Goal: Communication & Community: Participate in discussion

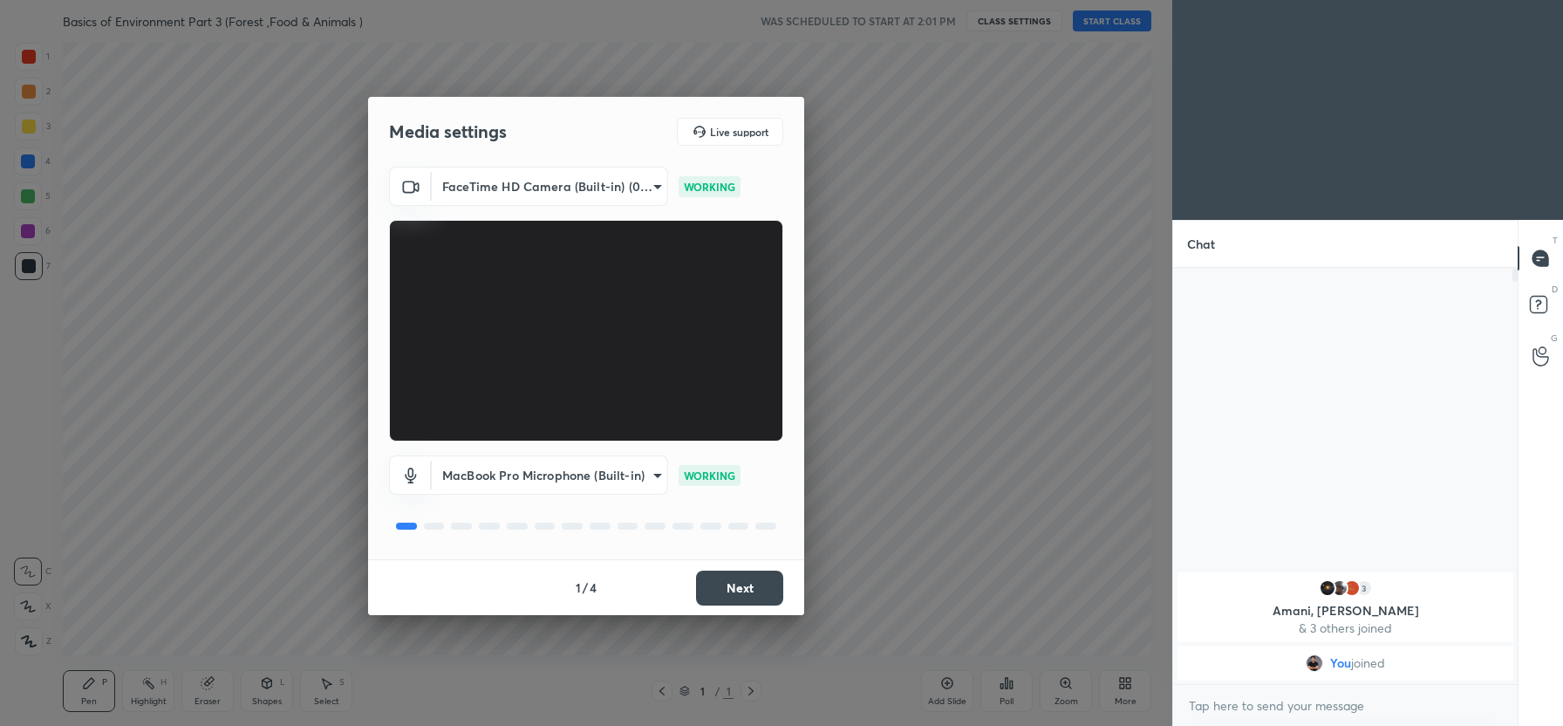
scroll to position [6, 6]
click at [723, 592] on button "Next" at bounding box center [739, 587] width 87 height 35
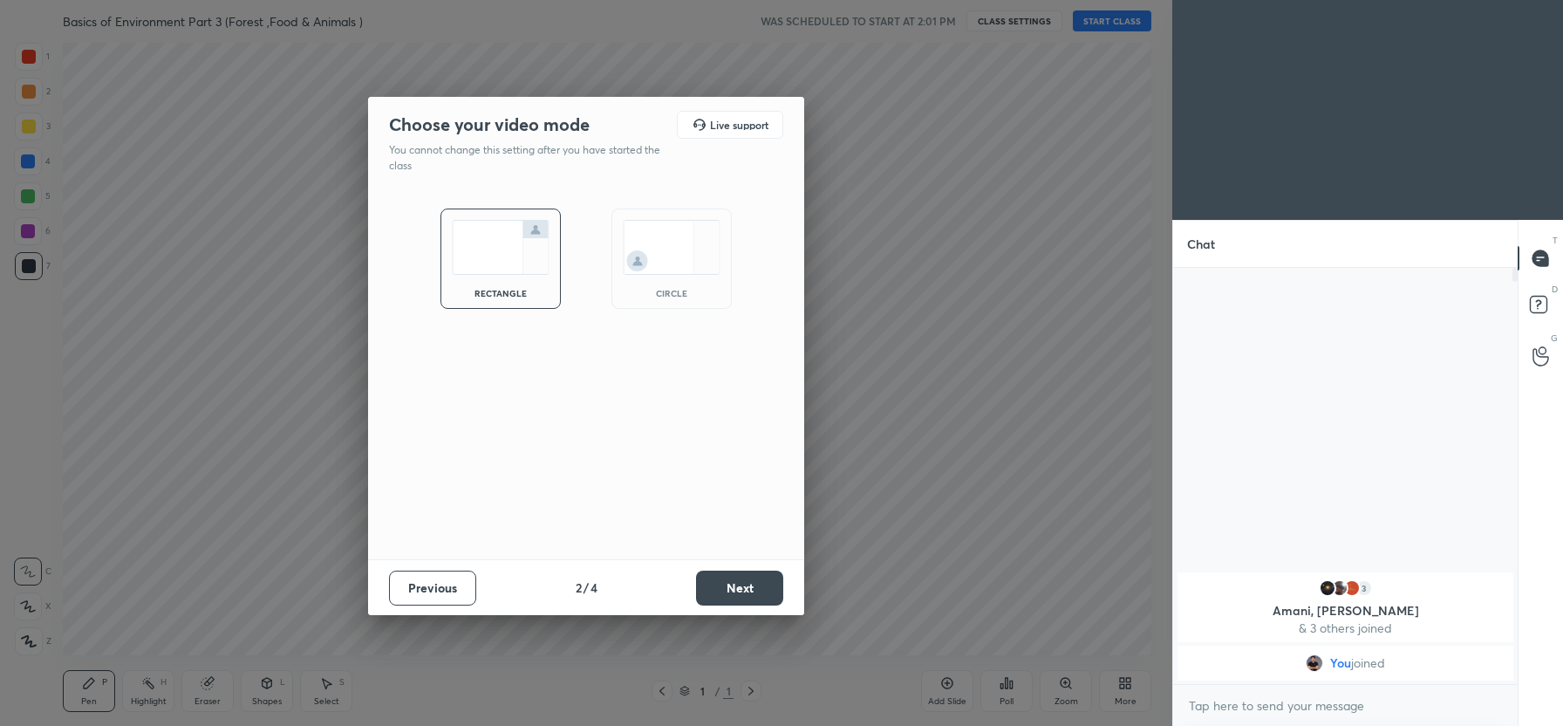
click at [723, 592] on button "Next" at bounding box center [739, 587] width 87 height 35
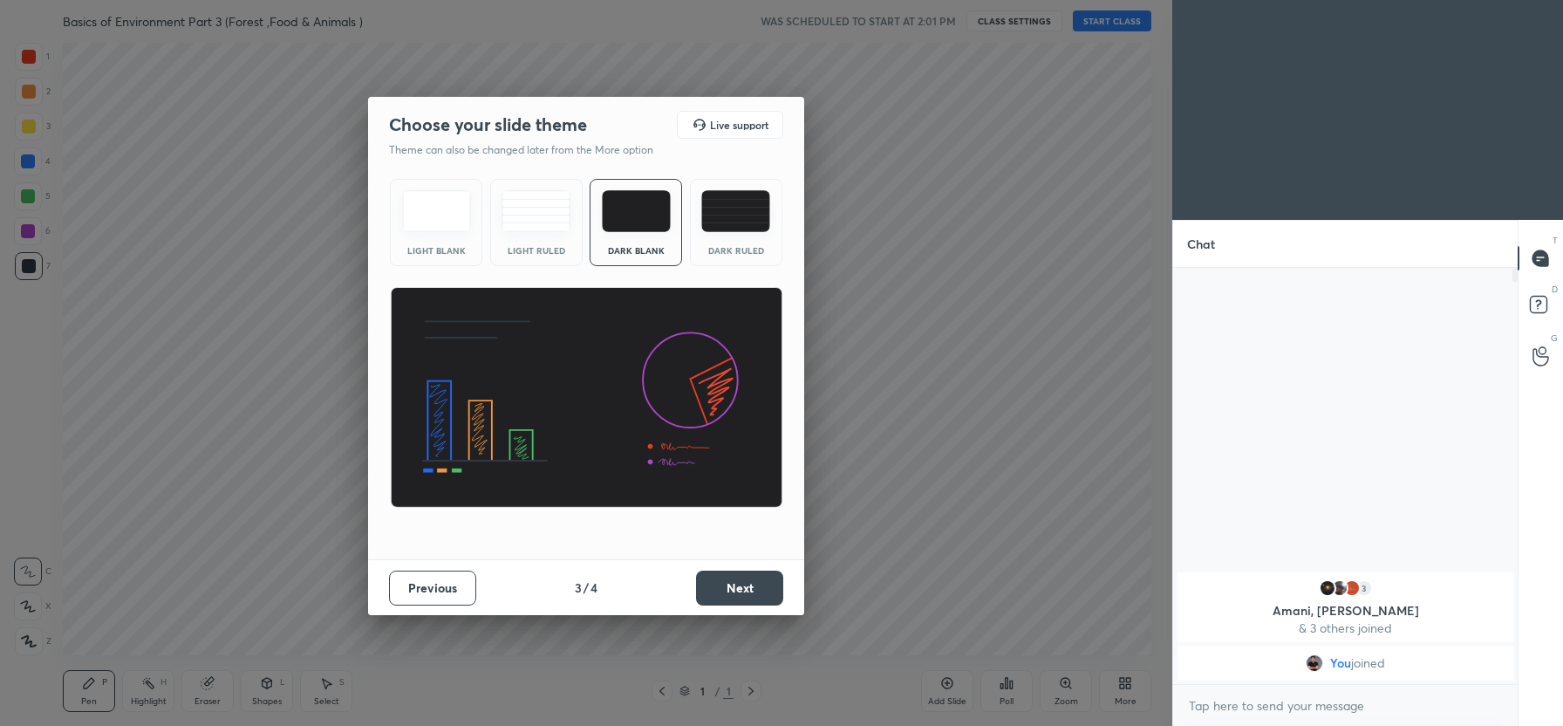
click at [767, 576] on button "Next" at bounding box center [739, 587] width 87 height 35
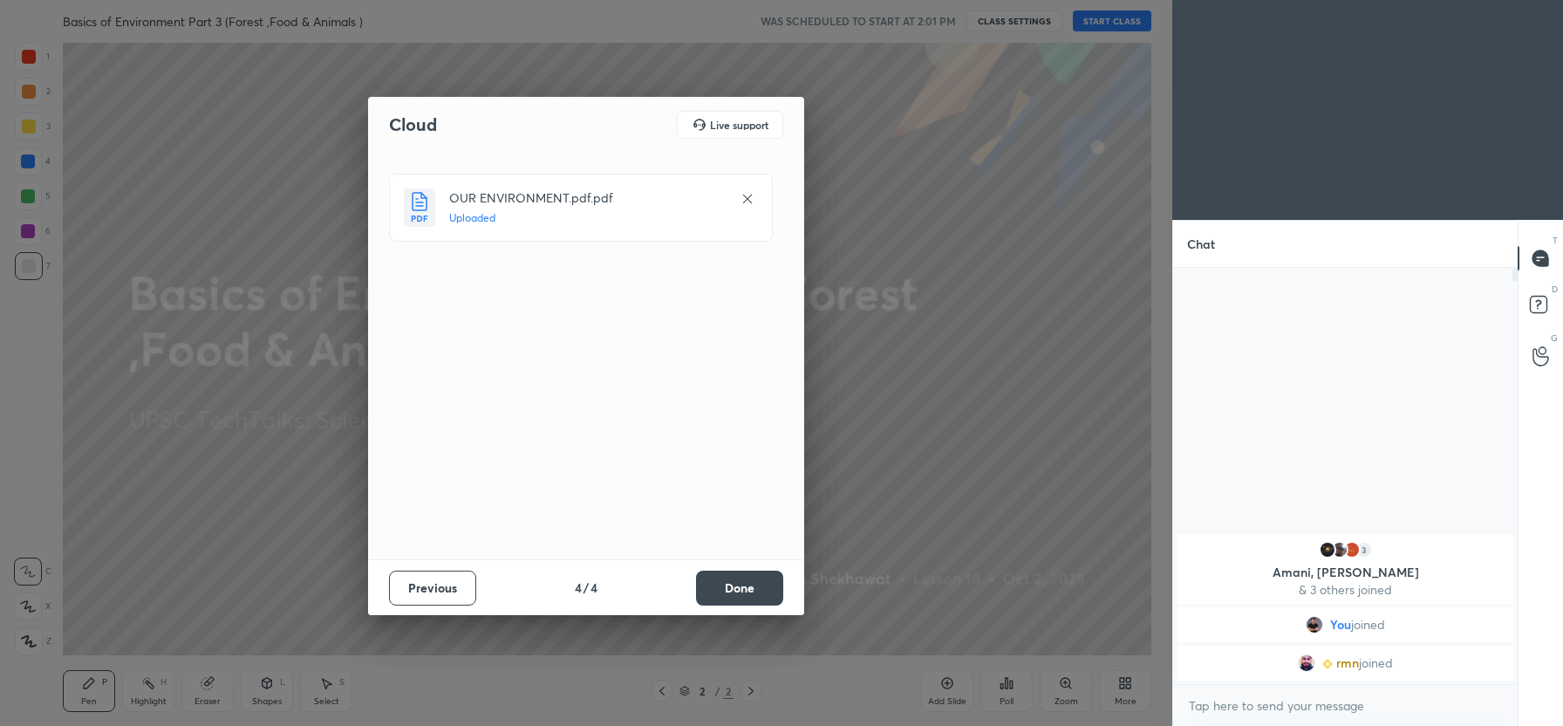
click at [742, 588] on button "Done" at bounding box center [739, 587] width 87 height 35
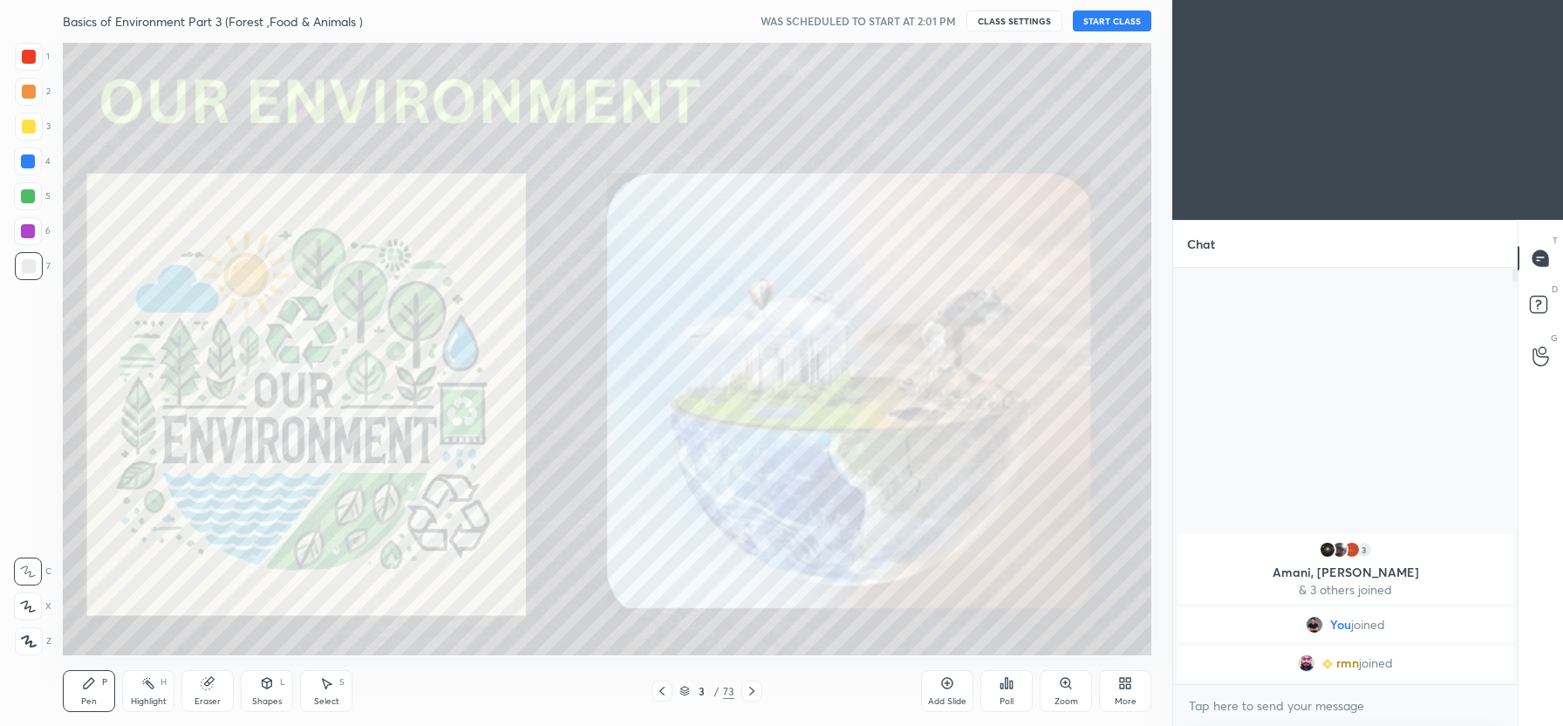
click at [1115, 27] on button "START CLASS" at bounding box center [1112, 20] width 78 height 21
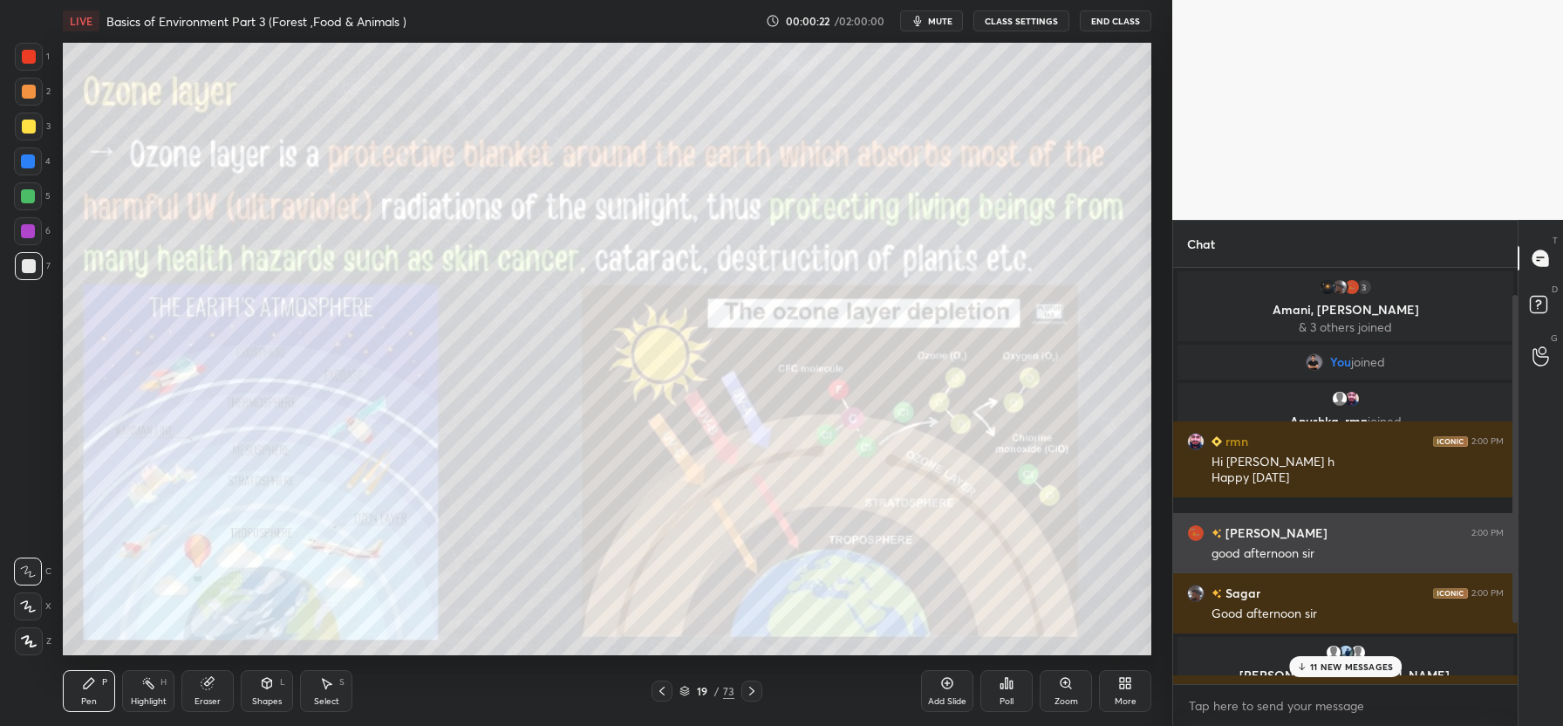
scroll to position [112, 0]
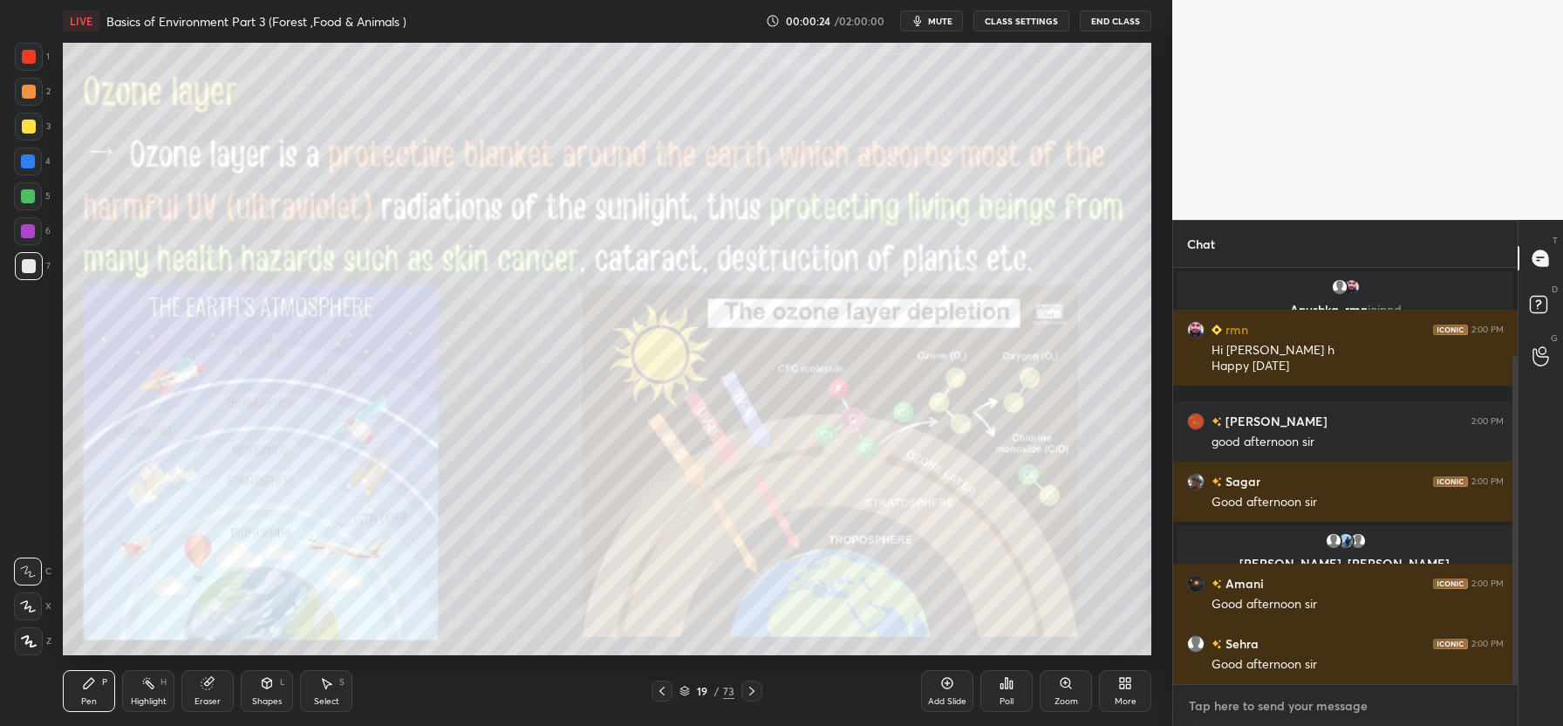
click at [1238, 706] on textarea at bounding box center [1345, 706] width 317 height 28
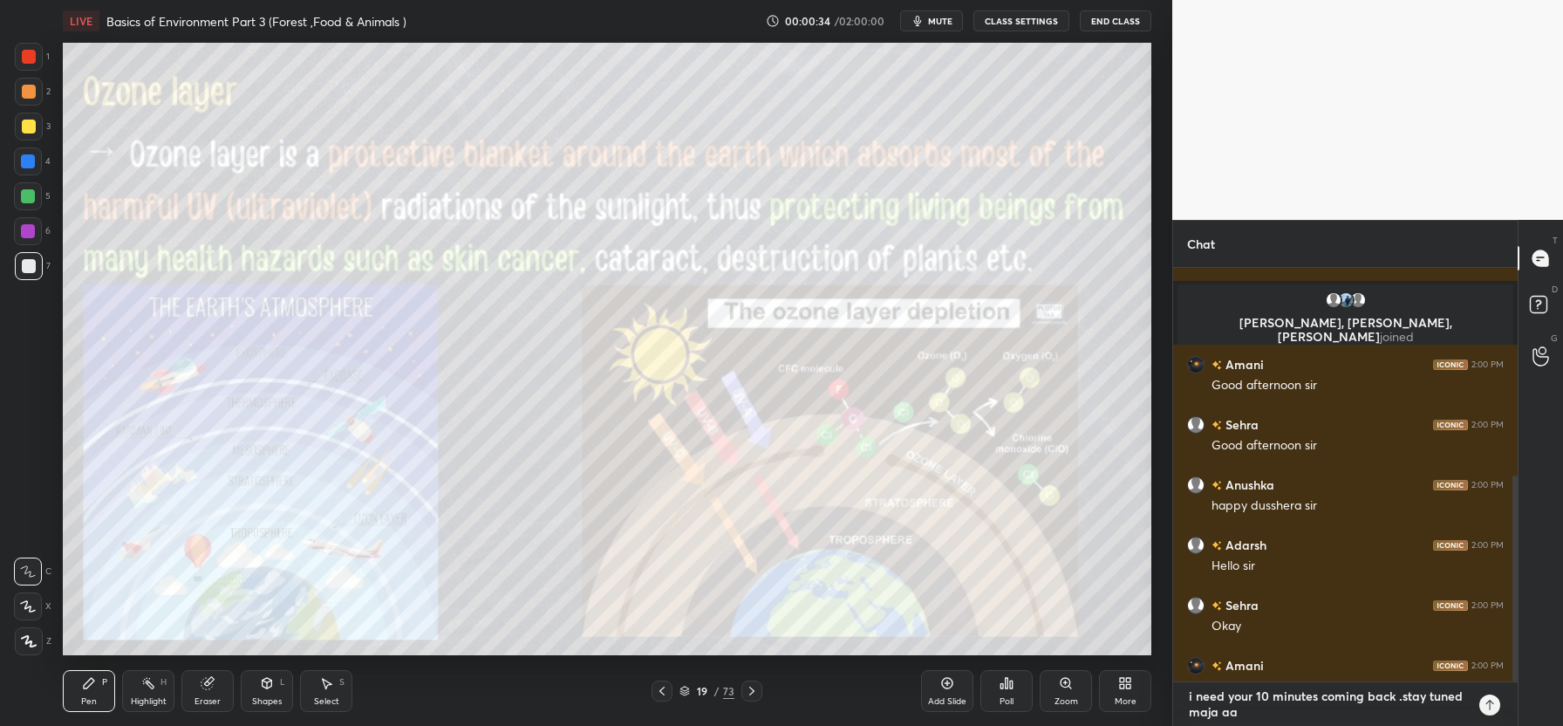
scroll to position [419, 0]
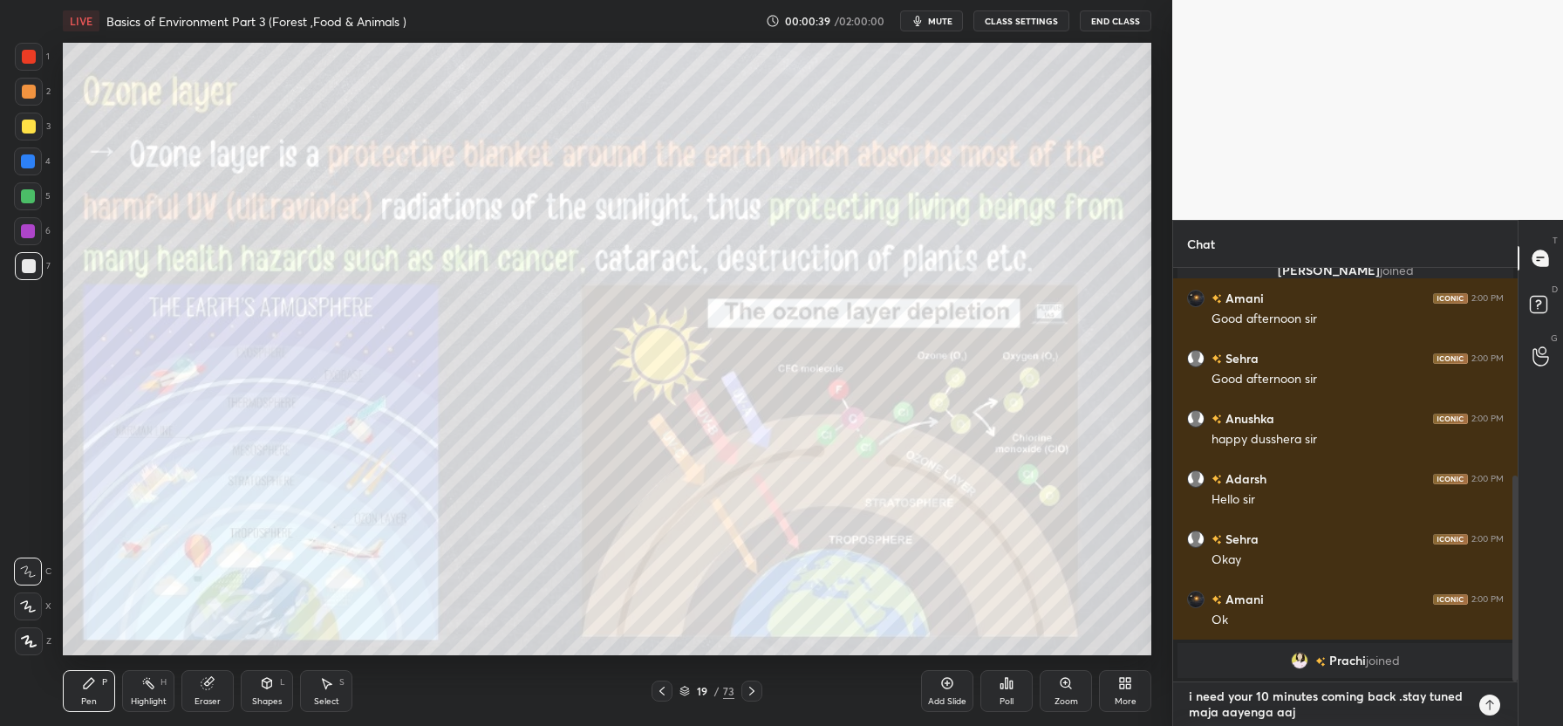
type textarea "i need your 10 minutes coming back .stay tuned maja aayenga aaj"
click at [1487, 706] on icon at bounding box center [1490, 705] width 14 height 14
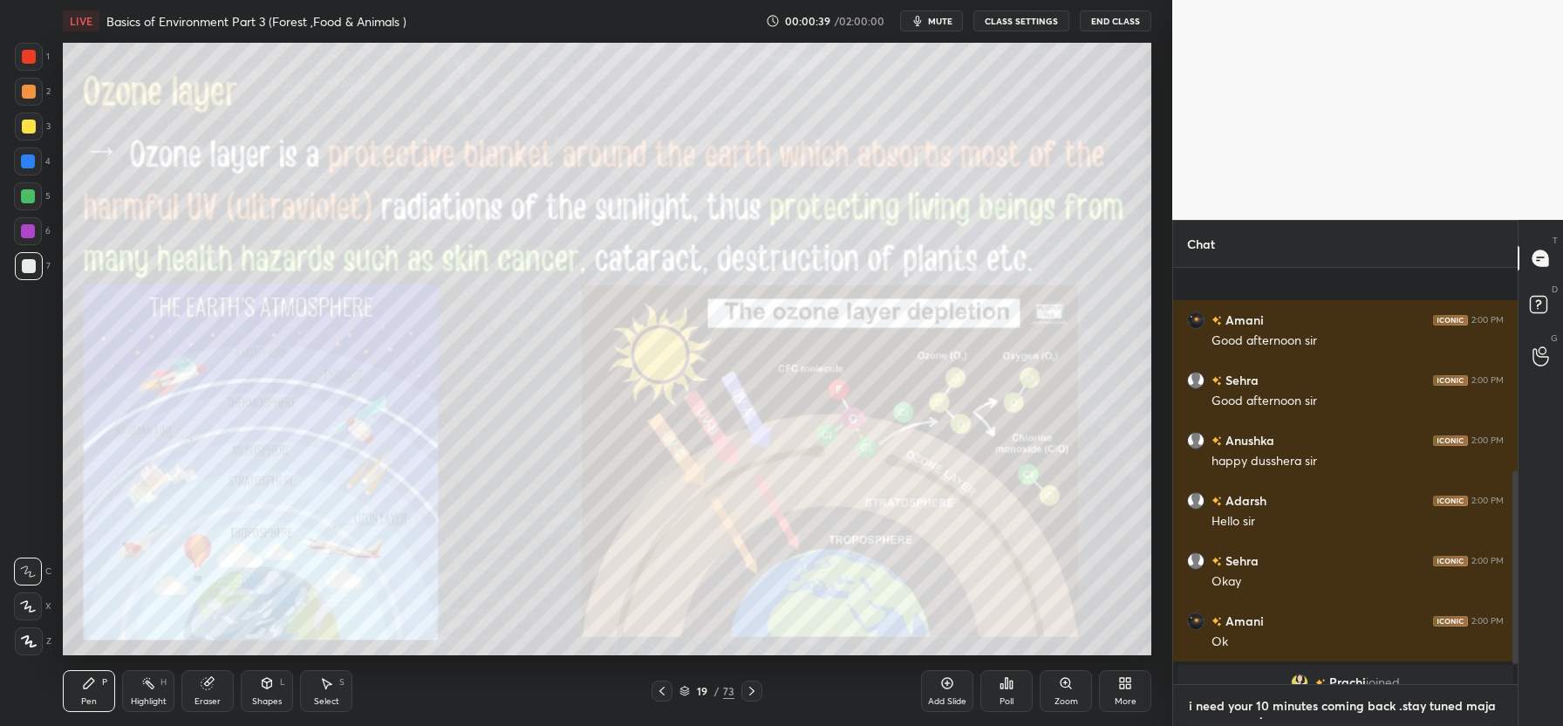
scroll to position [551, 0]
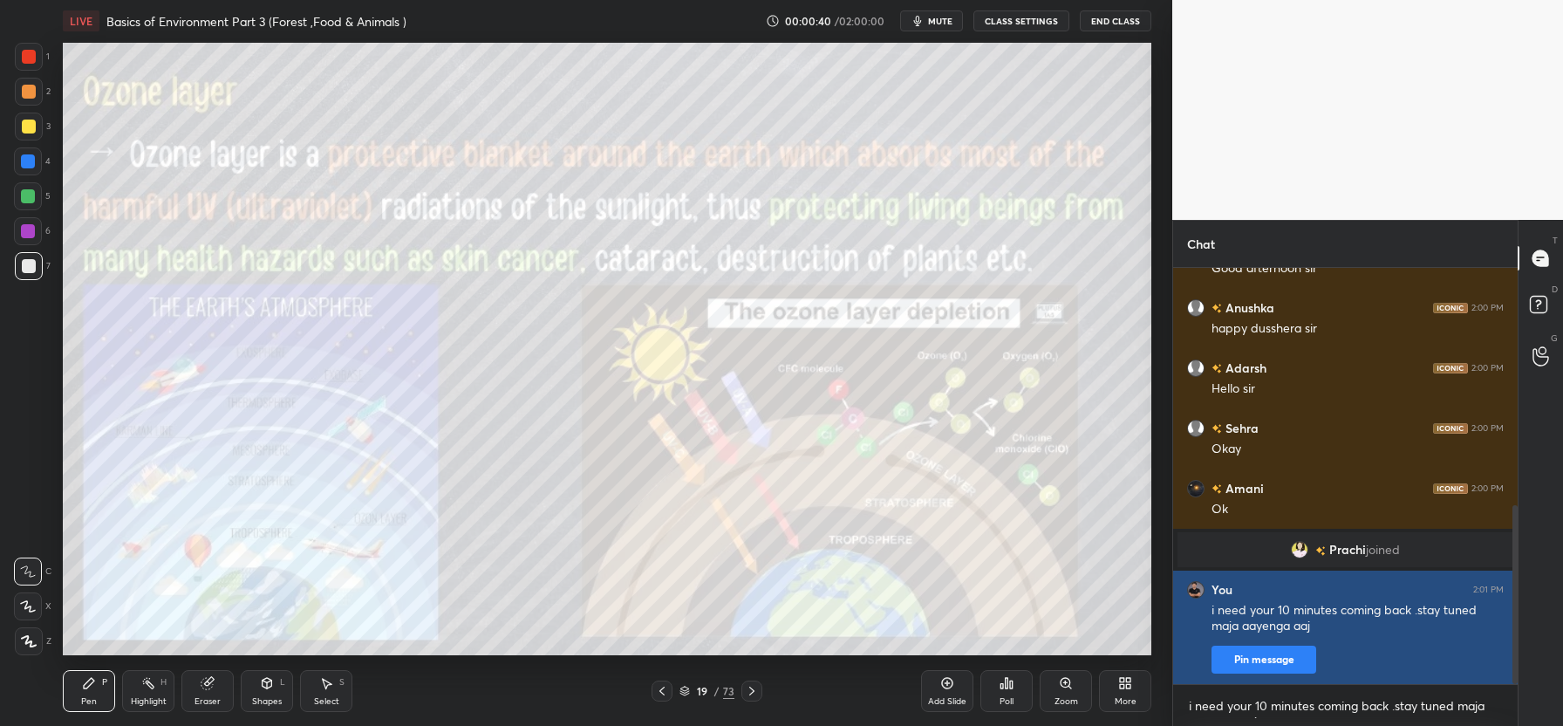
click at [1256, 665] on button "Pin message" at bounding box center [1263, 659] width 105 height 28
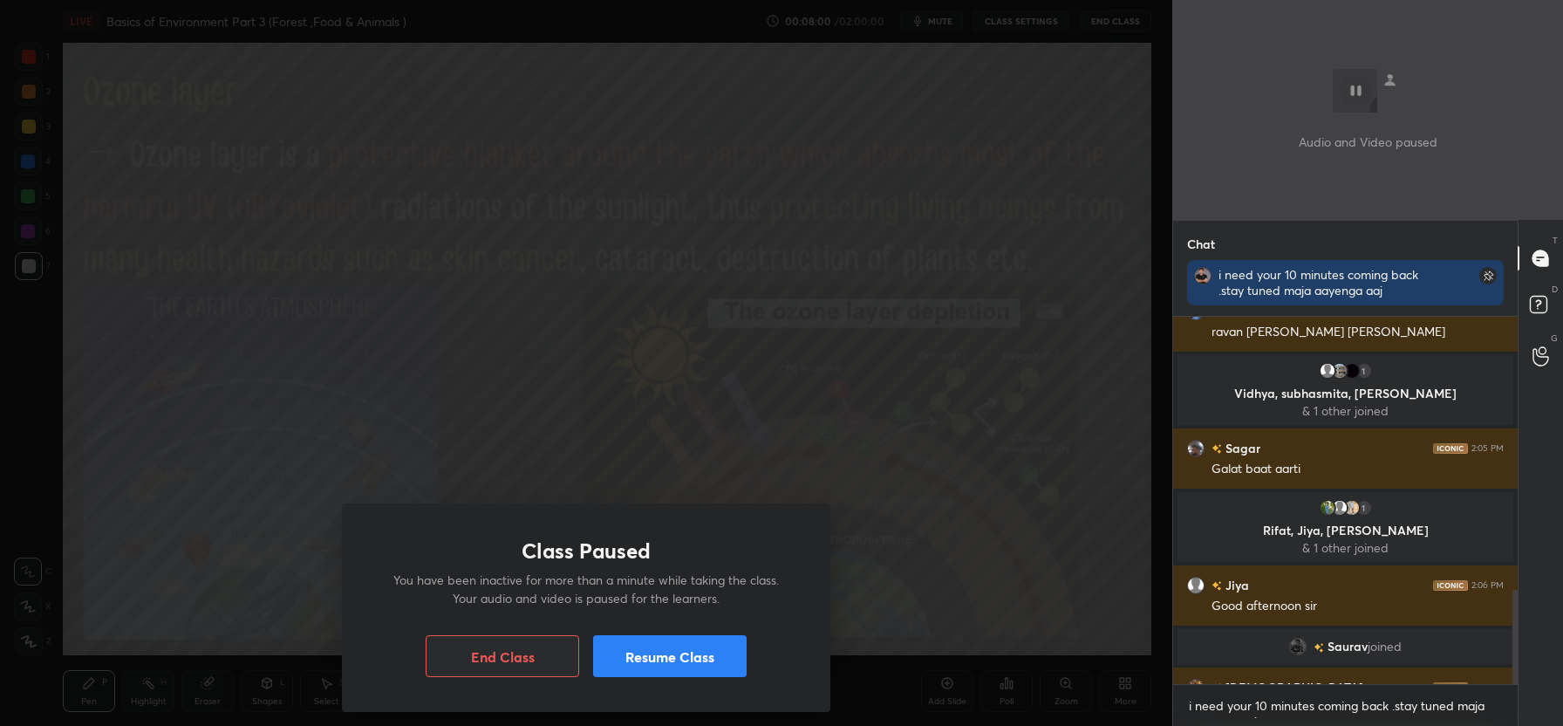
scroll to position [1064, 0]
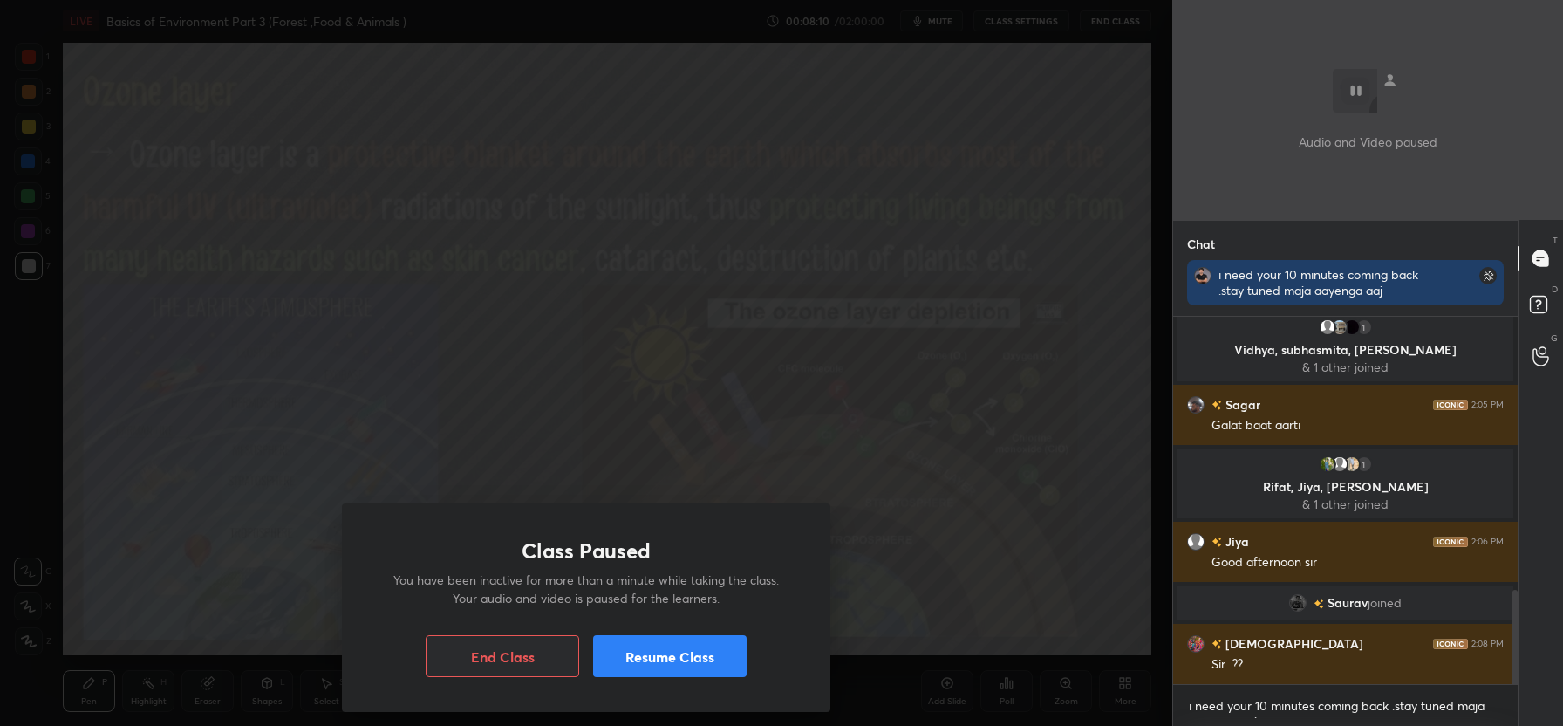
click at [703, 658] on button "Resume Class" at bounding box center [669, 656] width 153 height 42
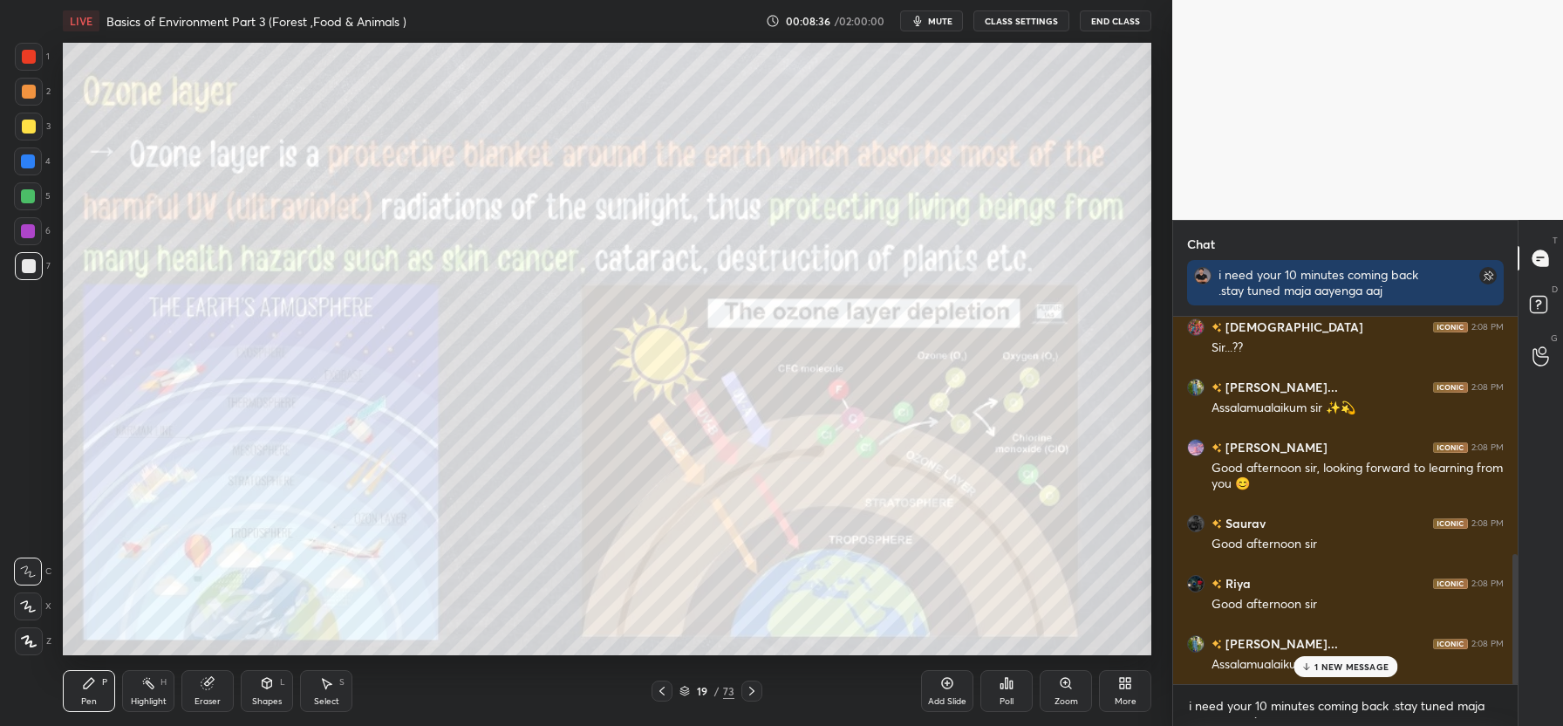
scroll to position [1550, 0]
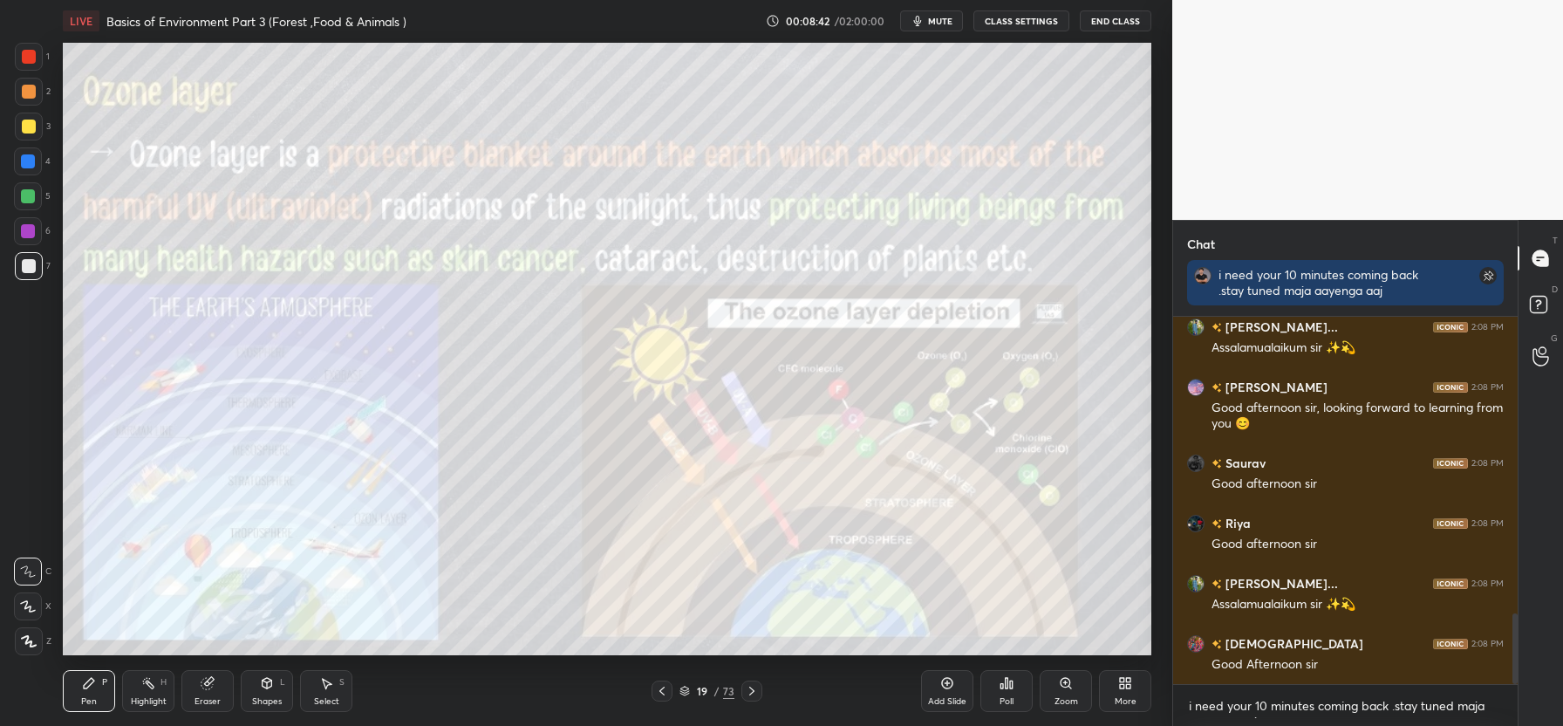
click at [1002, 691] on div "Poll" at bounding box center [1006, 691] width 52 height 42
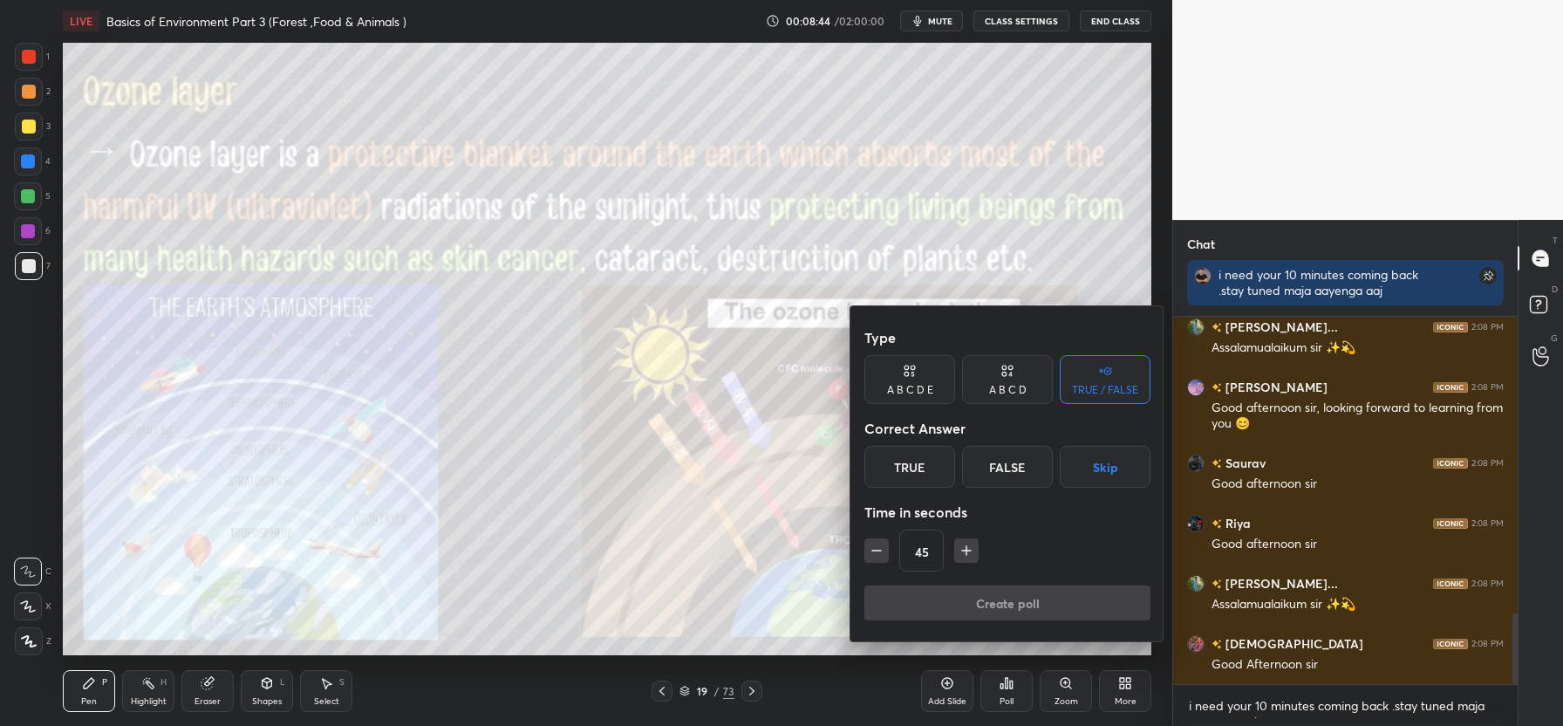
click at [910, 476] on div "True" at bounding box center [909, 467] width 91 height 42
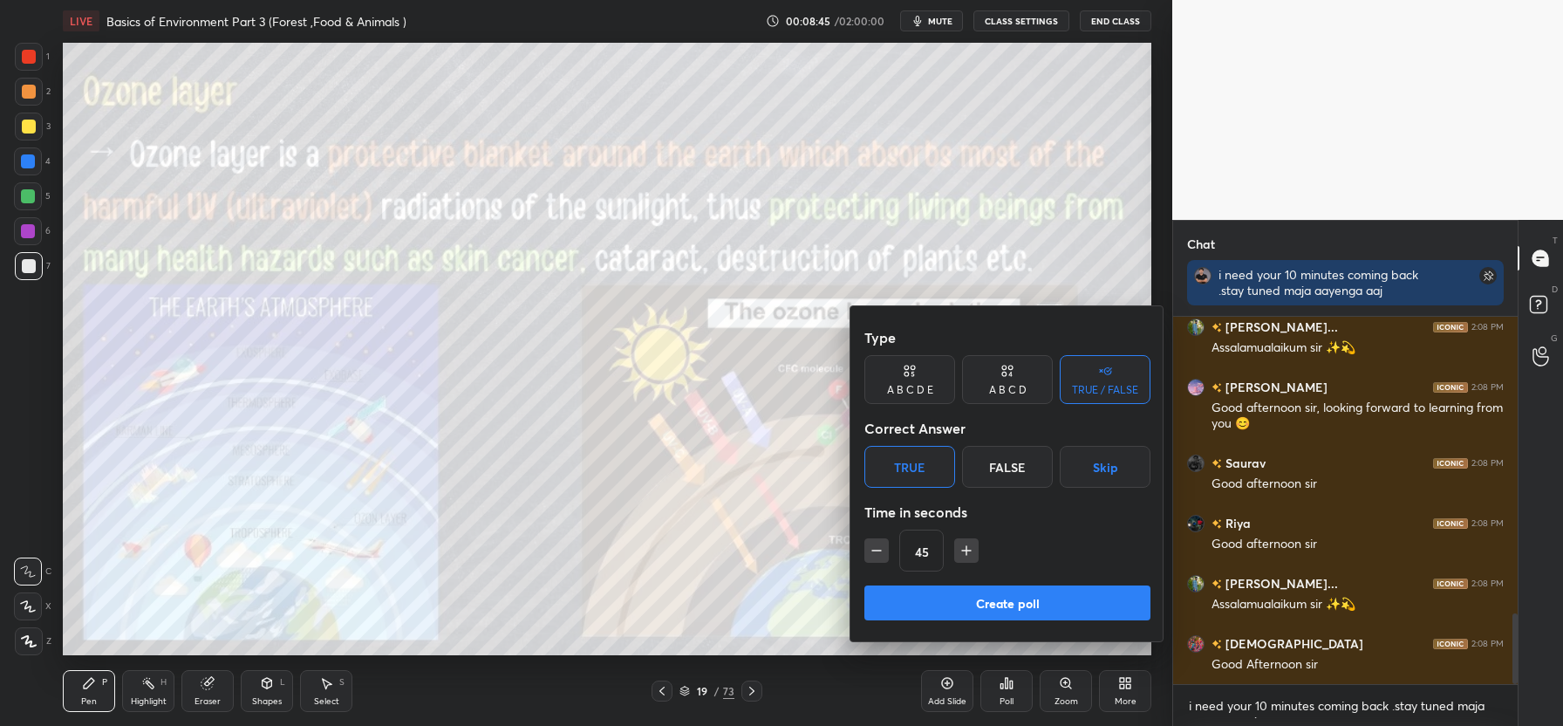
click at [1027, 604] on button "Create poll" at bounding box center [1007, 602] width 286 height 35
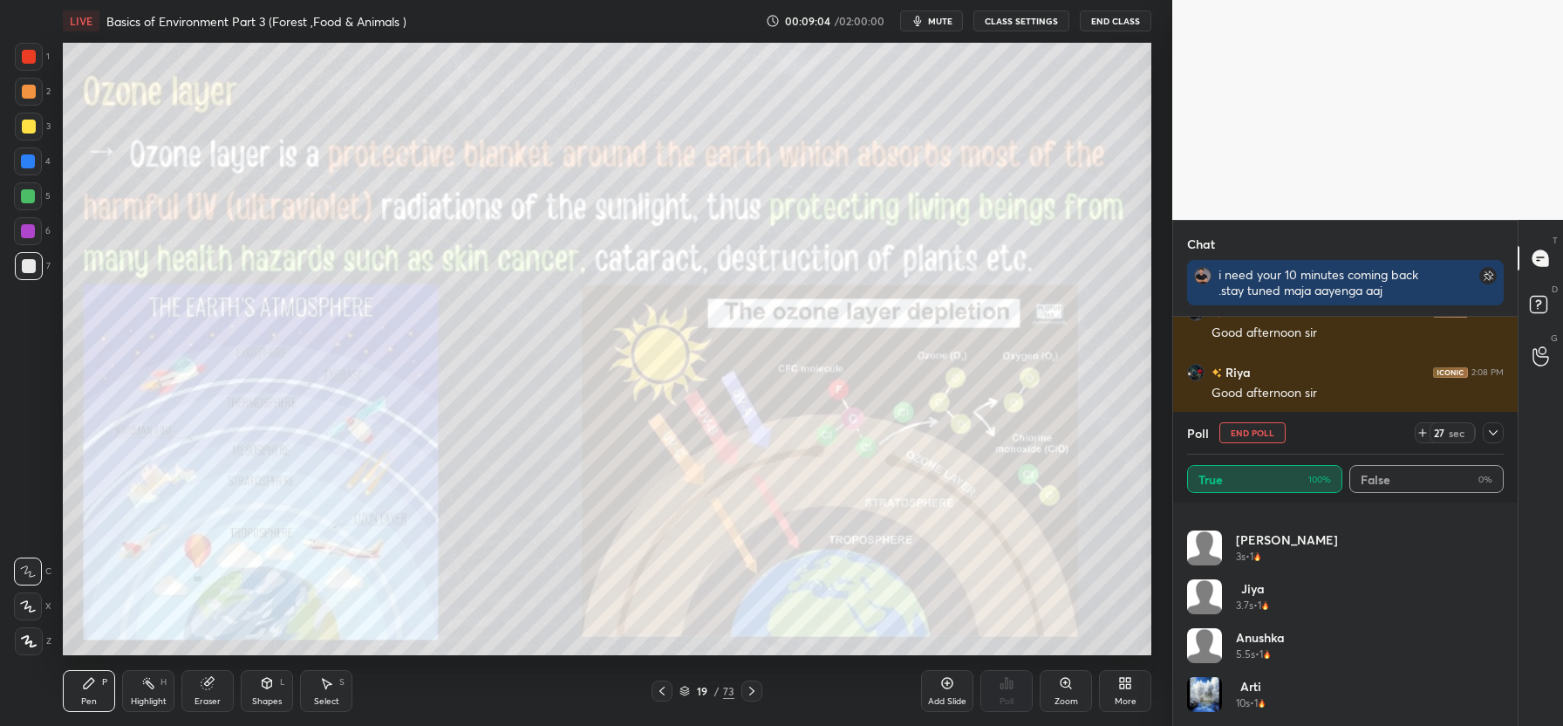
scroll to position [0, 0]
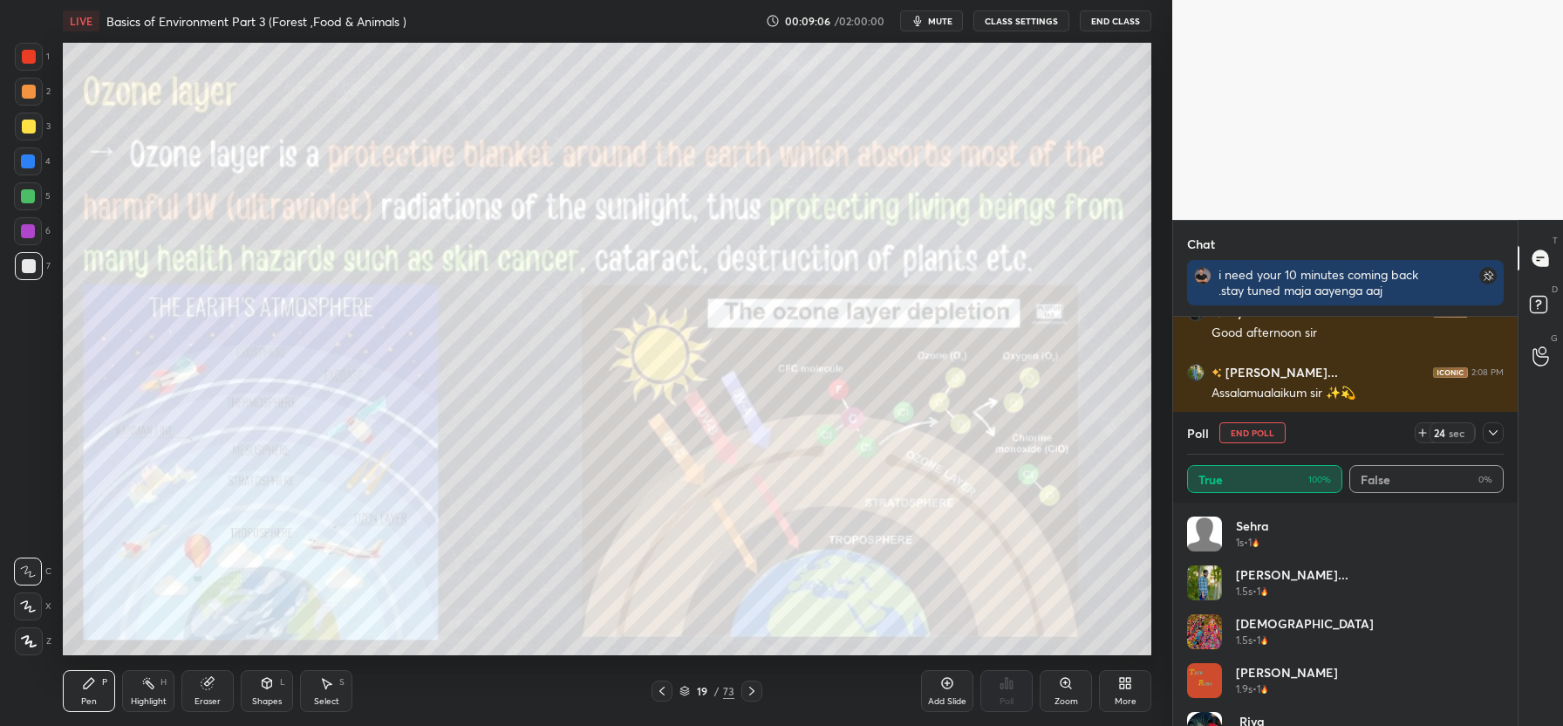
click at [1251, 437] on button "End Poll" at bounding box center [1252, 432] width 66 height 21
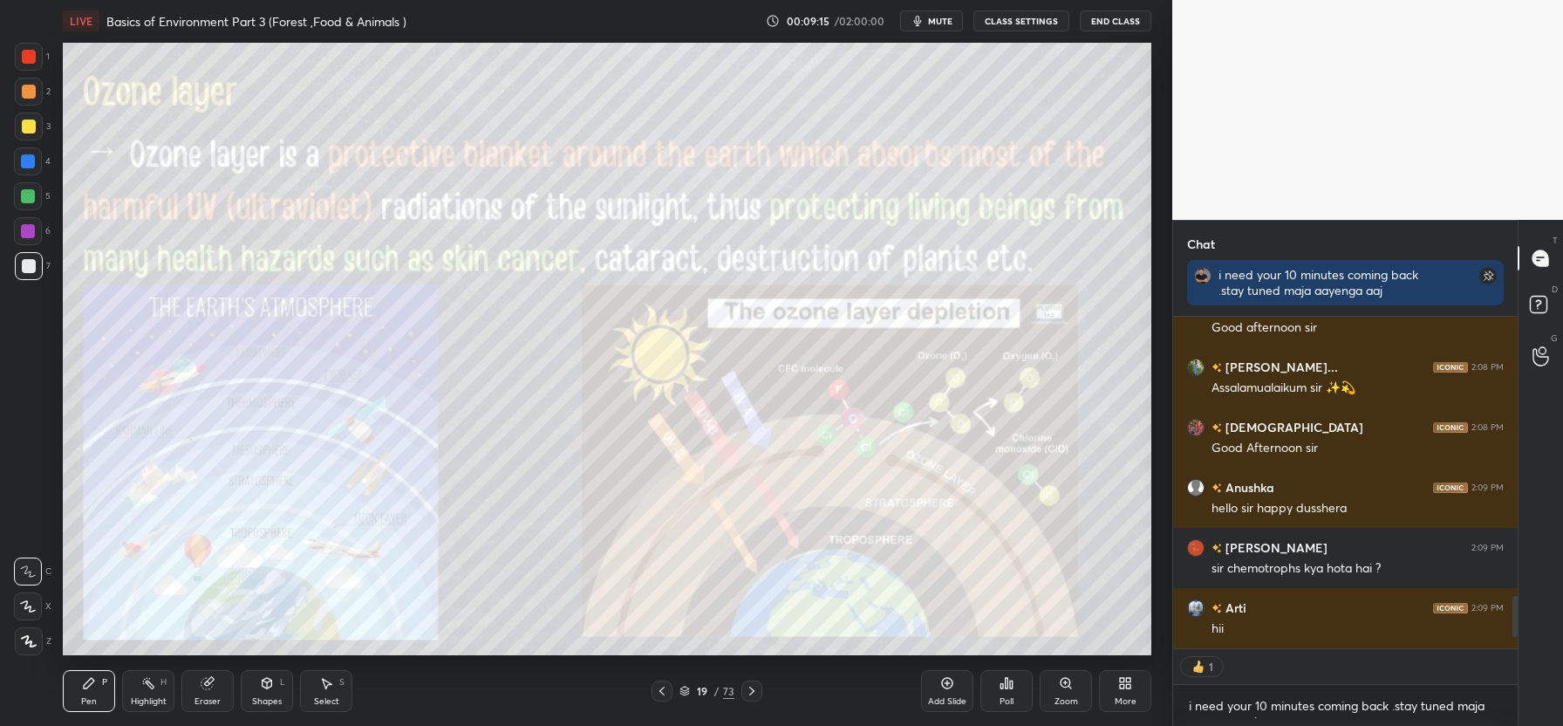
drag, startPoint x: 943, startPoint y: 685, endPoint x: 945, endPoint y: 665, distance: 19.4
click at [944, 684] on icon at bounding box center [947, 683] width 14 height 14
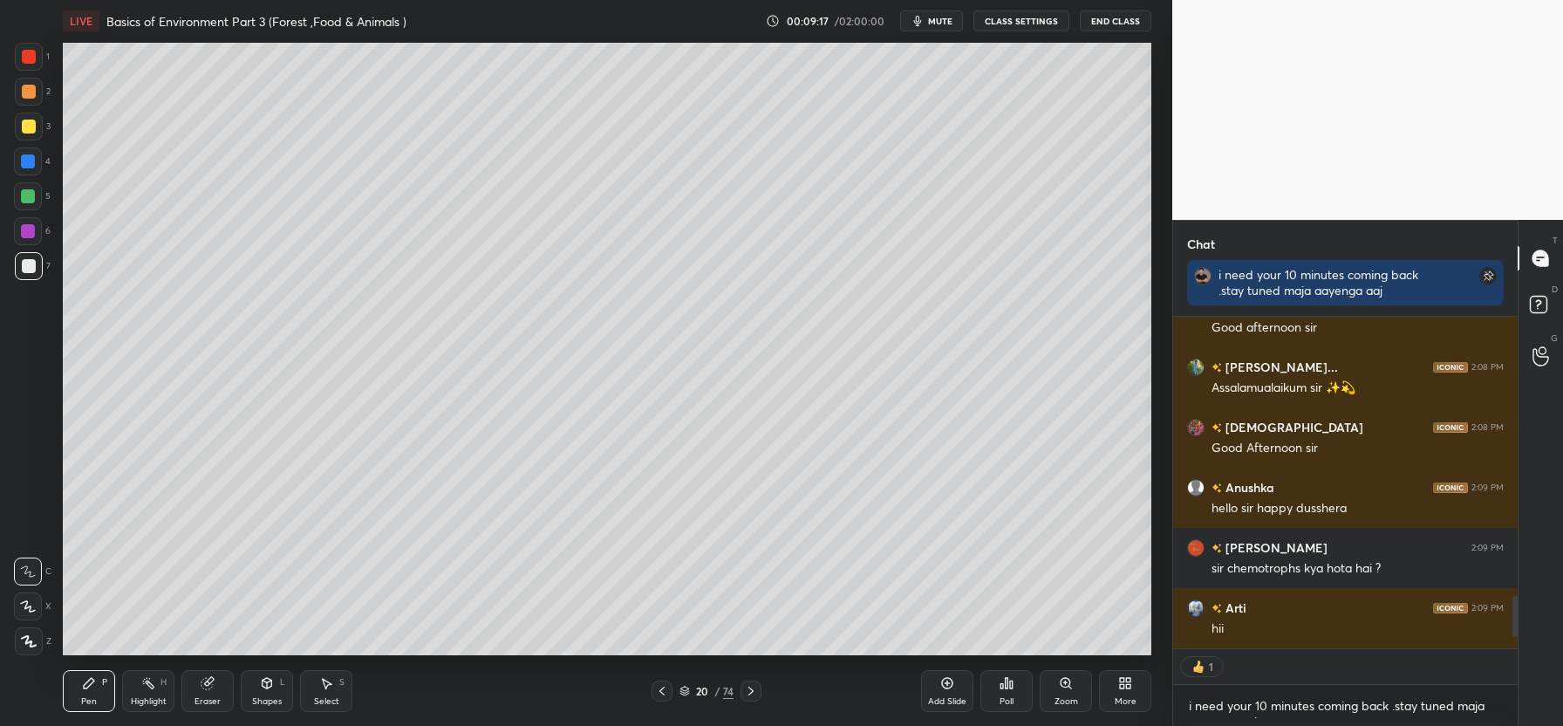
drag, startPoint x: 28, startPoint y: 121, endPoint x: 50, endPoint y: 118, distance: 22.1
click at [28, 121] on div at bounding box center [29, 126] width 14 height 14
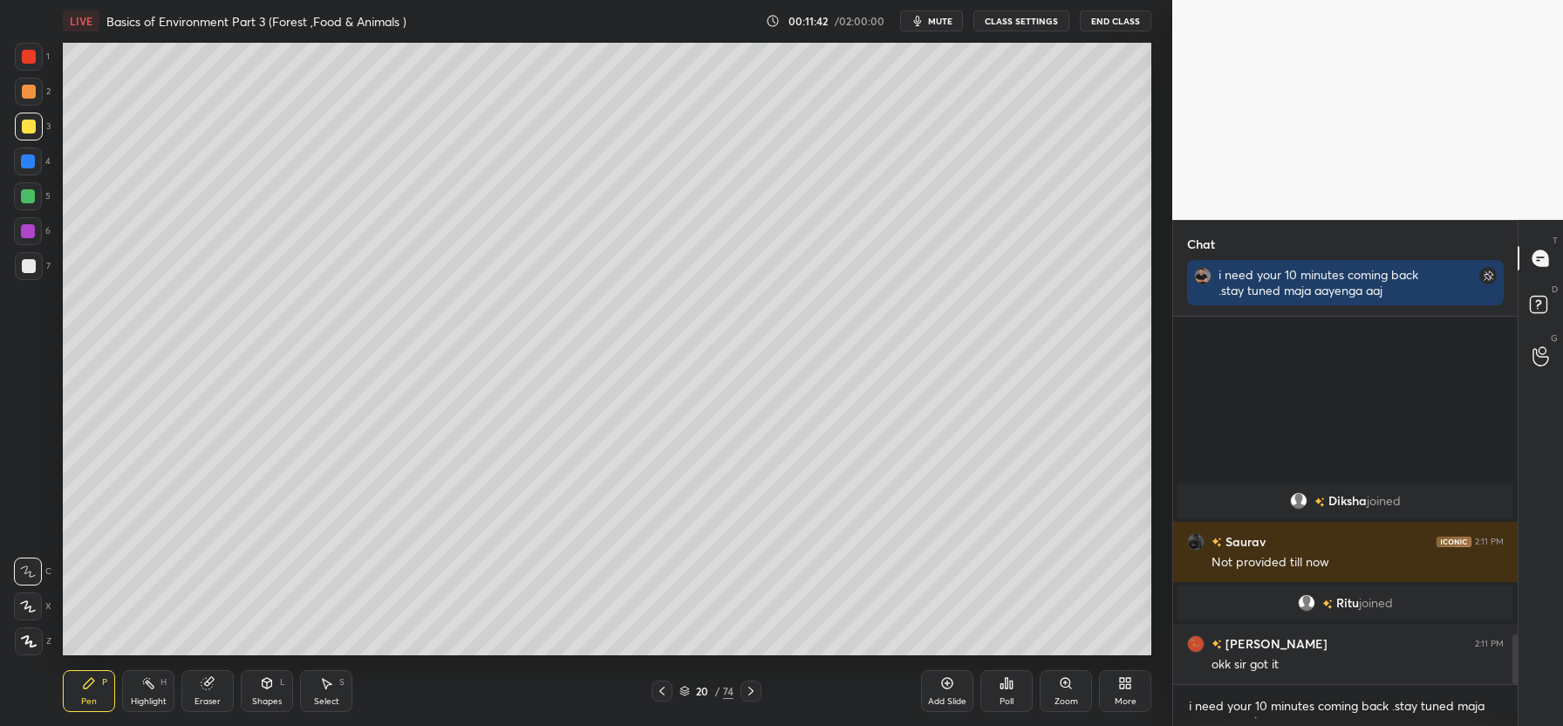
scroll to position [2334, 0]
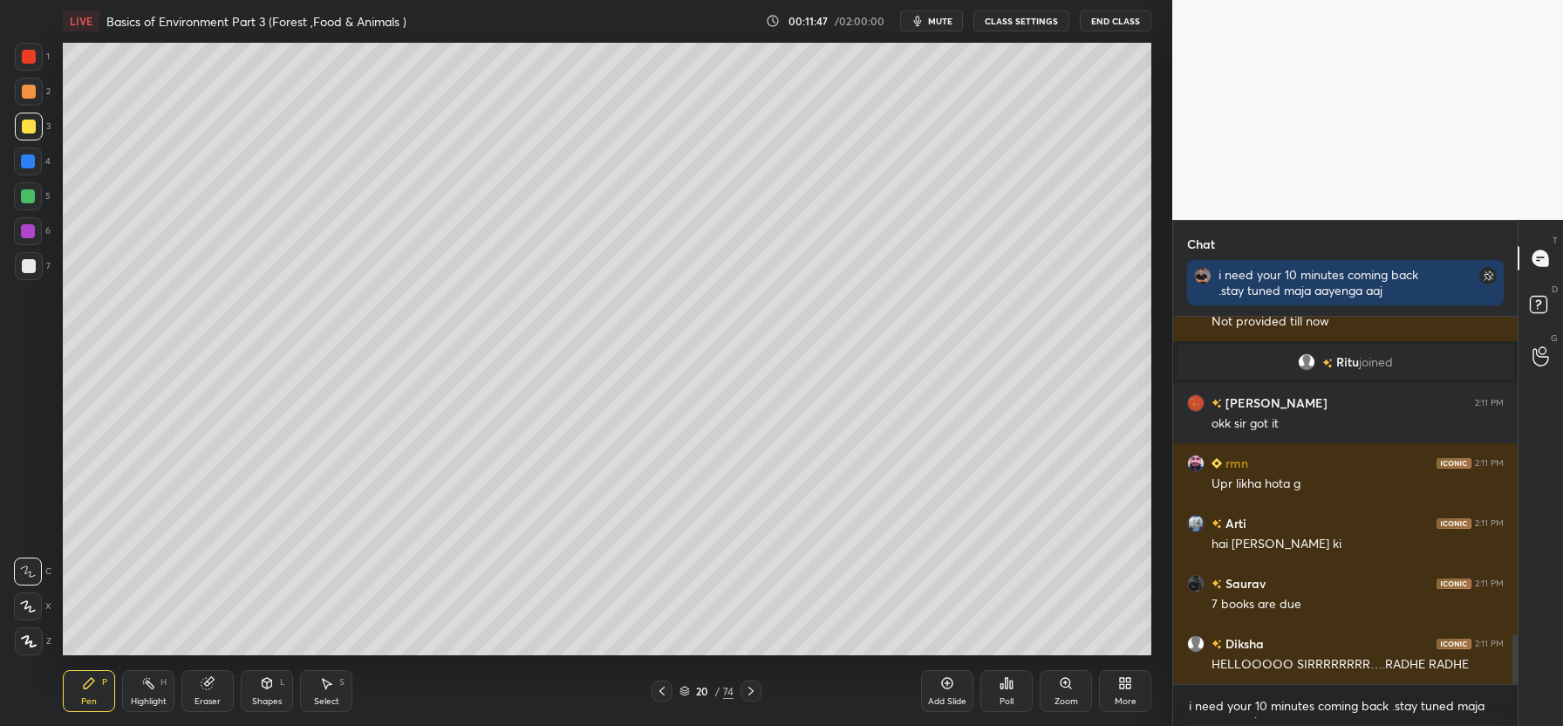
click at [658, 690] on icon at bounding box center [662, 691] width 14 height 14
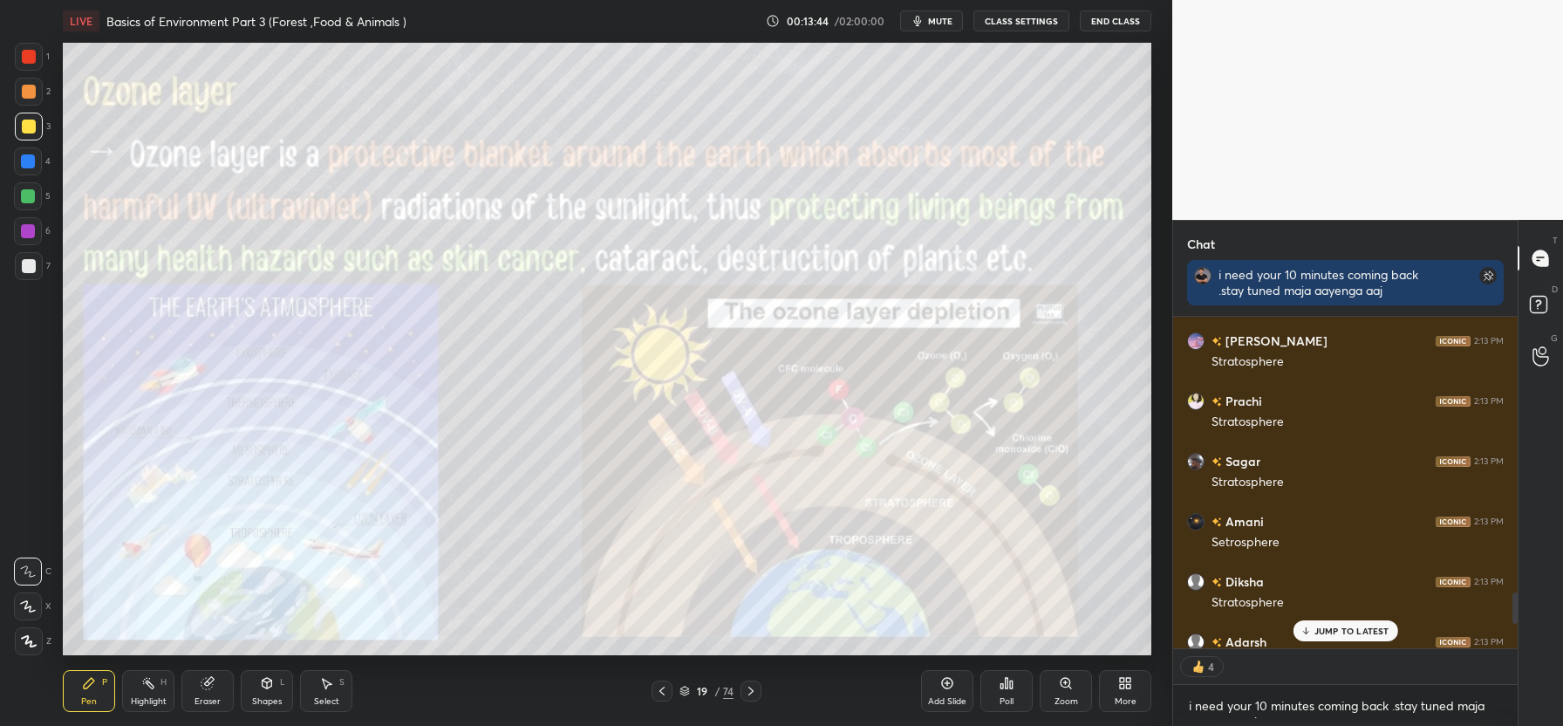
scroll to position [3167, 0]
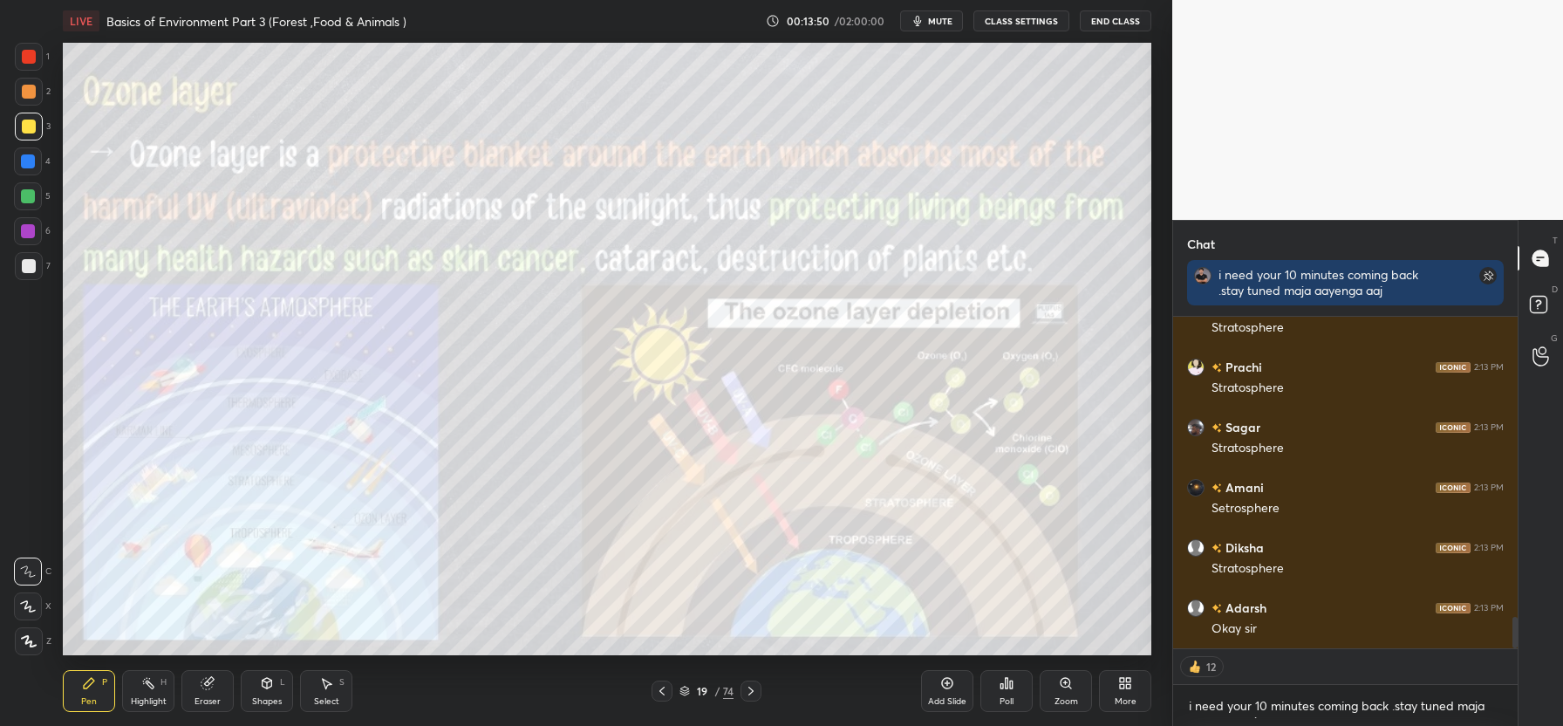
click at [26, 53] on div at bounding box center [29, 57] width 14 height 14
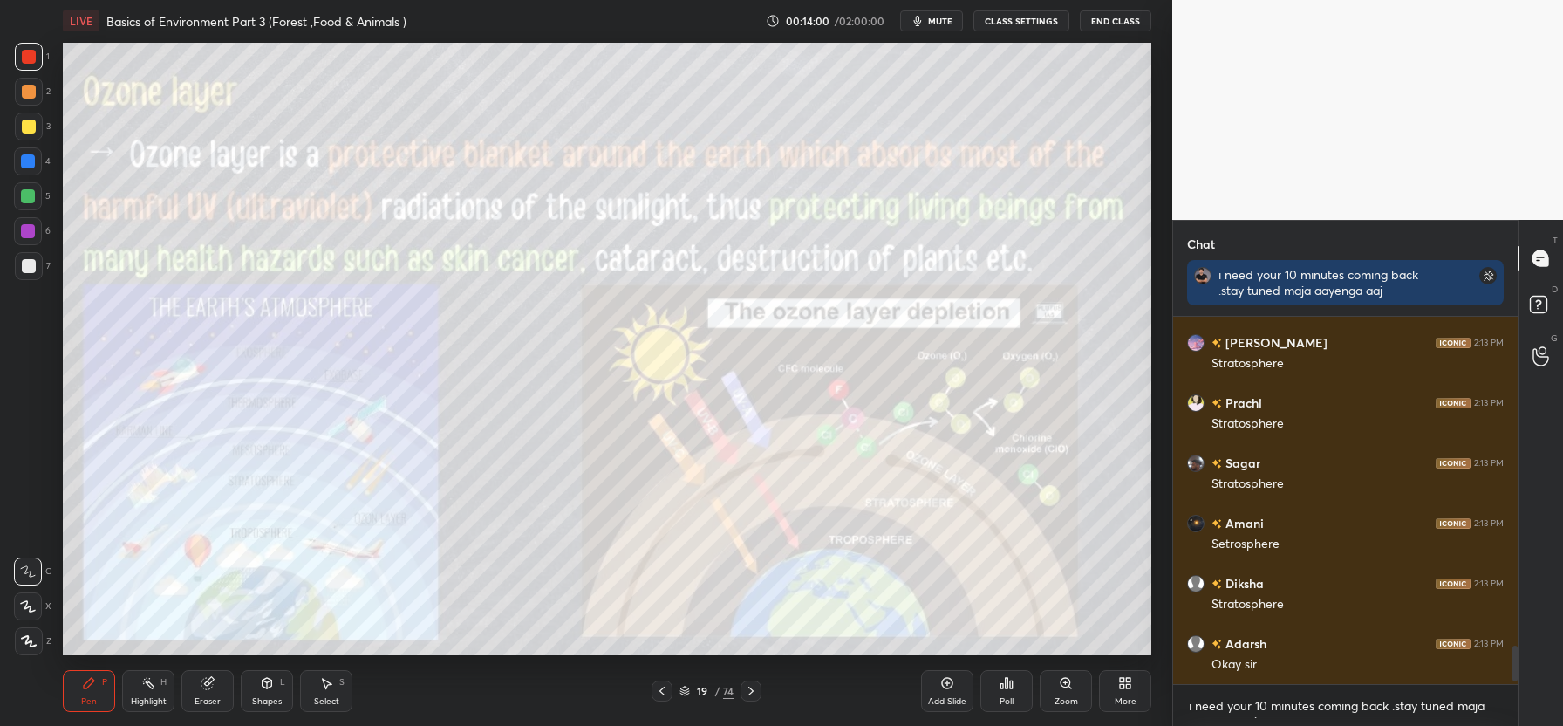
scroll to position [3192, 0]
click at [23, 129] on div at bounding box center [29, 126] width 14 height 14
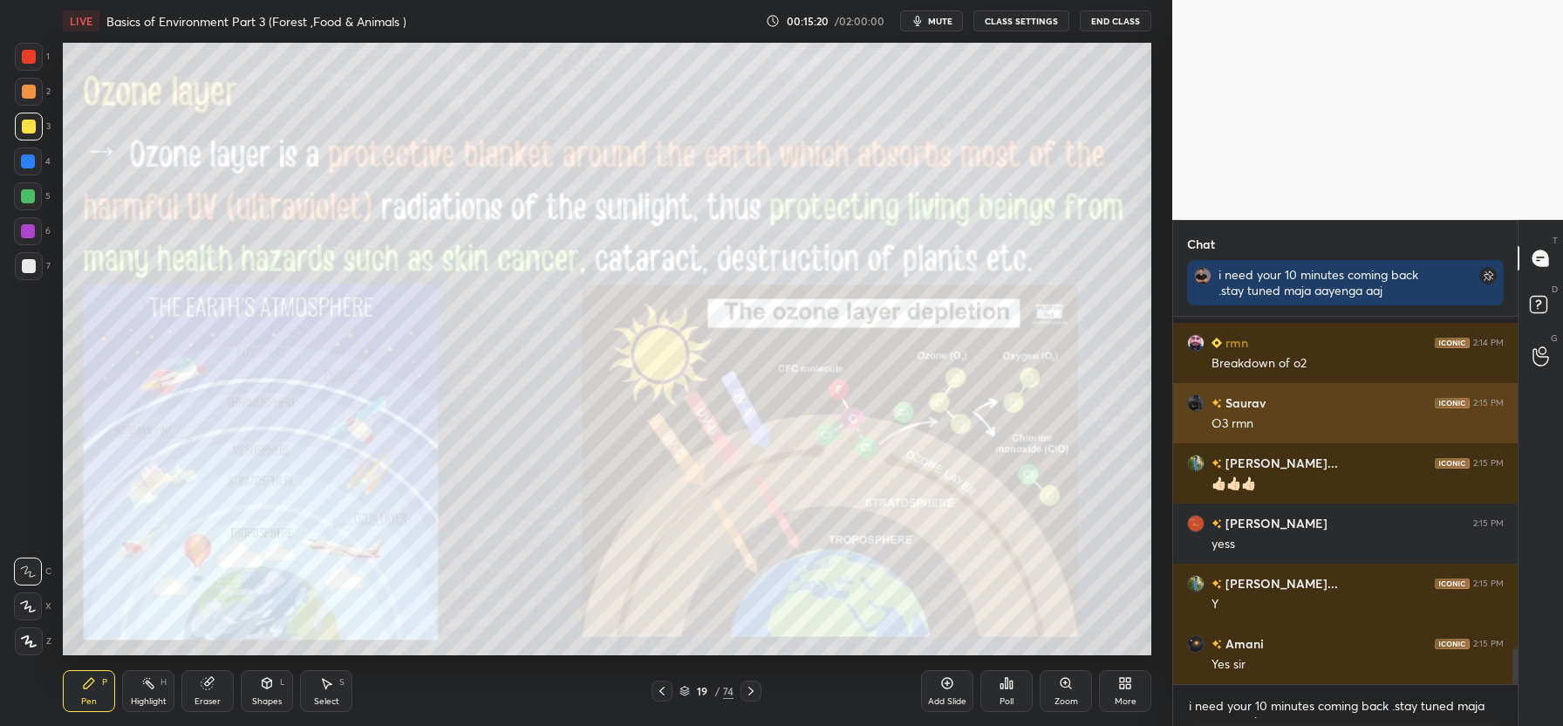
scroll to position [3419, 0]
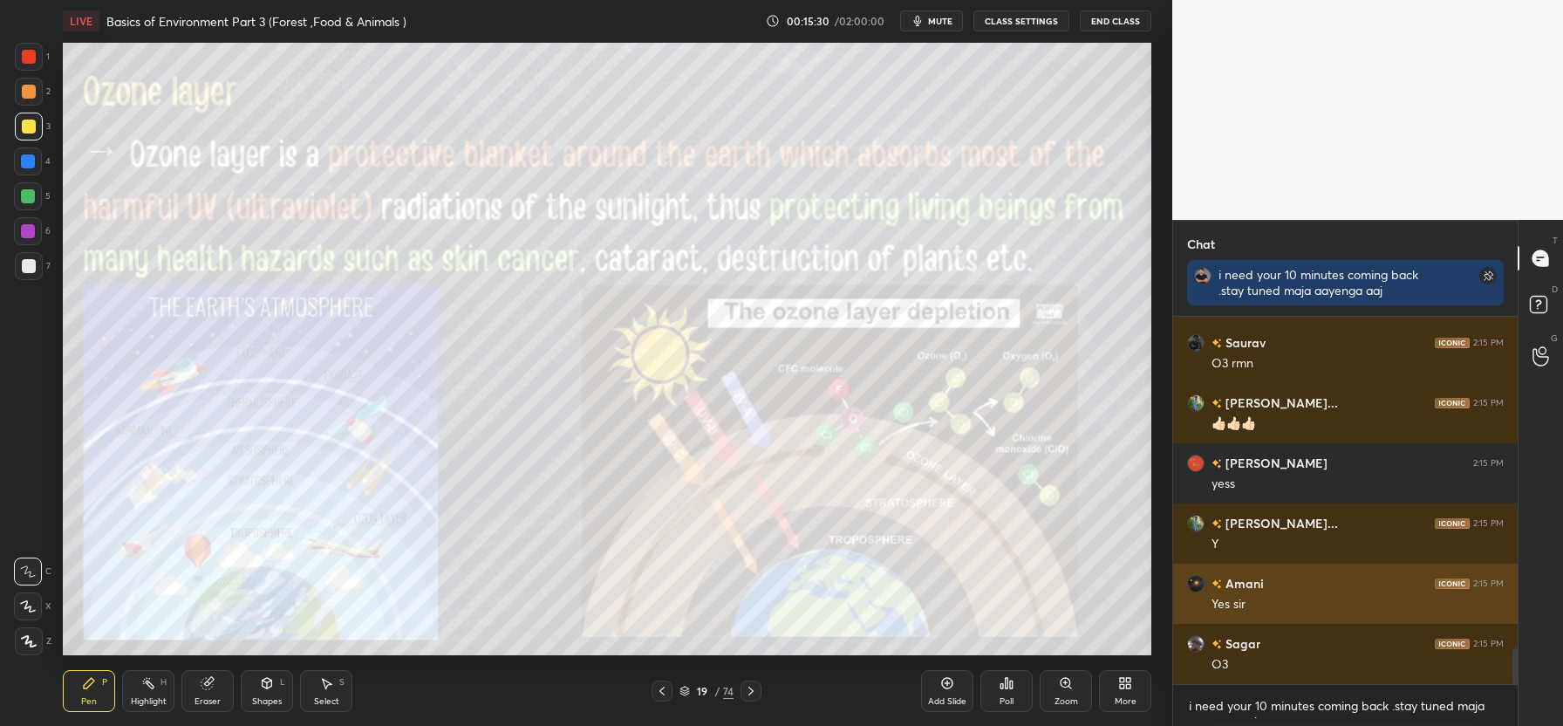
drag, startPoint x: 1322, startPoint y: 565, endPoint x: 1298, endPoint y: 564, distance: 24.4
click at [1322, 565] on div "Amani 2:15 PM Yes sir" at bounding box center [1345, 593] width 344 height 60
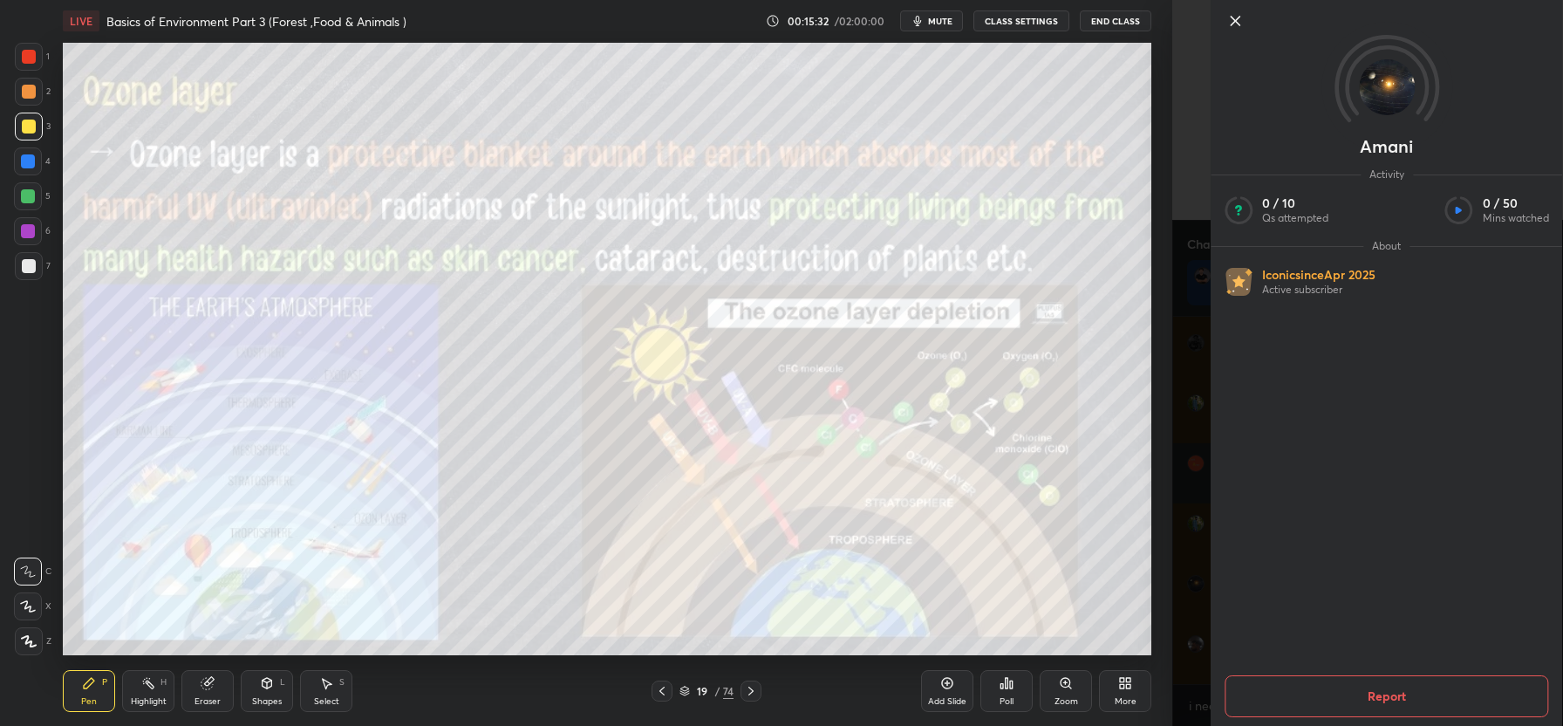
click at [1237, 26] on icon at bounding box center [1234, 20] width 21 height 21
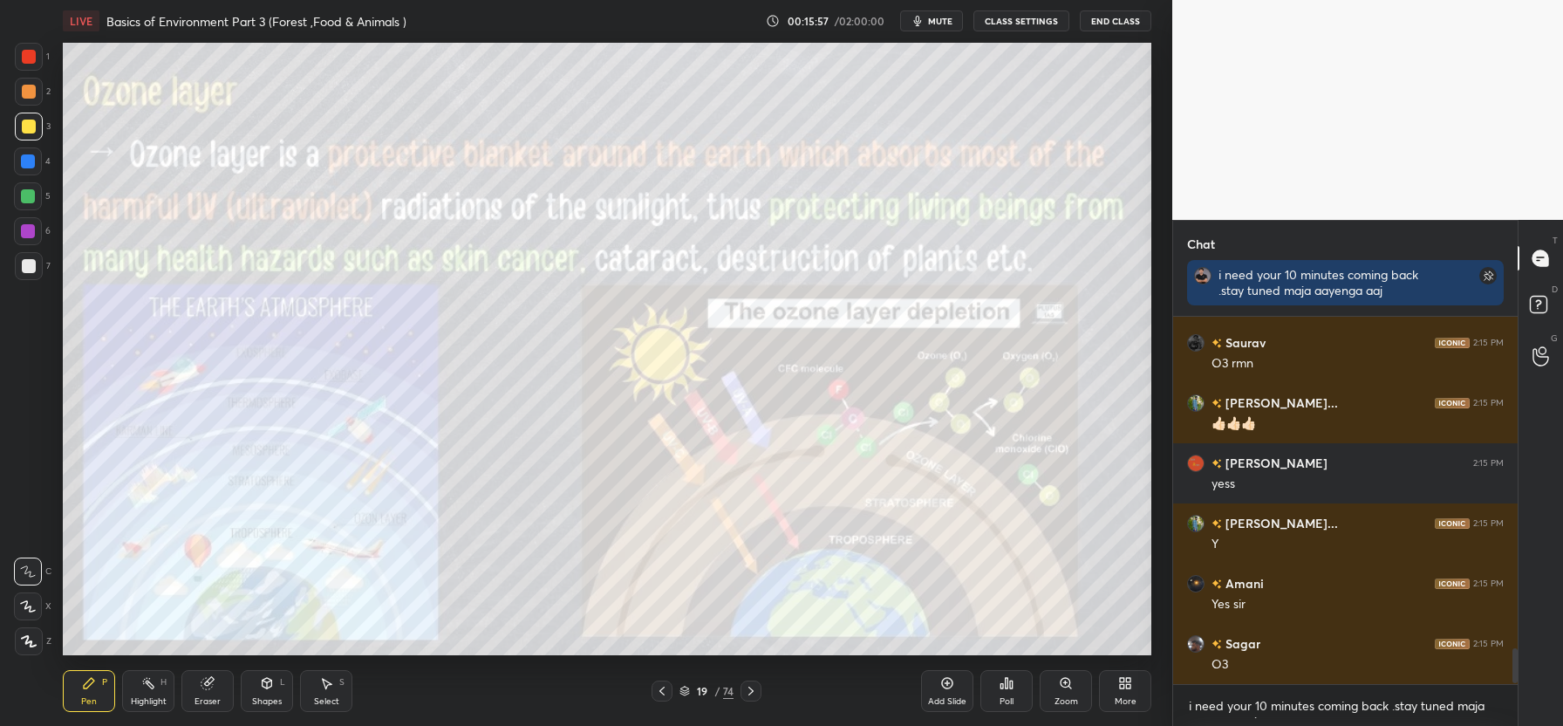
scroll to position [3539, 0]
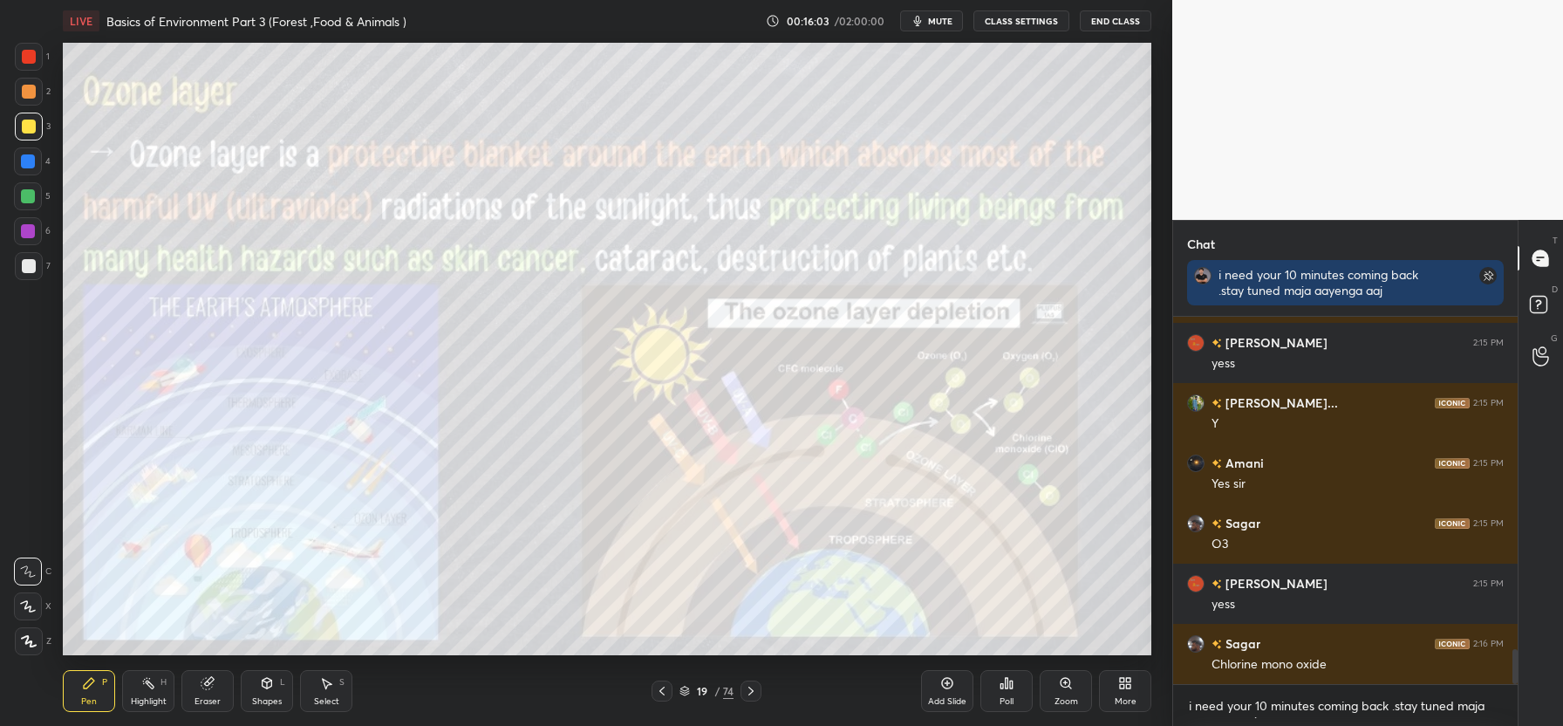
click at [940, 683] on icon at bounding box center [947, 683] width 14 height 14
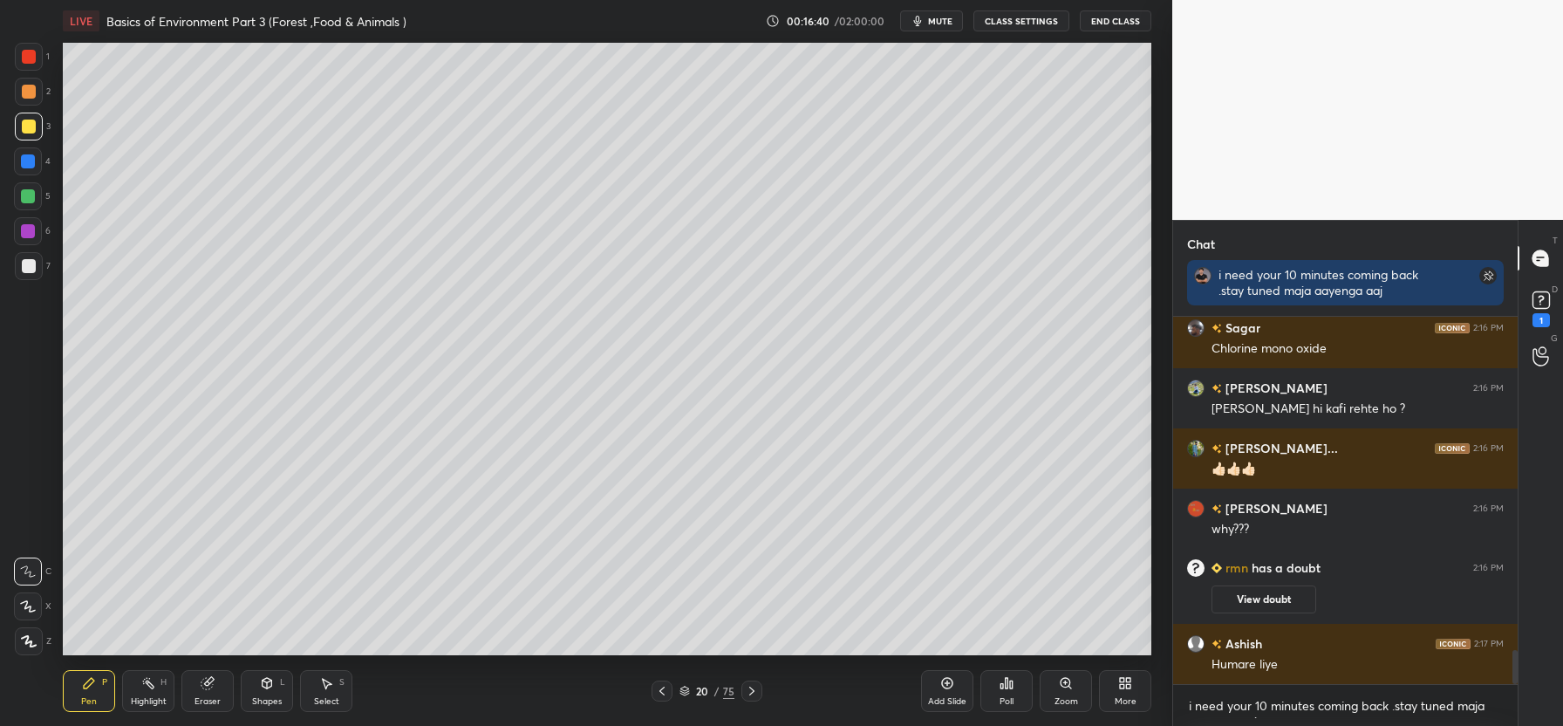
scroll to position [3590, 0]
click at [1545, 308] on rect at bounding box center [1540, 300] width 17 height 17
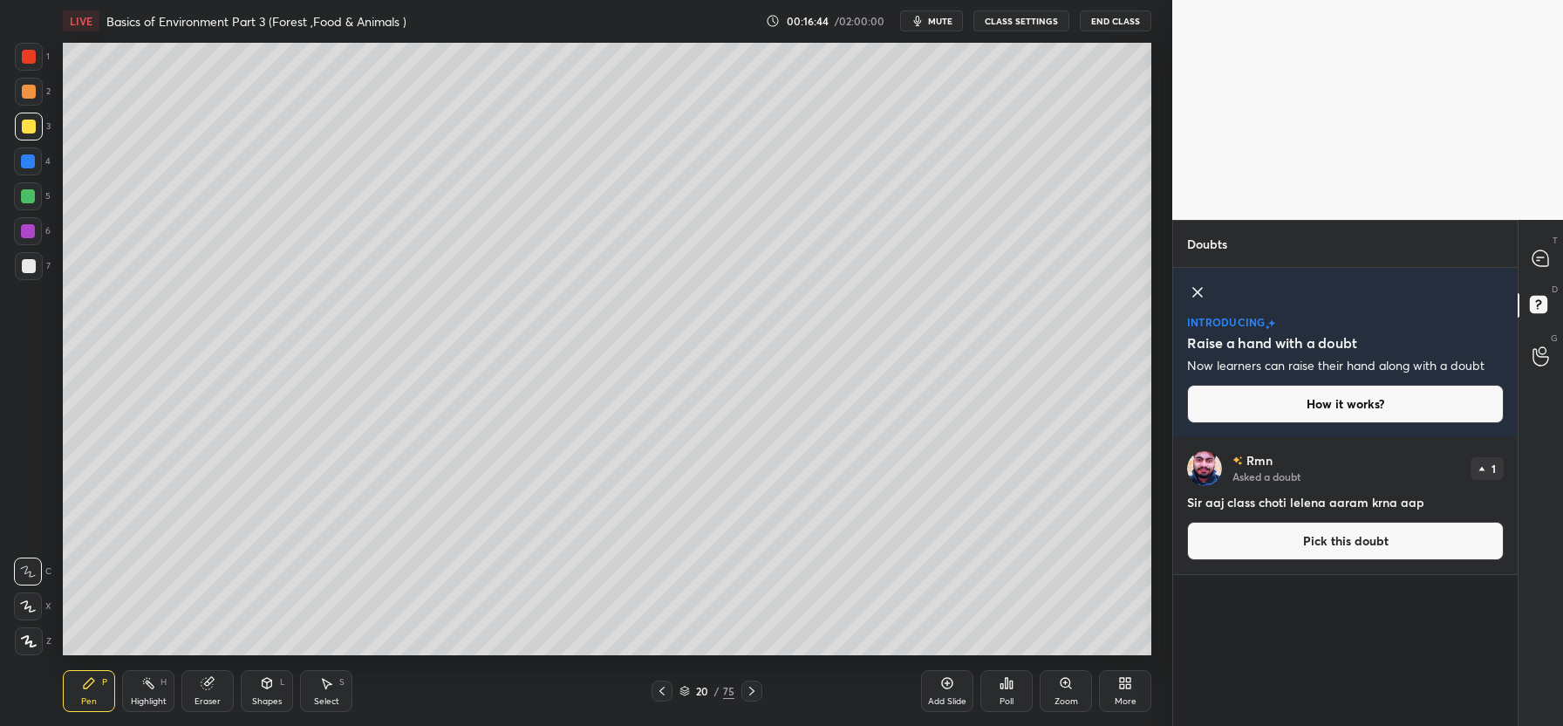
click at [1375, 546] on button "Pick this doubt" at bounding box center [1345, 541] width 317 height 38
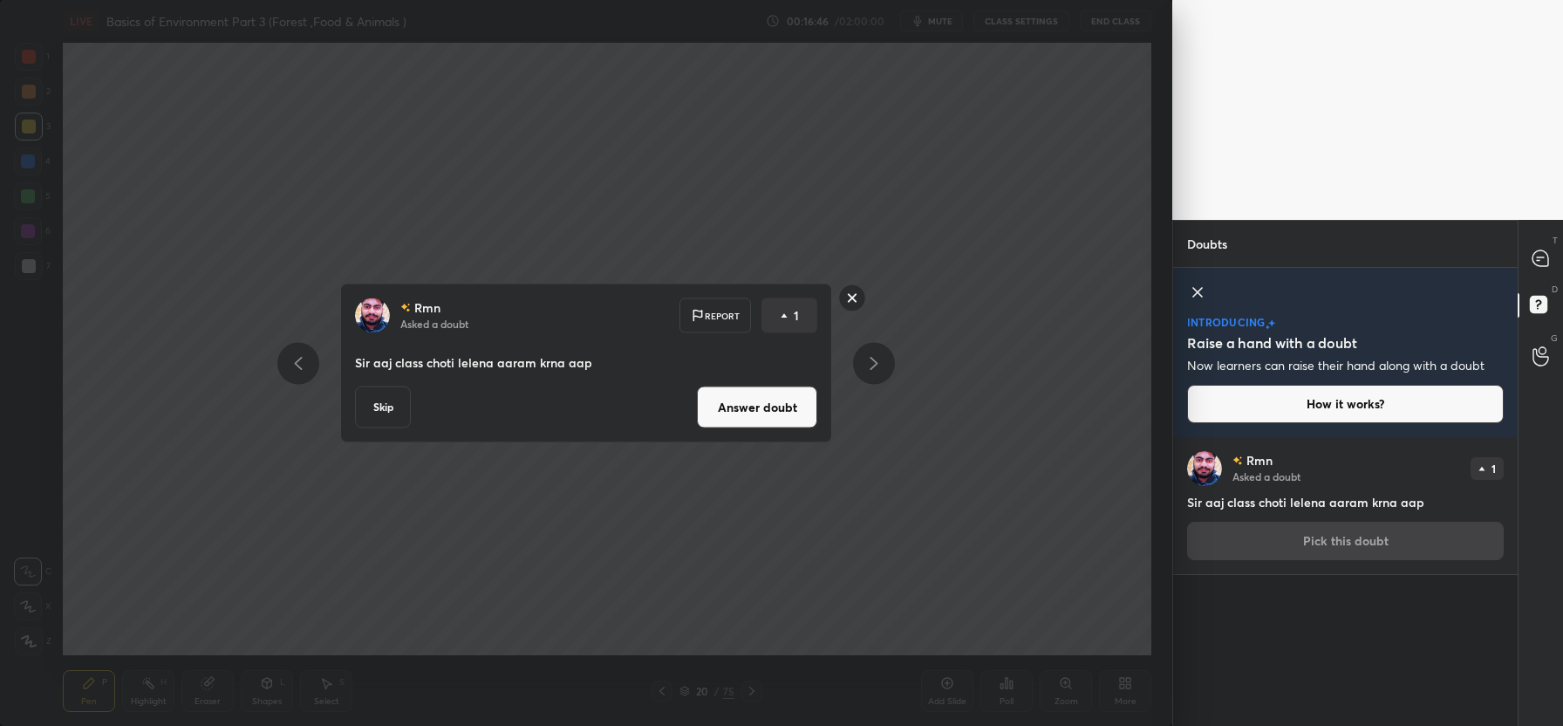
click at [857, 297] on rect at bounding box center [852, 297] width 27 height 27
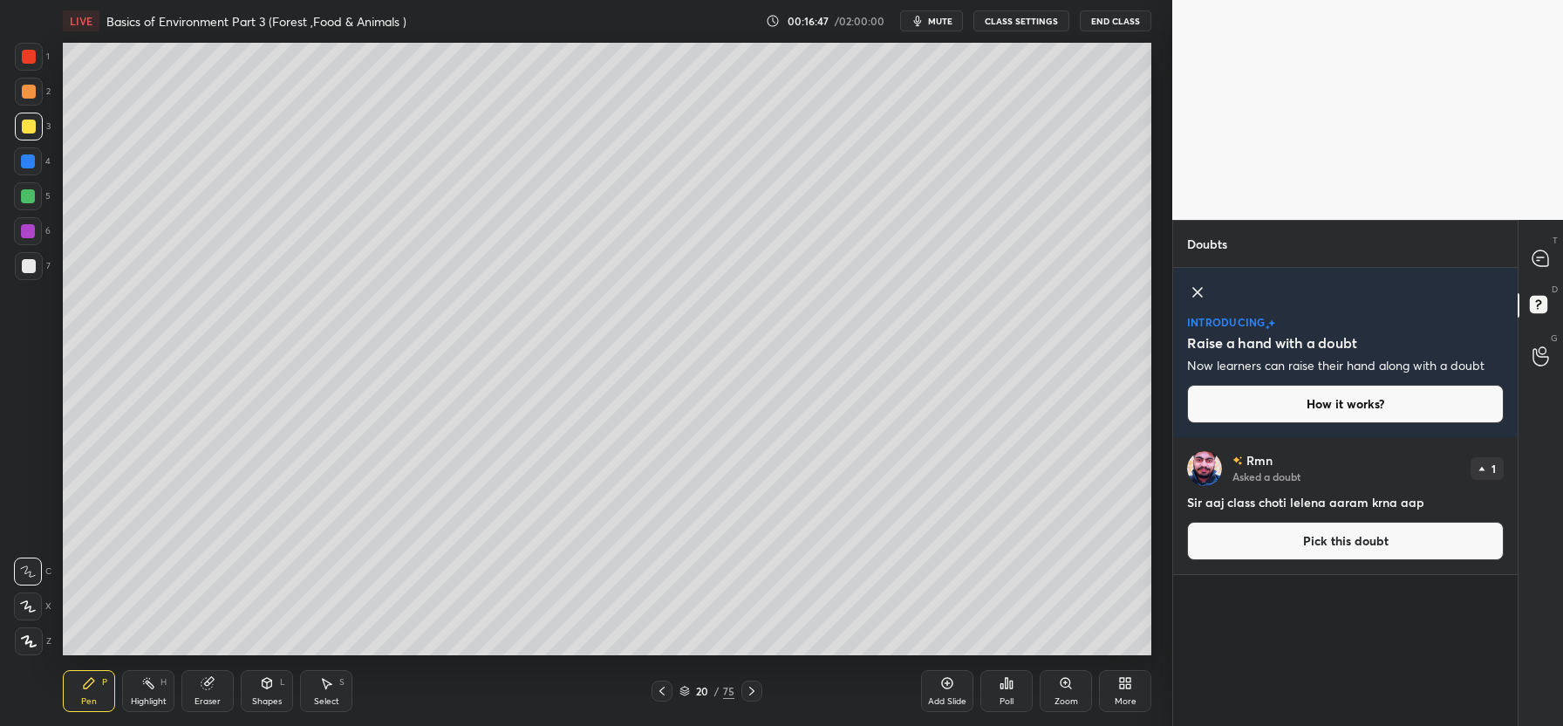
click at [1203, 290] on icon at bounding box center [1197, 292] width 21 height 21
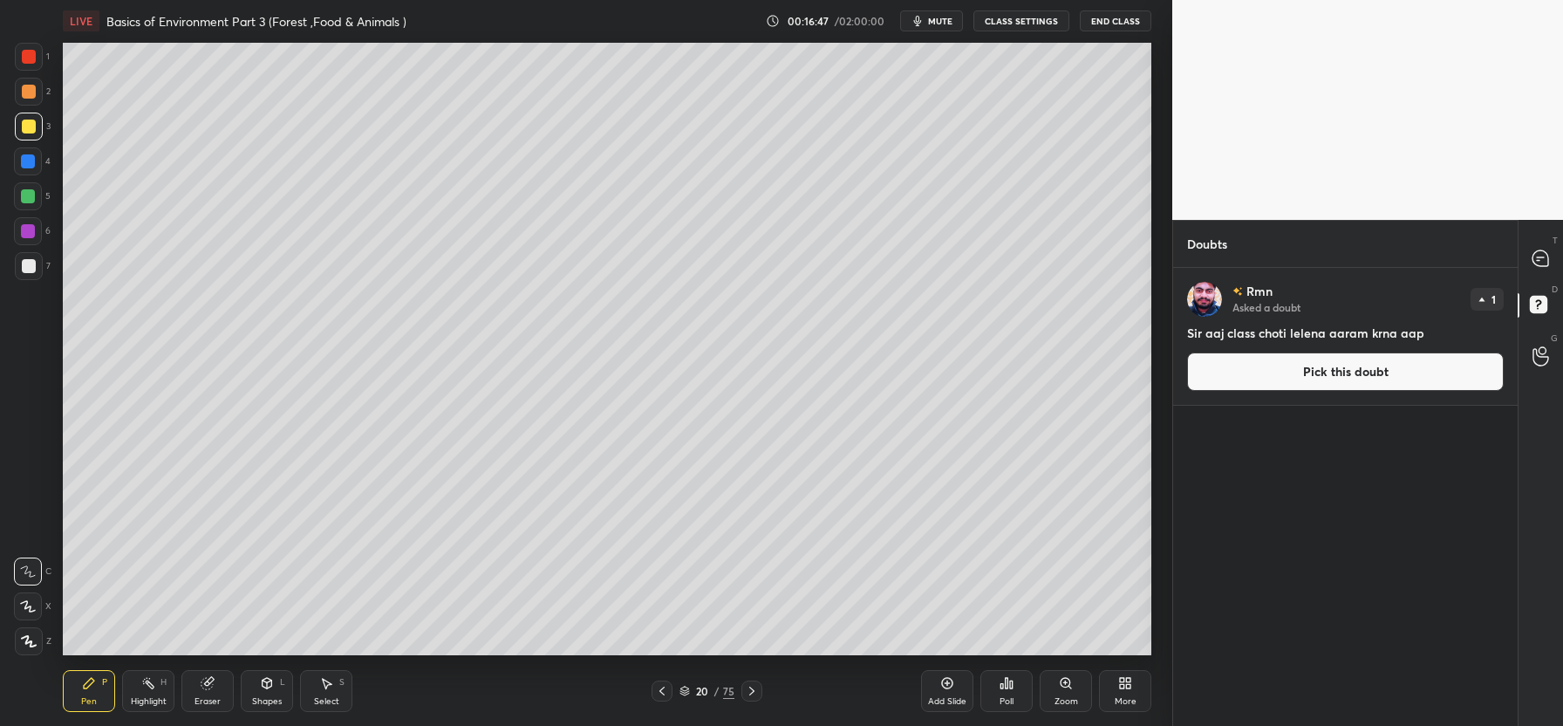
scroll to position [453, 339]
click at [1544, 249] on icon at bounding box center [1540, 258] width 18 height 18
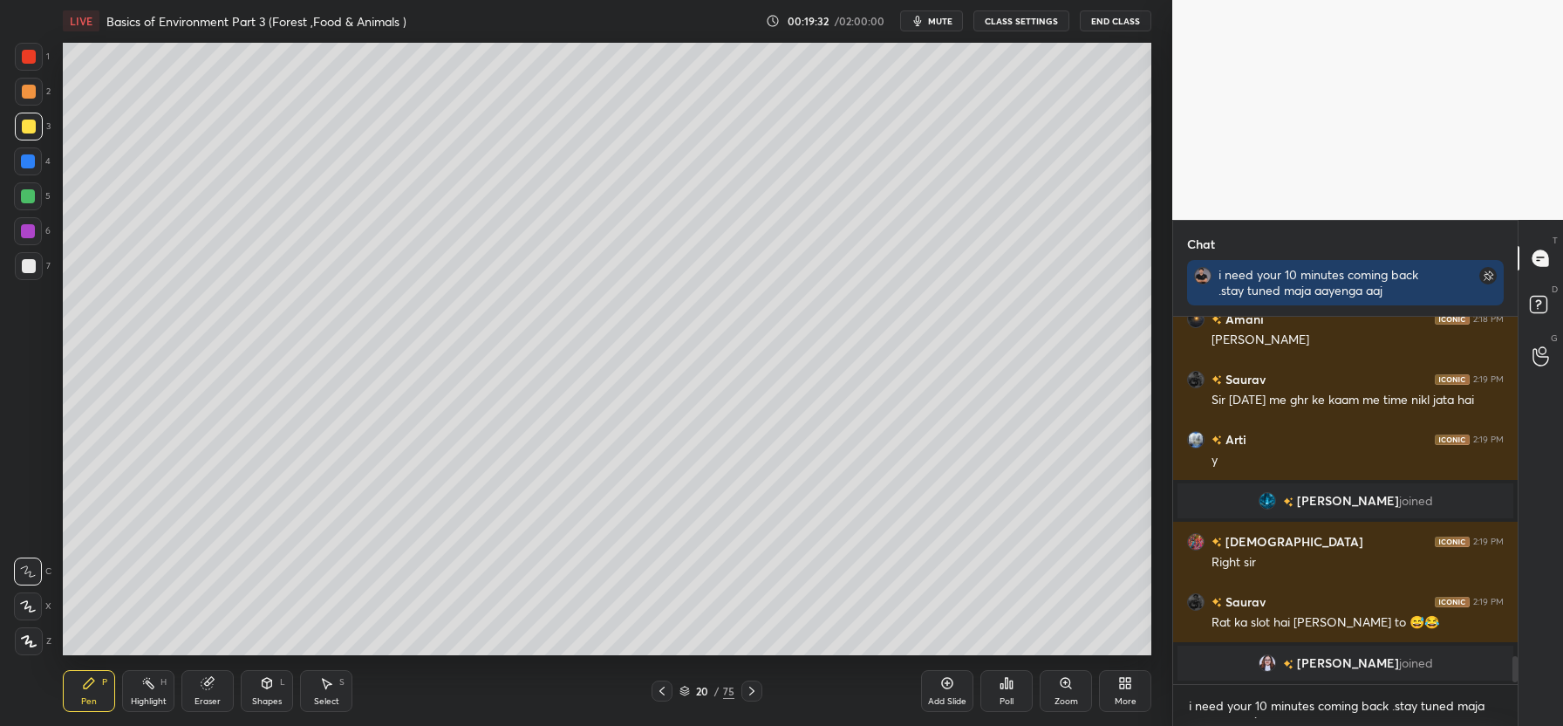
scroll to position [4461, 0]
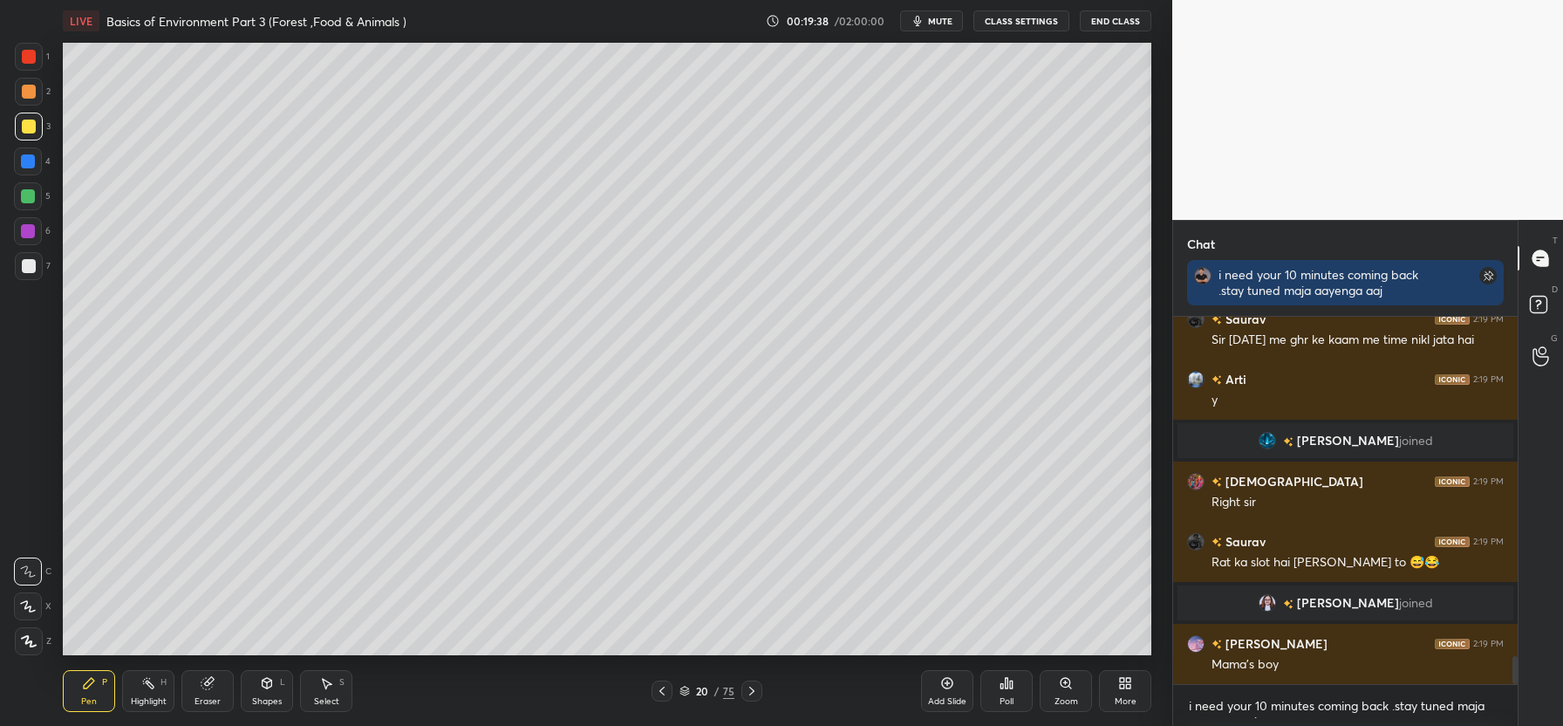
click at [660, 682] on div at bounding box center [661, 690] width 21 height 21
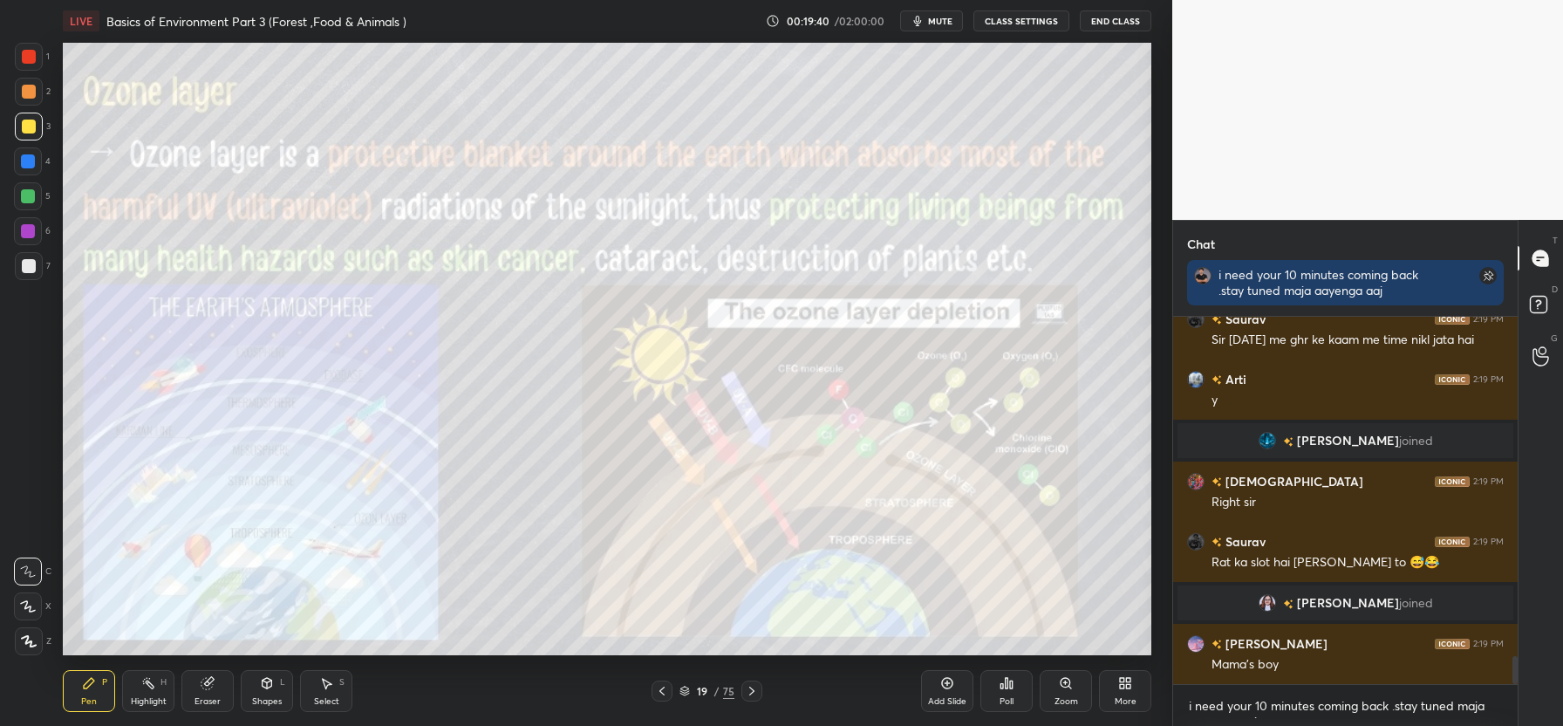
click at [753, 691] on icon at bounding box center [752, 691] width 14 height 14
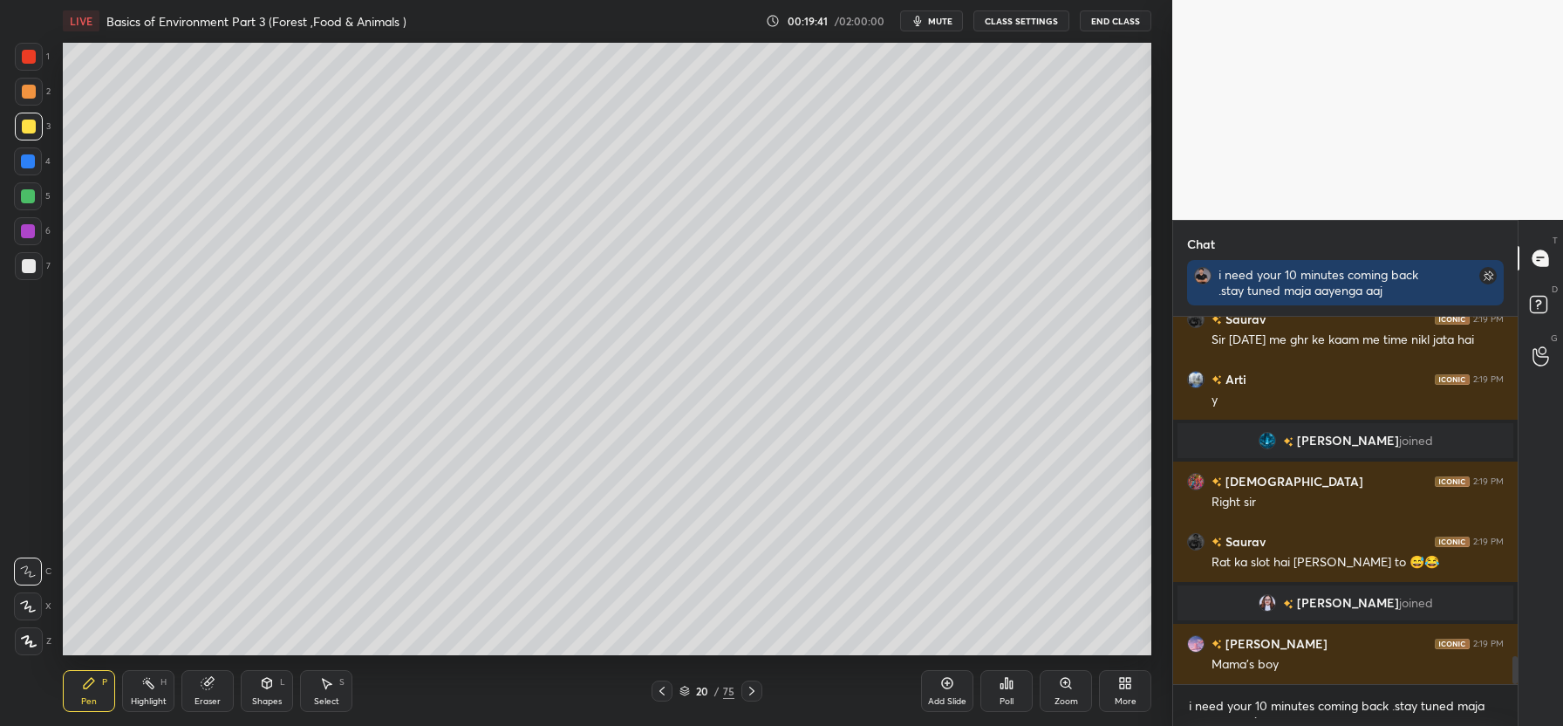
click at [755, 690] on icon at bounding box center [752, 691] width 14 height 14
click at [753, 700] on div at bounding box center [751, 690] width 21 height 21
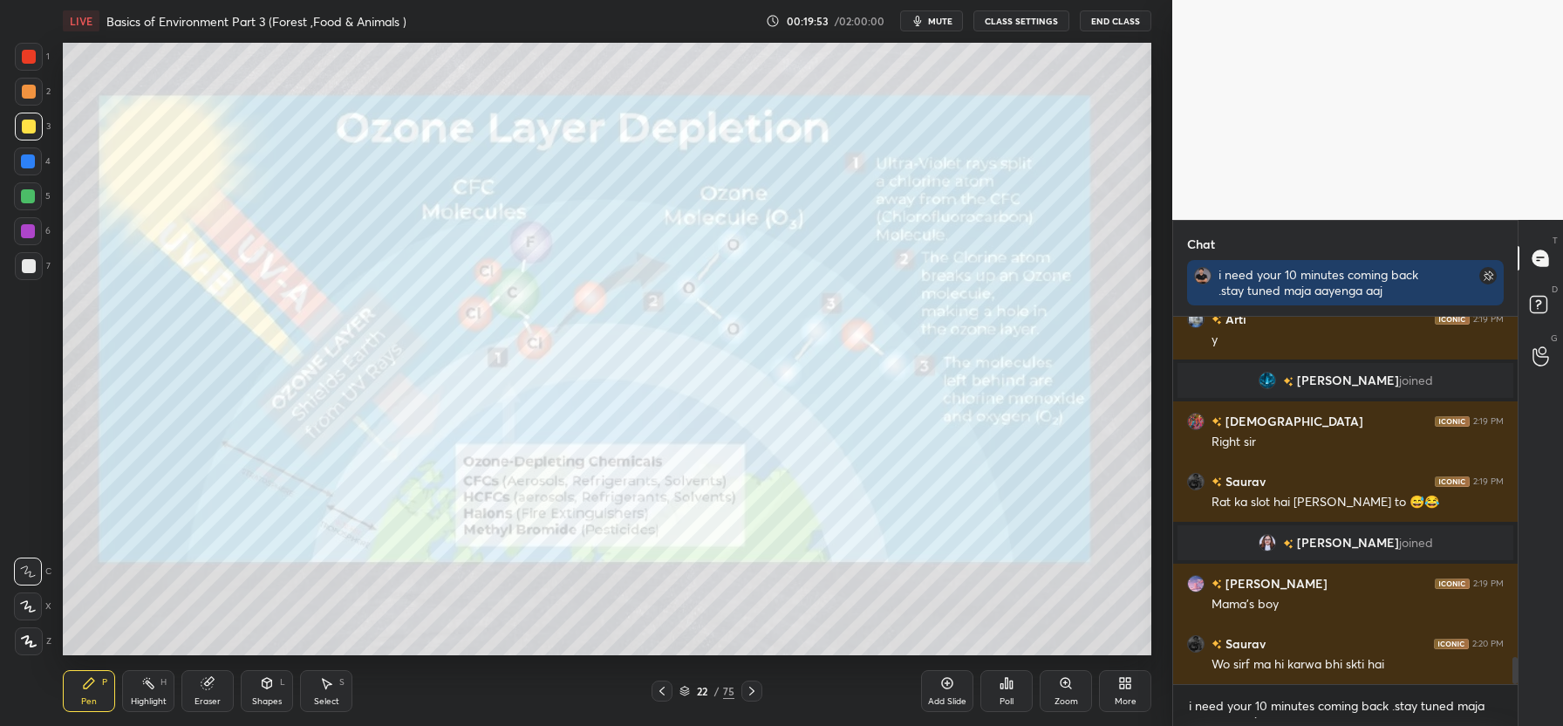
scroll to position [4581, 0]
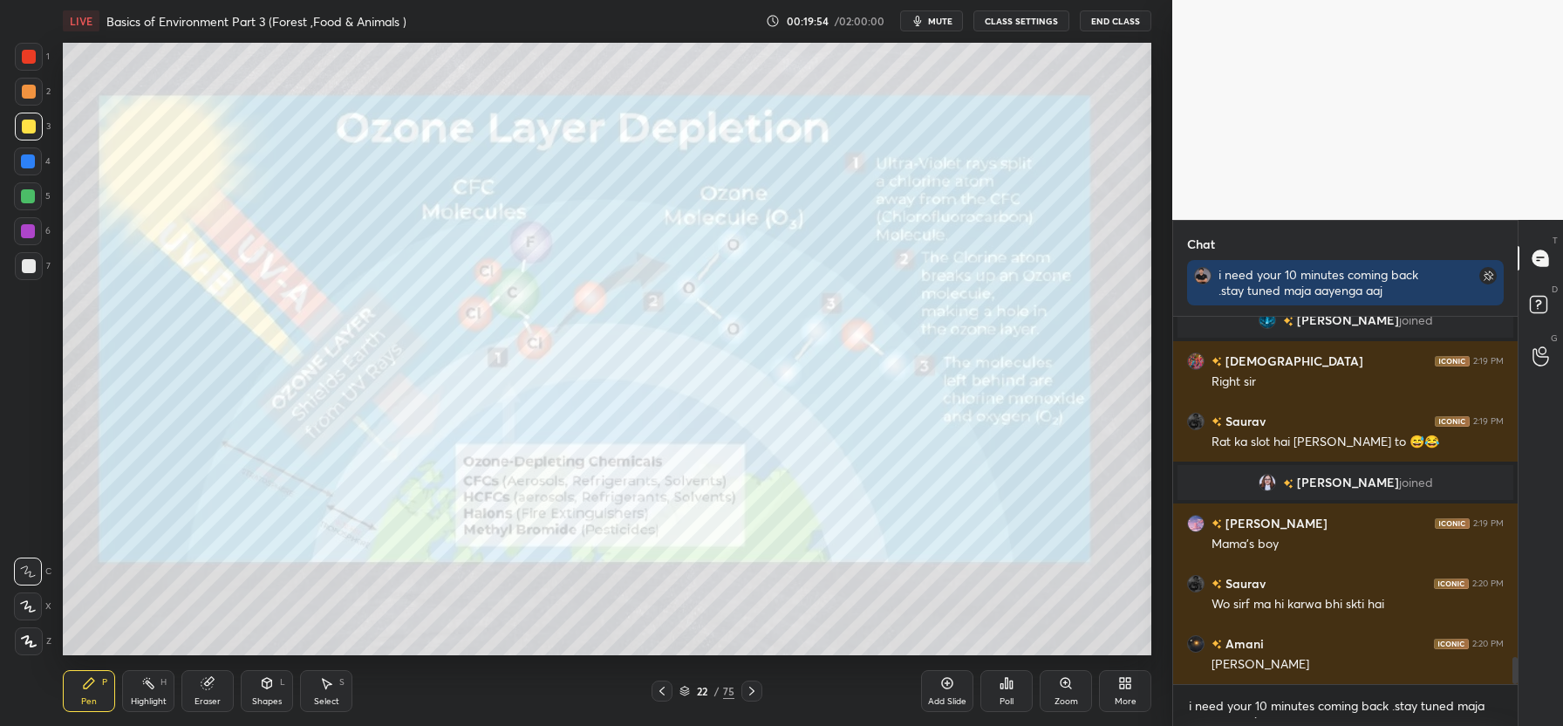
click at [754, 689] on icon at bounding box center [752, 691] width 14 height 14
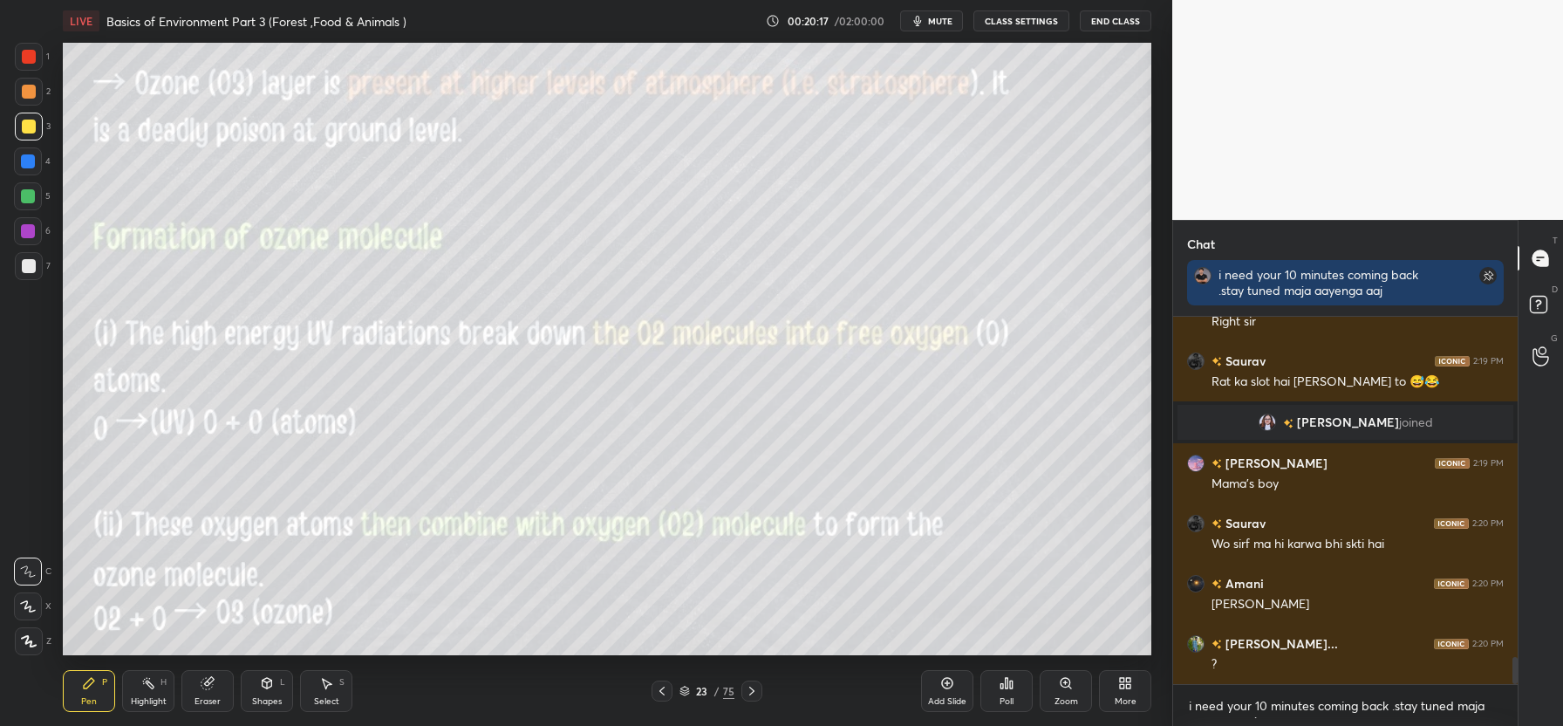
scroll to position [4701, 0]
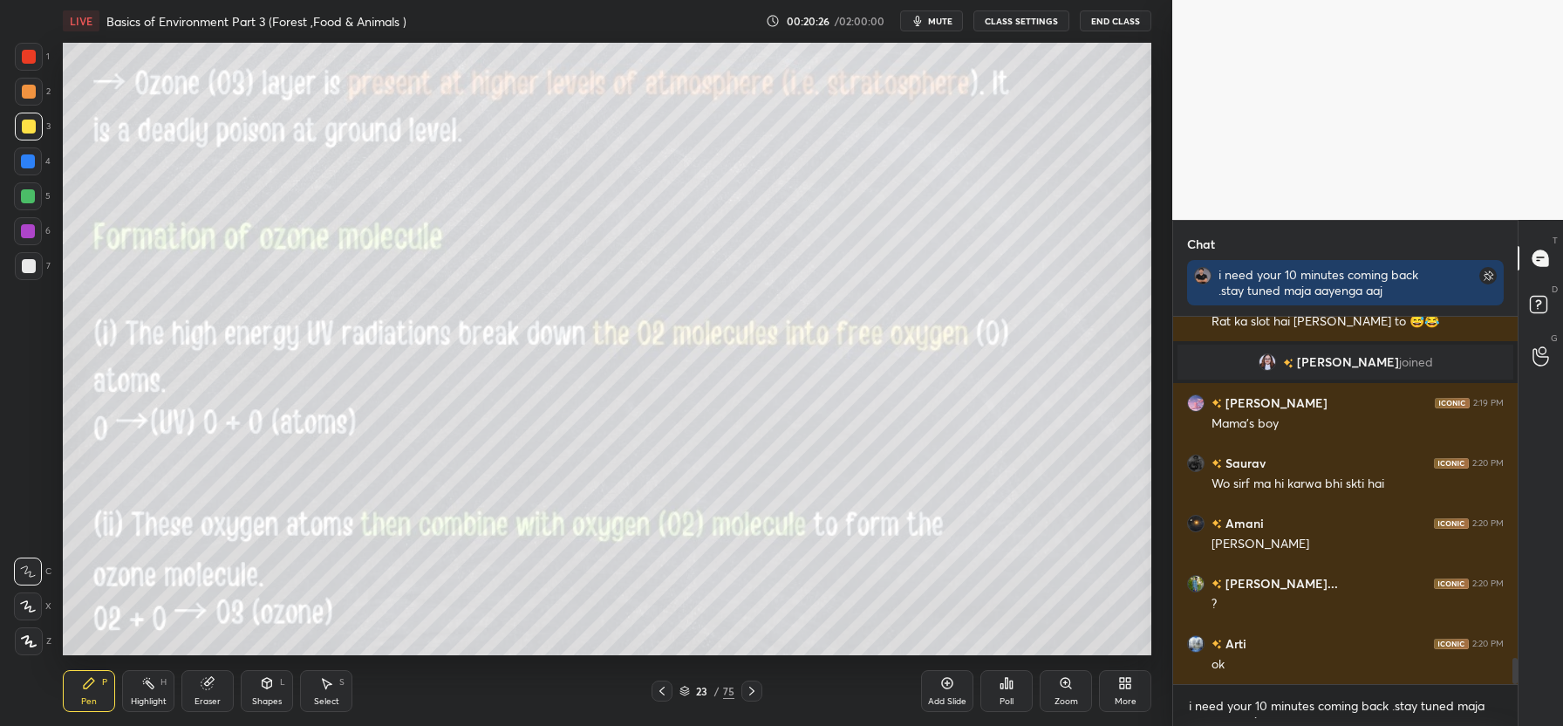
click at [747, 695] on icon at bounding box center [752, 691] width 14 height 14
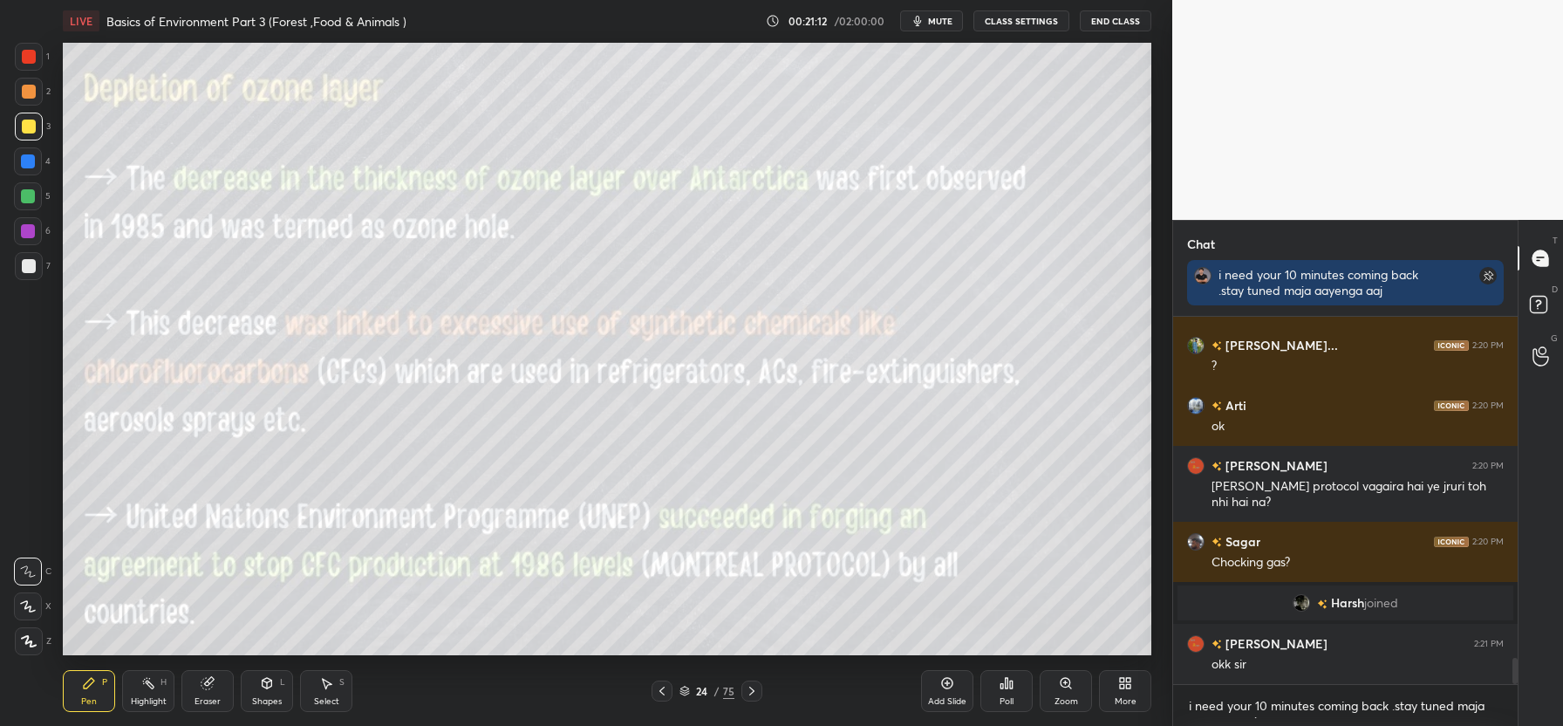
scroll to position [4852, 0]
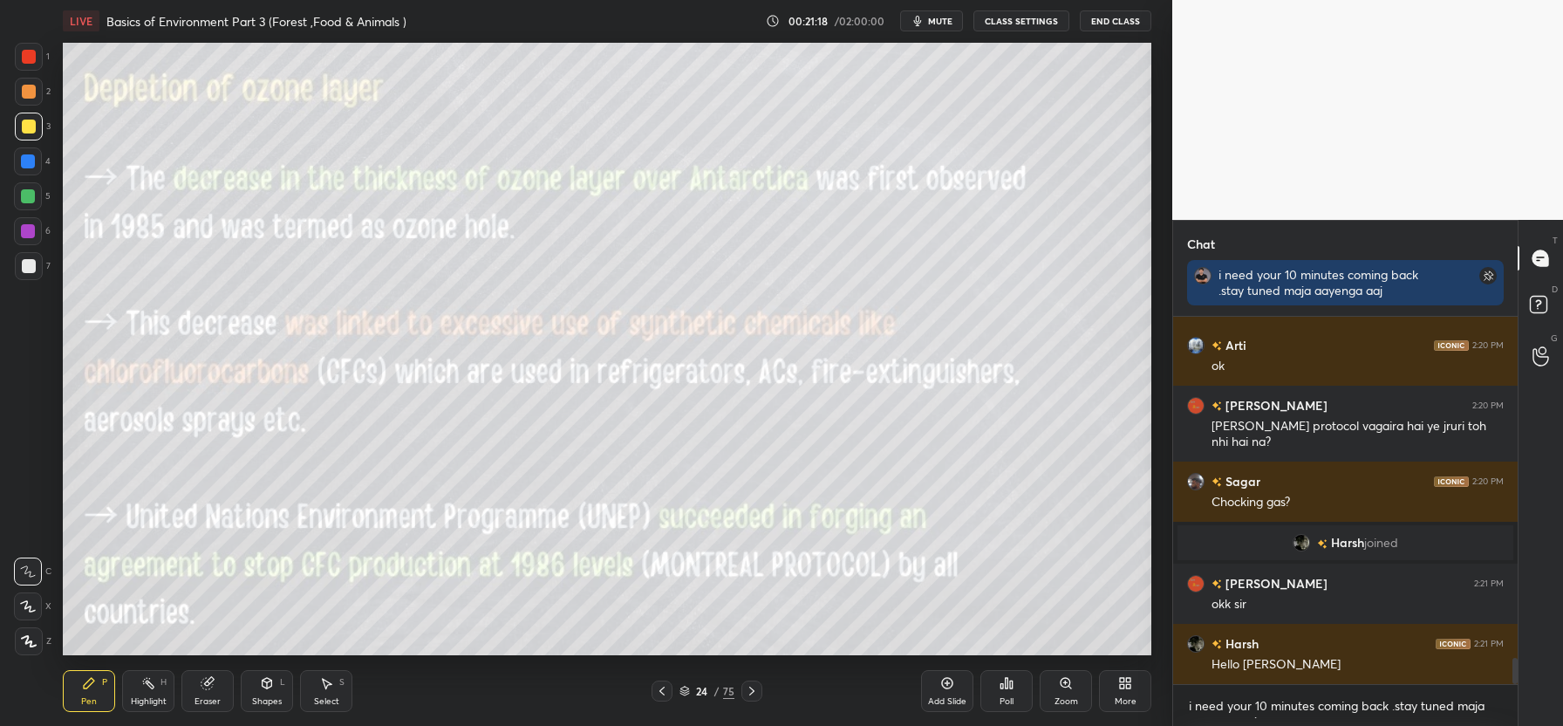
click at [948, 686] on icon at bounding box center [947, 683] width 14 height 14
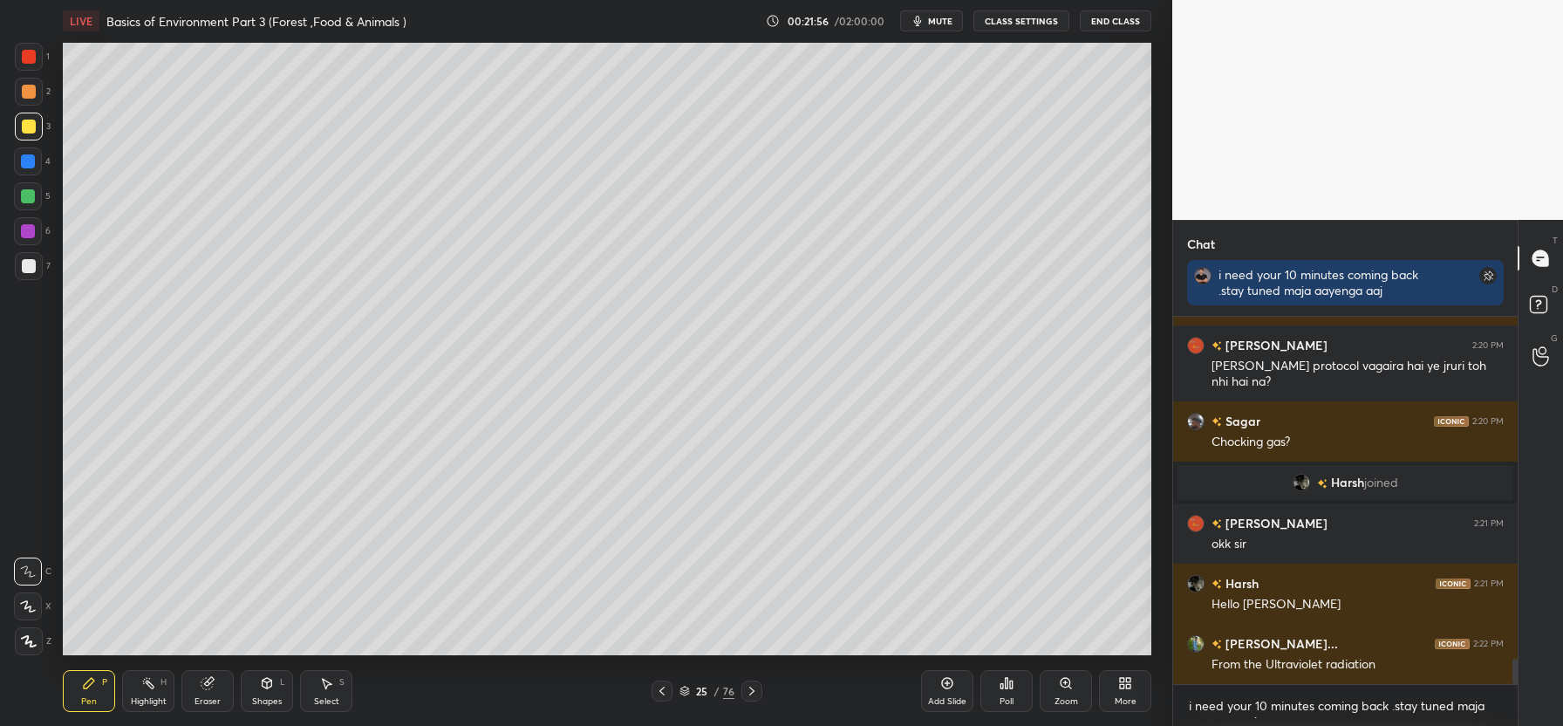
scroll to position [4930, 0]
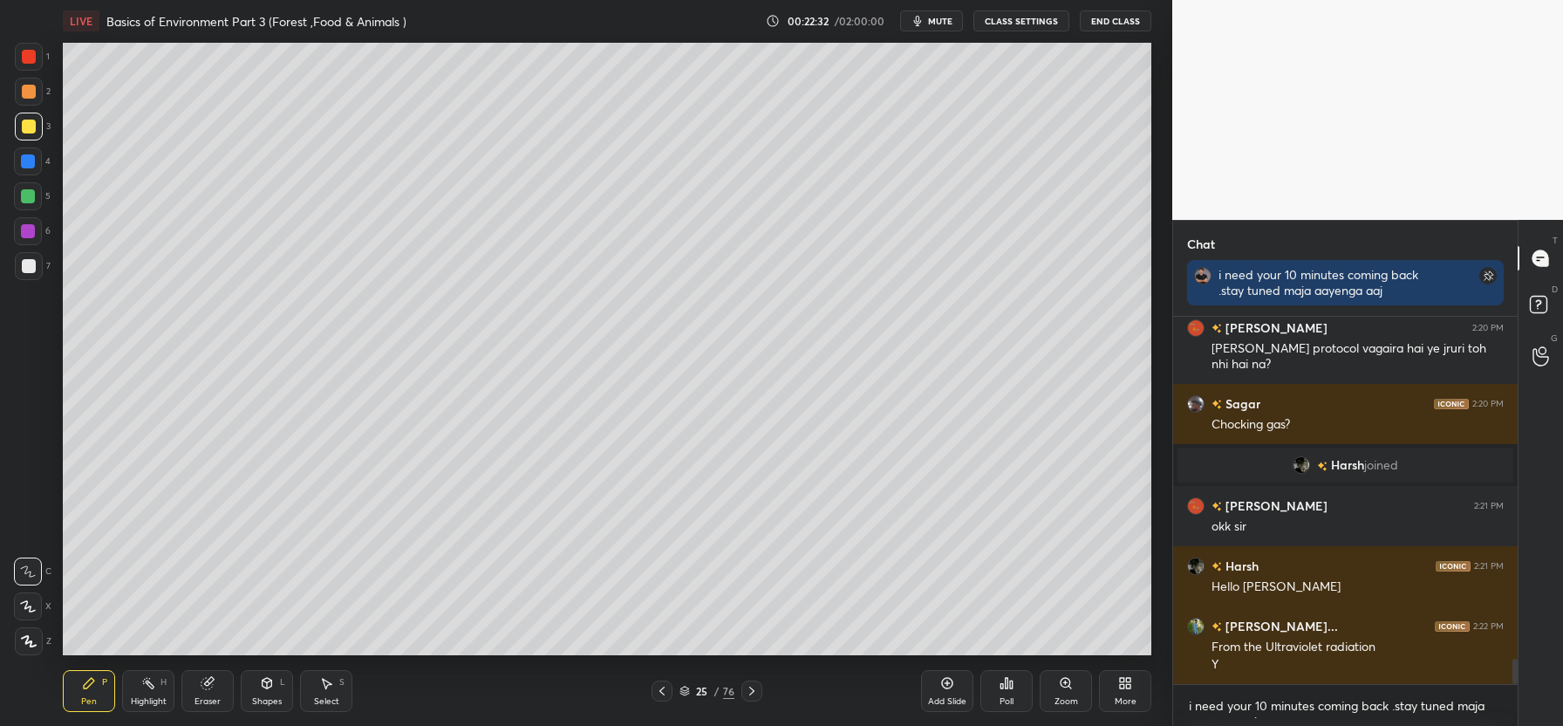
click at [669, 693] on div at bounding box center [661, 690] width 21 height 21
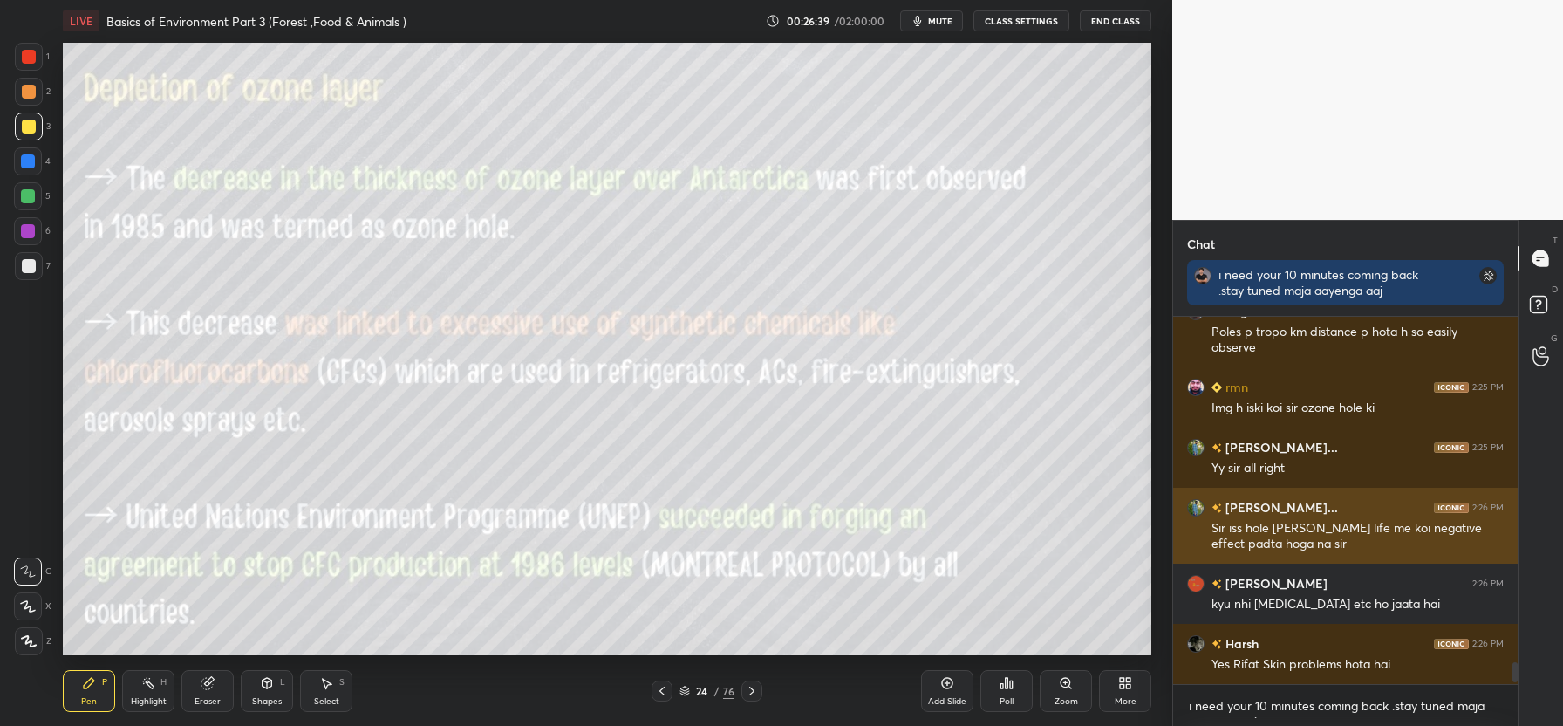
scroll to position [5957, 0]
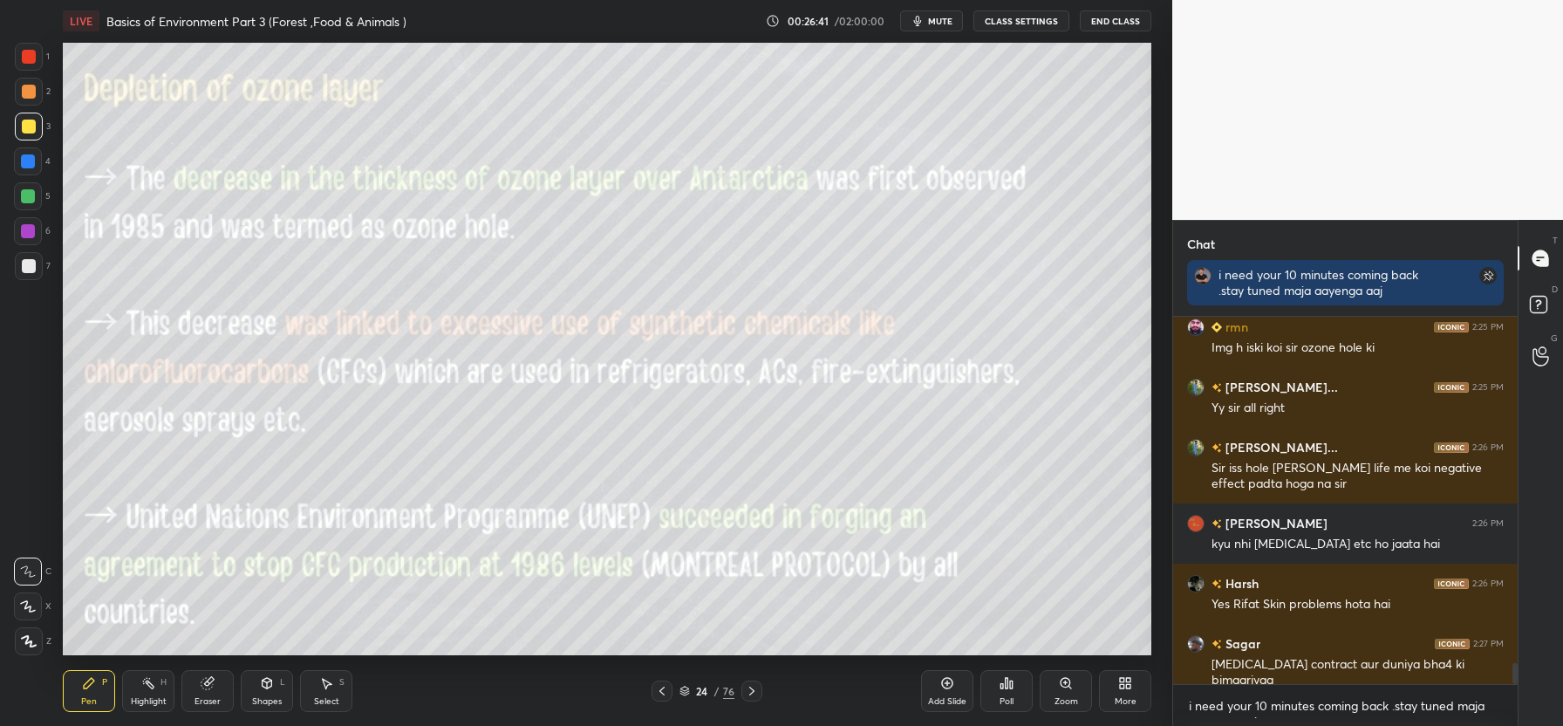
click at [660, 695] on icon at bounding box center [662, 691] width 14 height 14
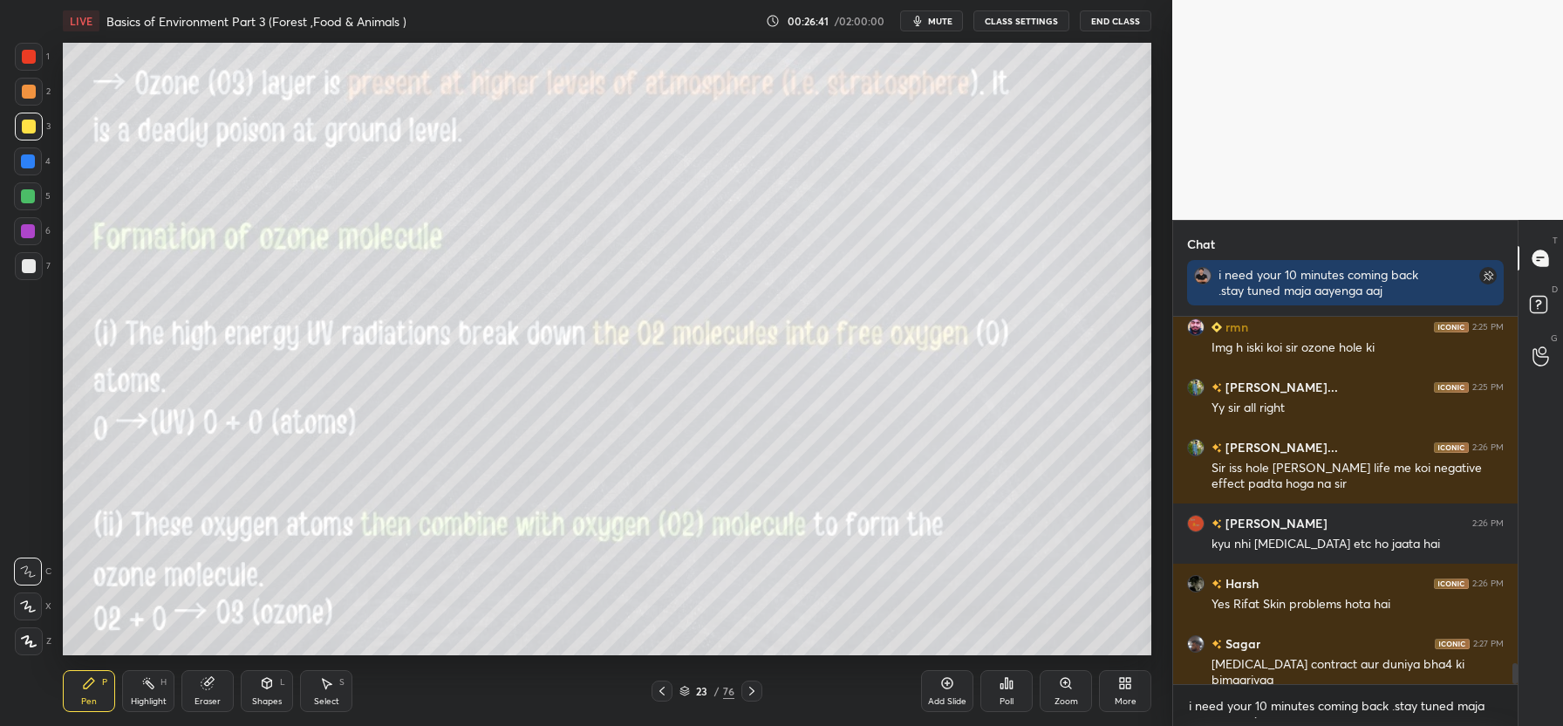
scroll to position [6033, 0]
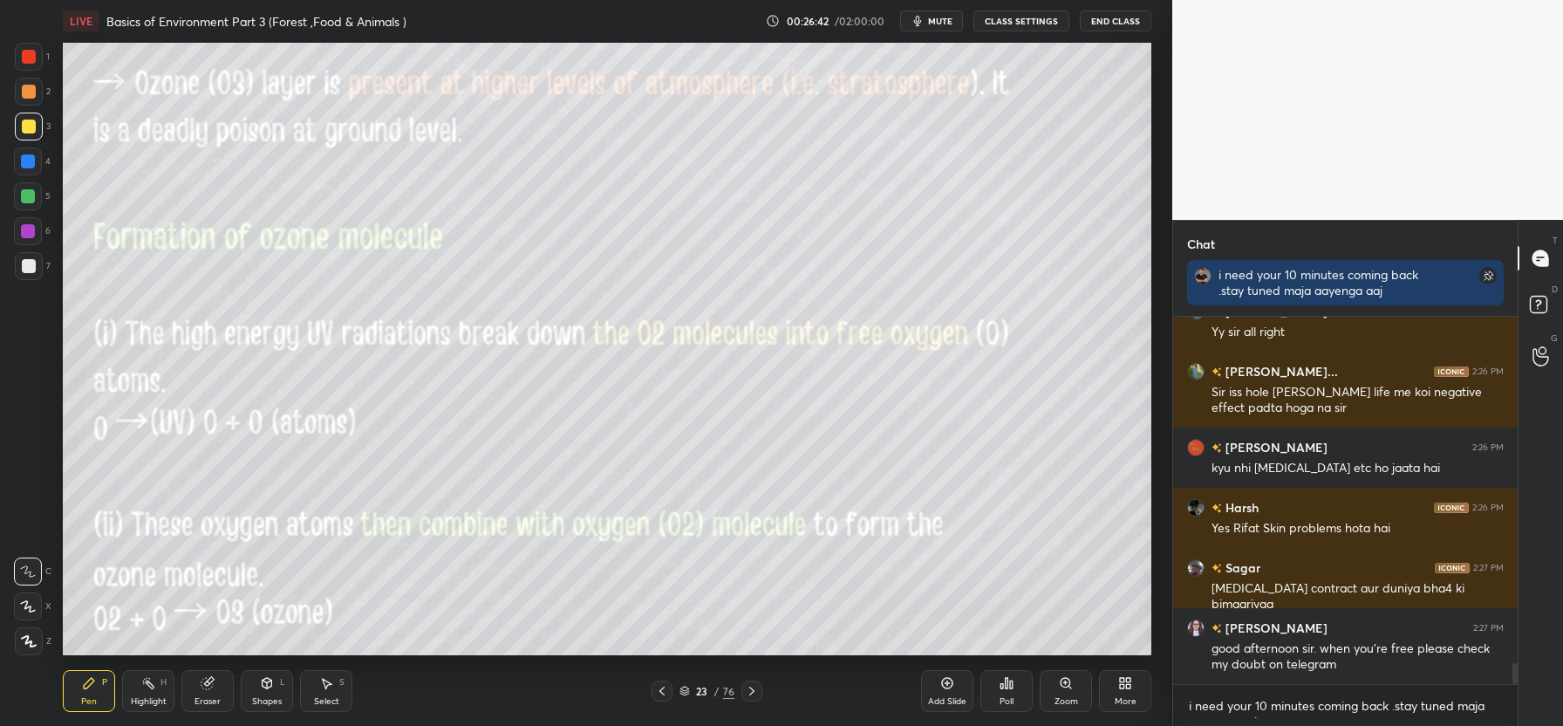
click at [660, 695] on icon at bounding box center [662, 691] width 14 height 14
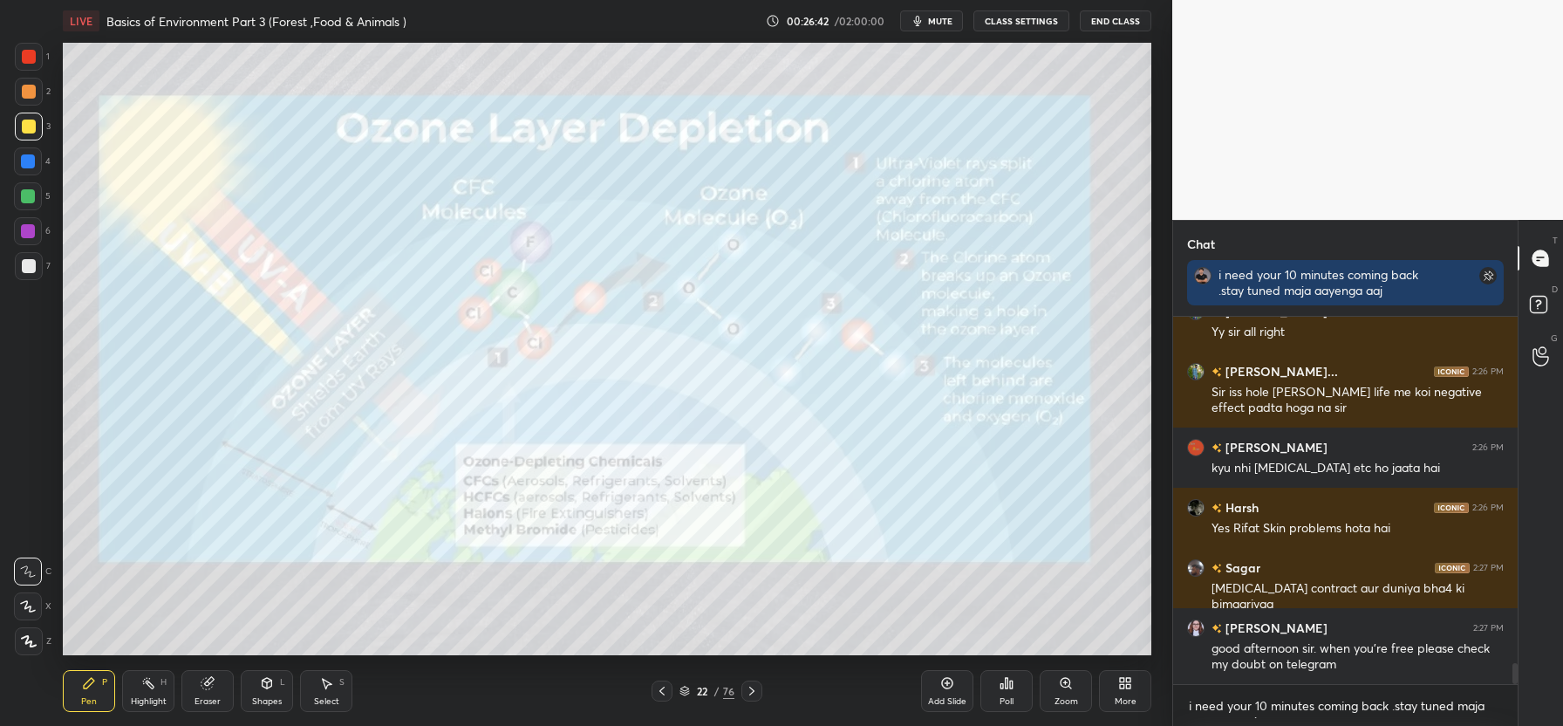
click at [660, 695] on icon at bounding box center [662, 691] width 14 height 14
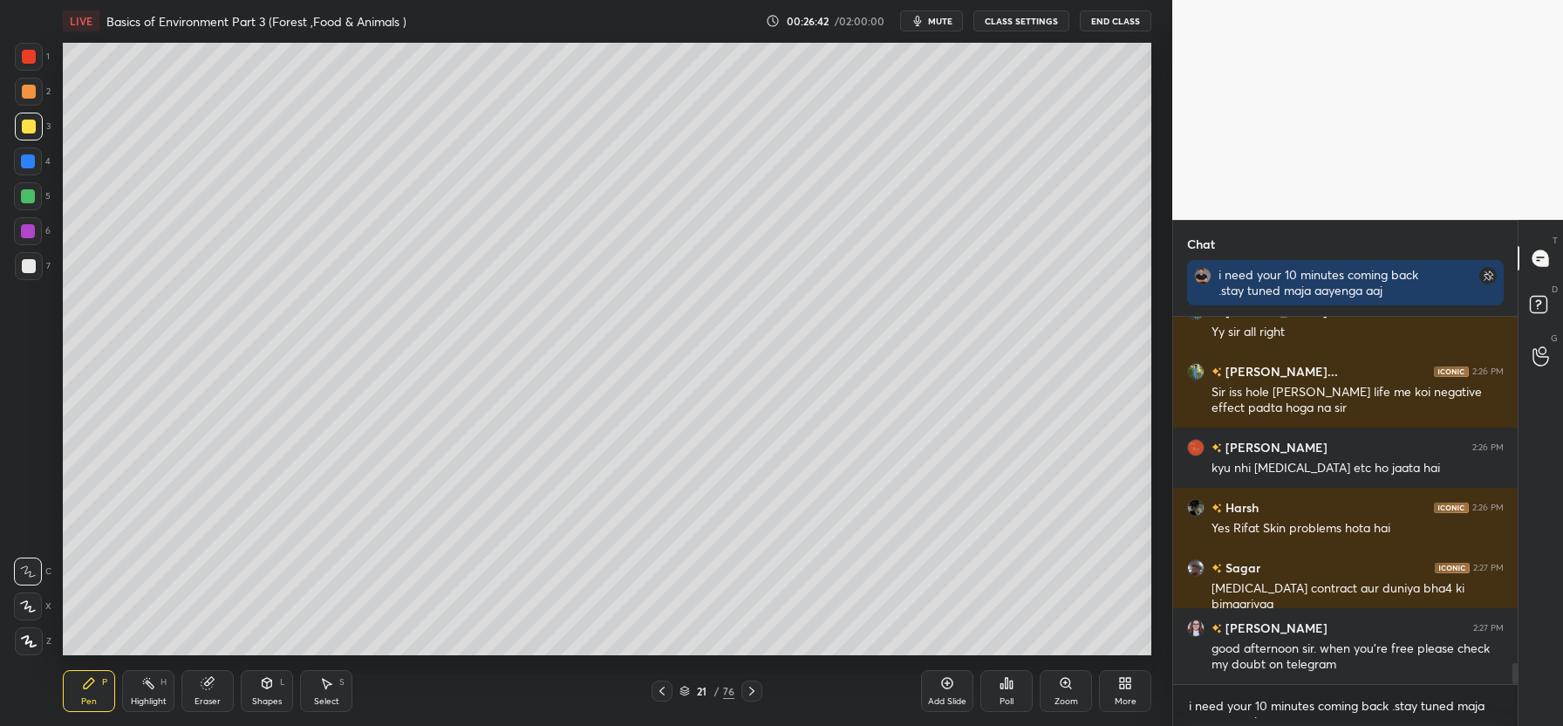
click at [660, 695] on icon at bounding box center [662, 691] width 14 height 14
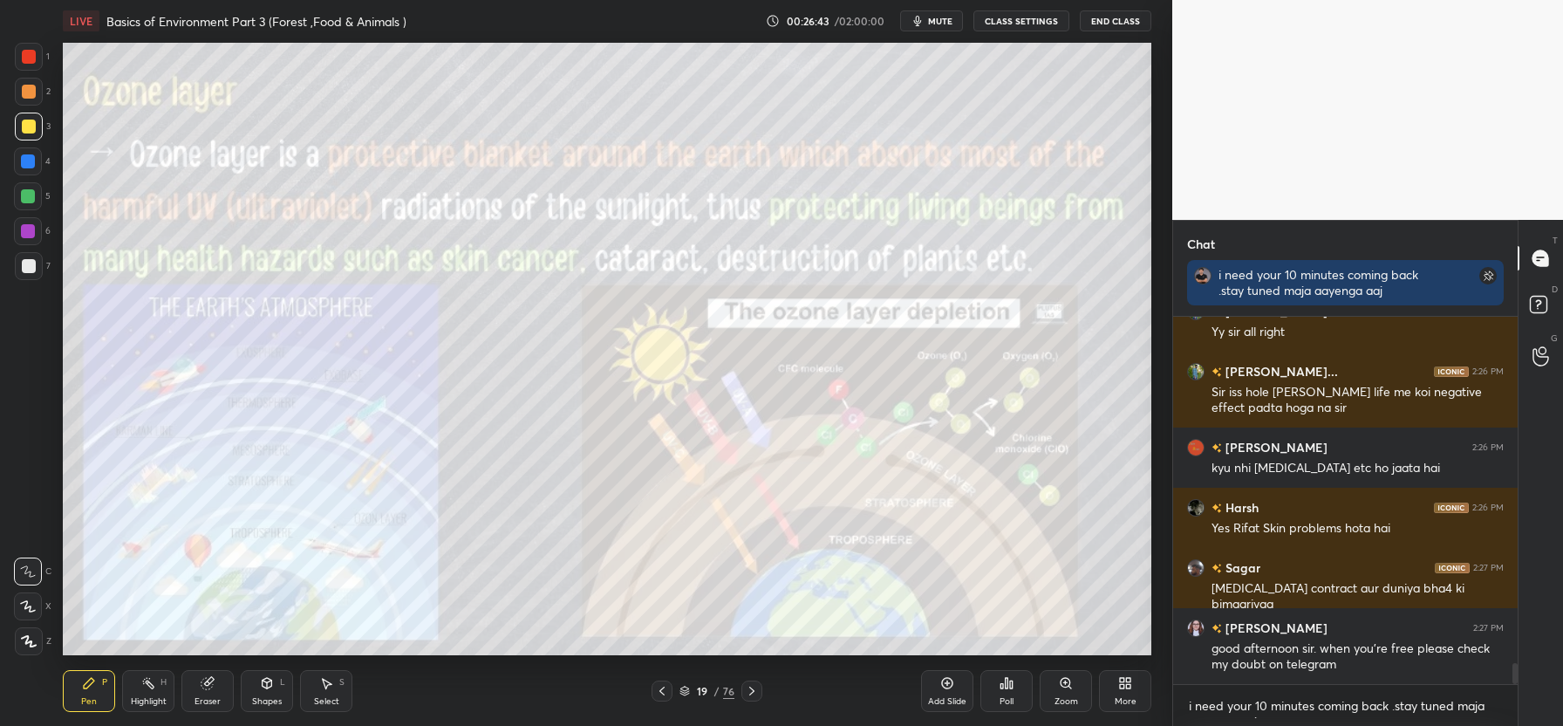
click at [660, 695] on icon at bounding box center [662, 691] width 14 height 14
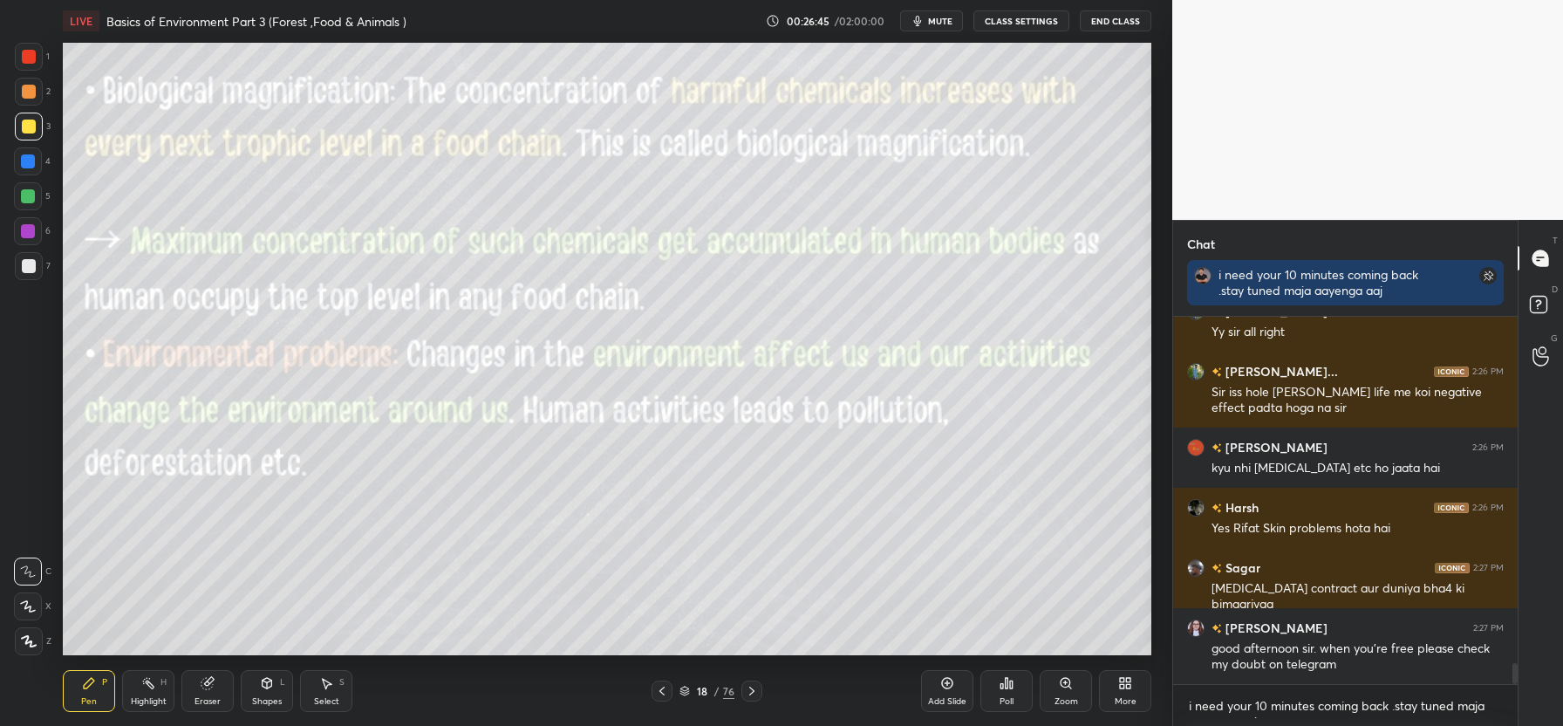
click at [751, 693] on icon at bounding box center [752, 691] width 14 height 14
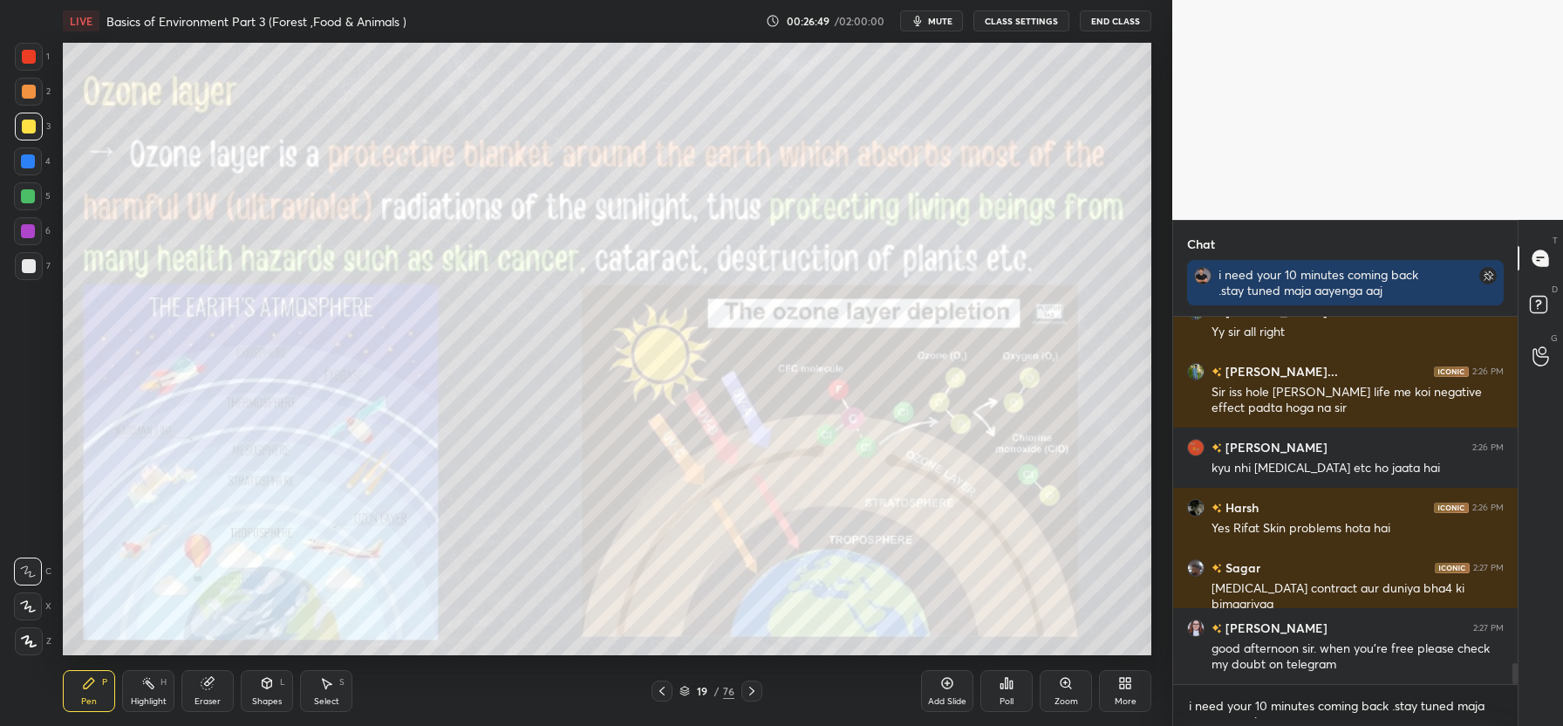
click at [753, 691] on icon at bounding box center [752, 691] width 14 height 14
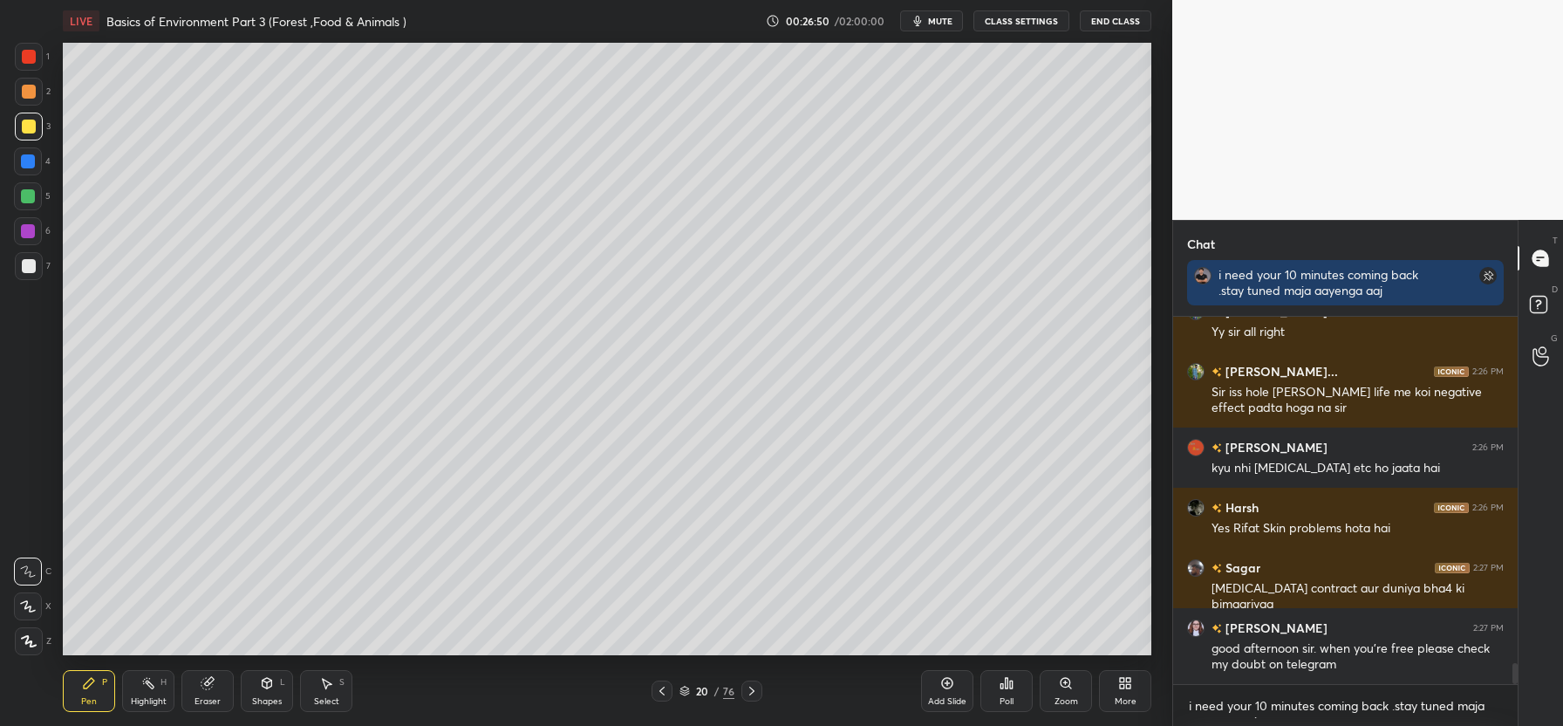
click at [753, 691] on icon at bounding box center [752, 691] width 14 height 14
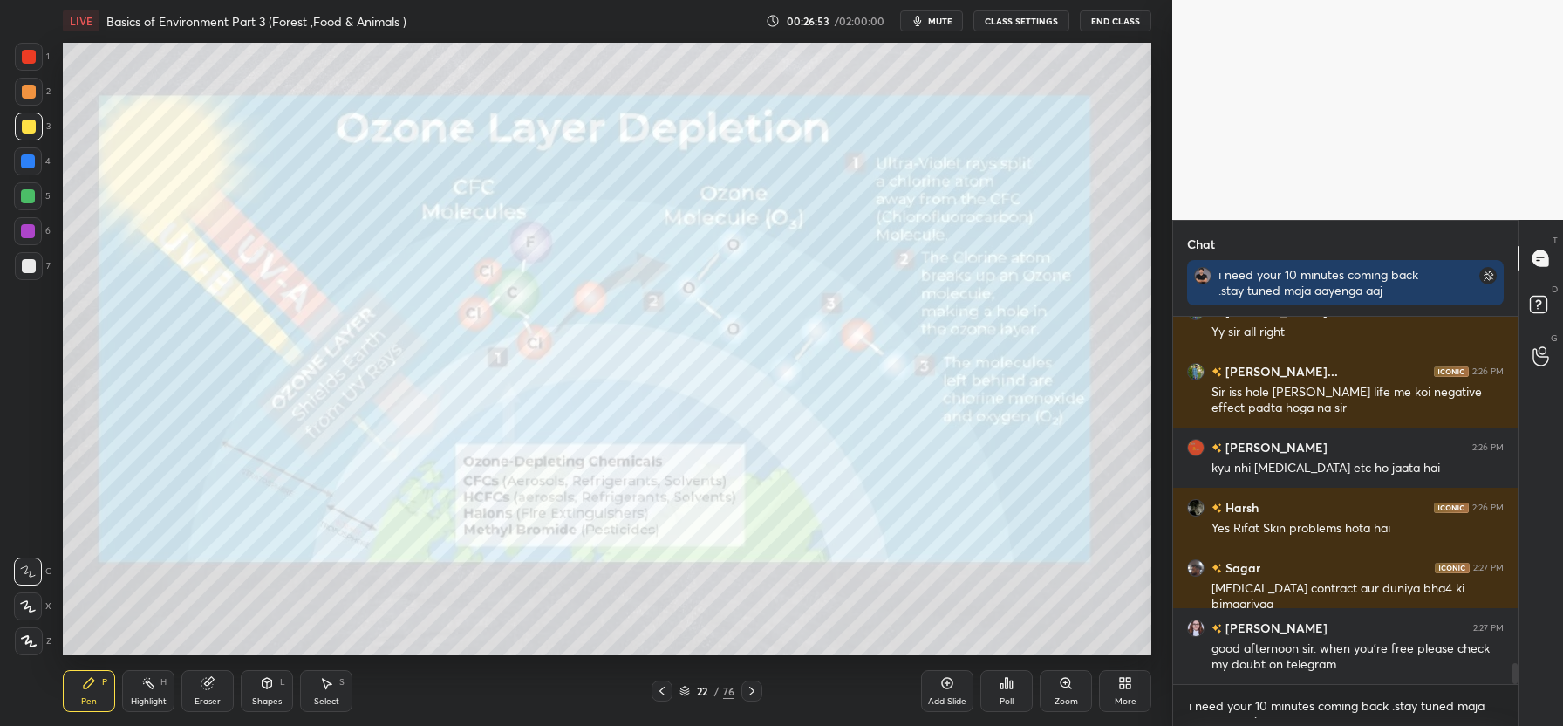
click at [753, 691] on icon at bounding box center [752, 691] width 14 height 14
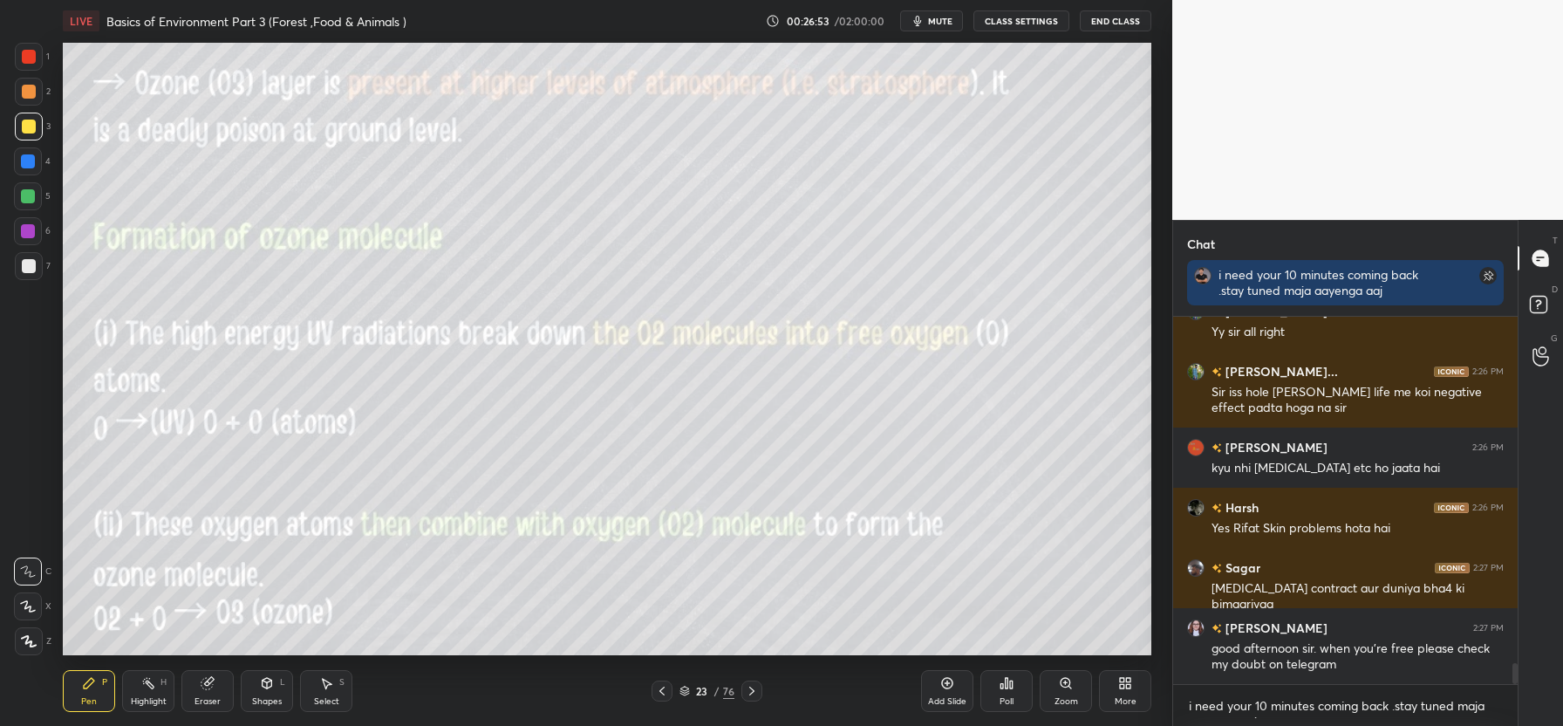
scroll to position [6093, 0]
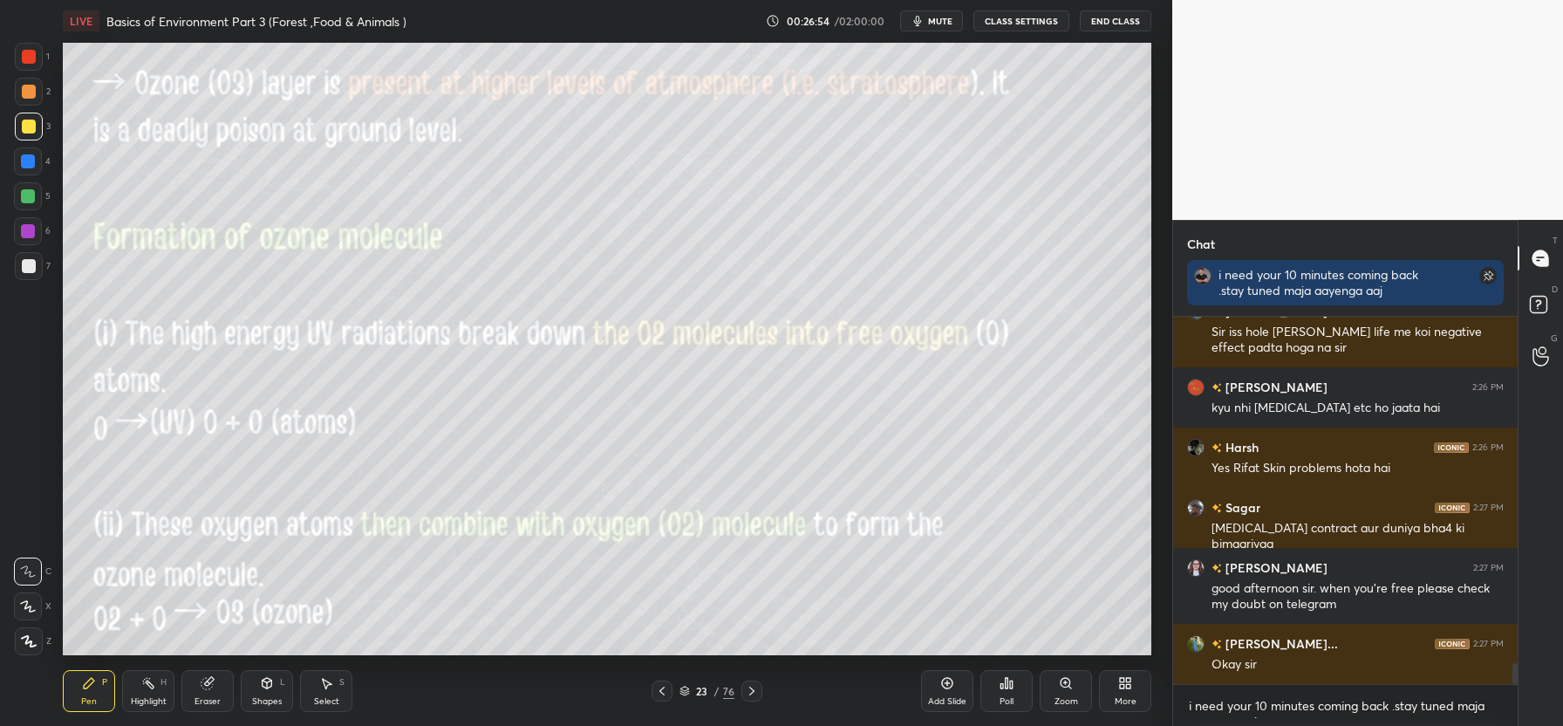
click at [753, 691] on icon at bounding box center [752, 691] width 14 height 14
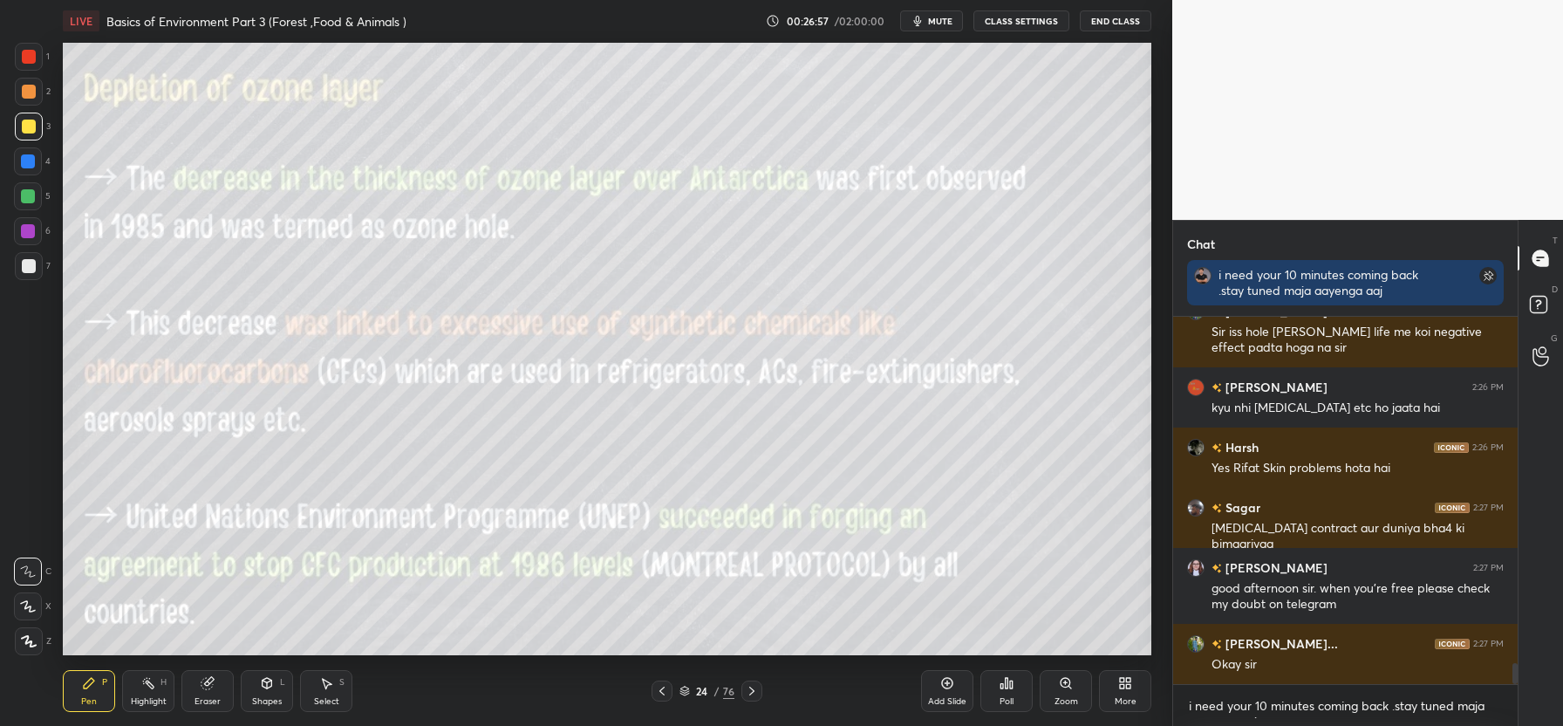
click at [753, 691] on icon at bounding box center [752, 691] width 14 height 14
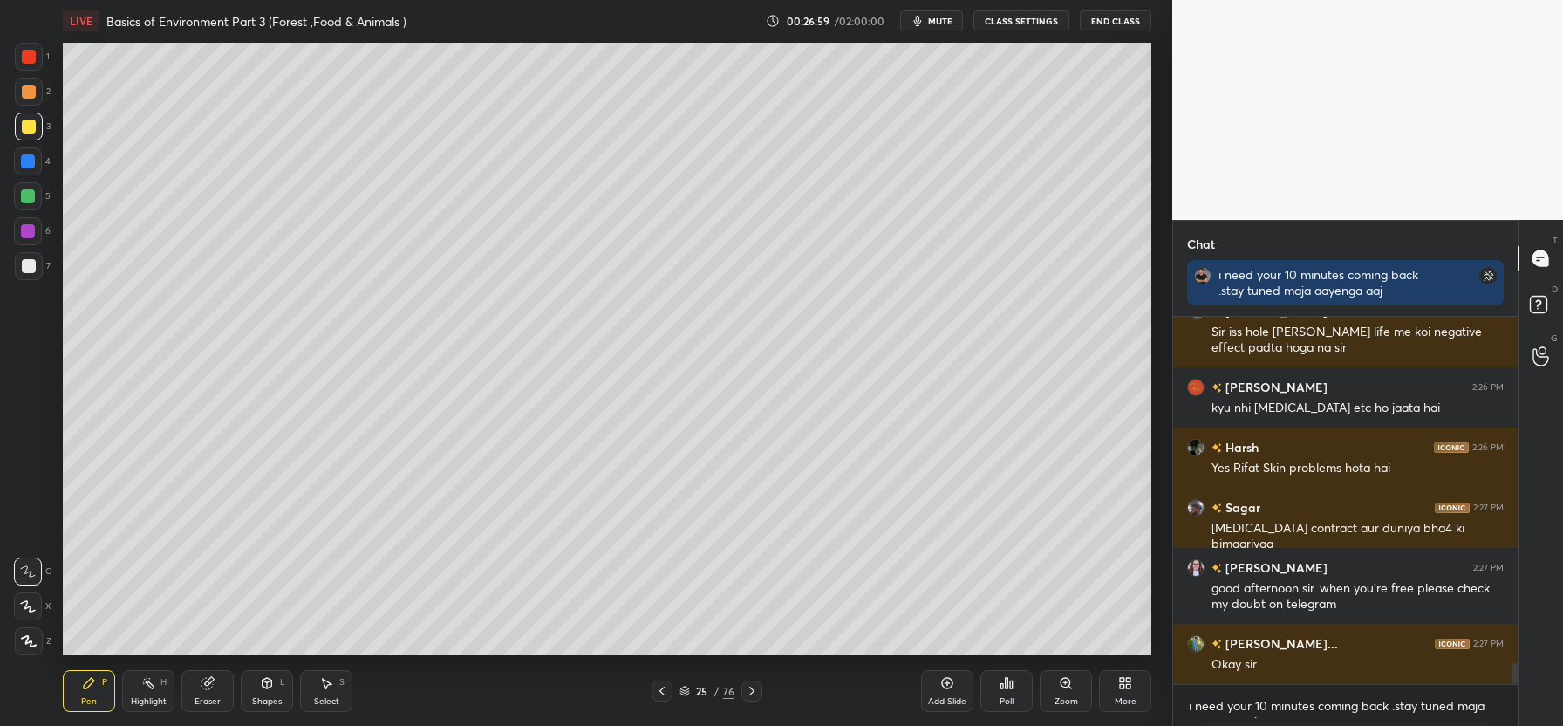
click at [953, 698] on div "Add Slide" at bounding box center [947, 701] width 38 height 9
click at [1128, 683] on icon at bounding box center [1125, 683] width 14 height 14
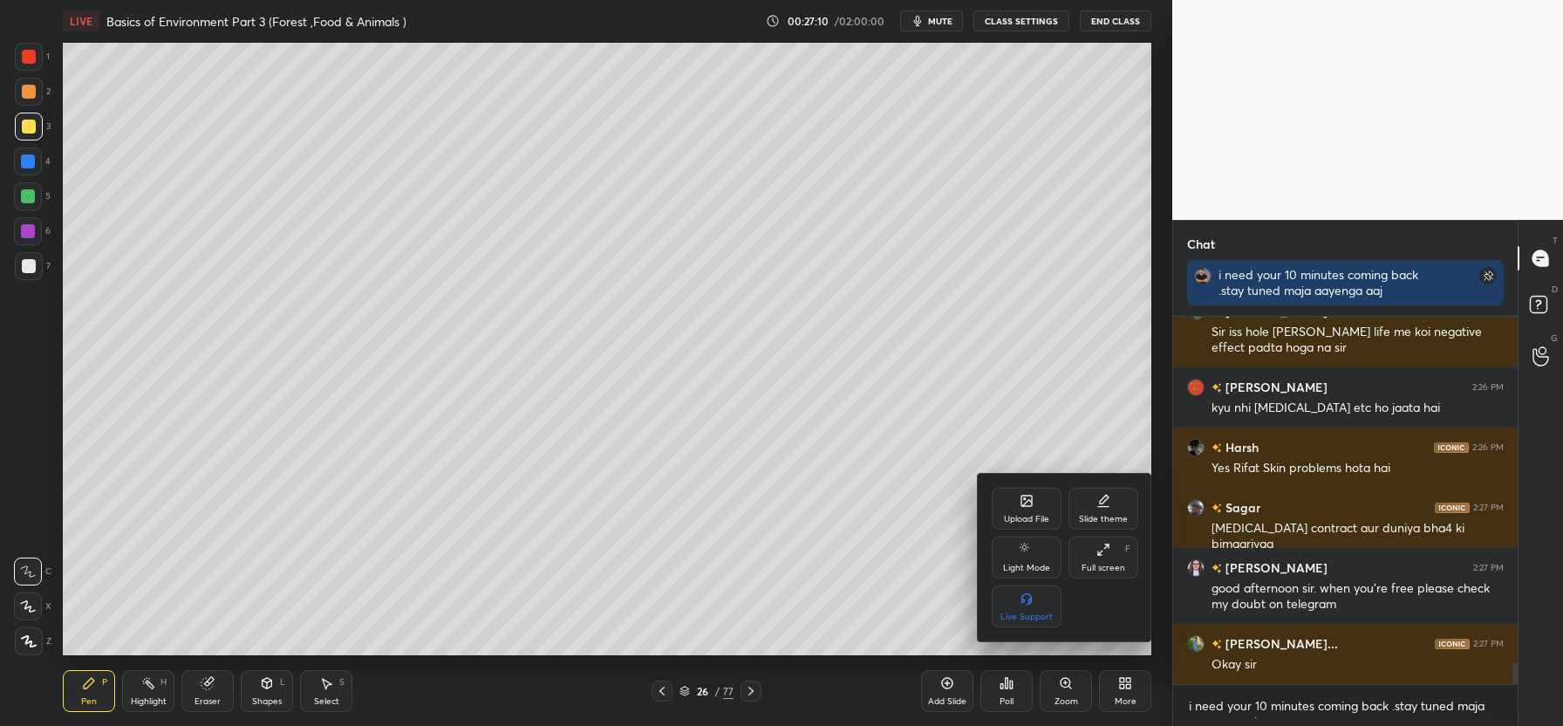
click at [1031, 512] on div "Upload File" at bounding box center [1027, 509] width 70 height 42
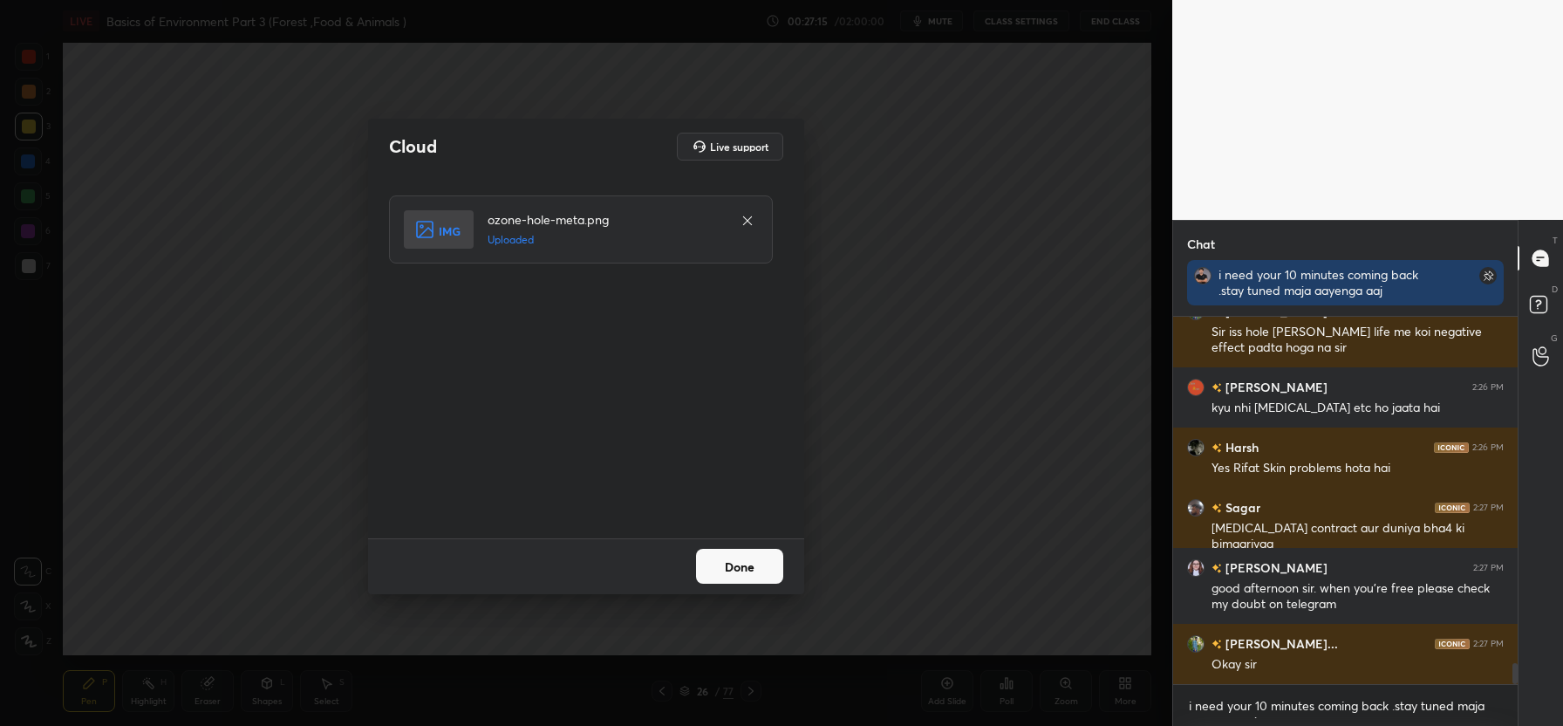
click at [743, 564] on button "Done" at bounding box center [739, 566] width 87 height 35
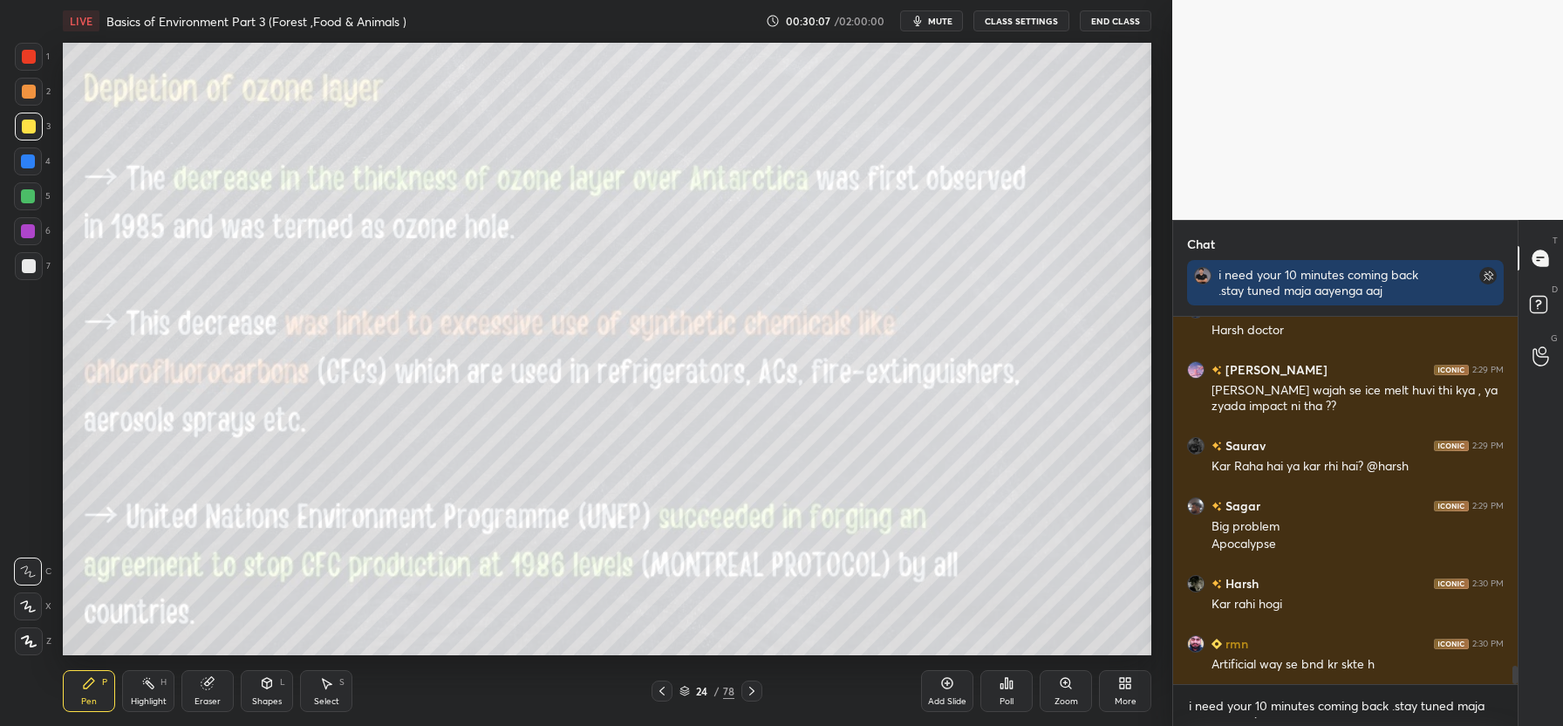
scroll to position [7089, 0]
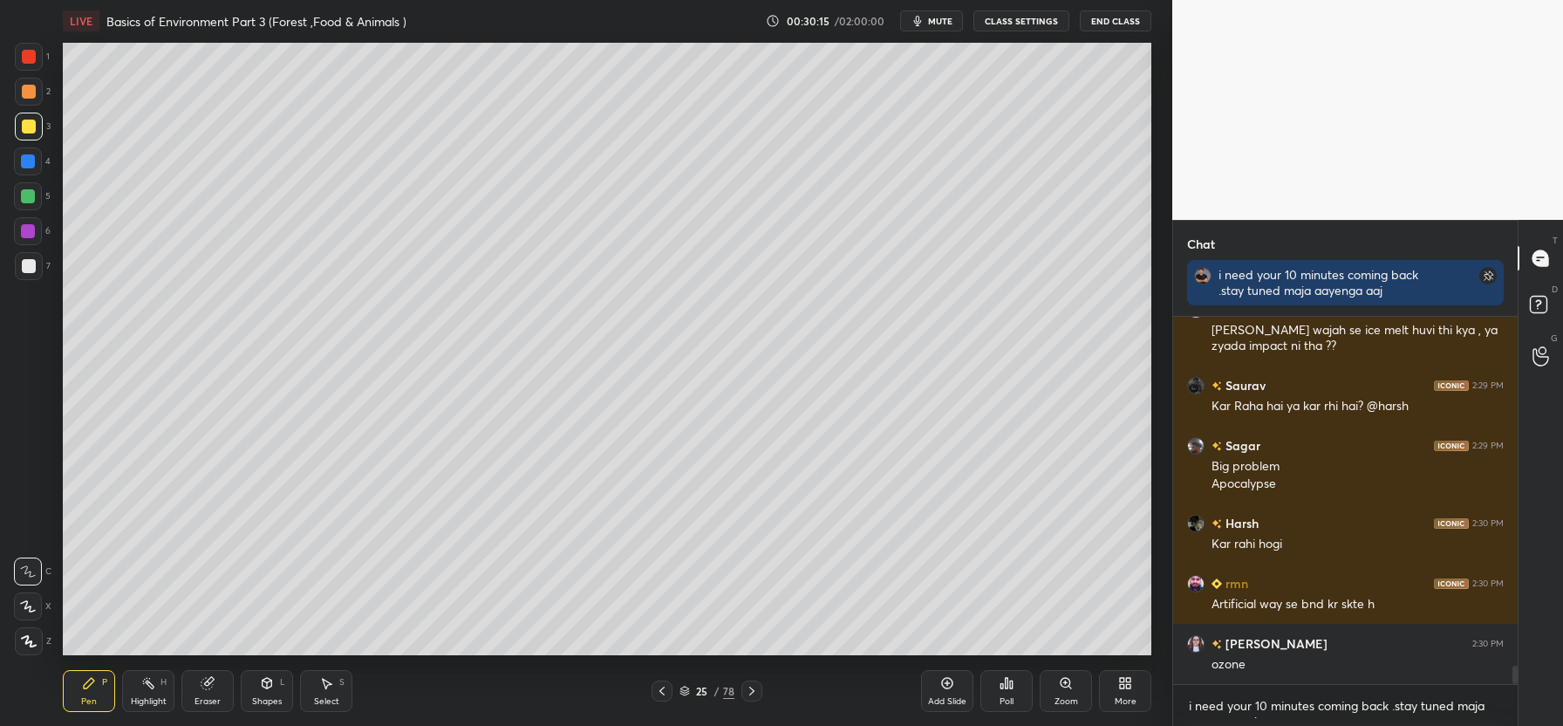
click at [754, 688] on icon at bounding box center [752, 691] width 14 height 14
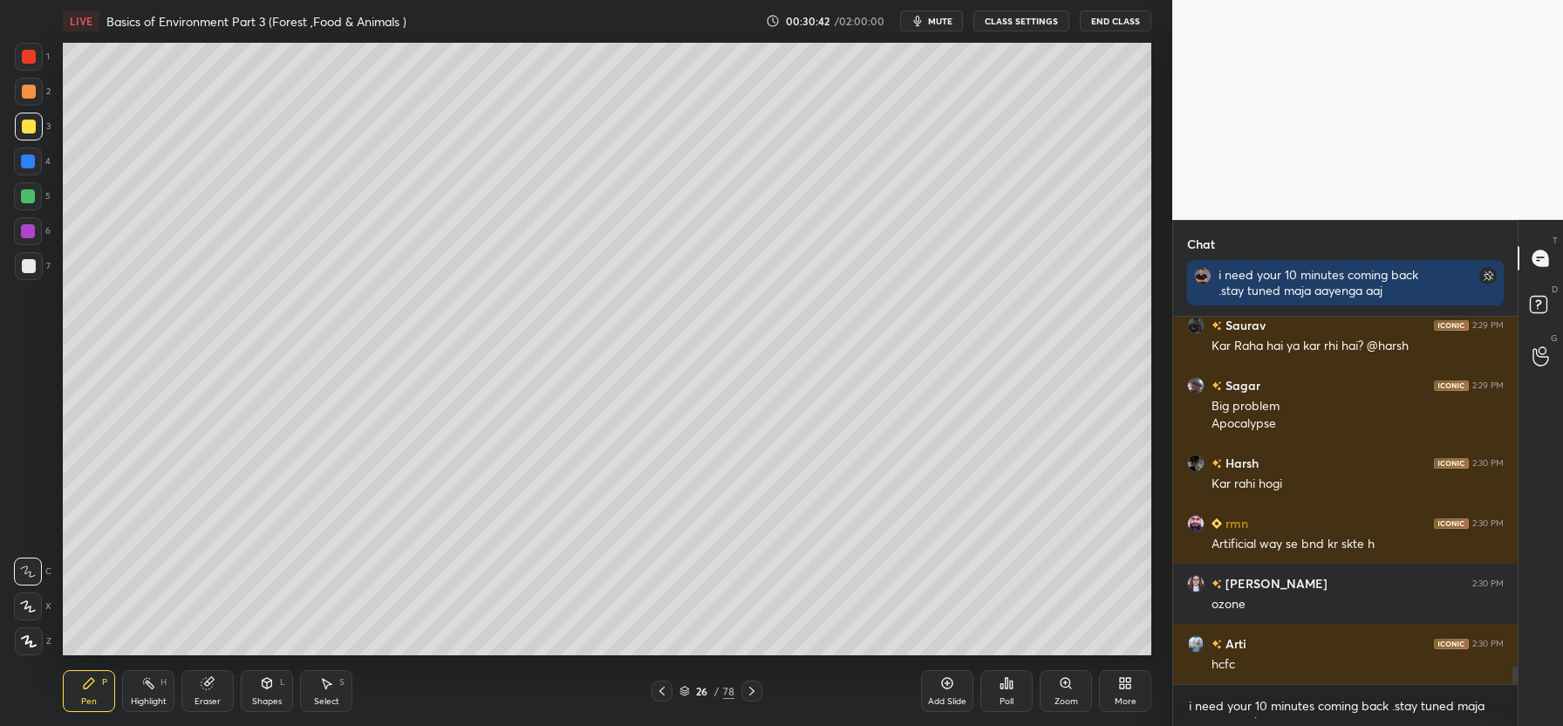
scroll to position [7210, 0]
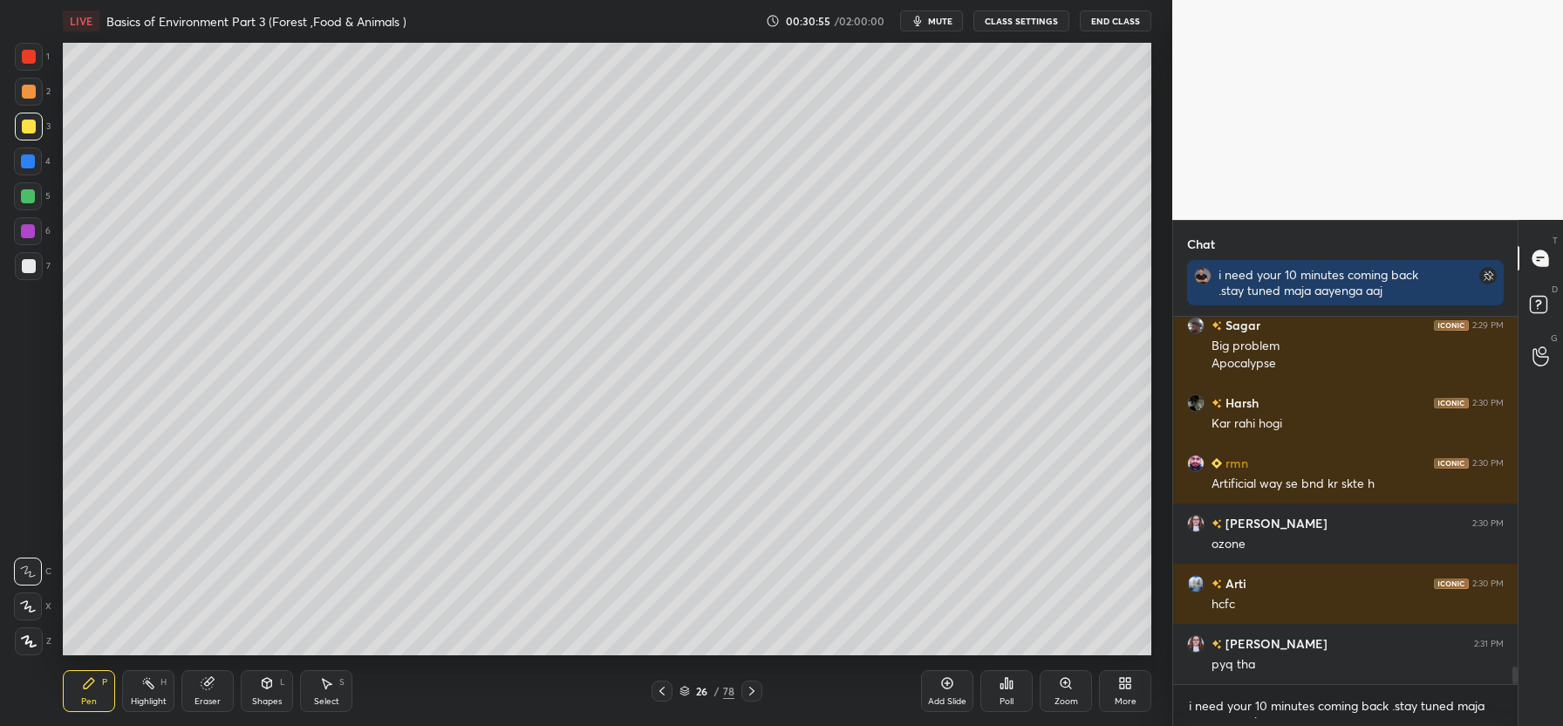
click at [664, 691] on icon at bounding box center [662, 691] width 14 height 14
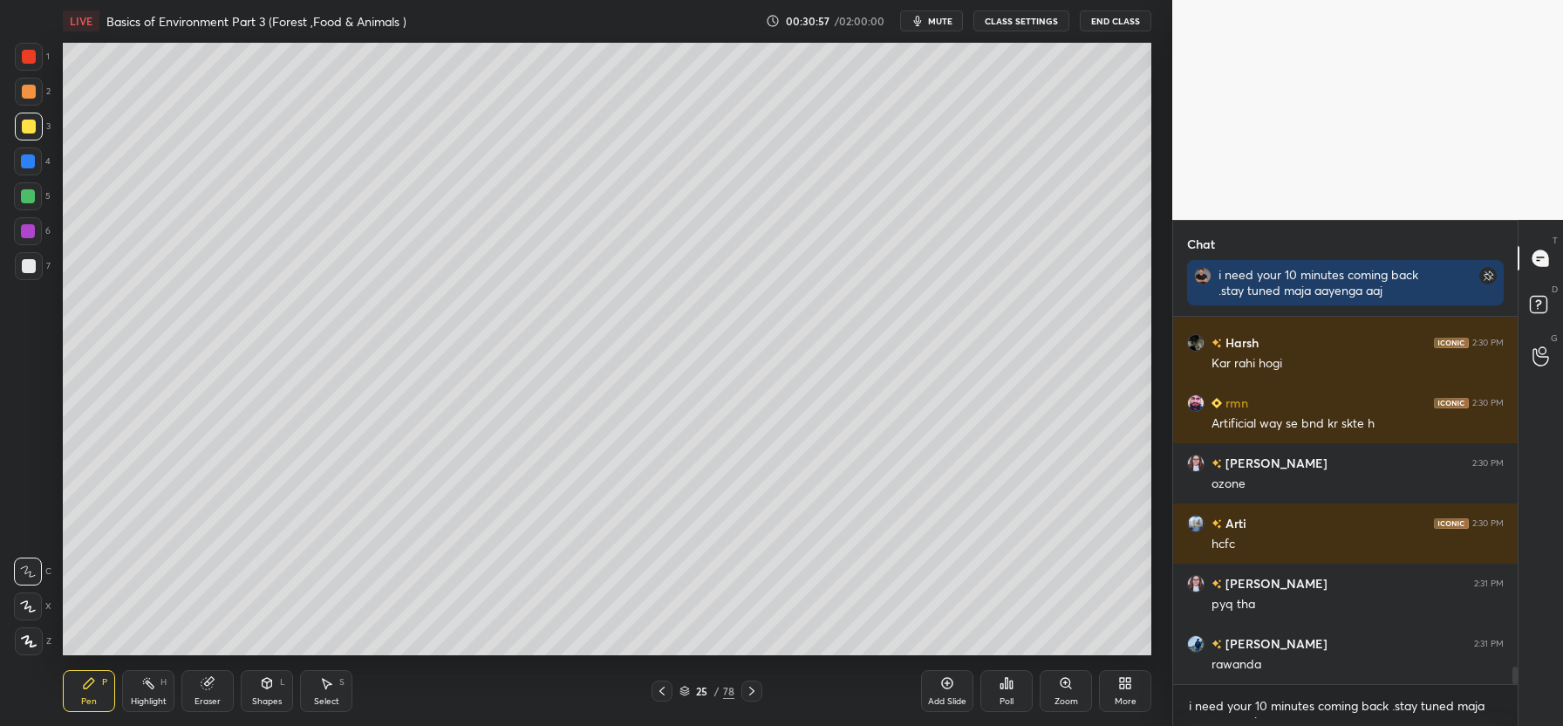
click at [658, 694] on icon at bounding box center [662, 691] width 14 height 14
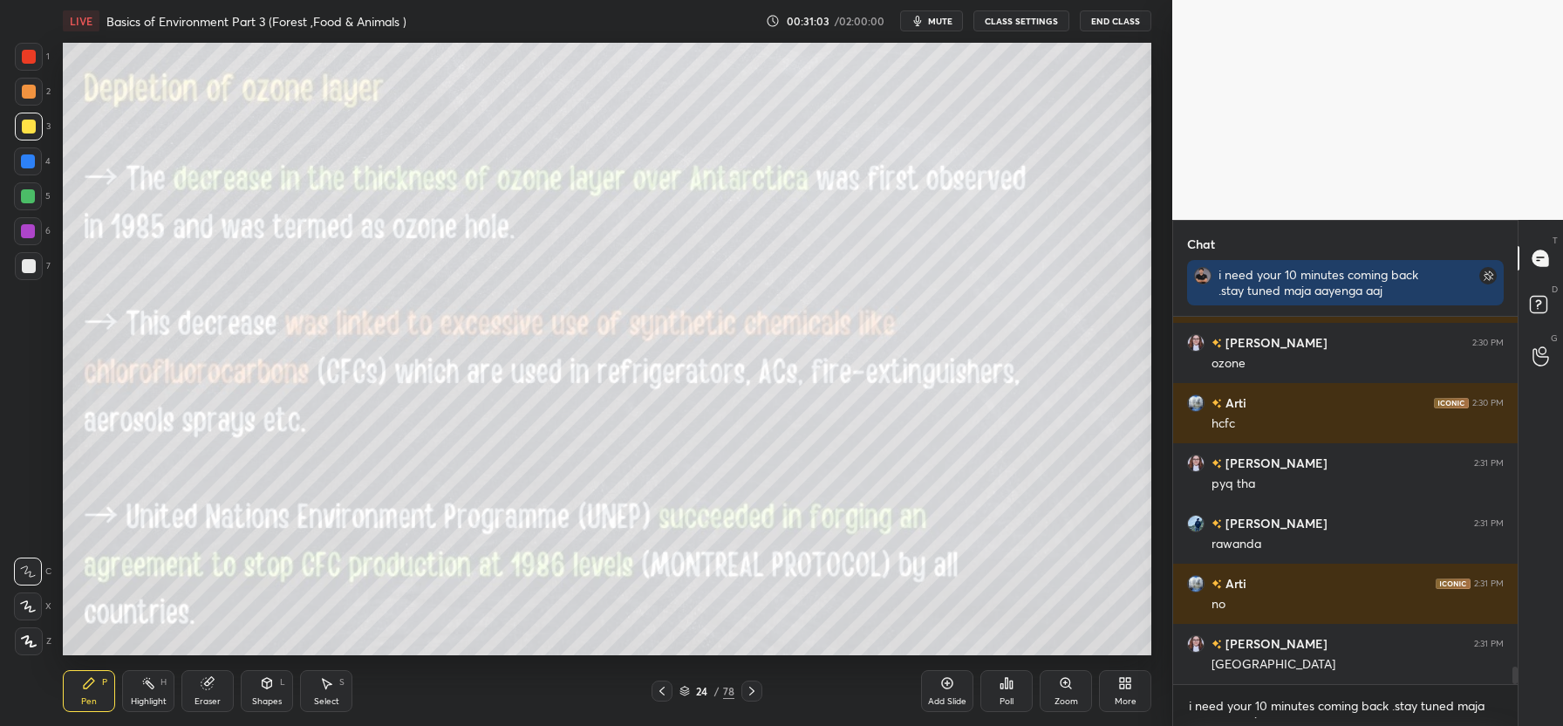
scroll to position [7450, 0]
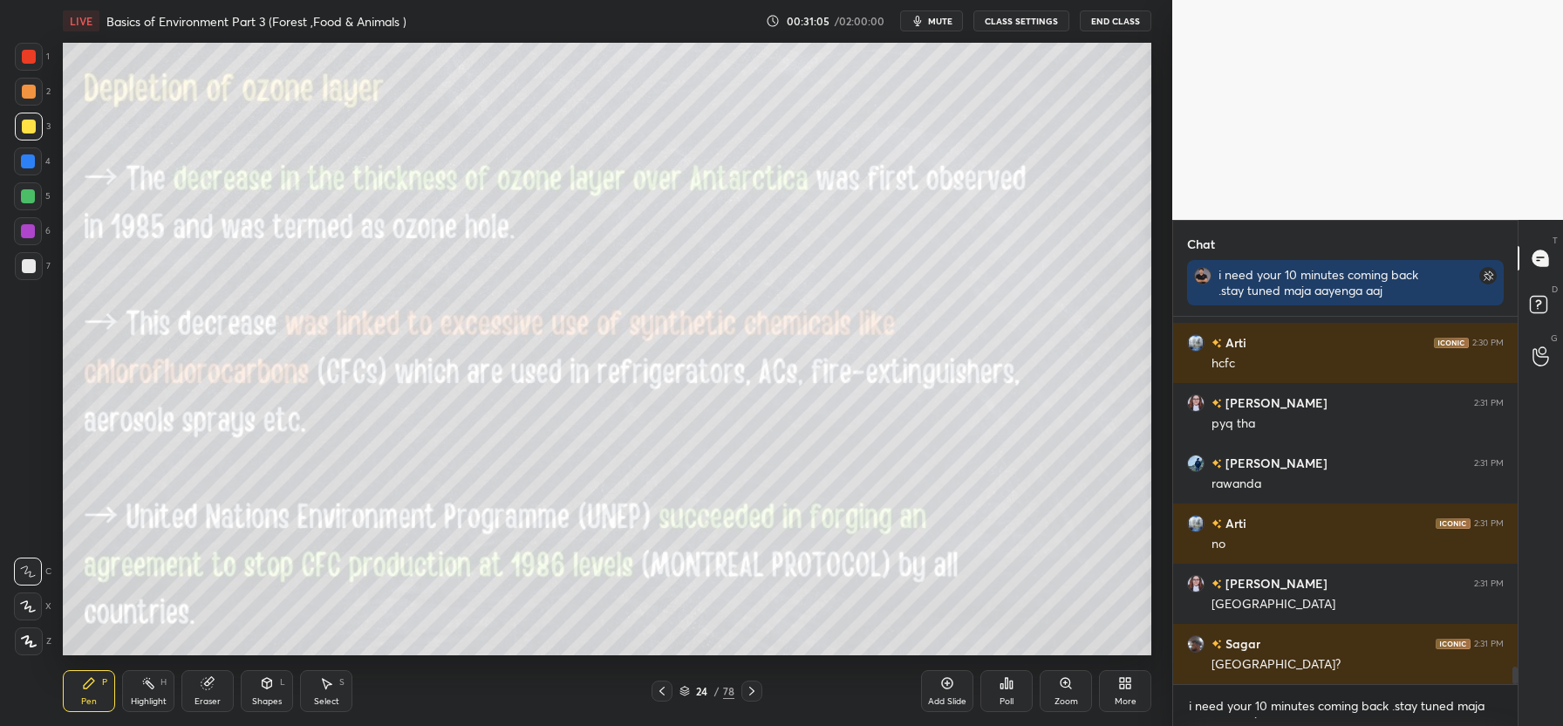
click at [754, 688] on icon at bounding box center [752, 691] width 14 height 14
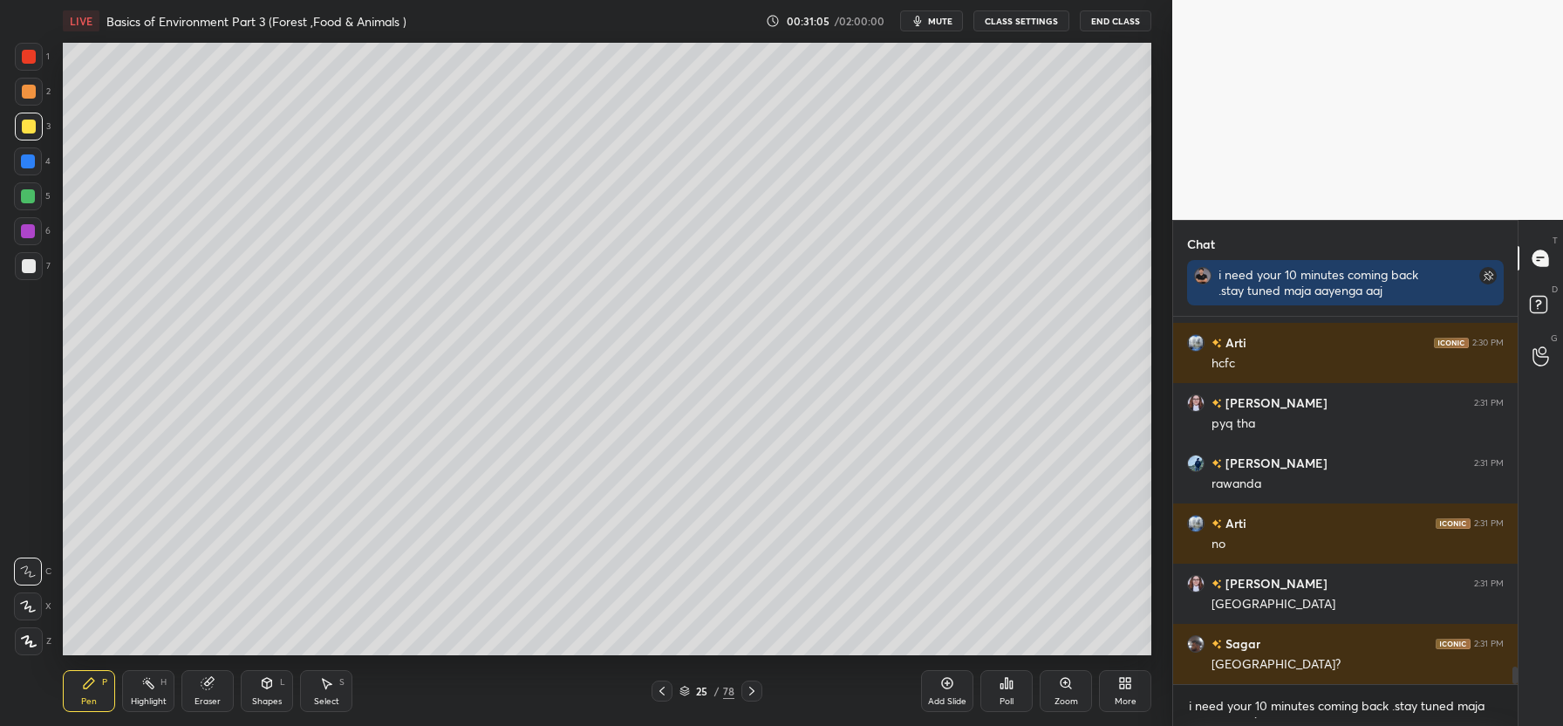
click at [750, 691] on icon at bounding box center [752, 691] width 14 height 14
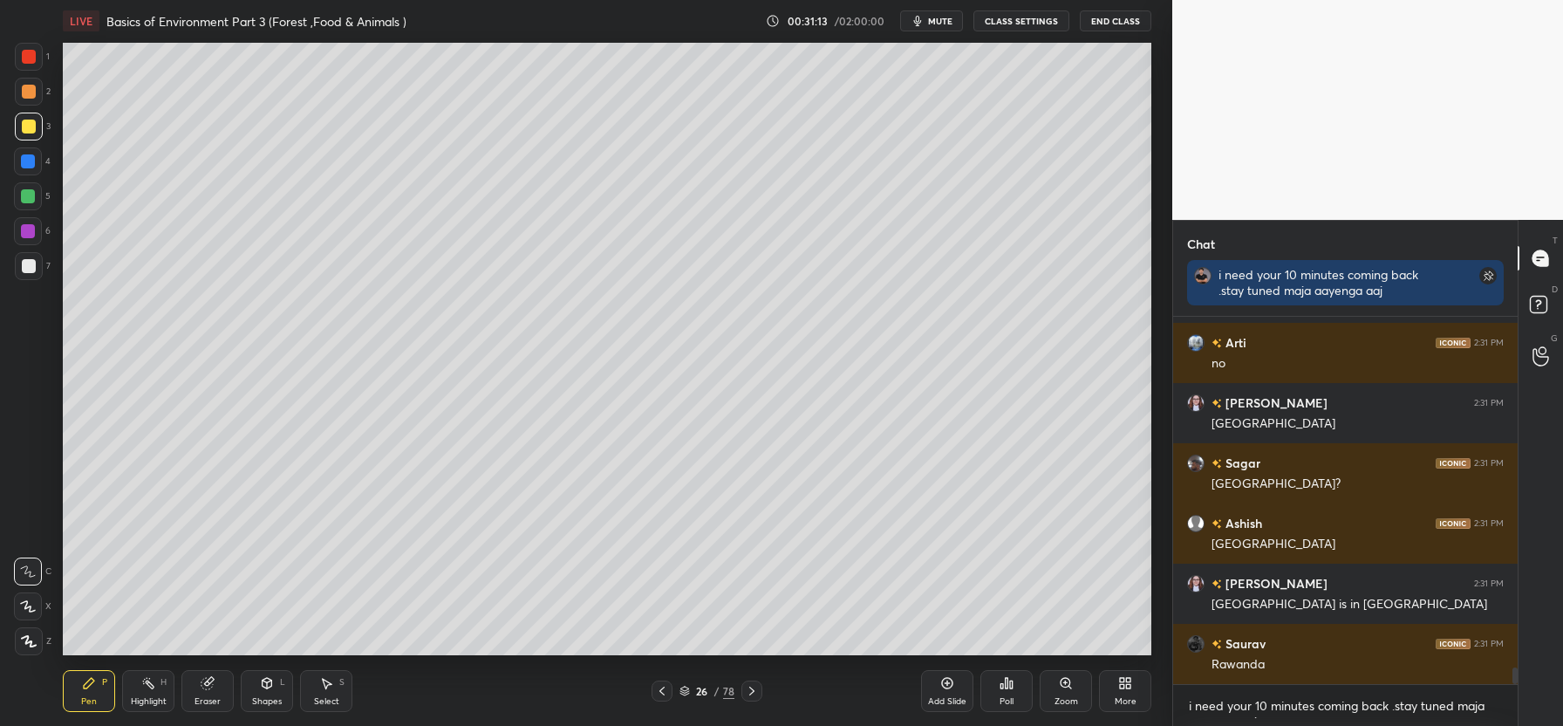
scroll to position [7691, 0]
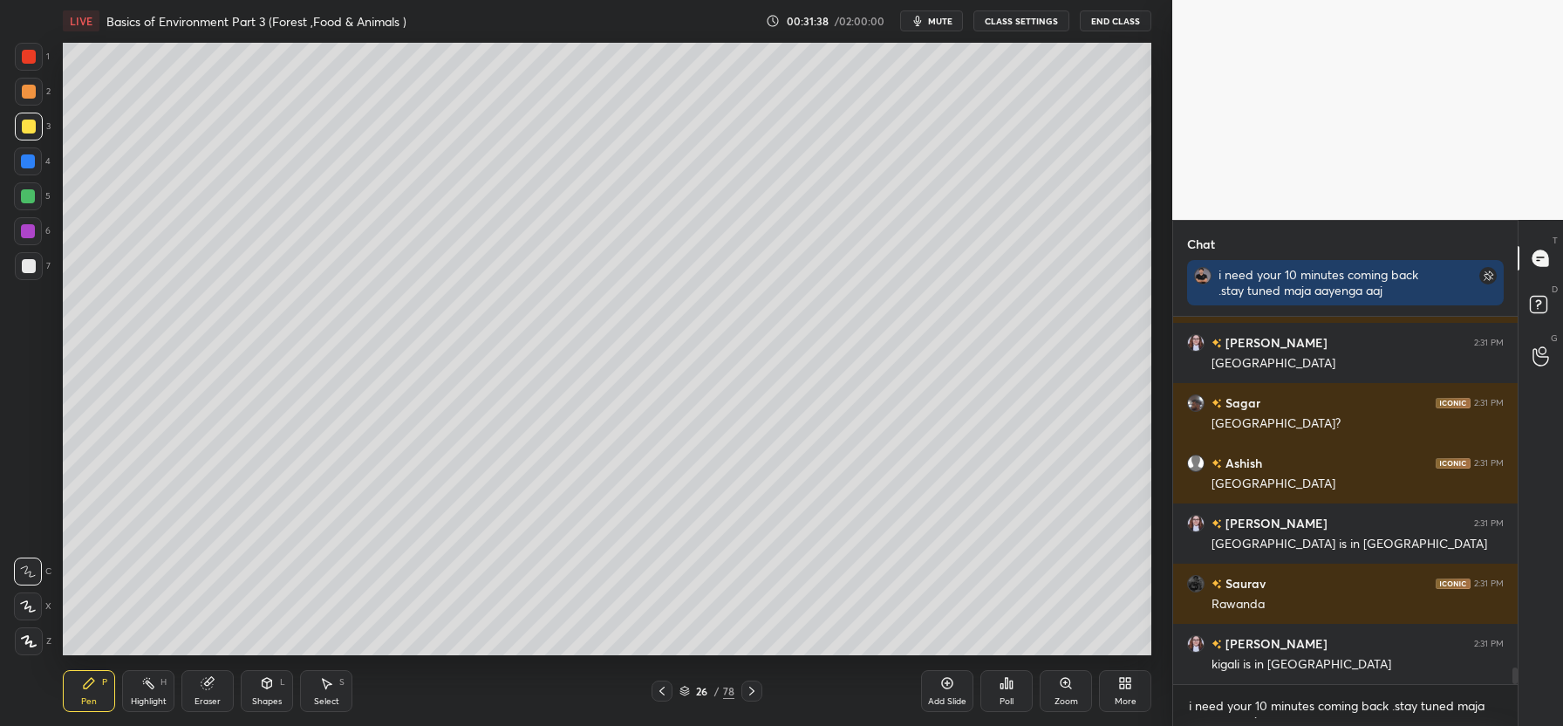
click at [662, 697] on icon at bounding box center [662, 691] width 14 height 14
click at [752, 699] on div at bounding box center [751, 690] width 21 height 21
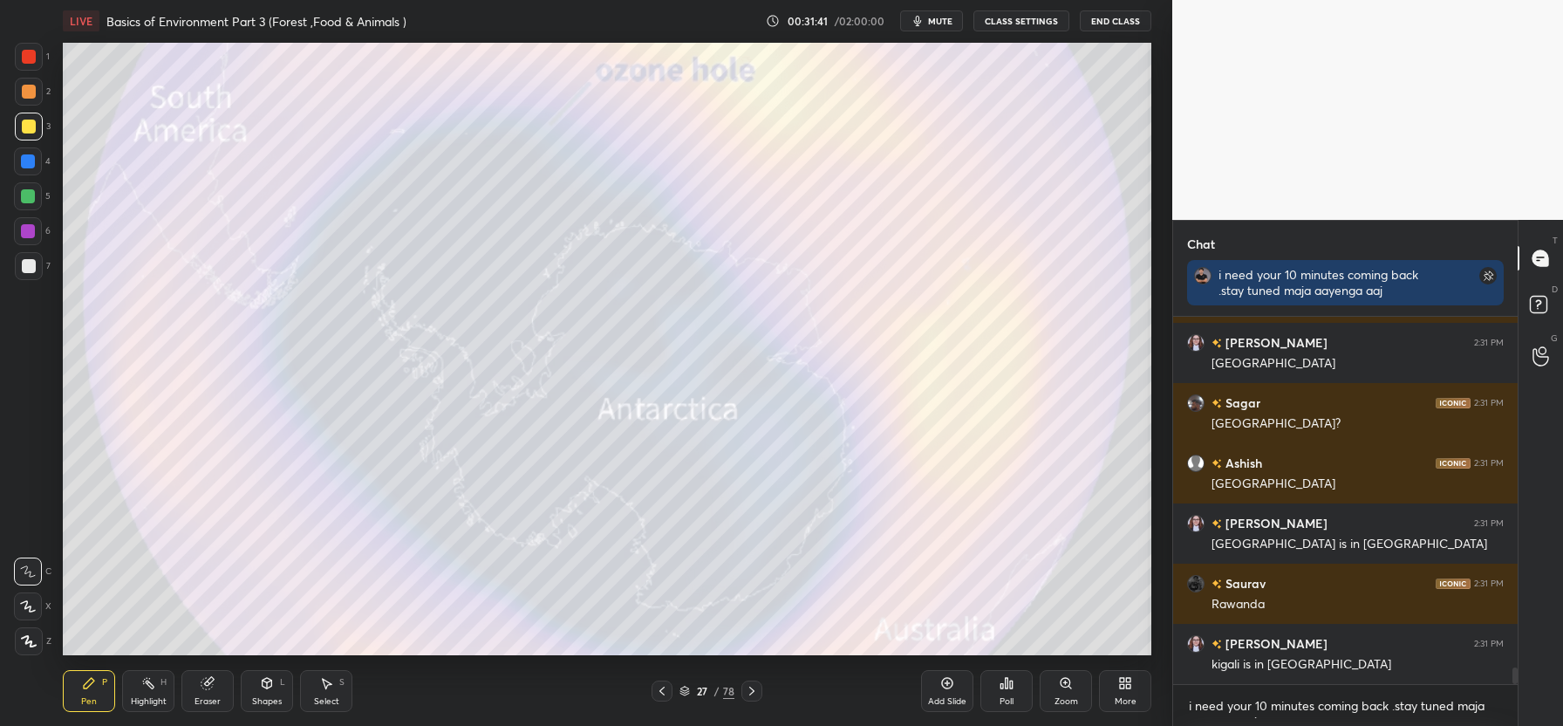
click at [752, 699] on div at bounding box center [751, 690] width 21 height 21
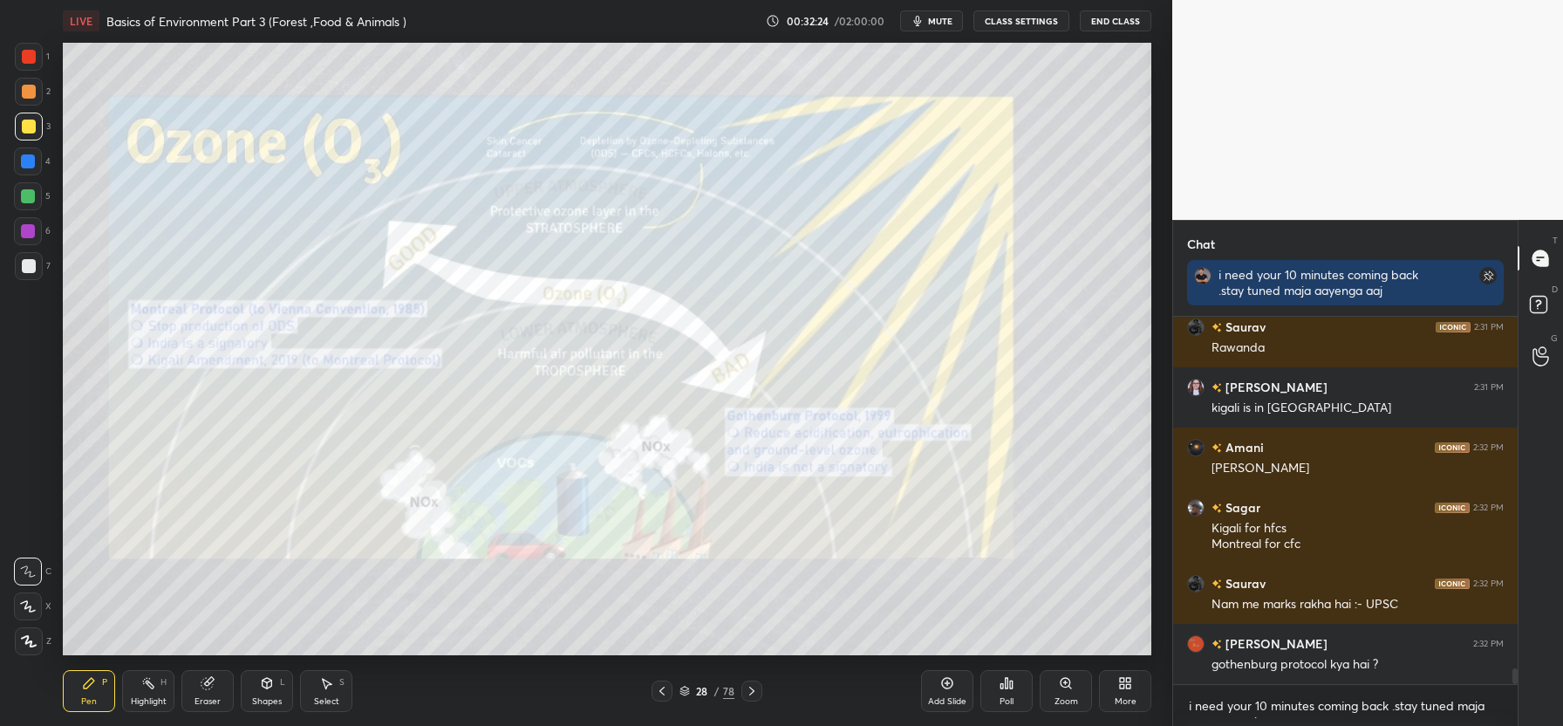
scroll to position [8008, 0]
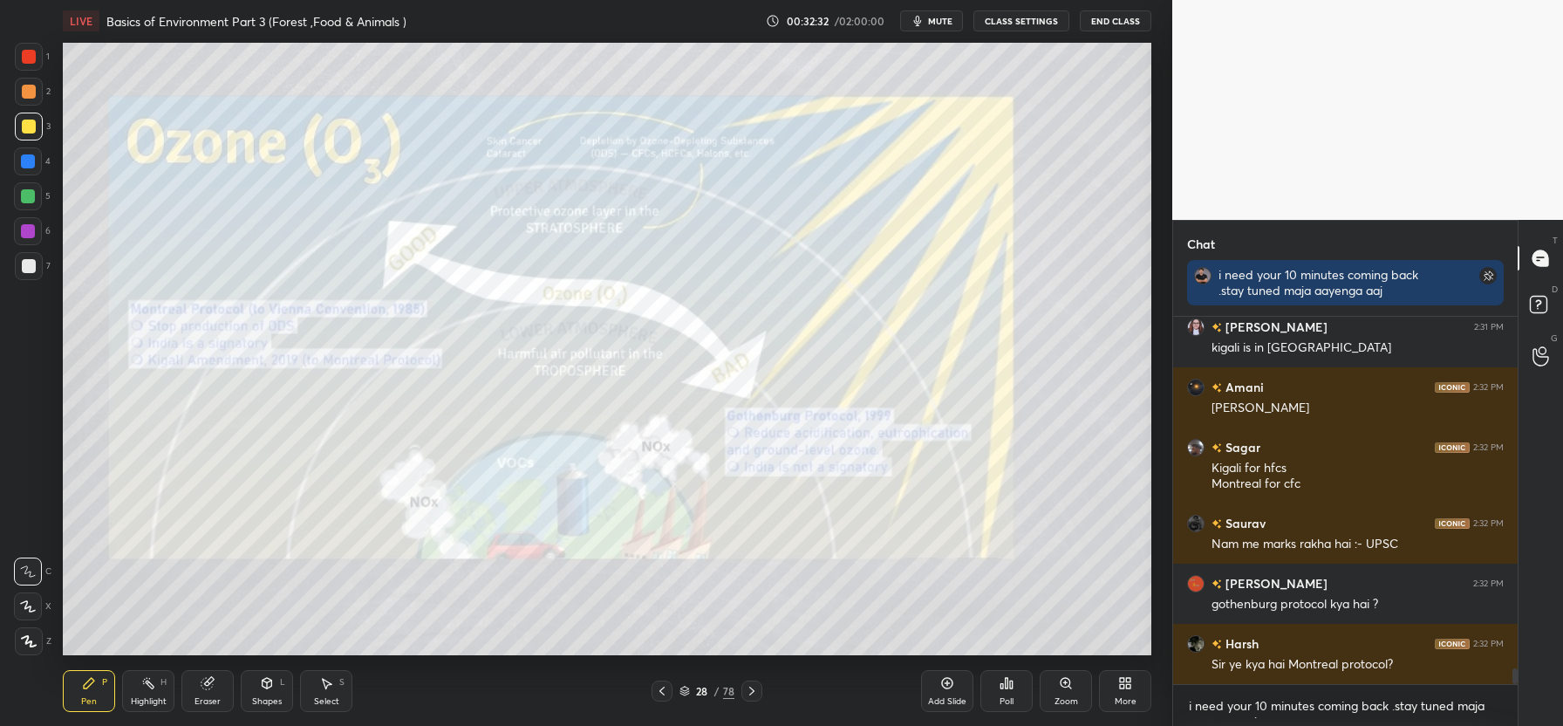
click at [667, 687] on icon at bounding box center [662, 691] width 14 height 14
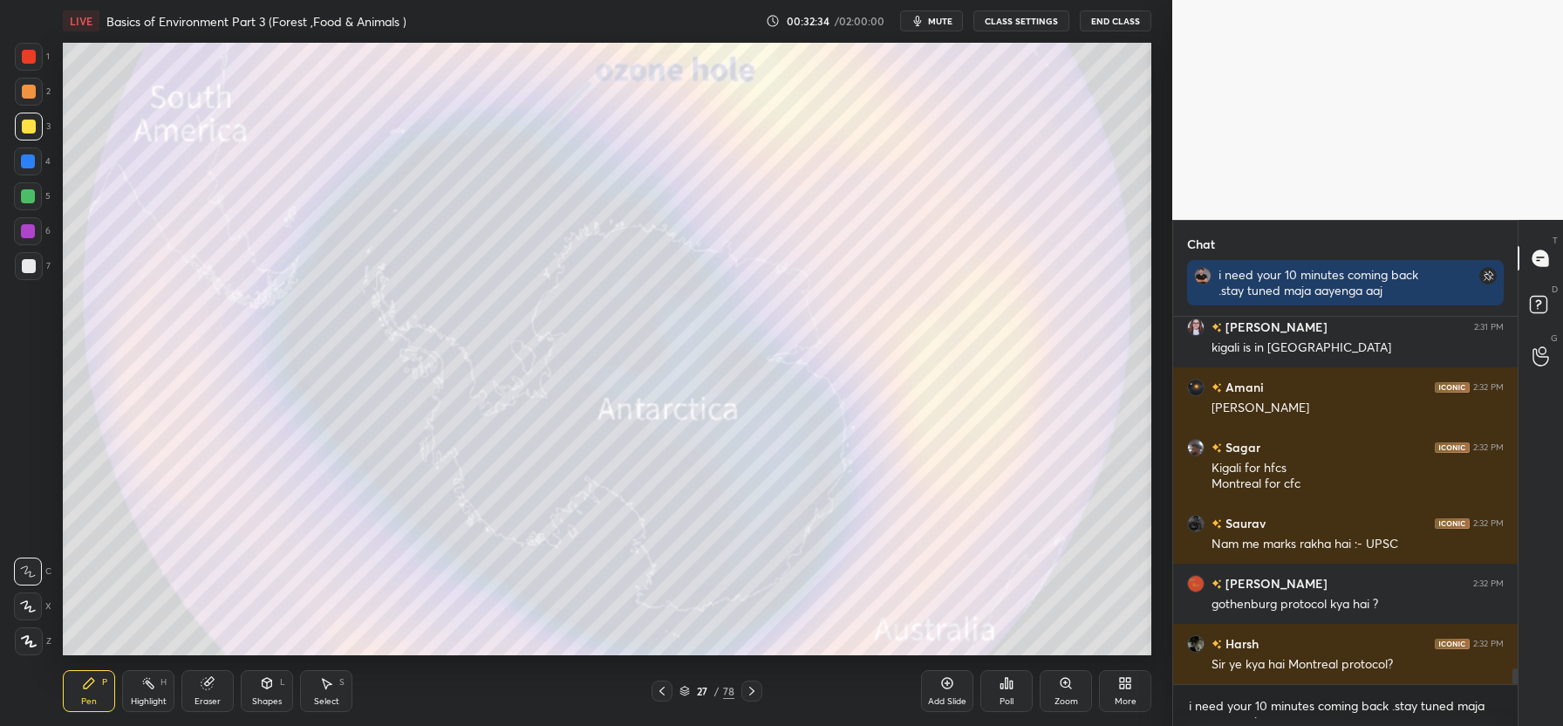
click at [662, 687] on icon at bounding box center [661, 690] width 5 height 9
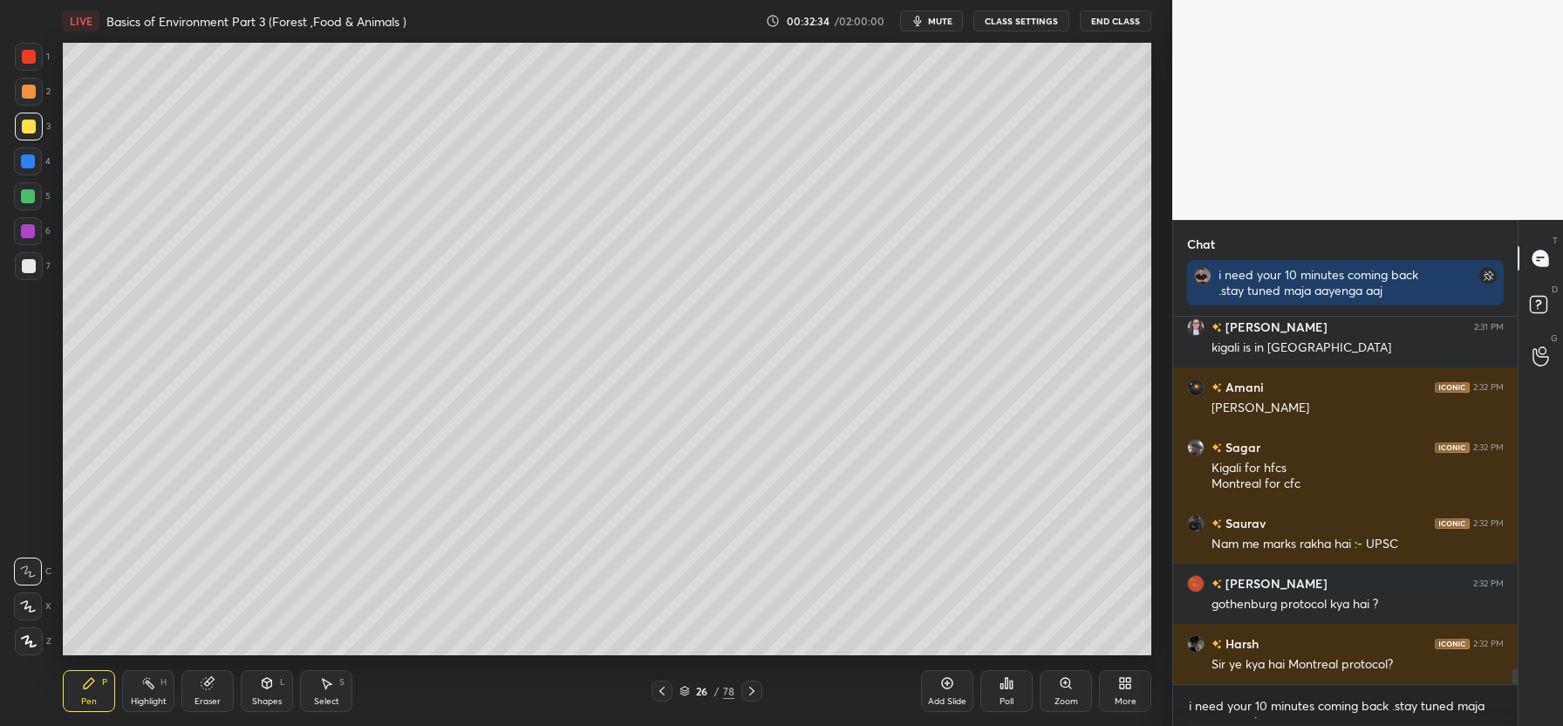
click at [662, 687] on icon at bounding box center [661, 690] width 5 height 9
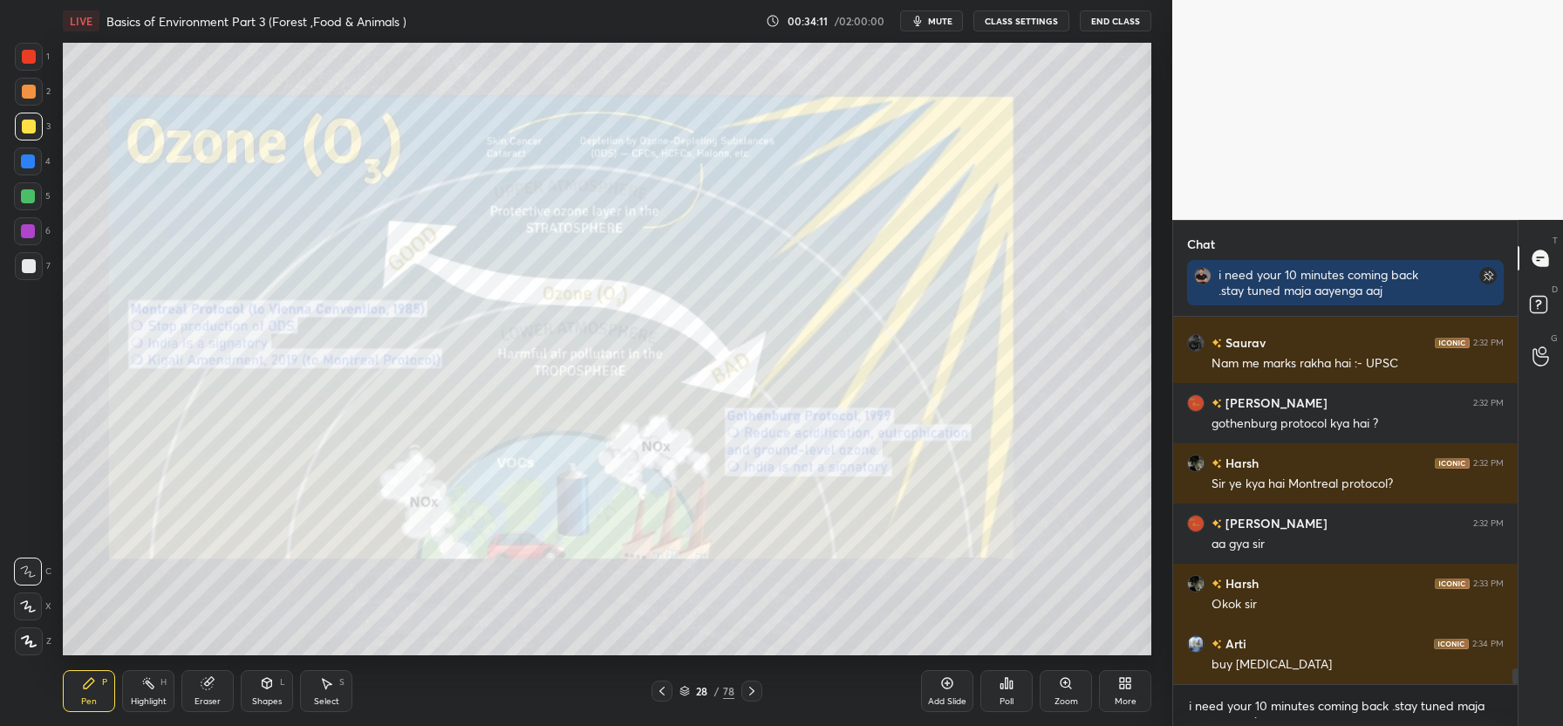
scroll to position [8248, 0]
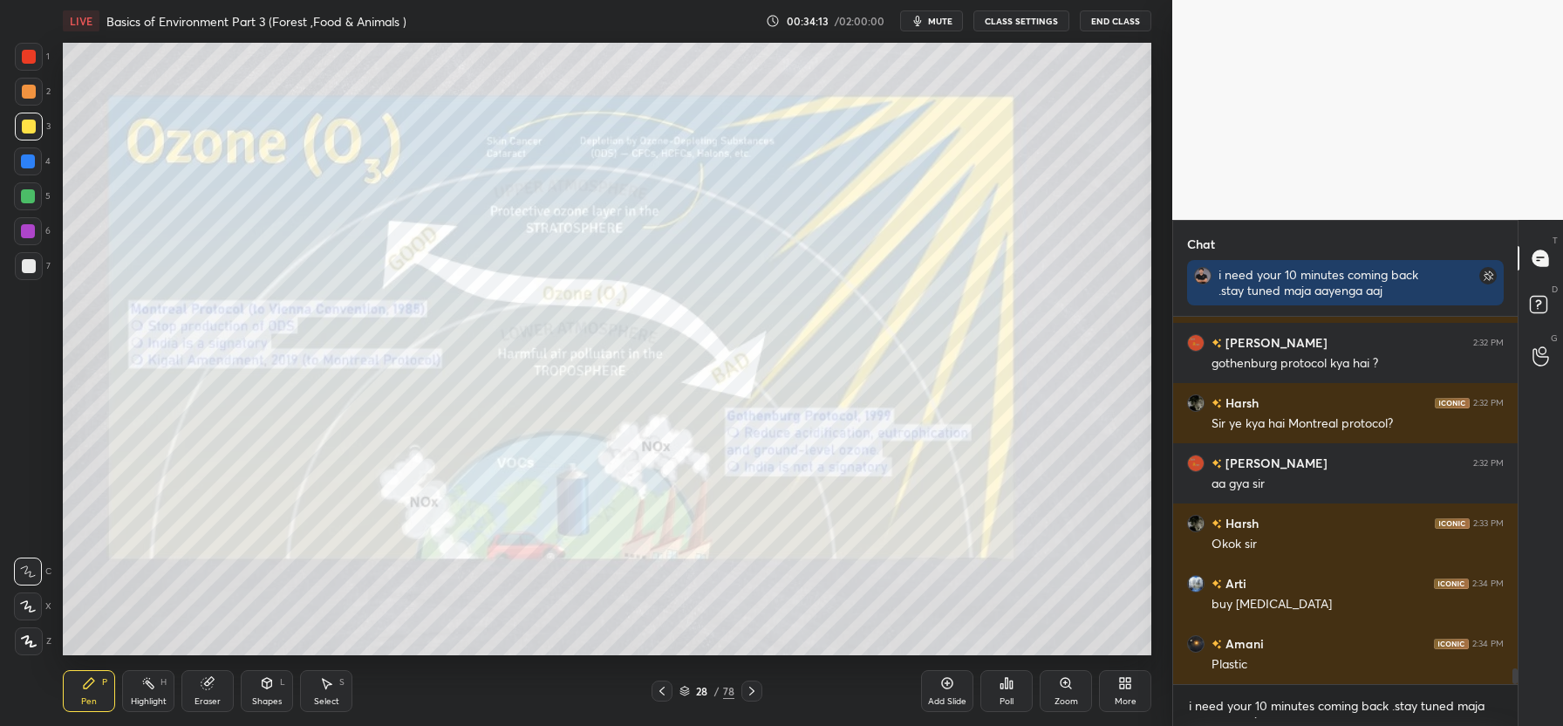
click at [944, 685] on icon at bounding box center [947, 683] width 11 height 11
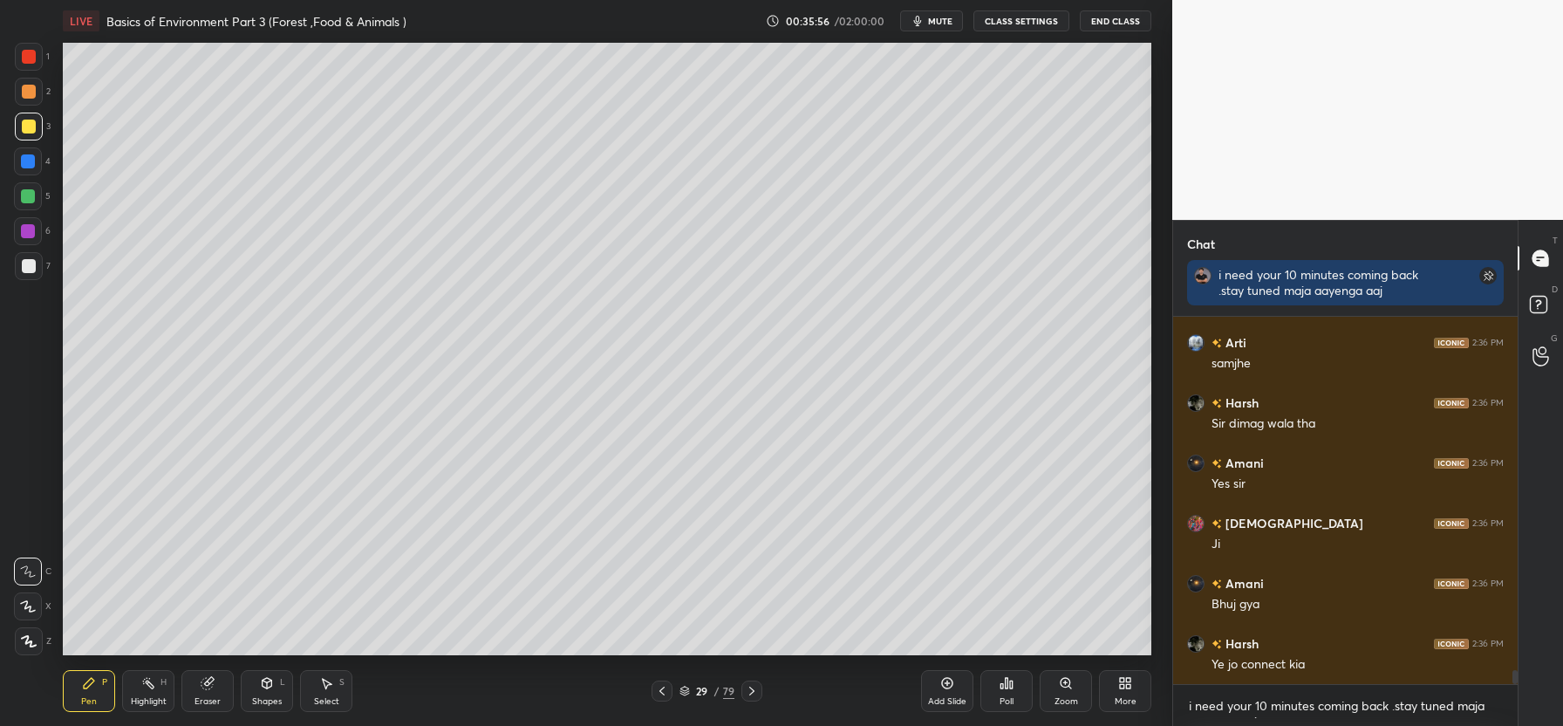
scroll to position [9664, 0]
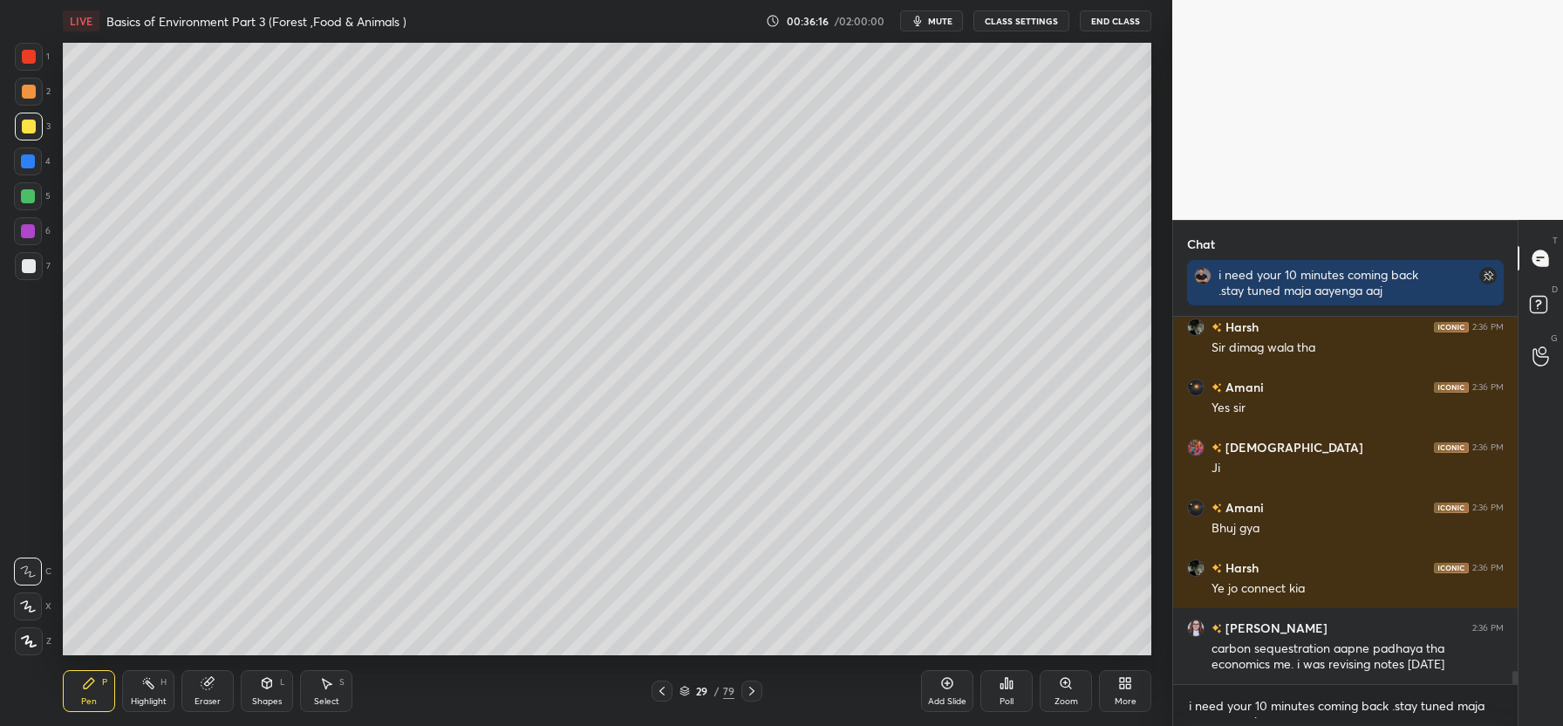
click at [948, 685] on icon at bounding box center [947, 683] width 14 height 14
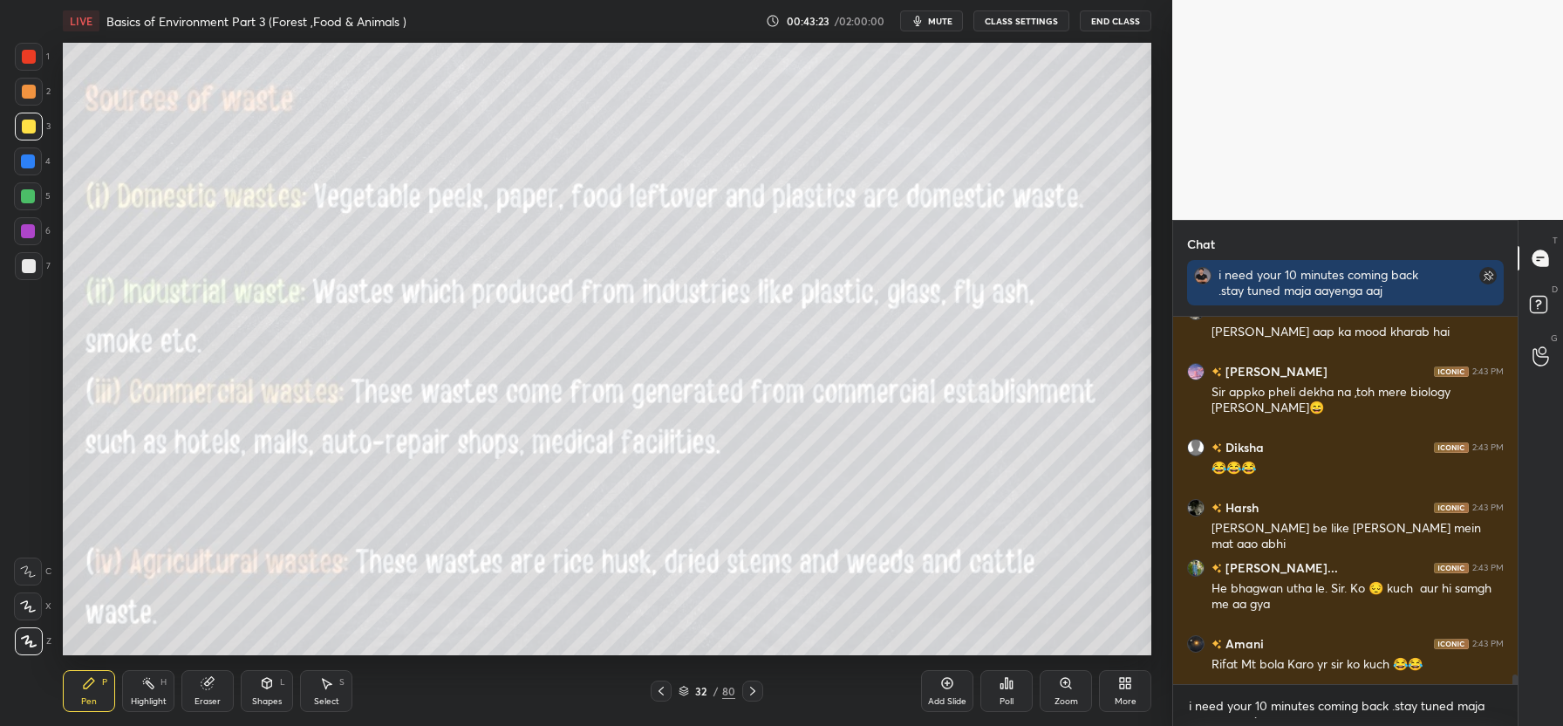
scroll to position [13655, 0]
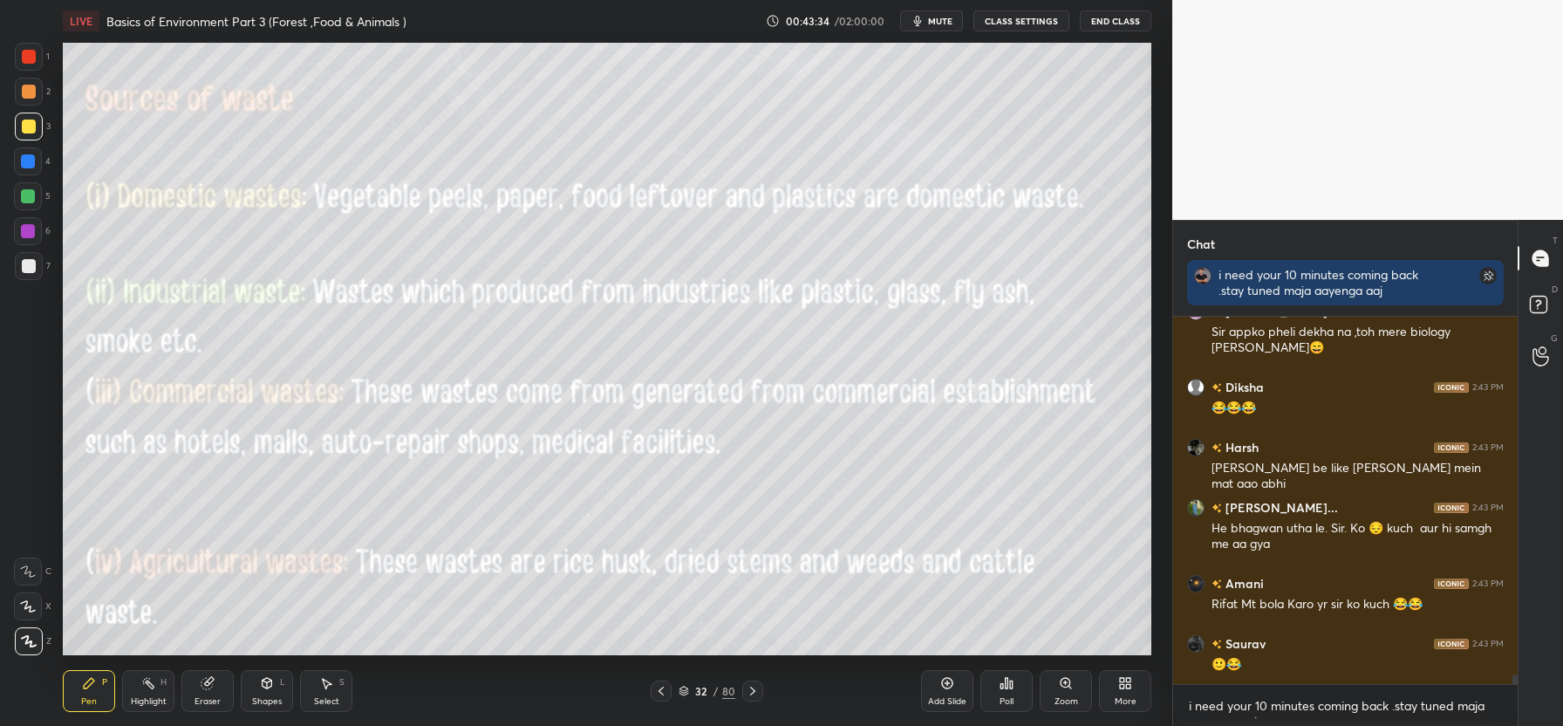
click at [754, 697] on icon at bounding box center [753, 691] width 14 height 14
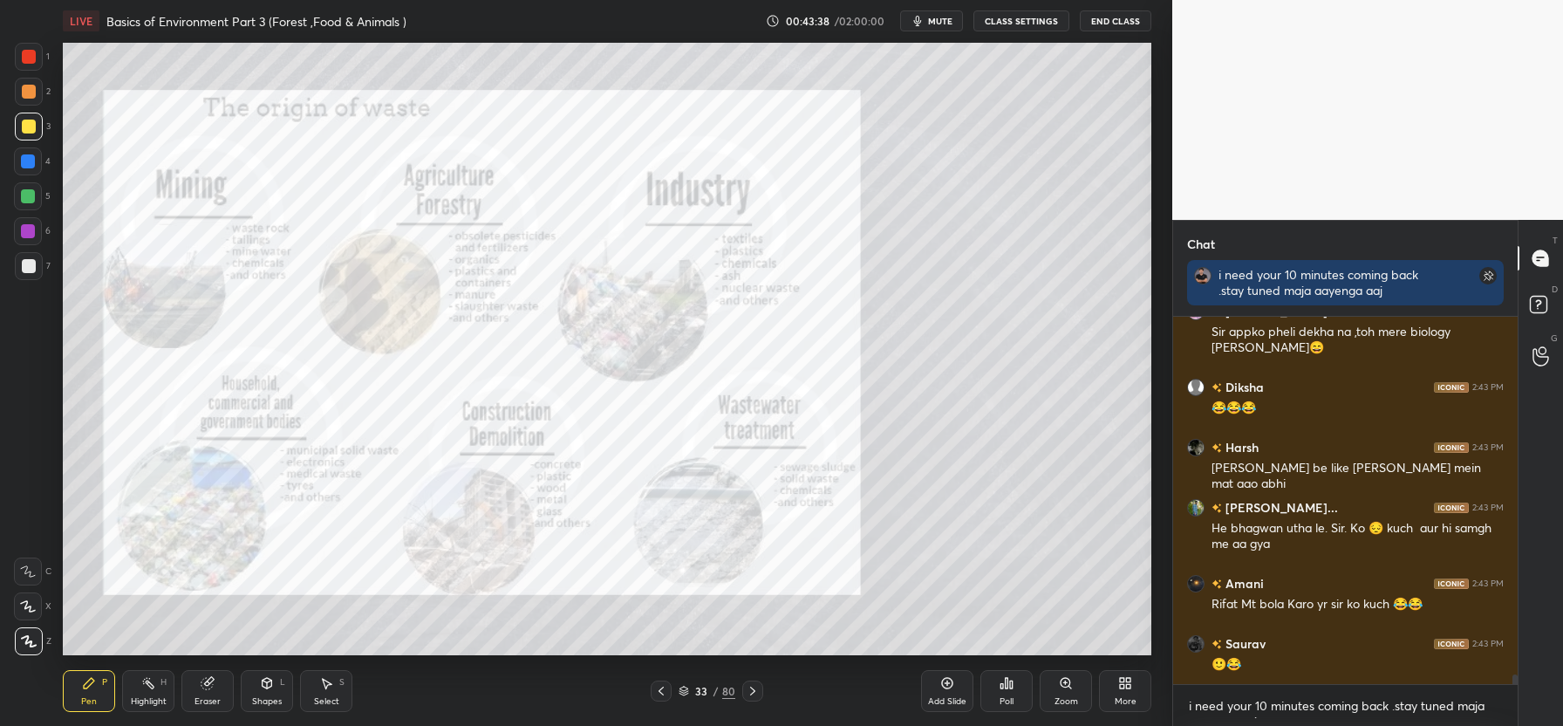
click at [32, 64] on div at bounding box center [29, 57] width 28 height 28
click at [752, 684] on icon at bounding box center [753, 691] width 14 height 14
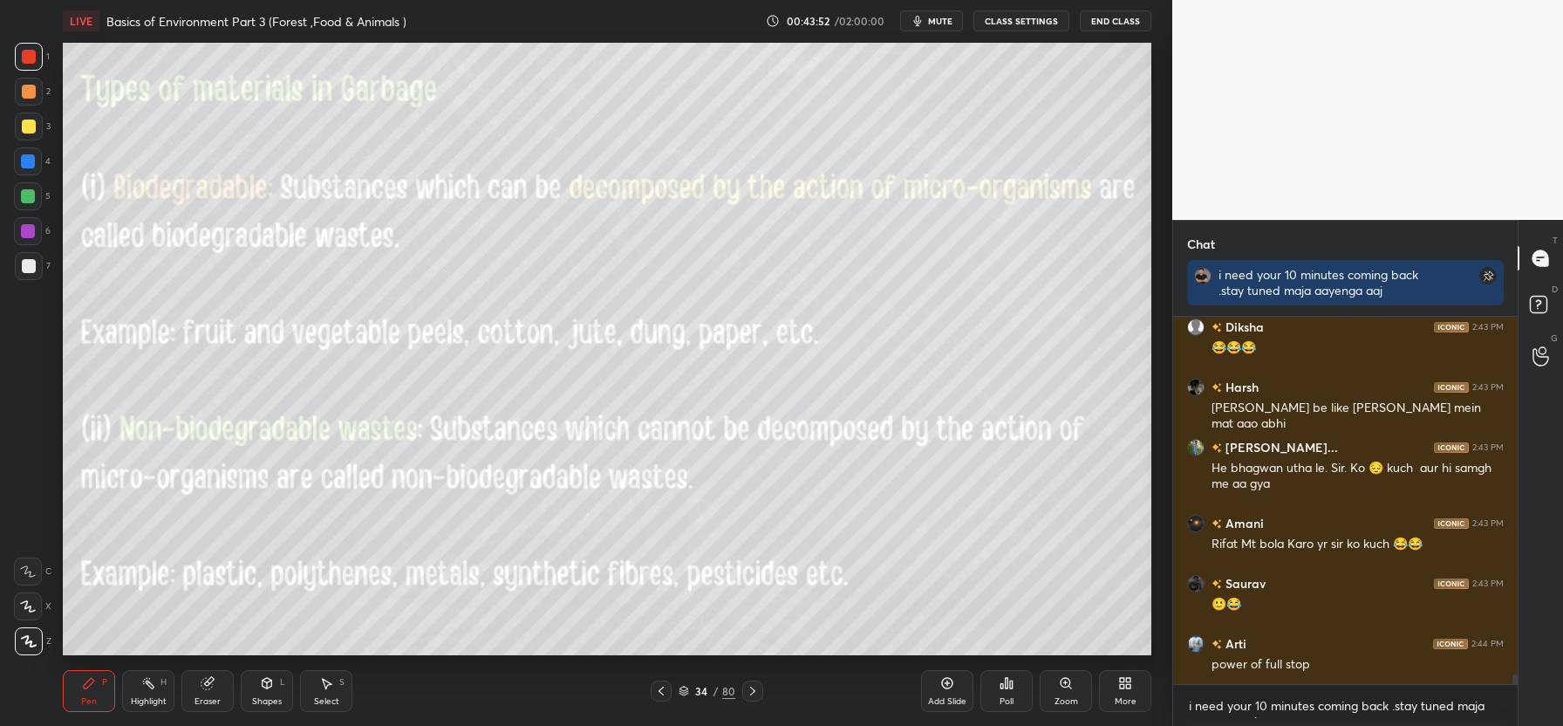
click at [27, 127] on div at bounding box center [29, 126] width 14 height 14
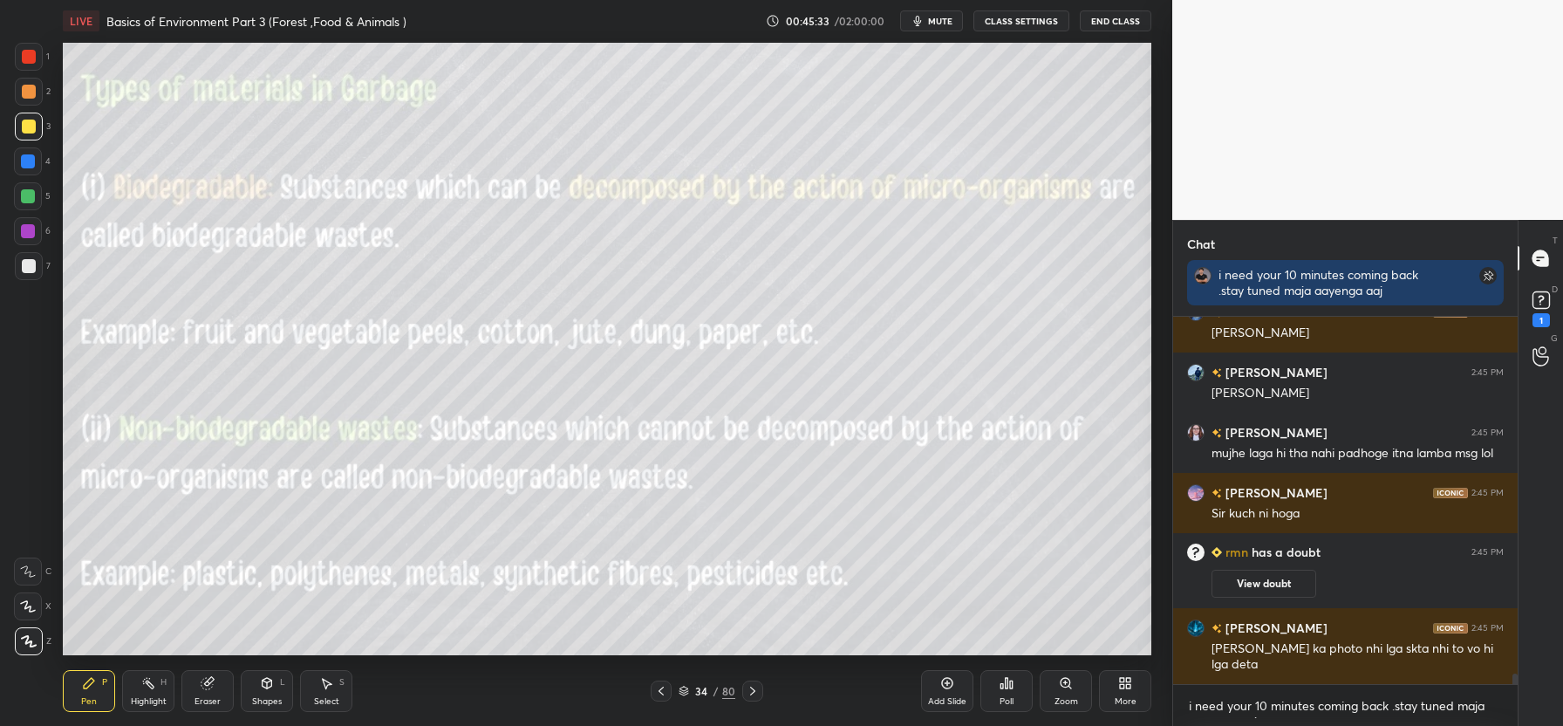
scroll to position [12694, 0]
click at [1558, 299] on div "1" at bounding box center [1541, 306] width 35 height 31
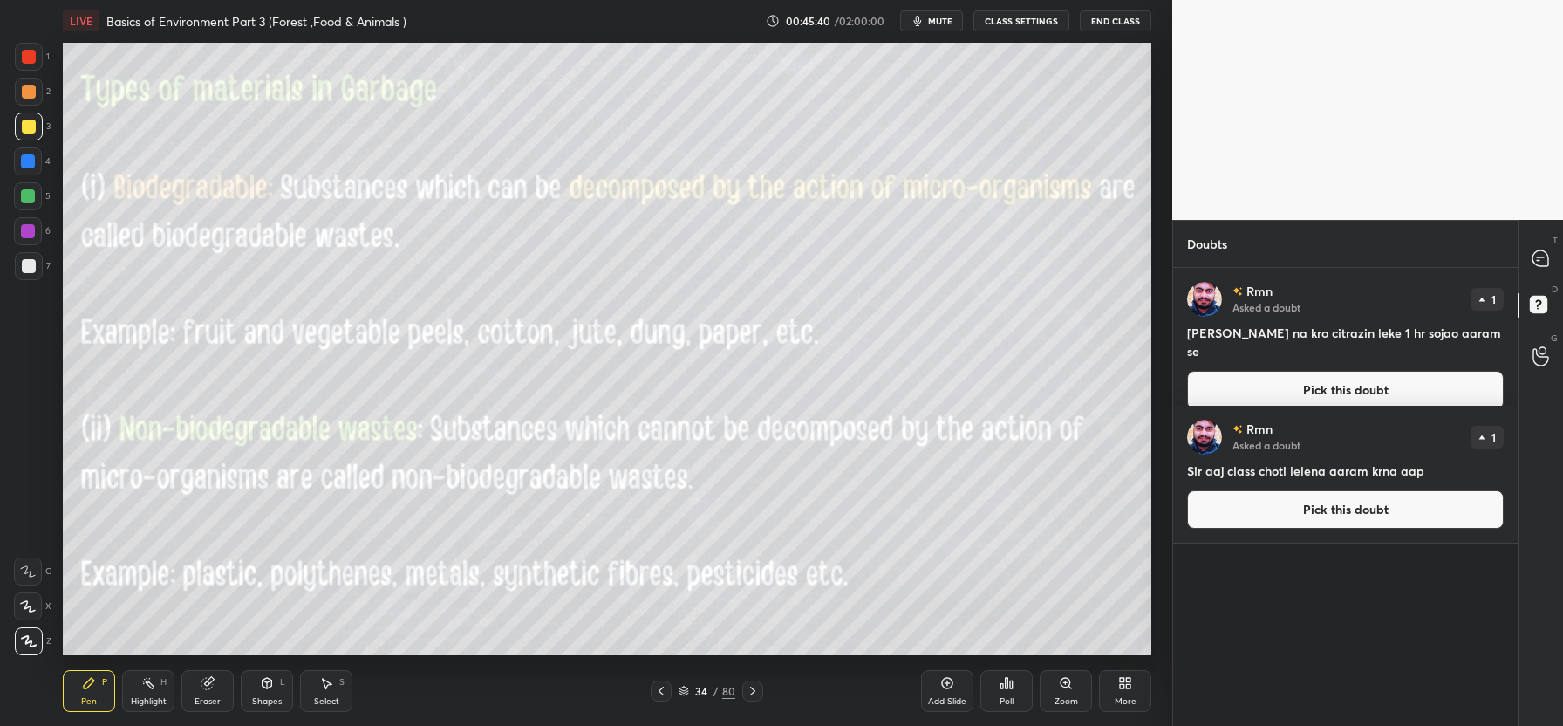
scroll to position [453, 339]
click at [1551, 258] on div at bounding box center [1541, 257] width 35 height 31
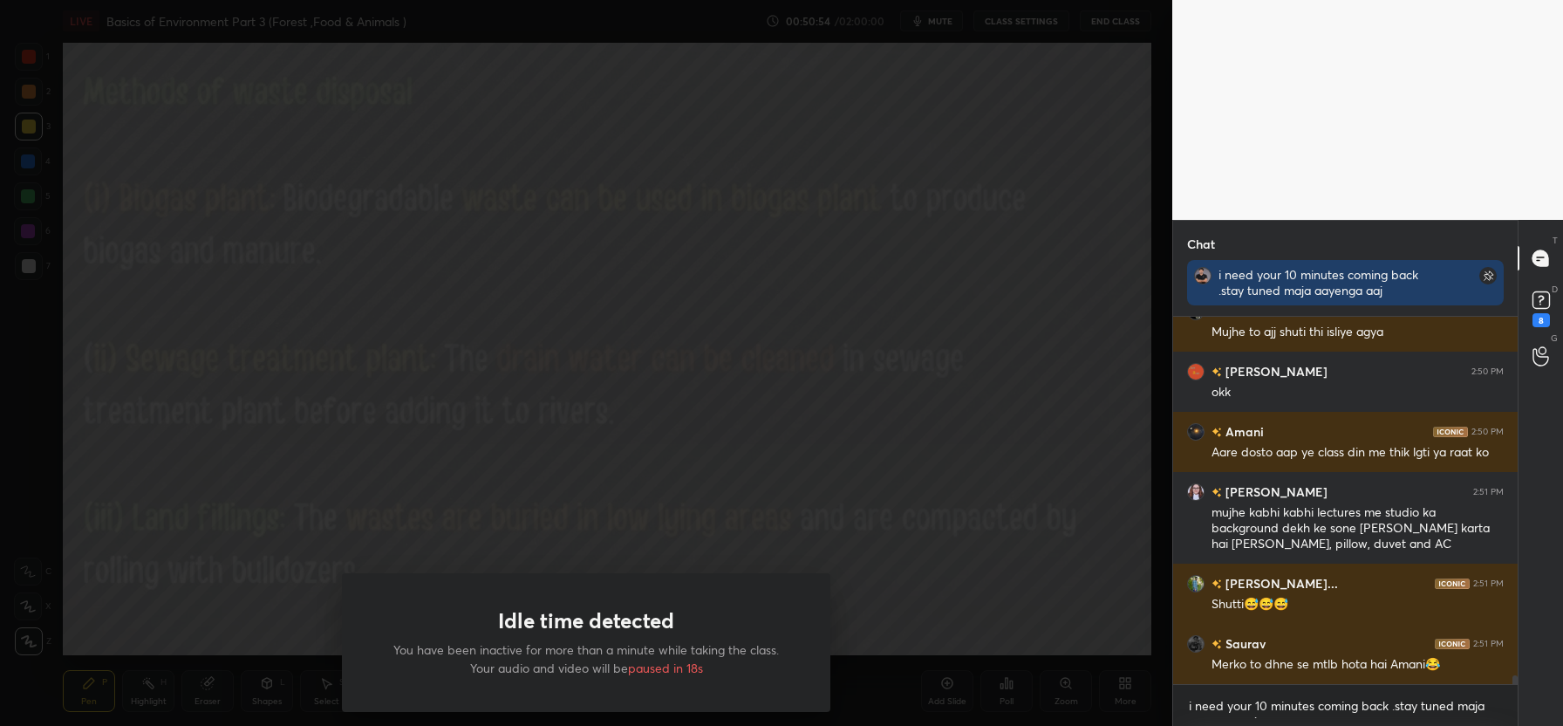
scroll to position [15656, 0]
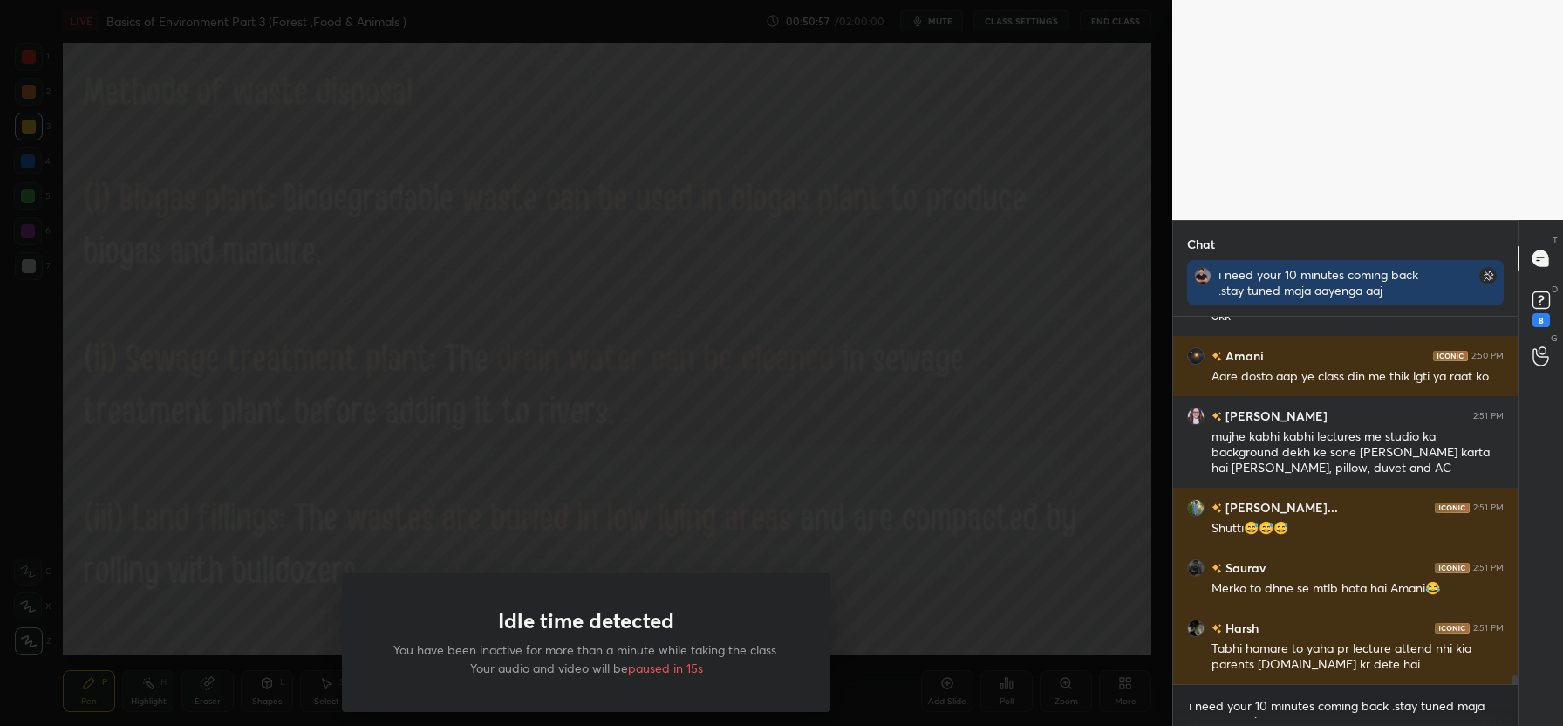
click at [864, 517] on div "Idle time detected You have been inactive for more than a minute while taking t…" at bounding box center [586, 363] width 1172 height 726
drag, startPoint x: 473, startPoint y: 215, endPoint x: 703, endPoint y: 435, distance: 318.3
click at [703, 435] on div "Idle time detected You have been inactive for more than a minute while taking t…" at bounding box center [586, 363] width 1172 height 726
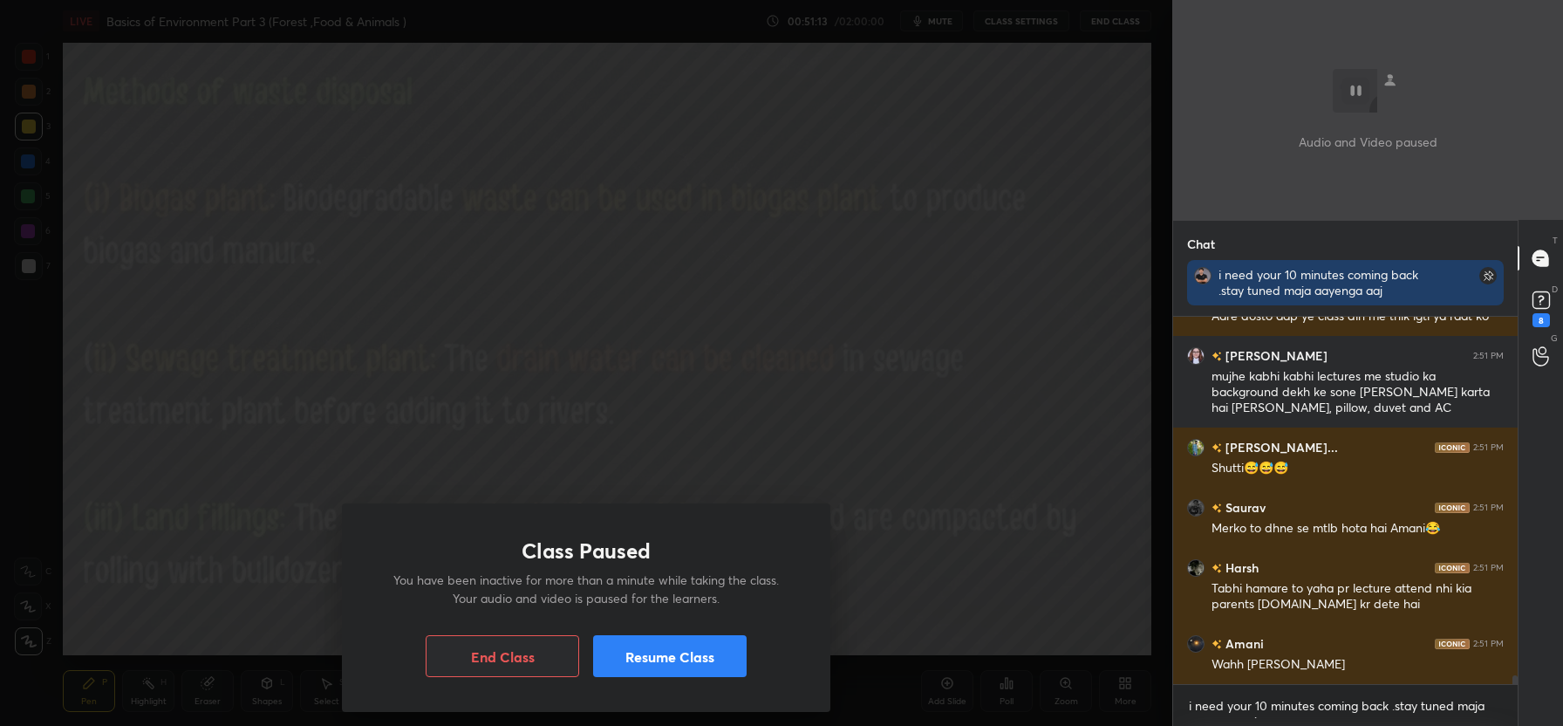
click at [651, 644] on button "Resume Class" at bounding box center [669, 656] width 153 height 42
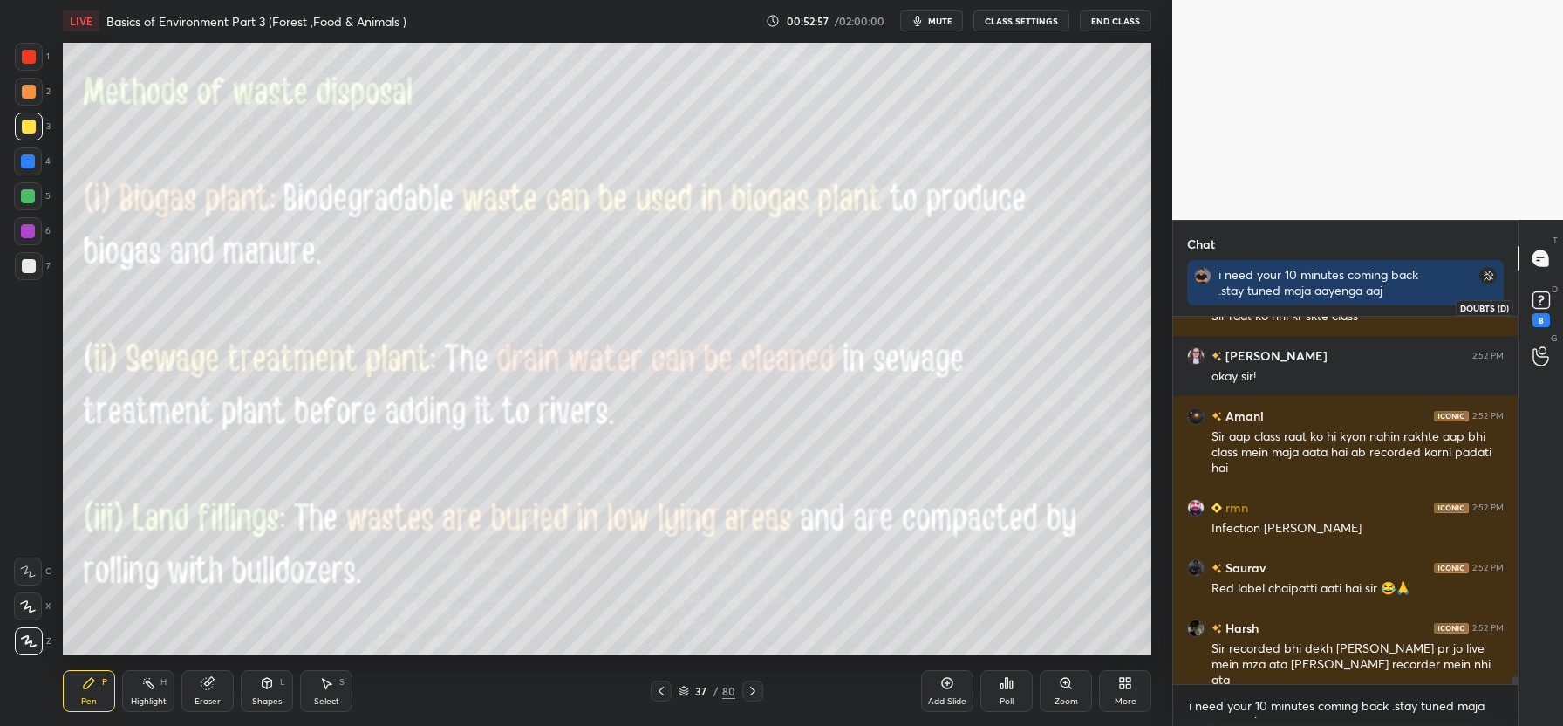
scroll to position [16760, 0]
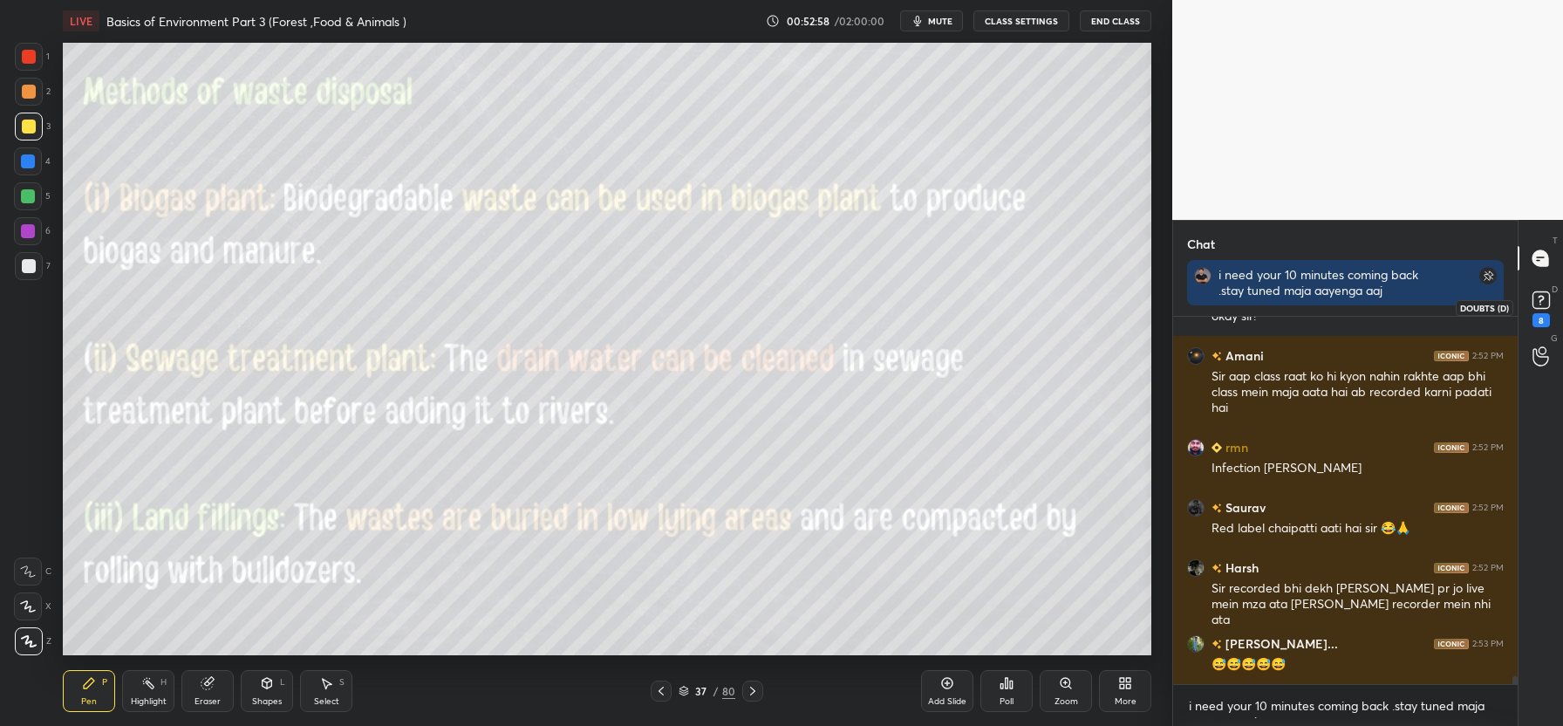
click at [1540, 299] on icon at bounding box center [1541, 299] width 6 height 7
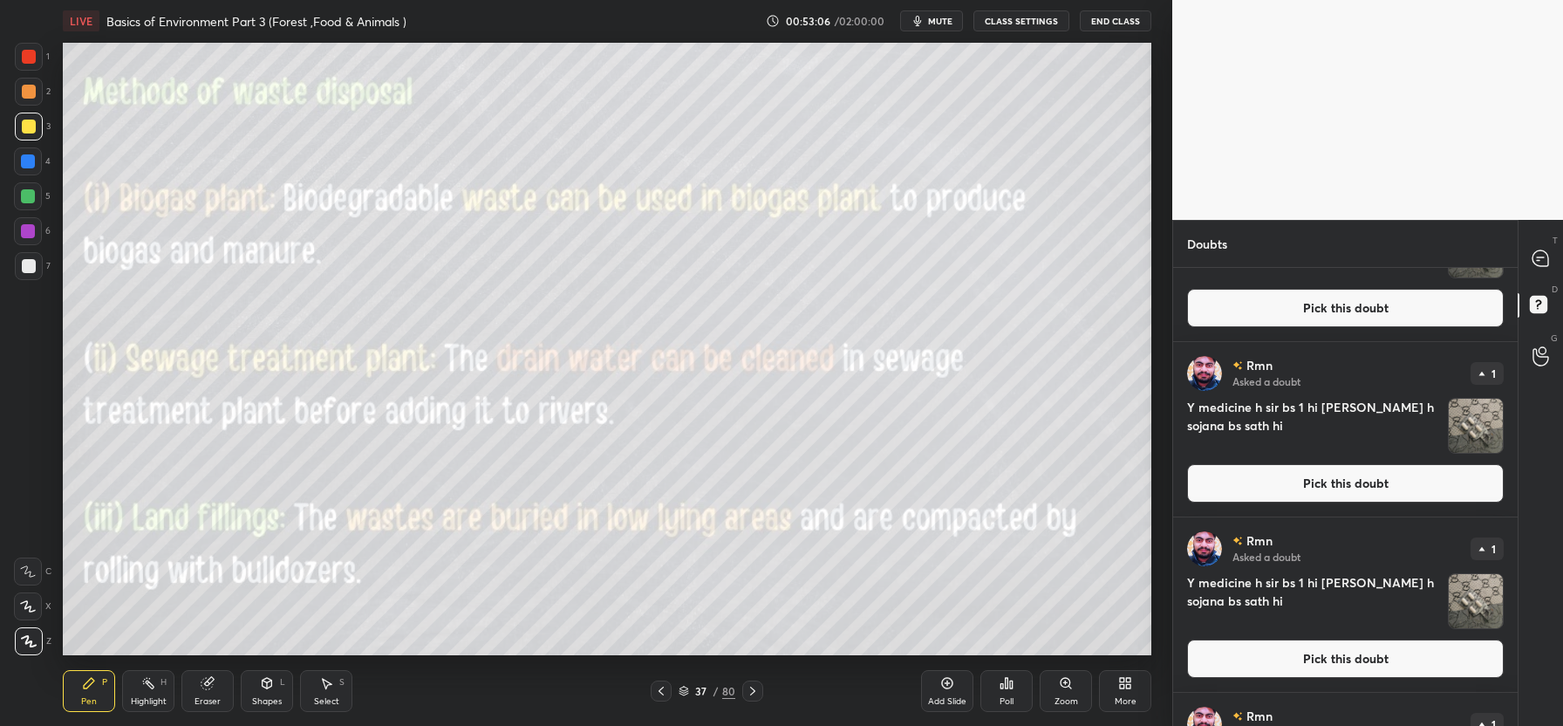
scroll to position [0, 0]
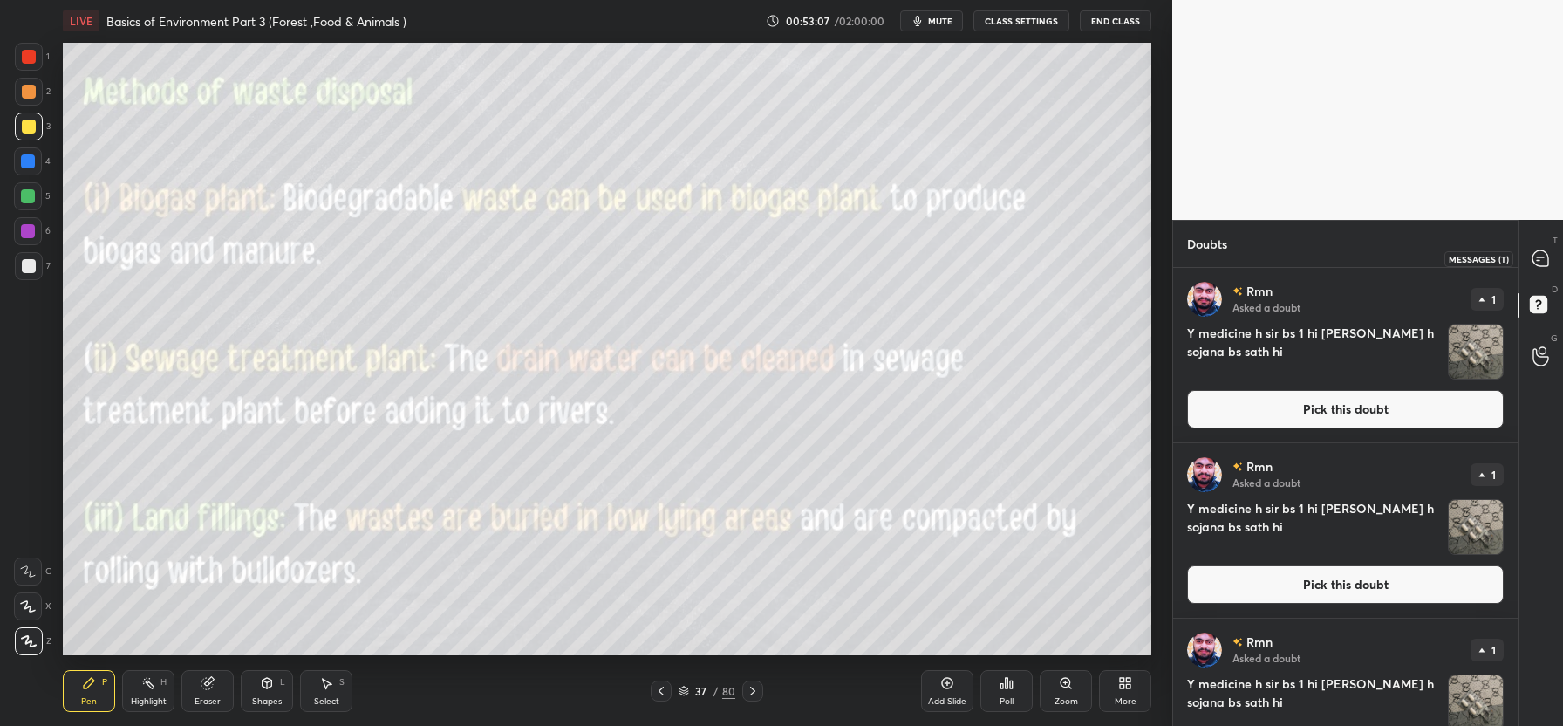
click at [1539, 263] on icon at bounding box center [1540, 258] width 16 height 16
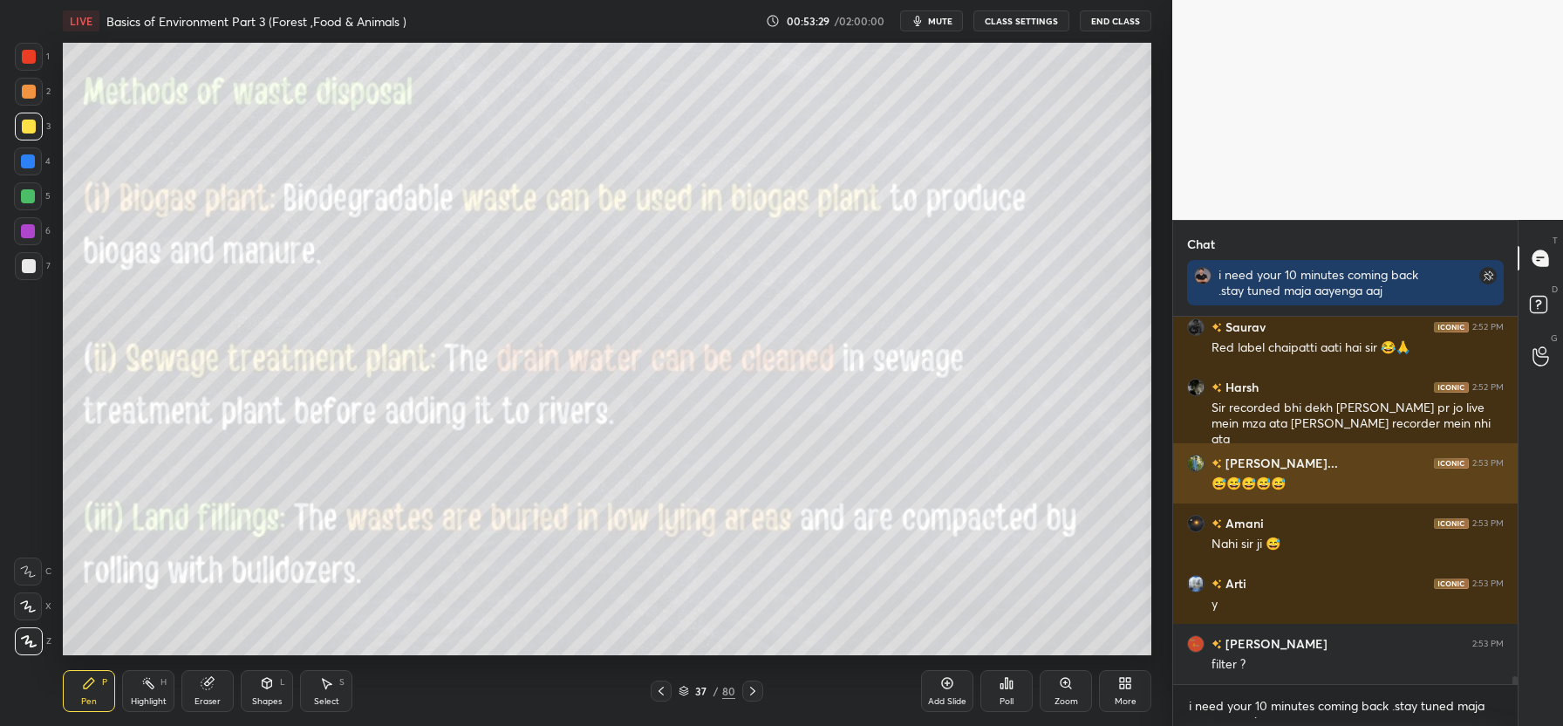
scroll to position [17413, 0]
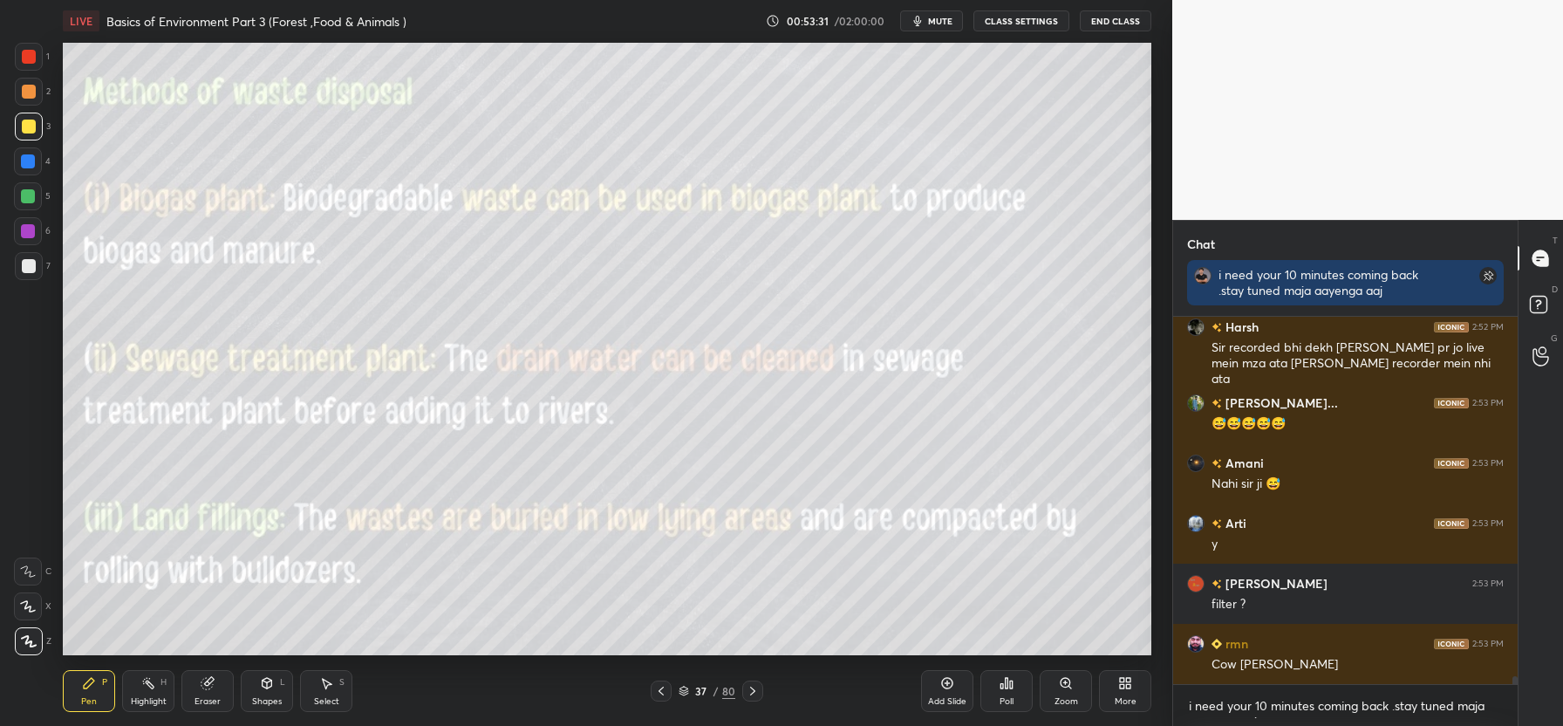
click at [798, 41] on div "LIVE Basics of Environment Part 3 (Forest ,Food & Animals ) 00:53:31 / 02:00:00…" at bounding box center [607, 363] width 1102 height 726
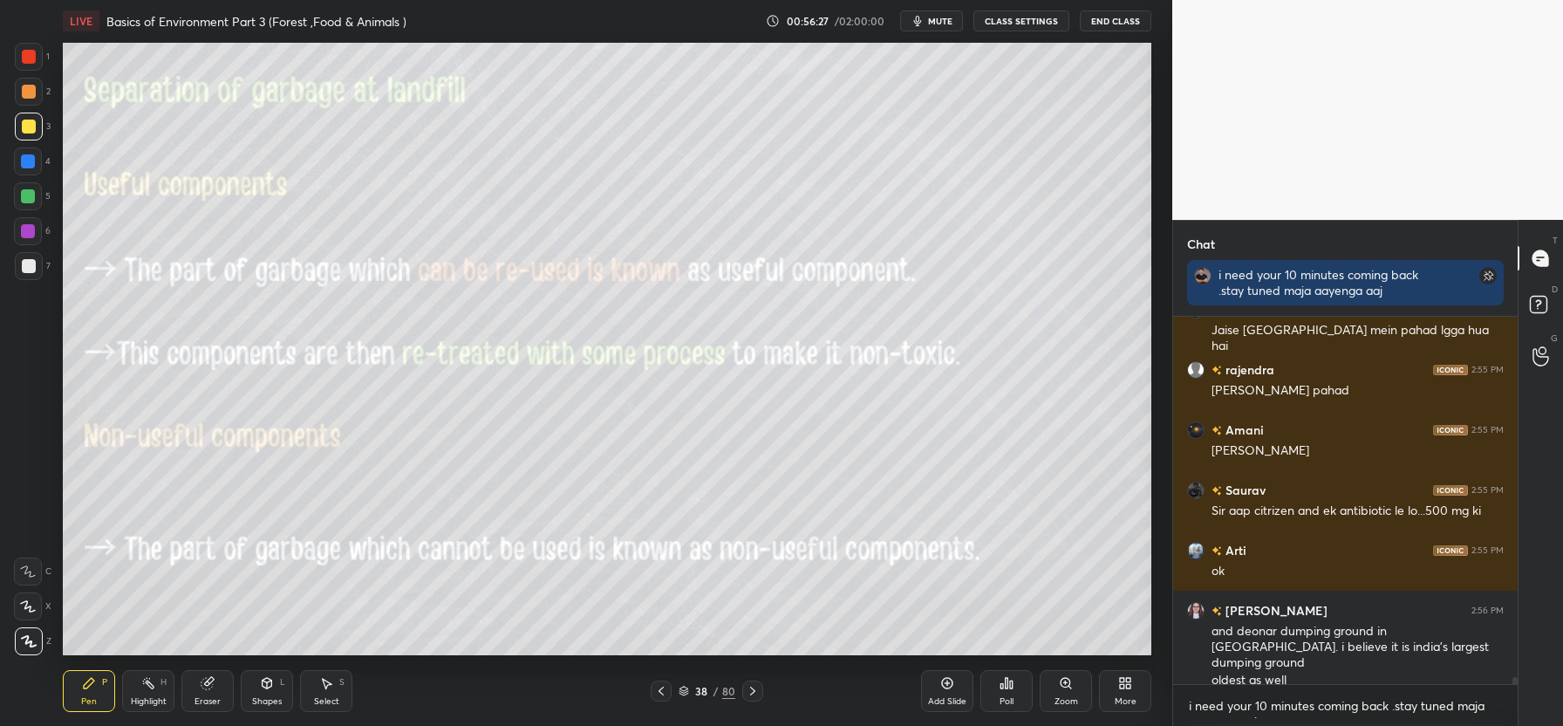
scroll to position [18891, 0]
click at [952, 684] on icon at bounding box center [947, 683] width 11 height 11
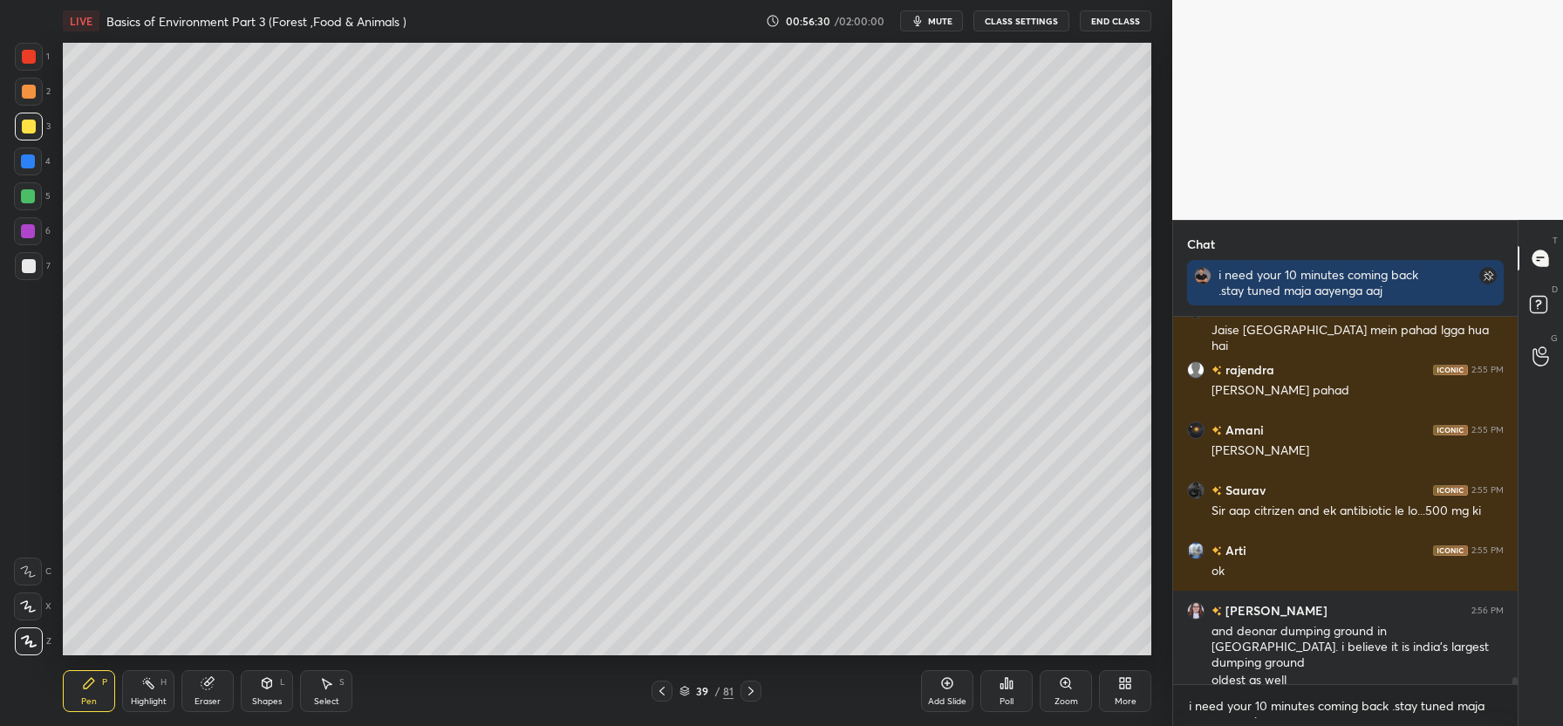
scroll to position [18966, 0]
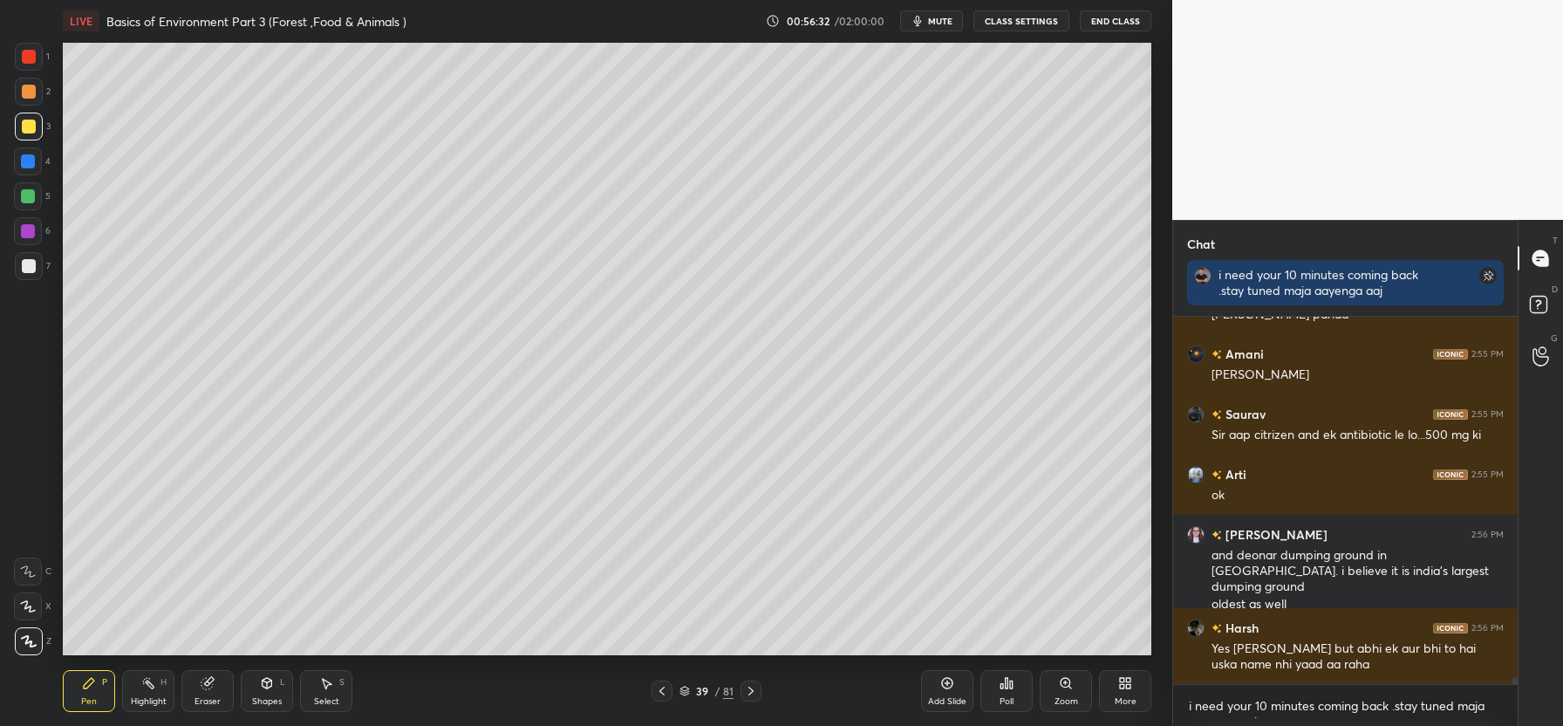
click at [1128, 690] on div "More" at bounding box center [1125, 691] width 52 height 42
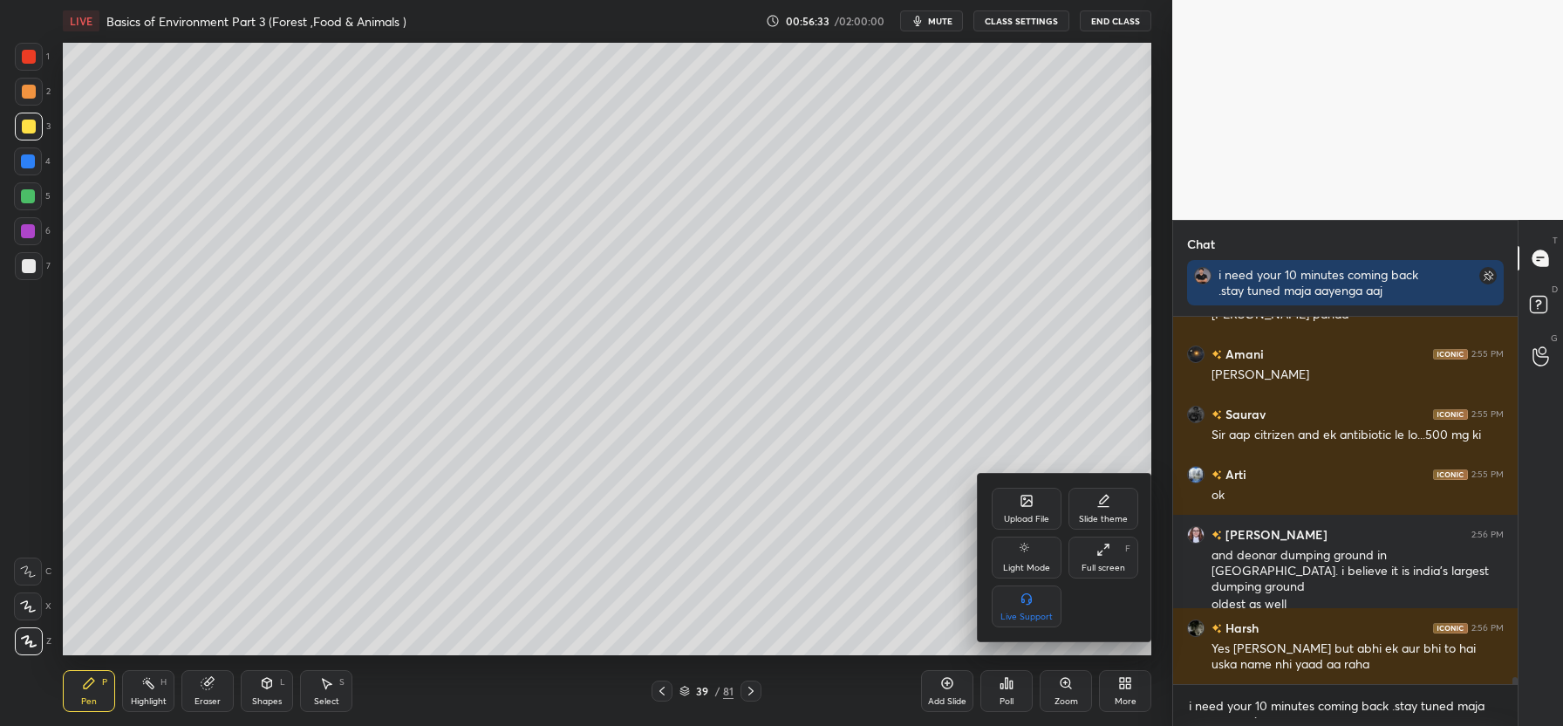
click at [1028, 508] on div "Upload File" at bounding box center [1027, 509] width 70 height 42
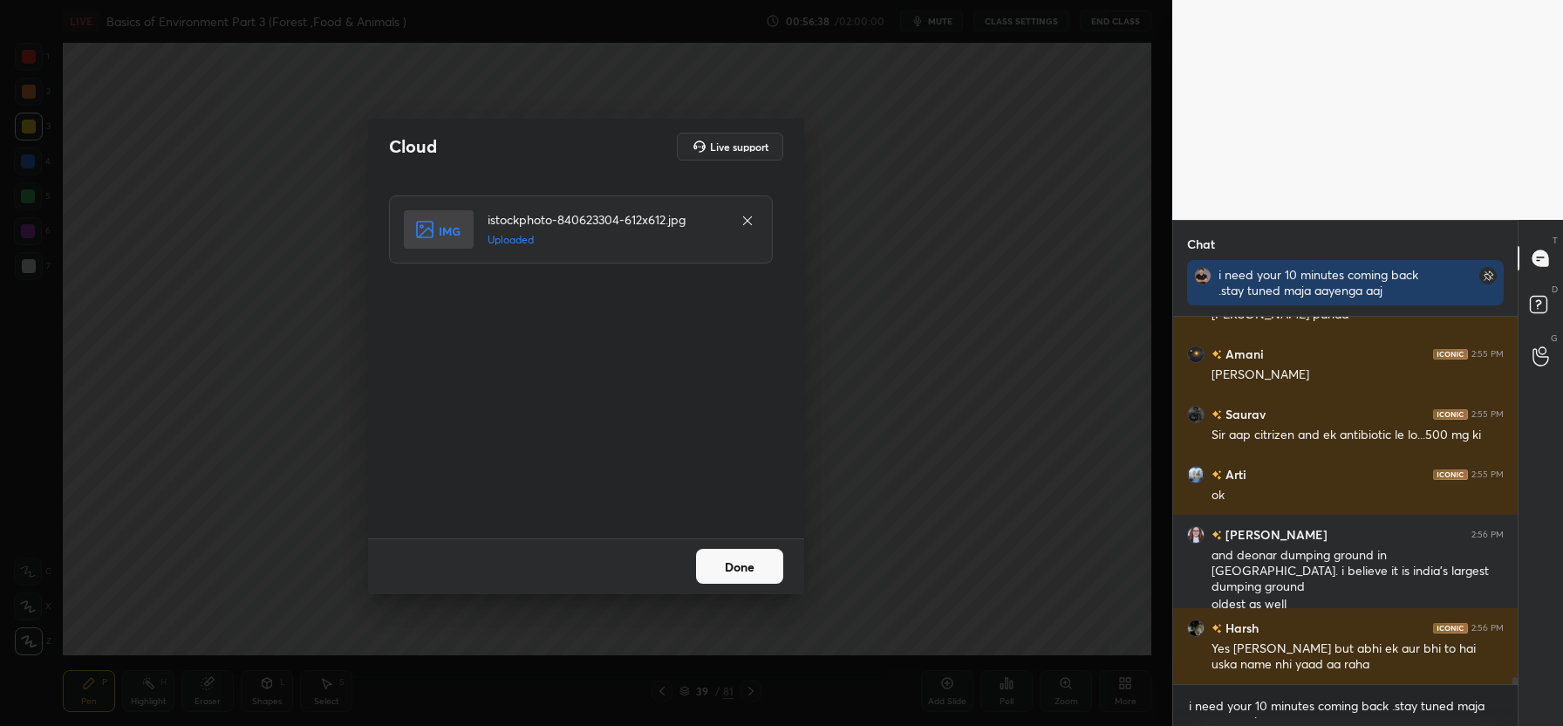
click at [759, 569] on button "Done" at bounding box center [739, 566] width 87 height 35
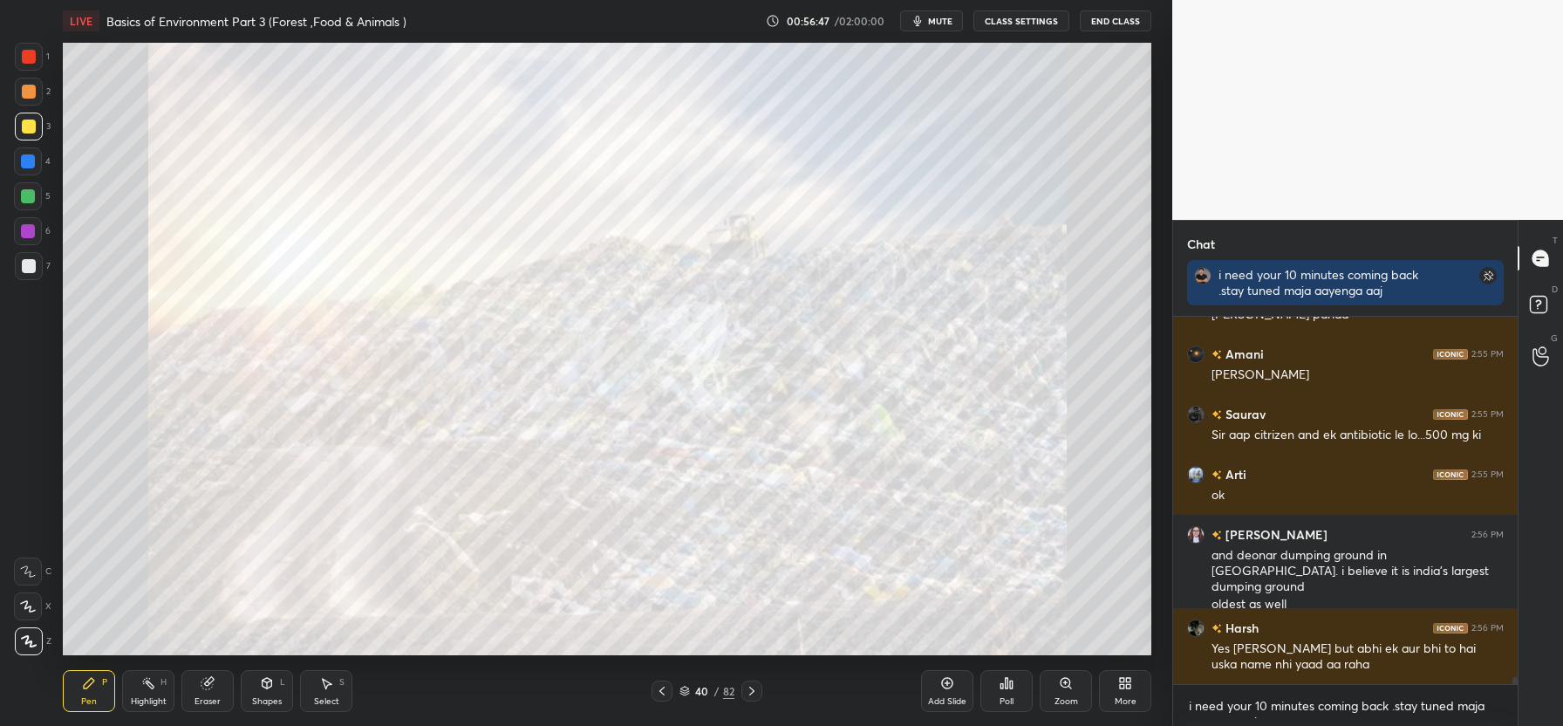
click at [32, 52] on div at bounding box center [29, 57] width 14 height 14
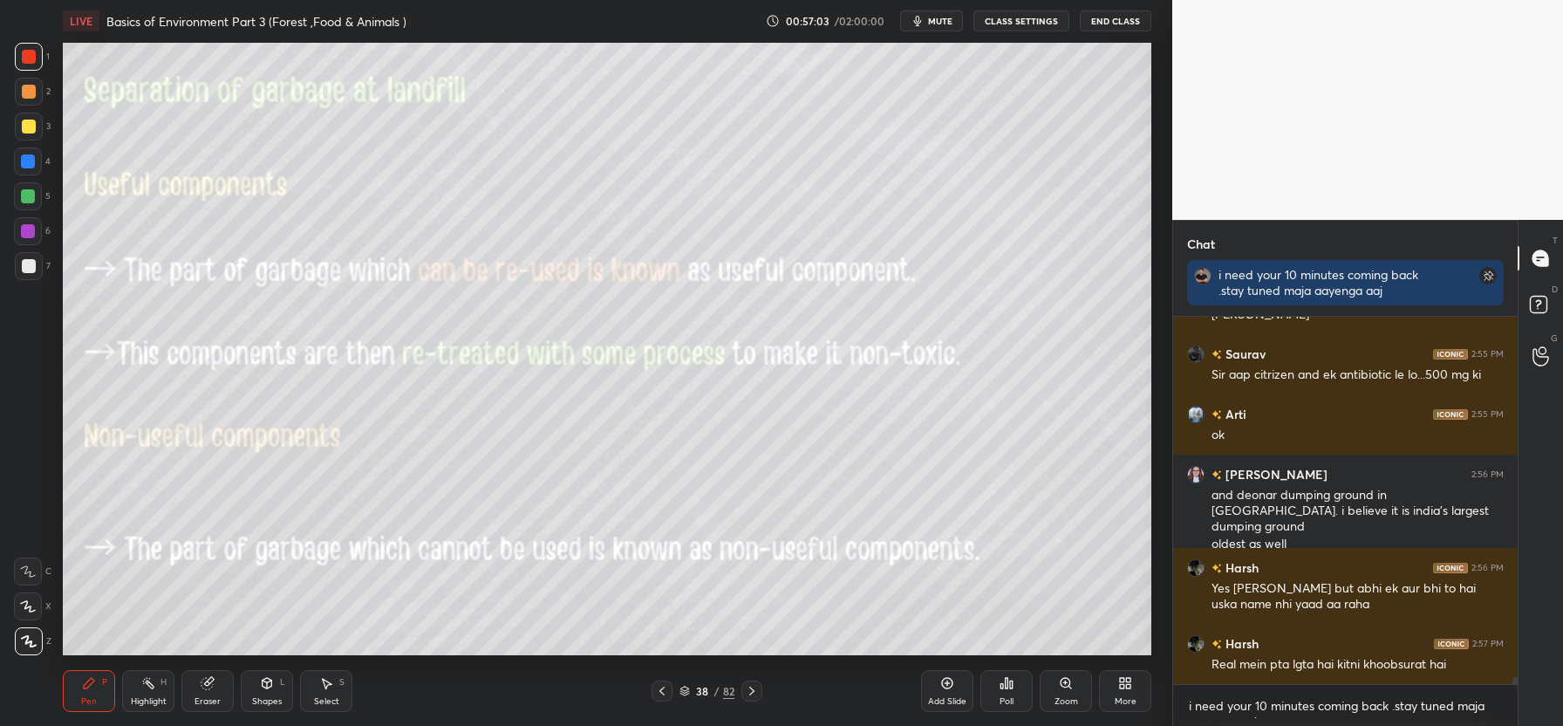
scroll to position [19087, 0]
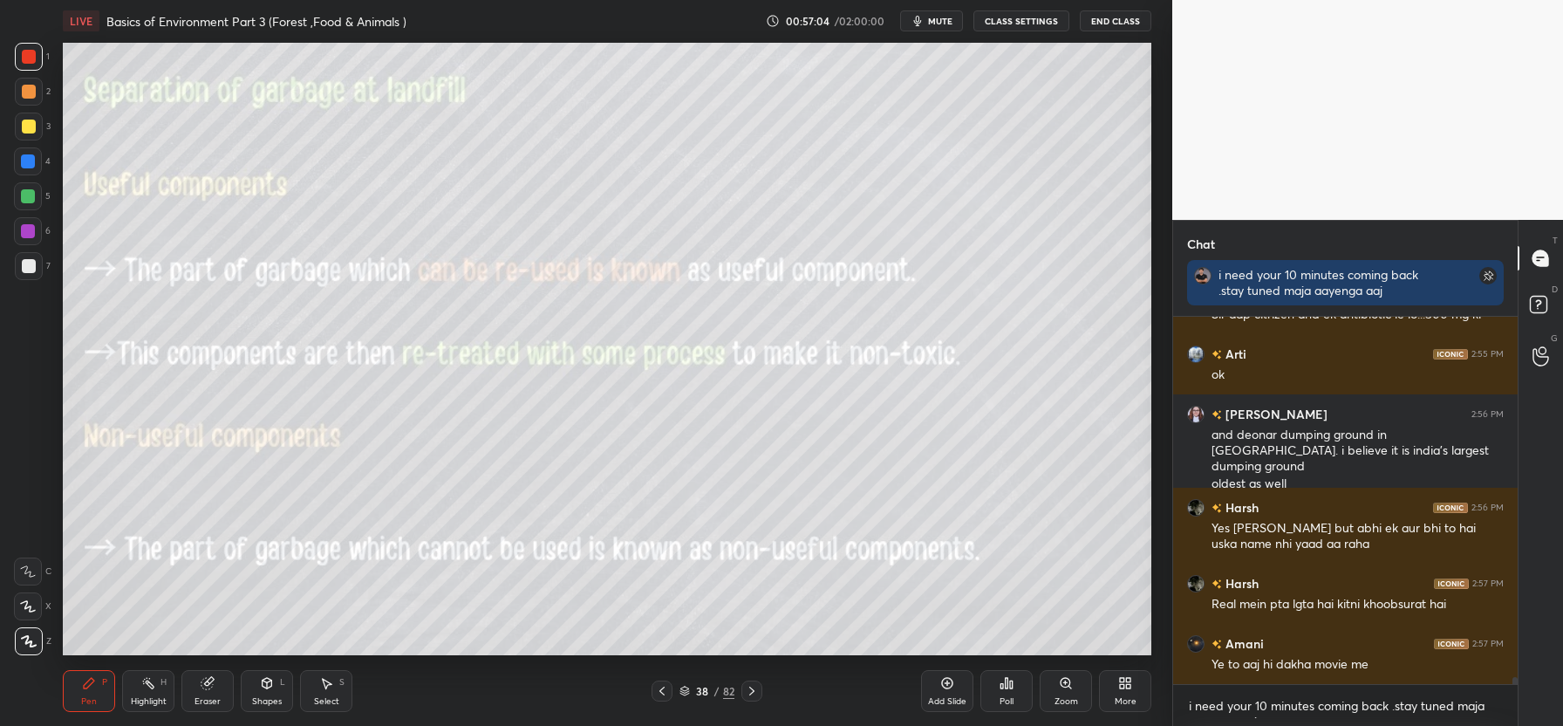
click at [29, 128] on div at bounding box center [29, 126] width 14 height 14
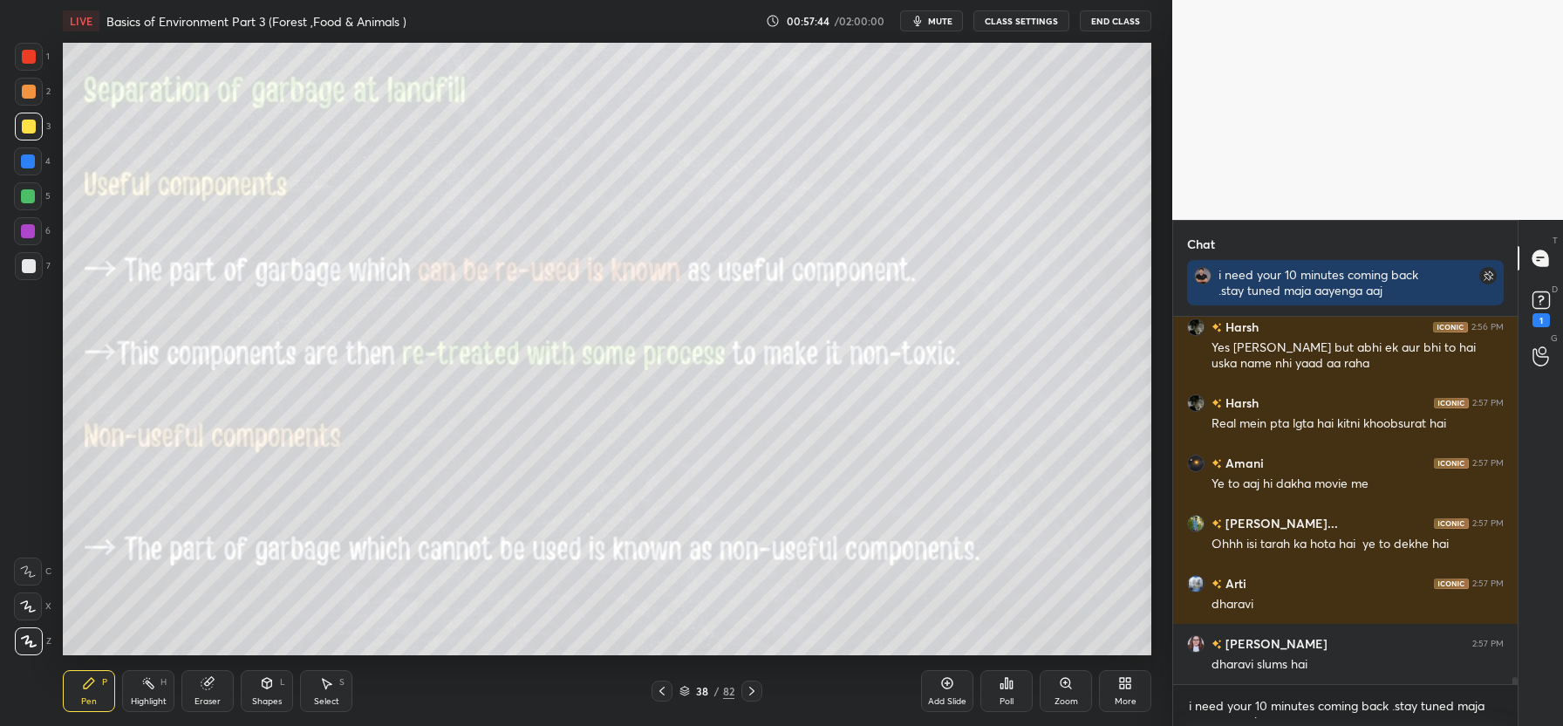
scroll to position [19342, 0]
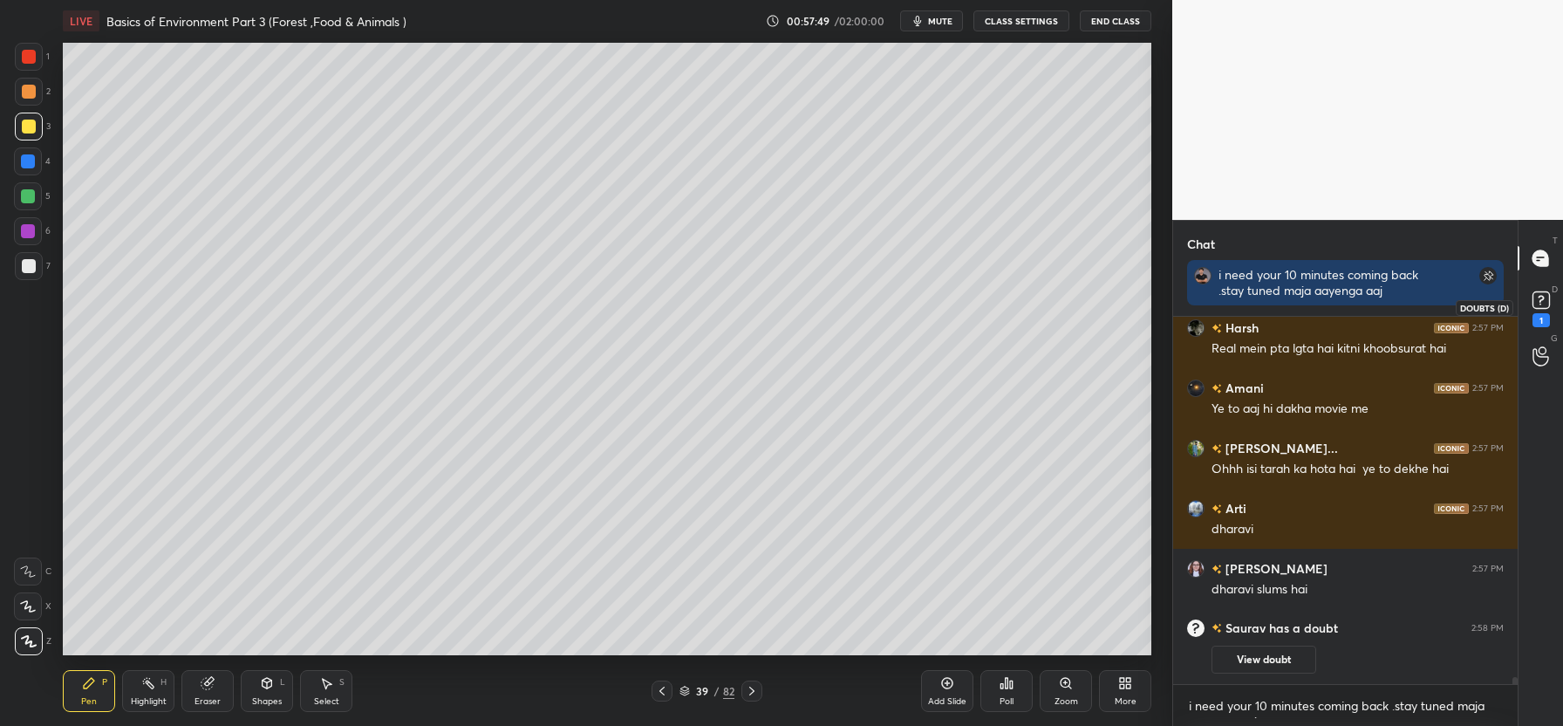
click at [1543, 310] on icon at bounding box center [1541, 300] width 26 height 26
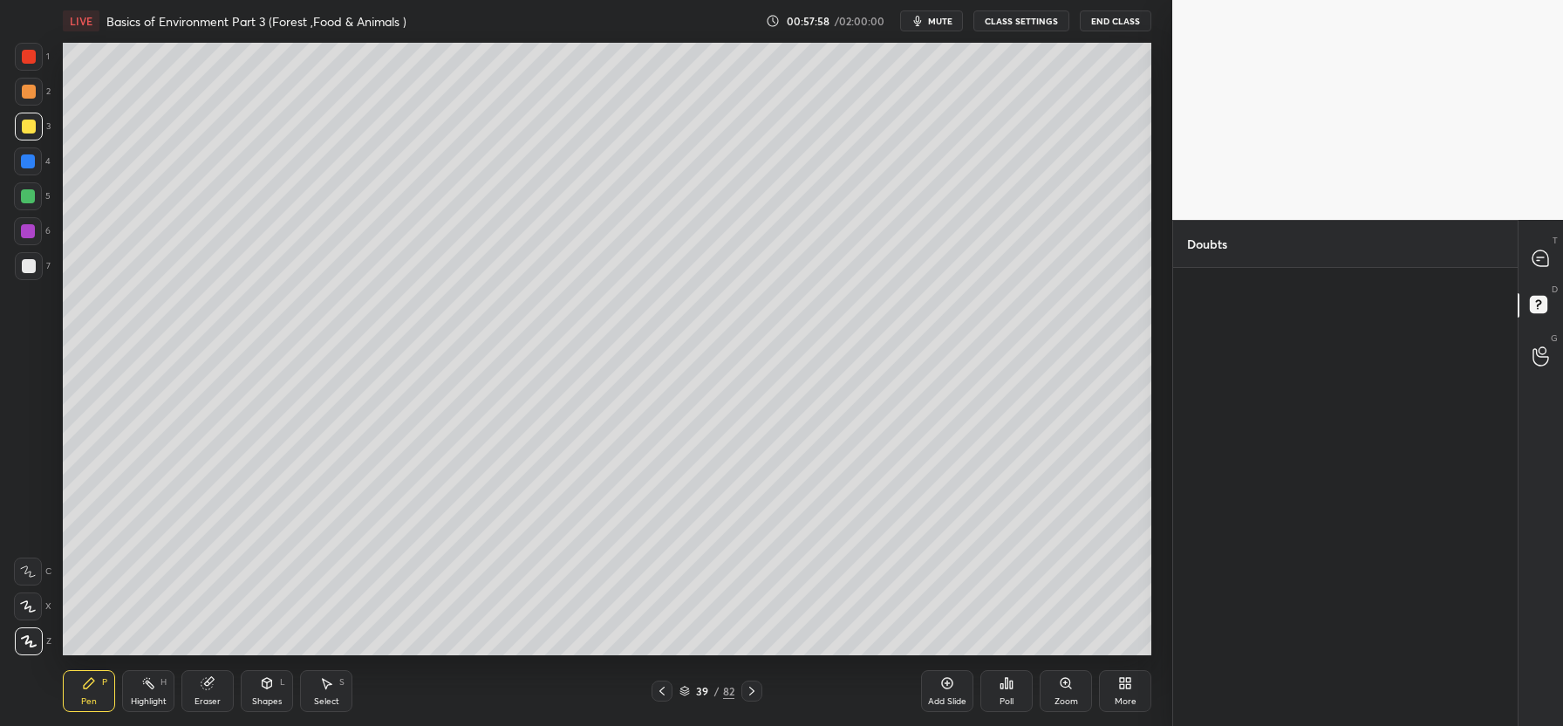
scroll to position [0, 0]
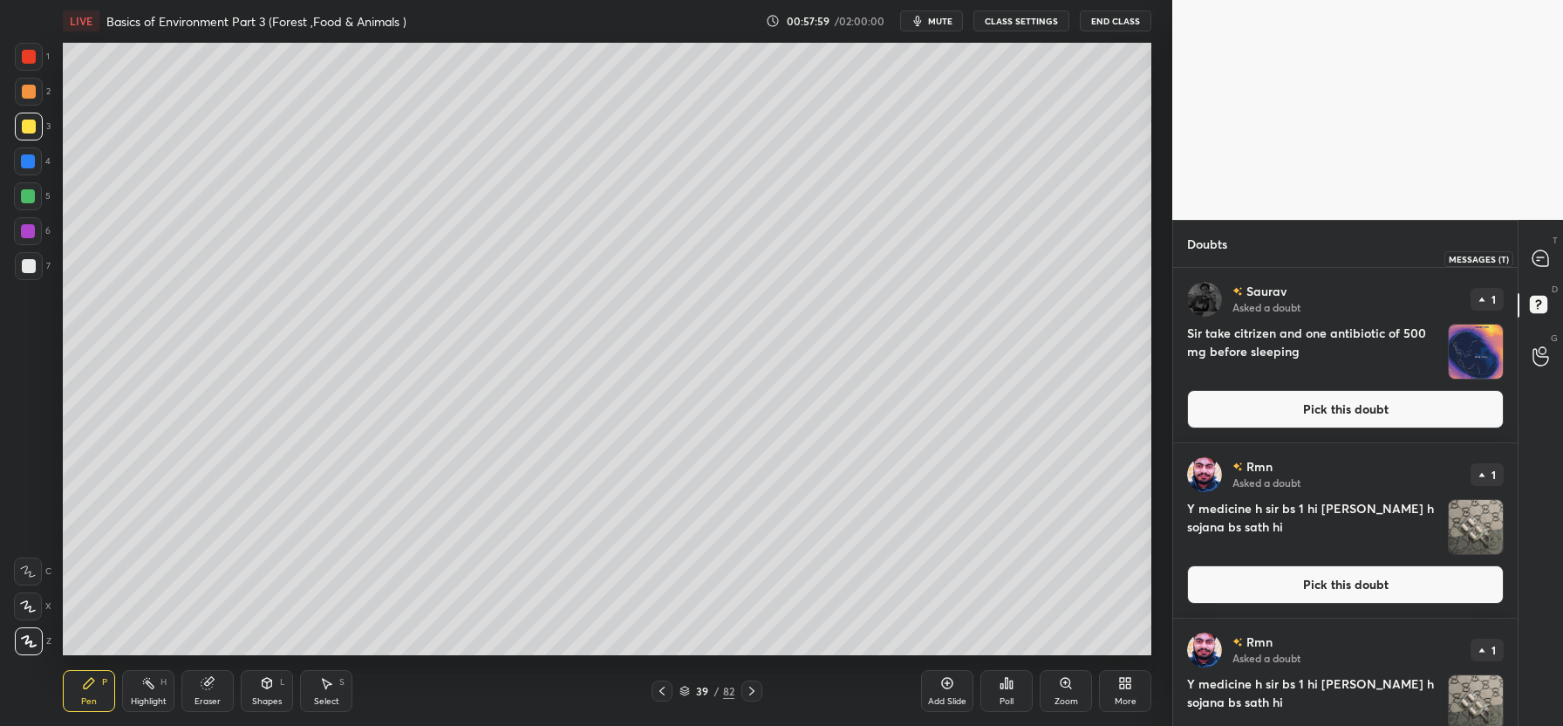
click at [1533, 248] on div at bounding box center [1541, 257] width 35 height 31
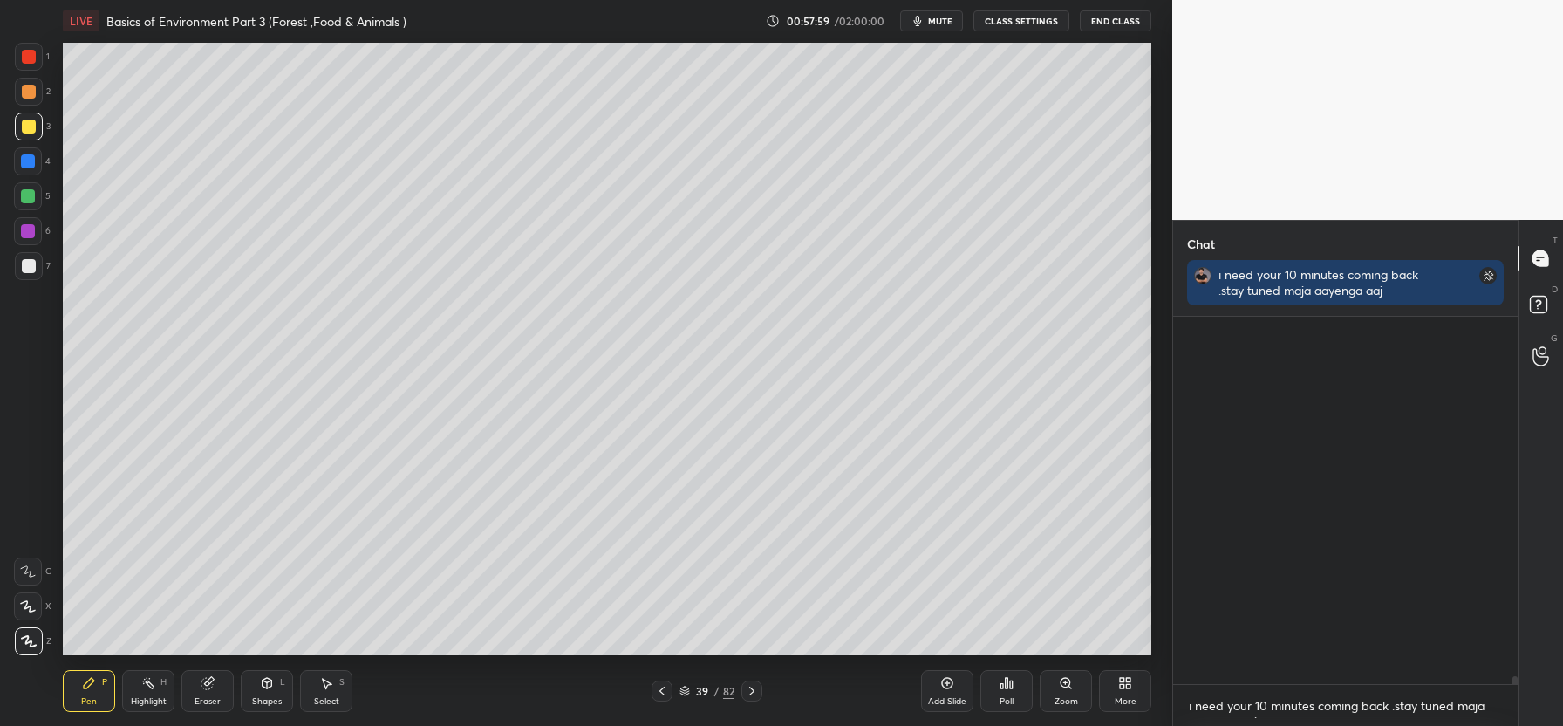
scroll to position [362, 339]
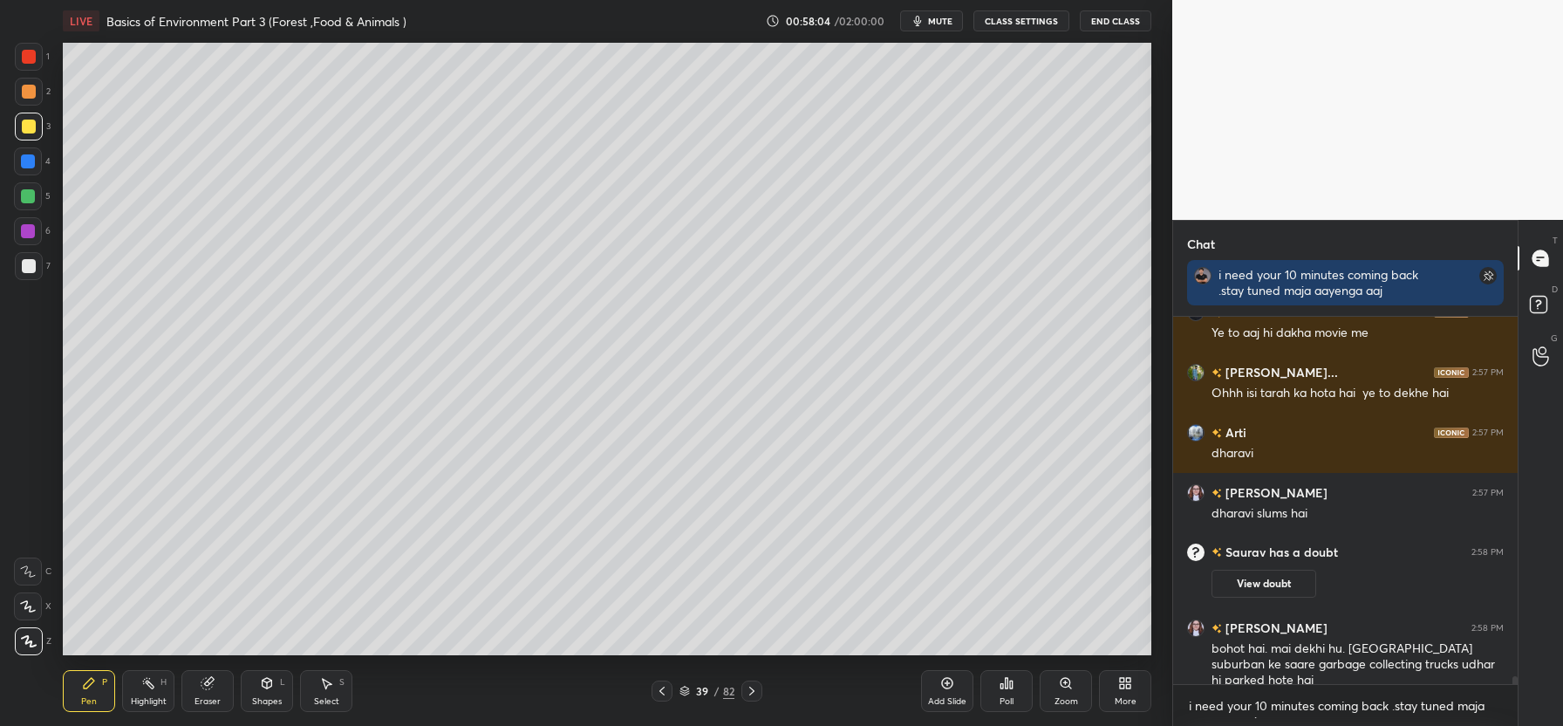
click at [751, 687] on icon at bounding box center [752, 691] width 14 height 14
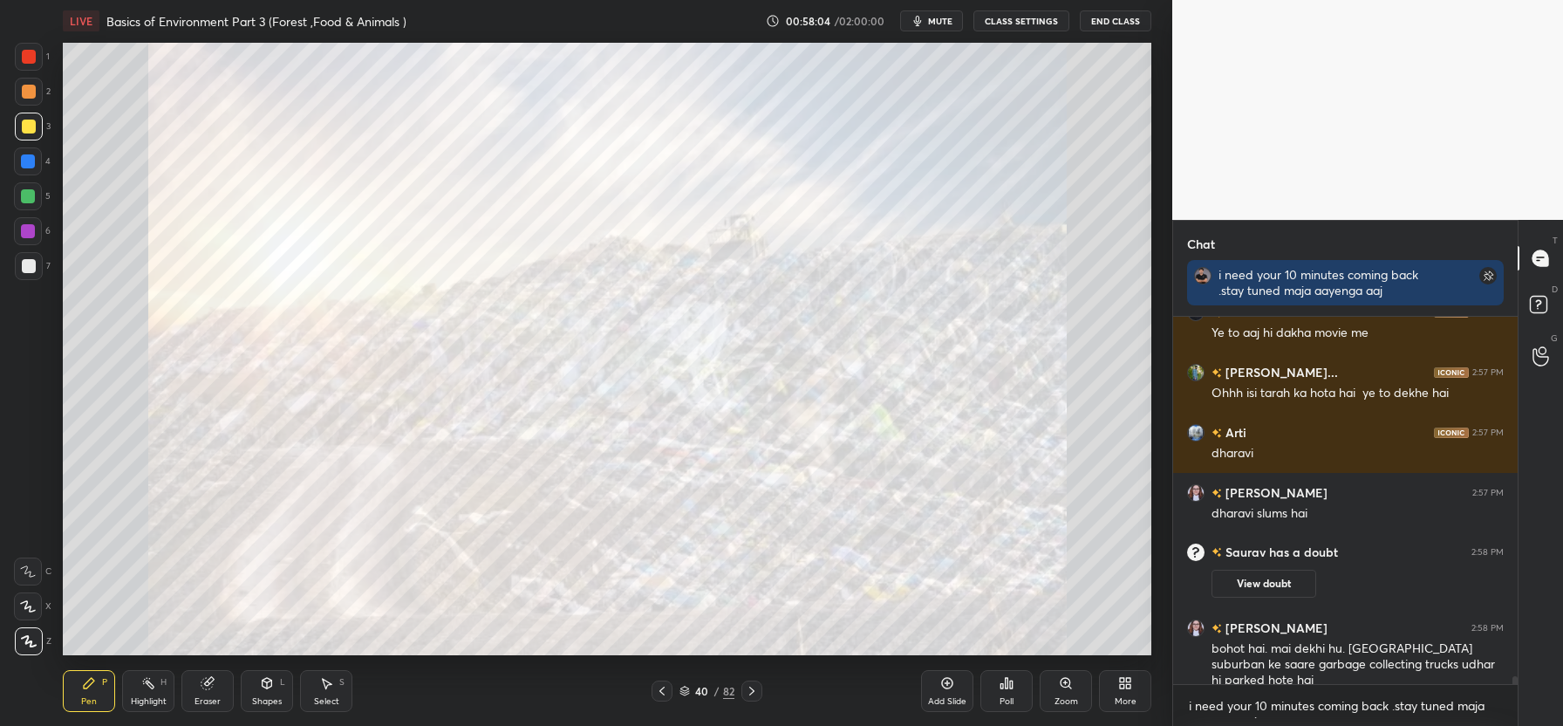
click at [751, 687] on icon at bounding box center [752, 691] width 14 height 14
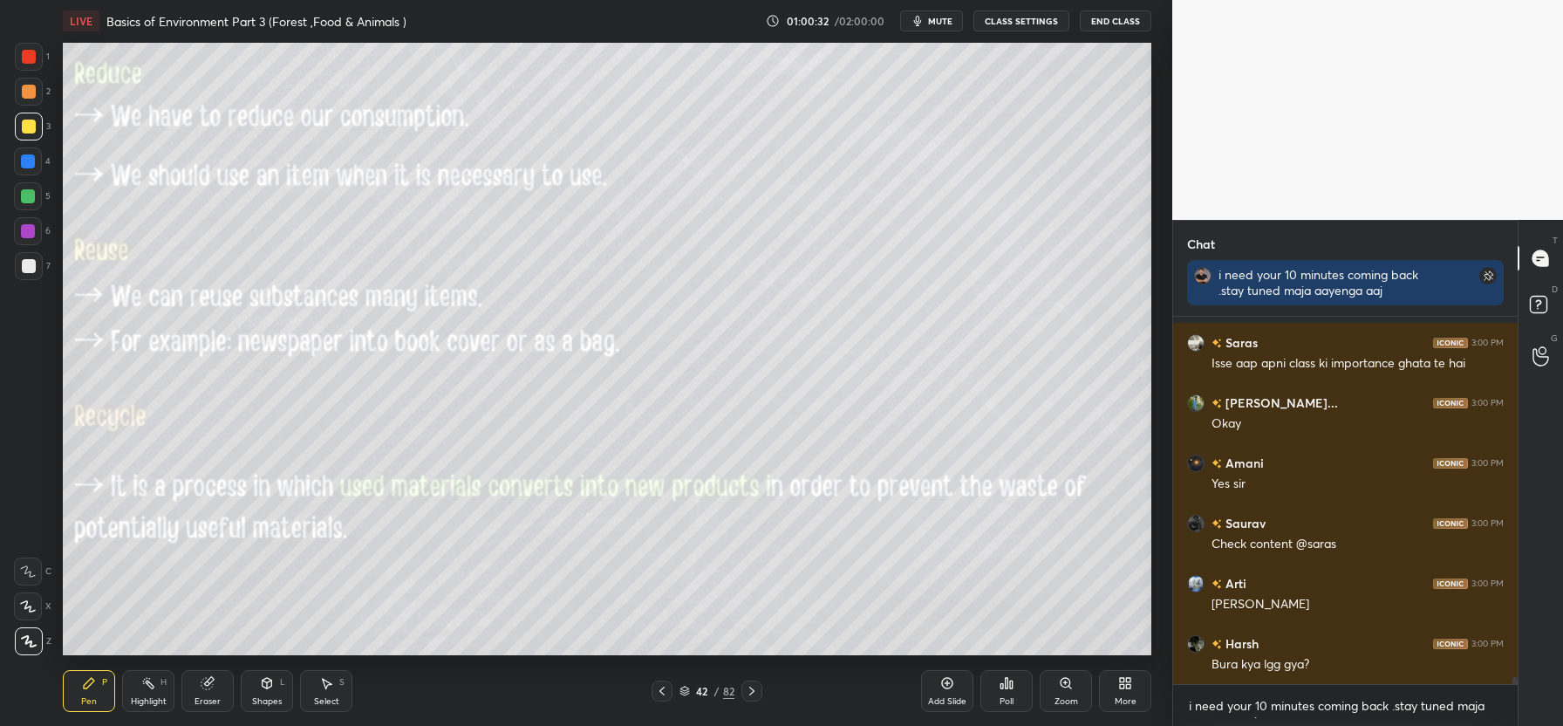
scroll to position [18822, 0]
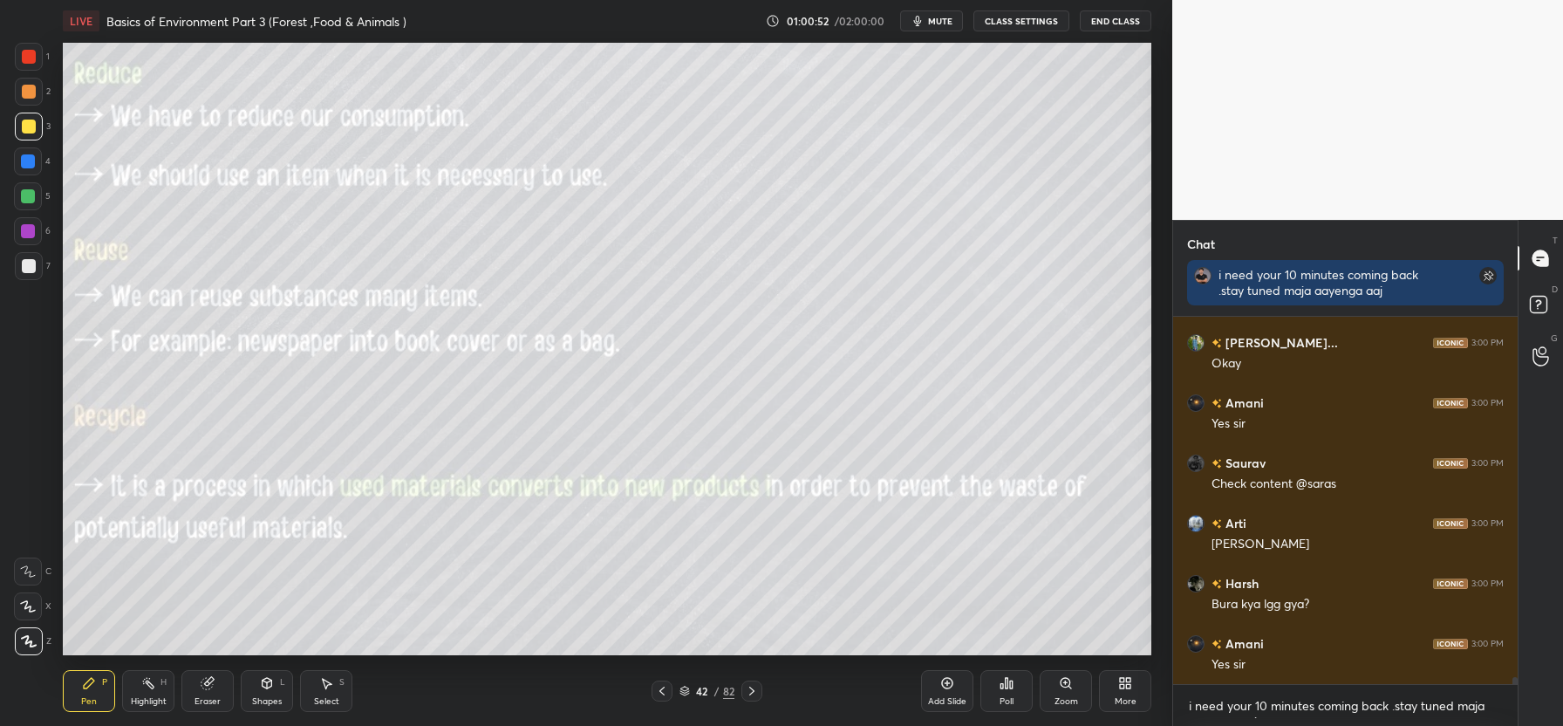
click at [942, 691] on div "Add Slide" at bounding box center [947, 691] width 52 height 42
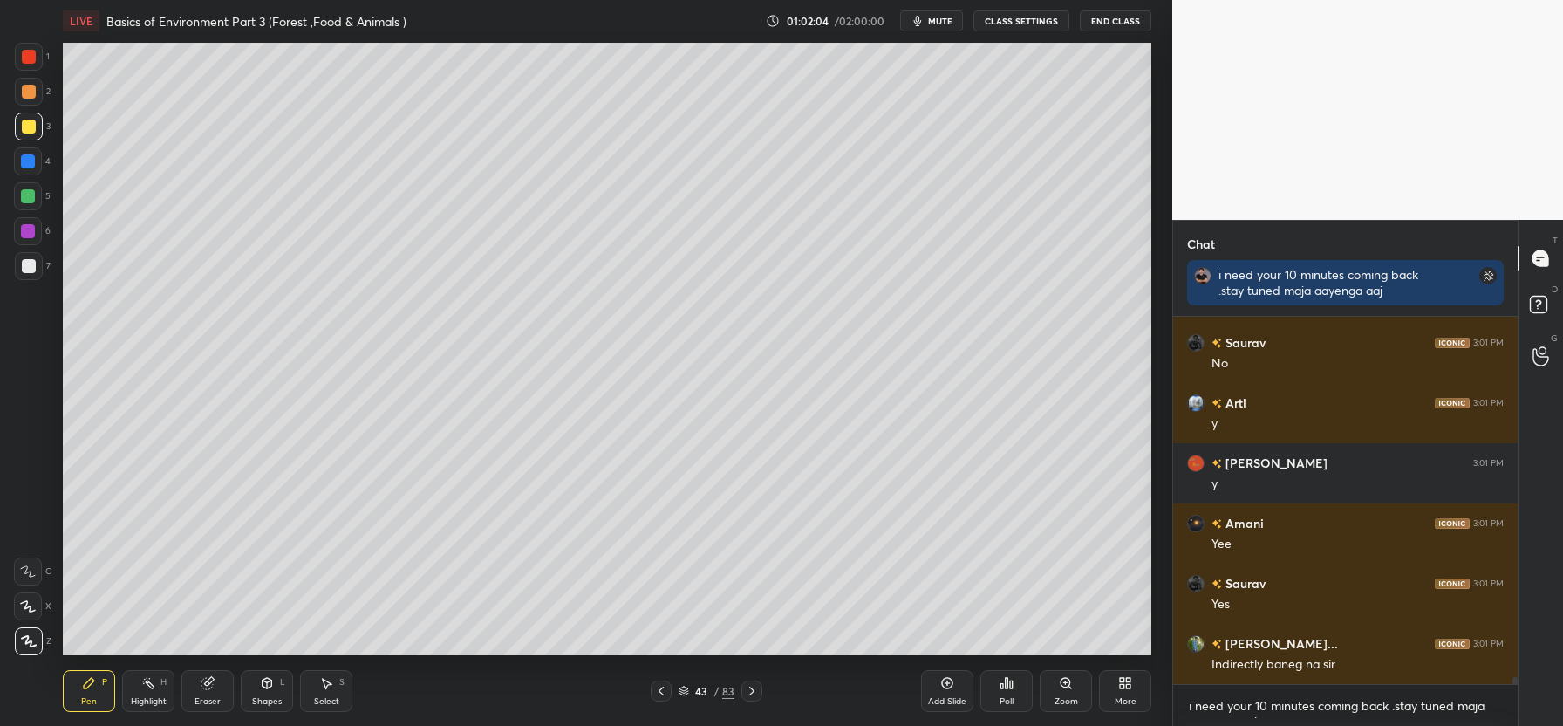
scroll to position [19604, 0]
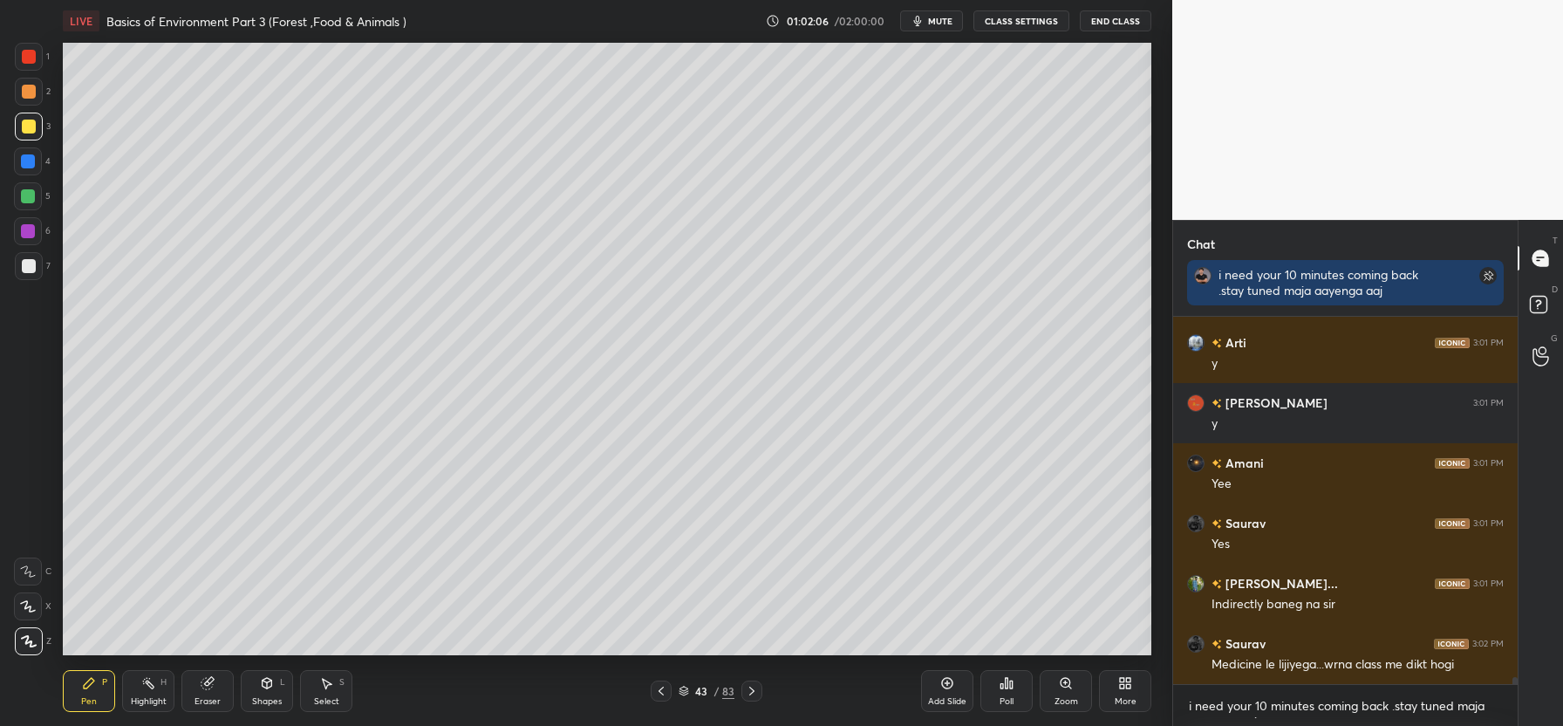
click at [1128, 684] on icon at bounding box center [1128, 686] width 4 height 4
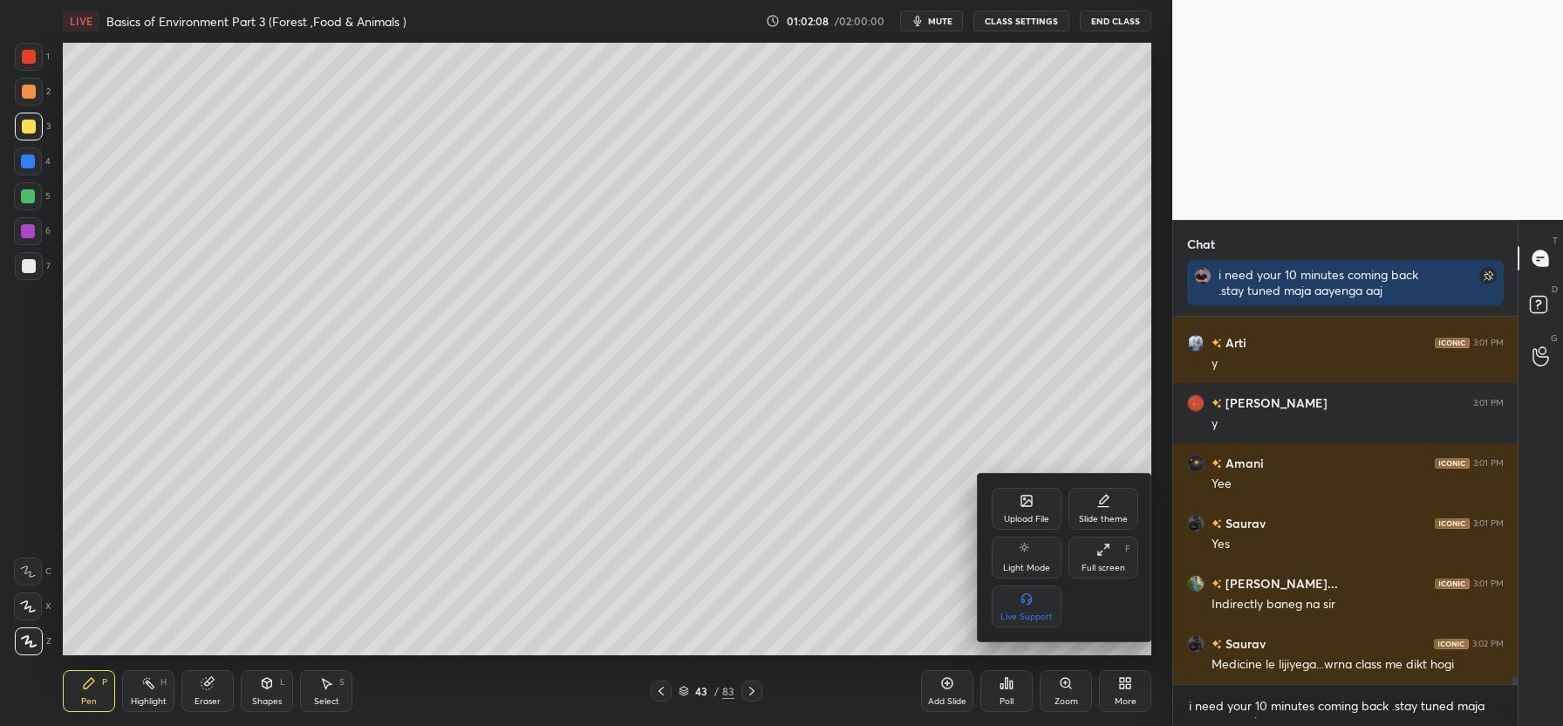
click at [1023, 509] on div "Upload File" at bounding box center [1027, 509] width 70 height 42
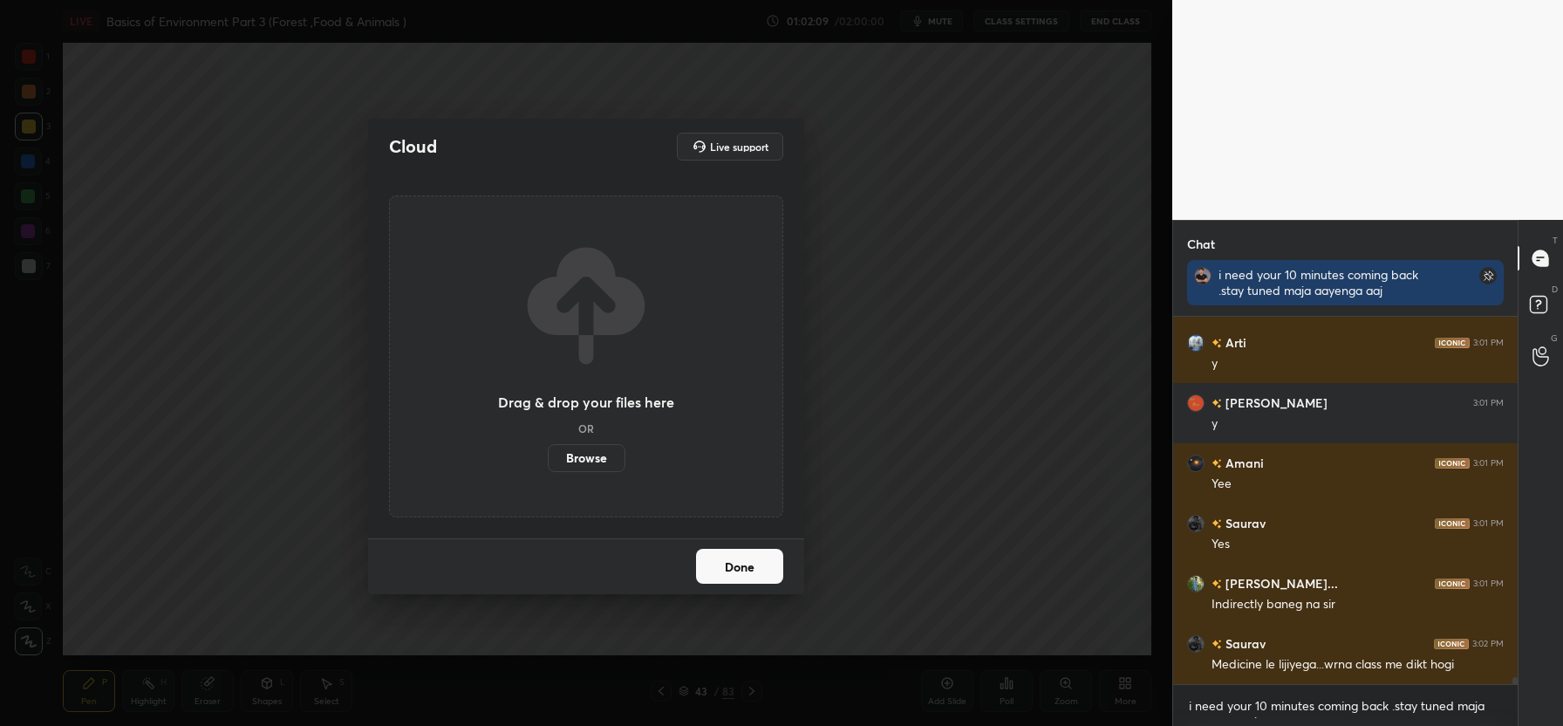
click at [596, 462] on label "Browse" at bounding box center [587, 458] width 78 height 28
click at [548, 462] on input "Browse" at bounding box center [548, 458] width 0 height 28
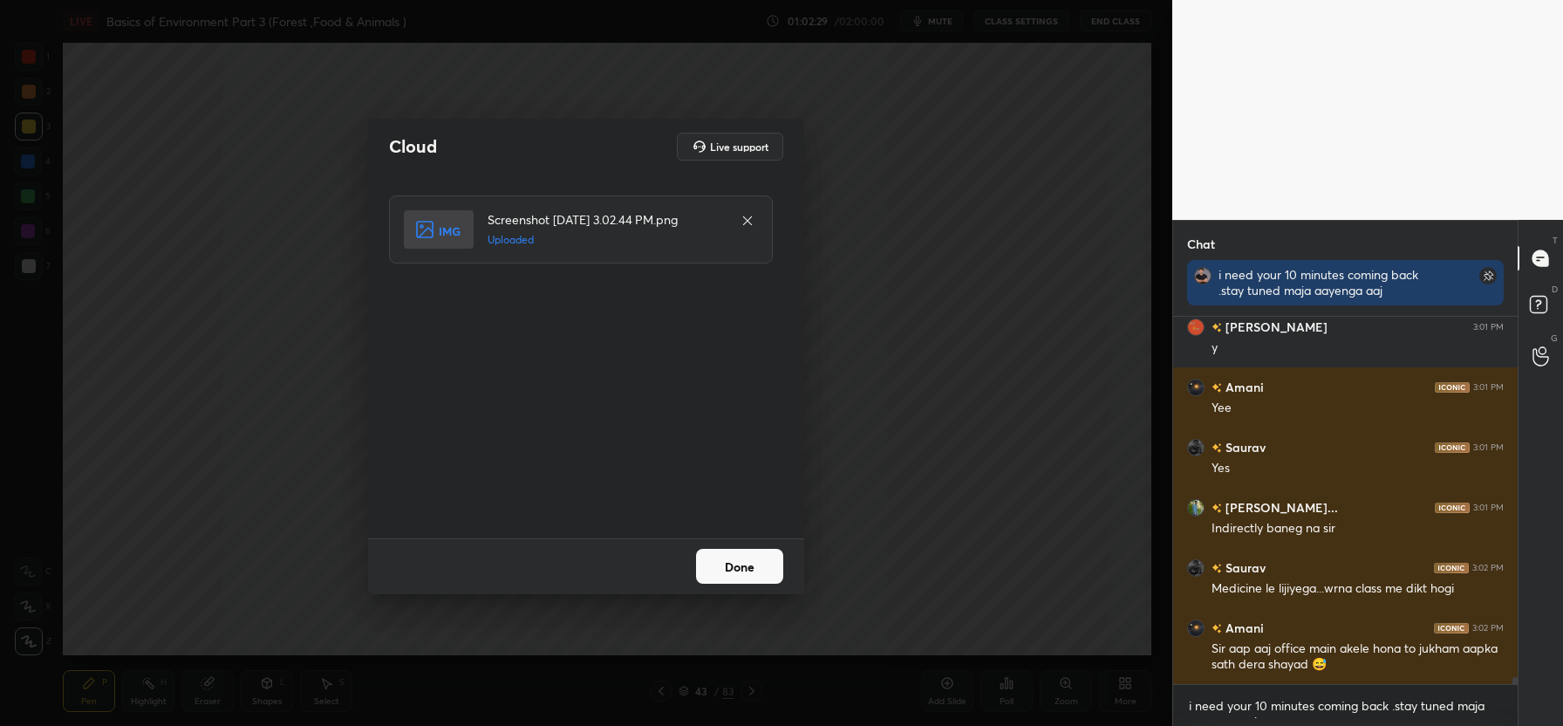
scroll to position [19740, 0]
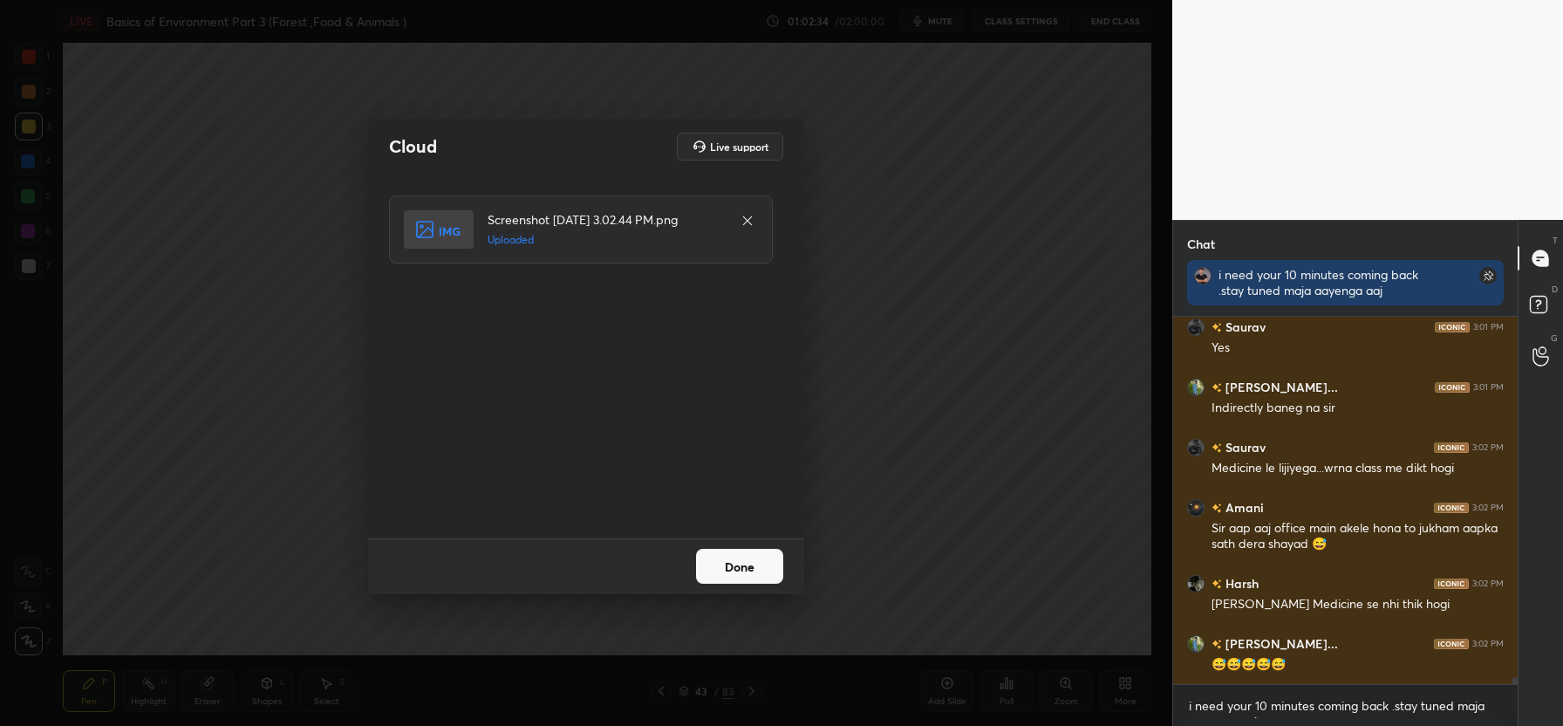
click at [737, 568] on button "Done" at bounding box center [739, 566] width 87 height 35
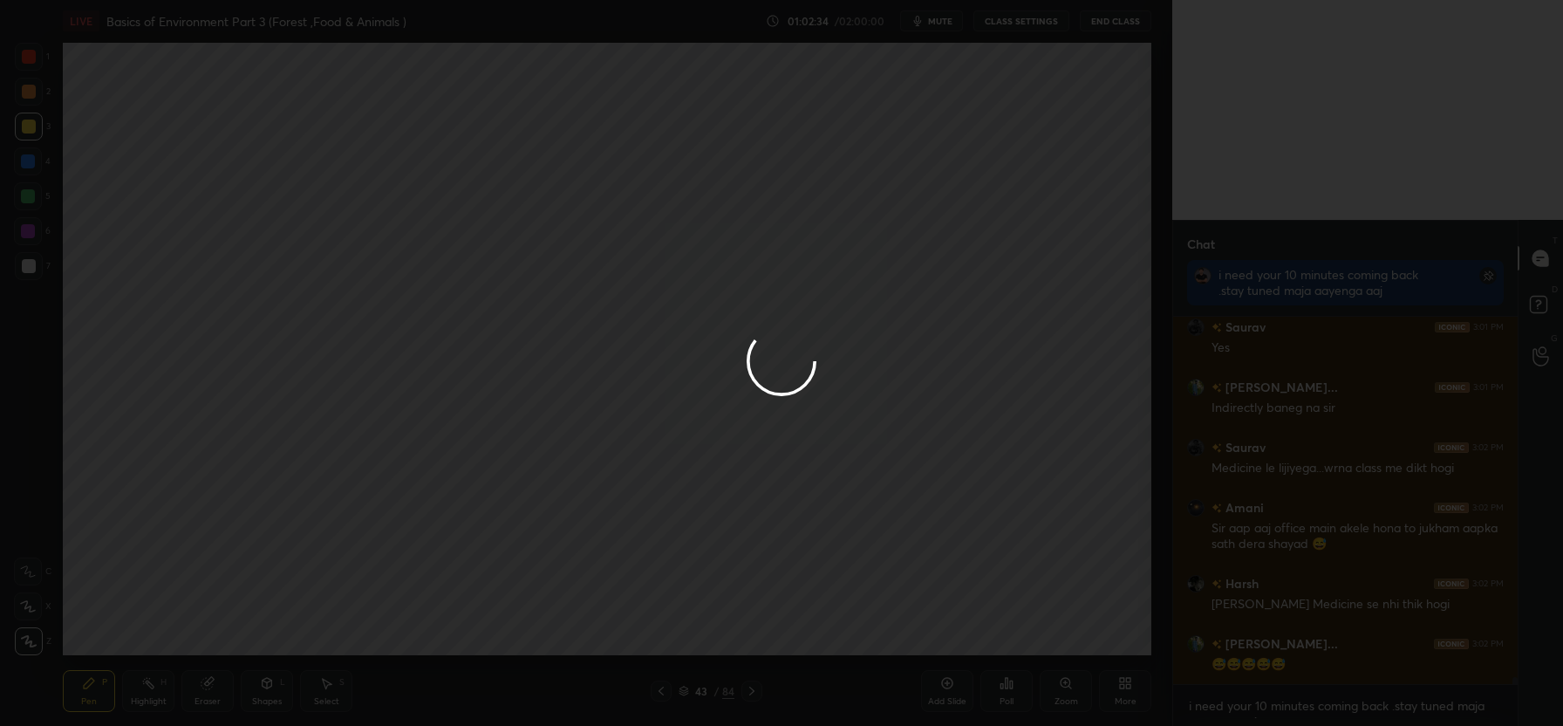
scroll to position [19860, 0]
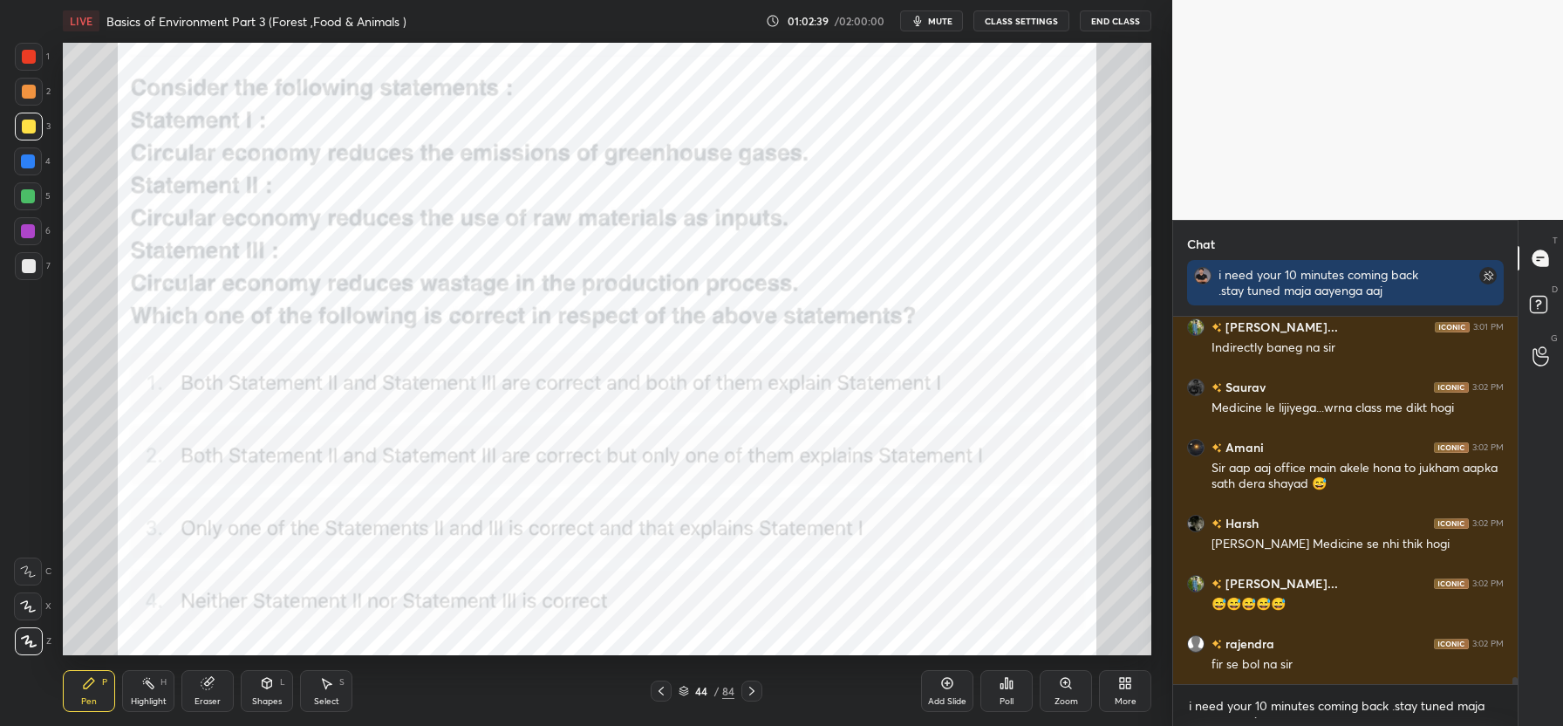
click at [23, 55] on div at bounding box center [29, 57] width 14 height 14
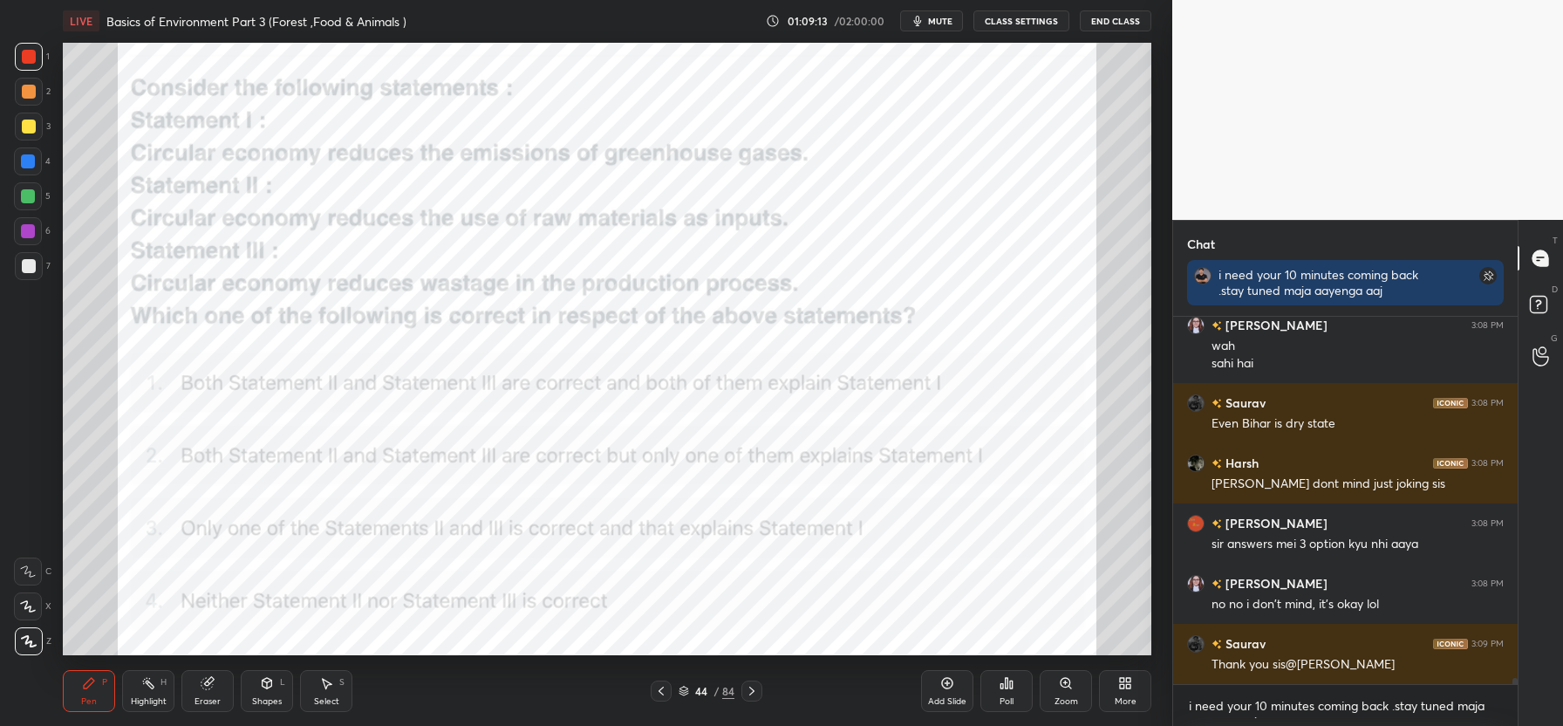
scroll to position [22684, 0]
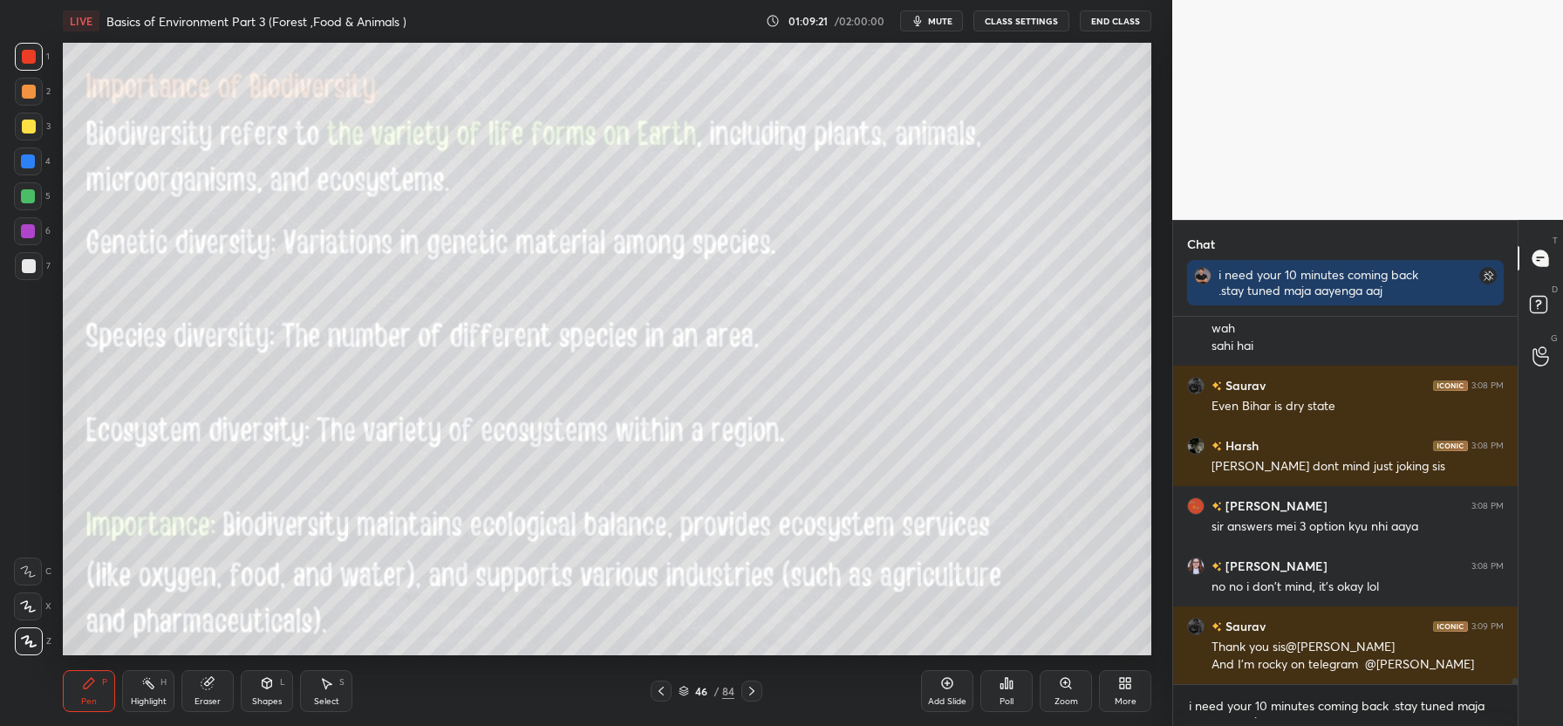
click at [26, 126] on div at bounding box center [29, 126] width 14 height 14
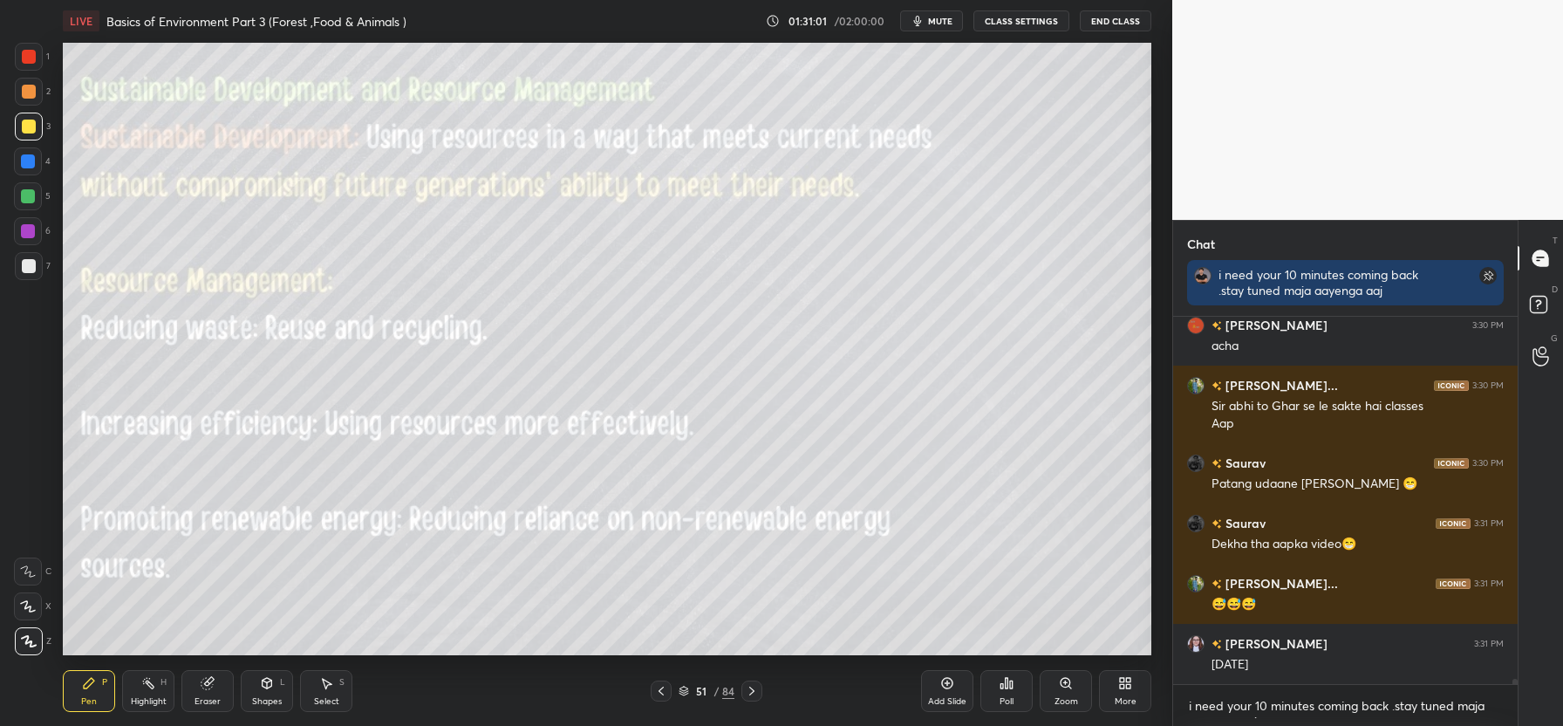
scroll to position [27728, 0]
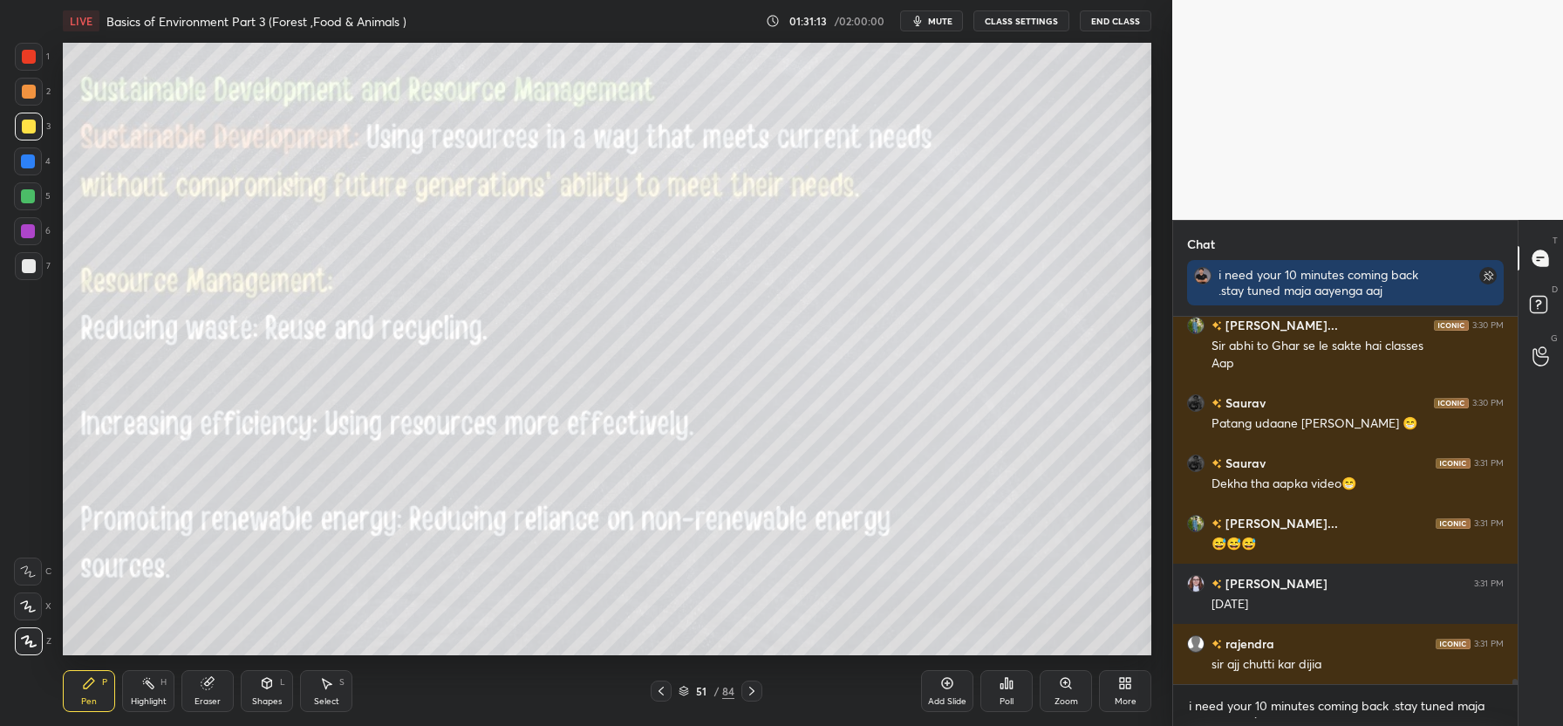
click at [750, 690] on icon at bounding box center [752, 691] width 14 height 14
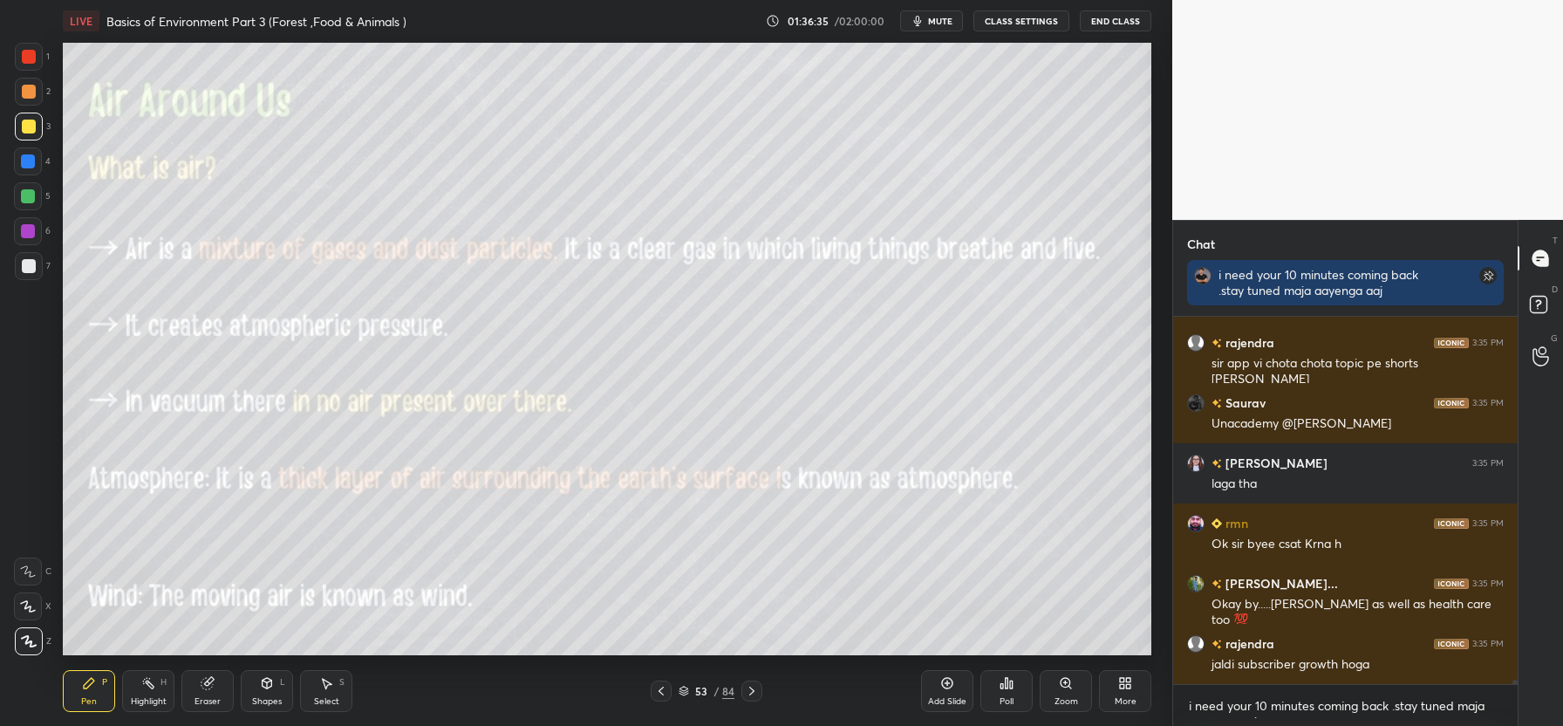
scroll to position [29235, 0]
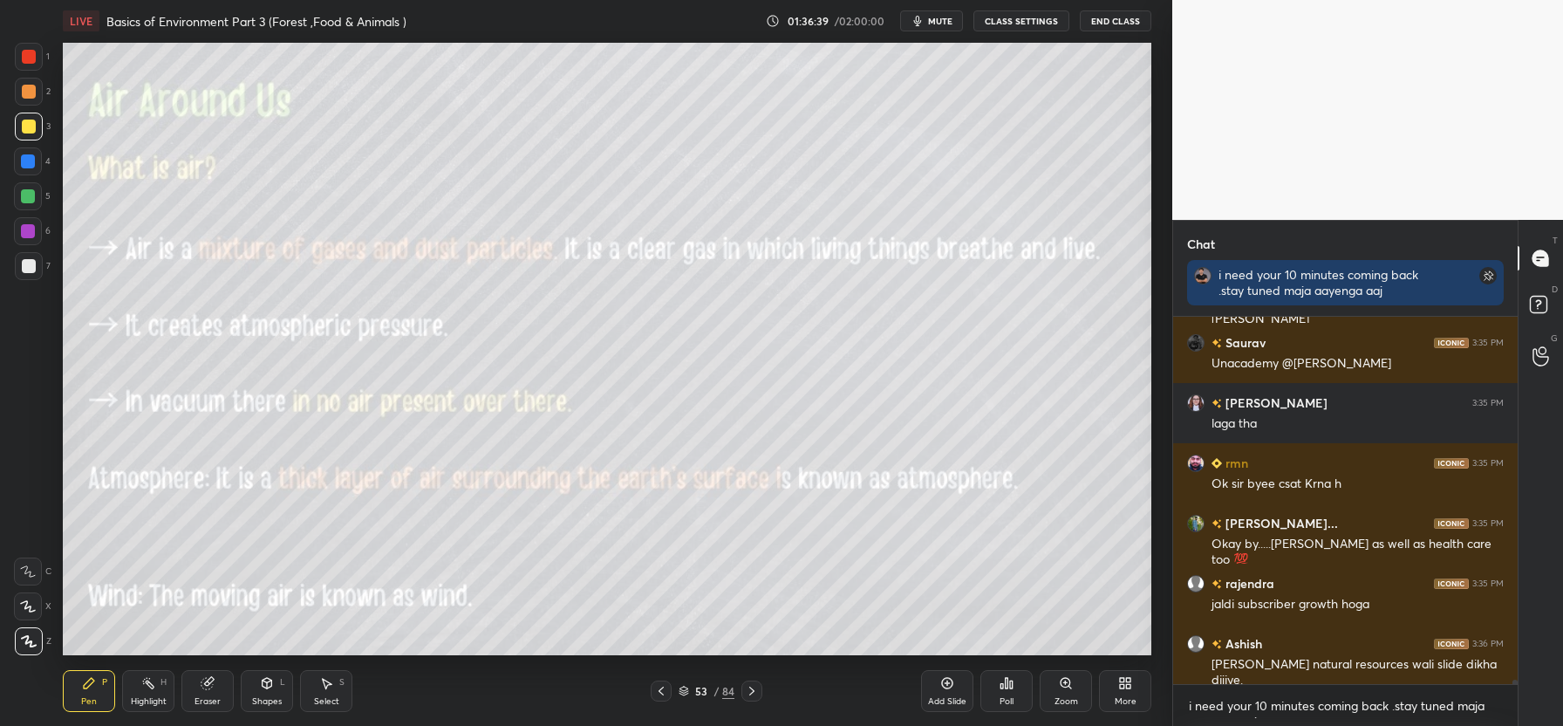
click at [659, 681] on div at bounding box center [661, 690] width 21 height 21
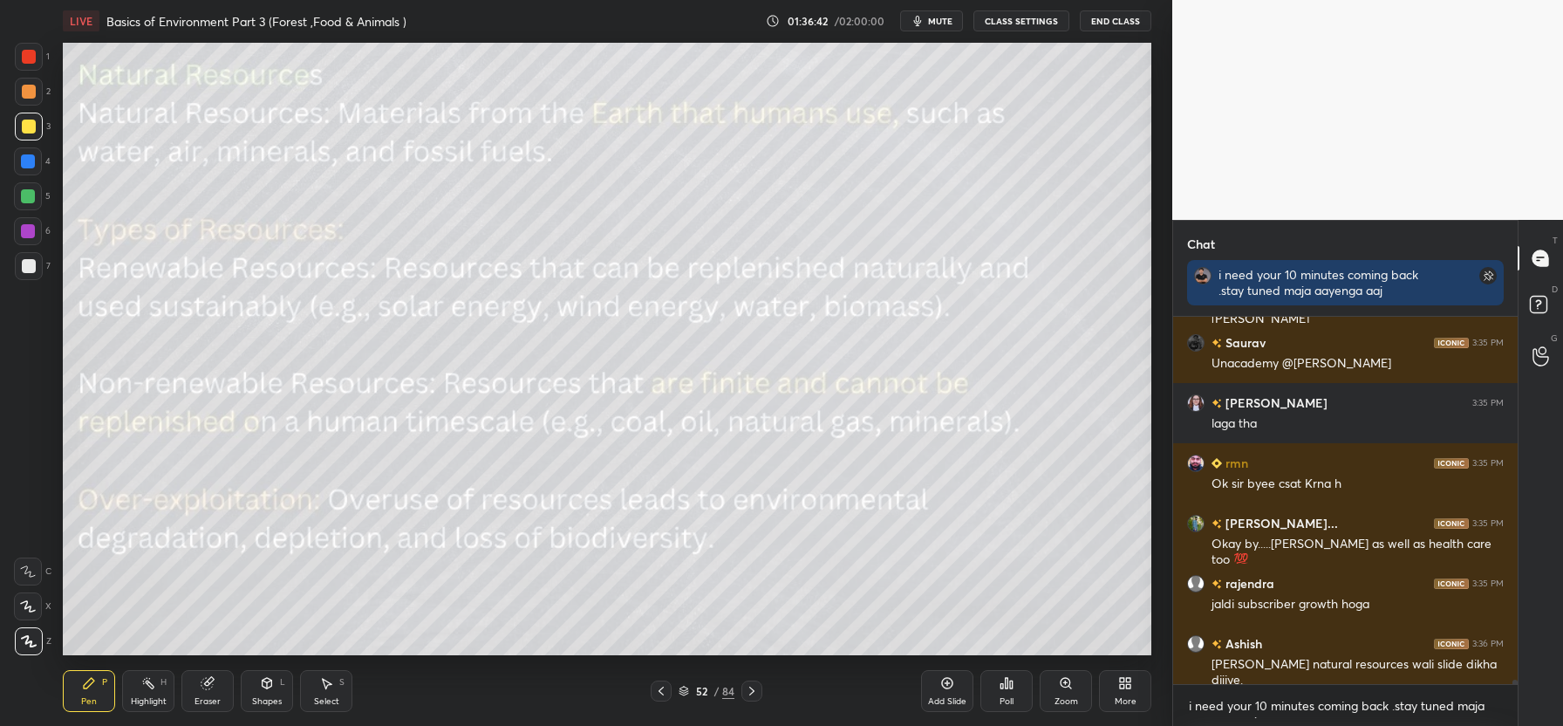
click at [207, 699] on div "Eraser" at bounding box center [207, 701] width 26 height 9
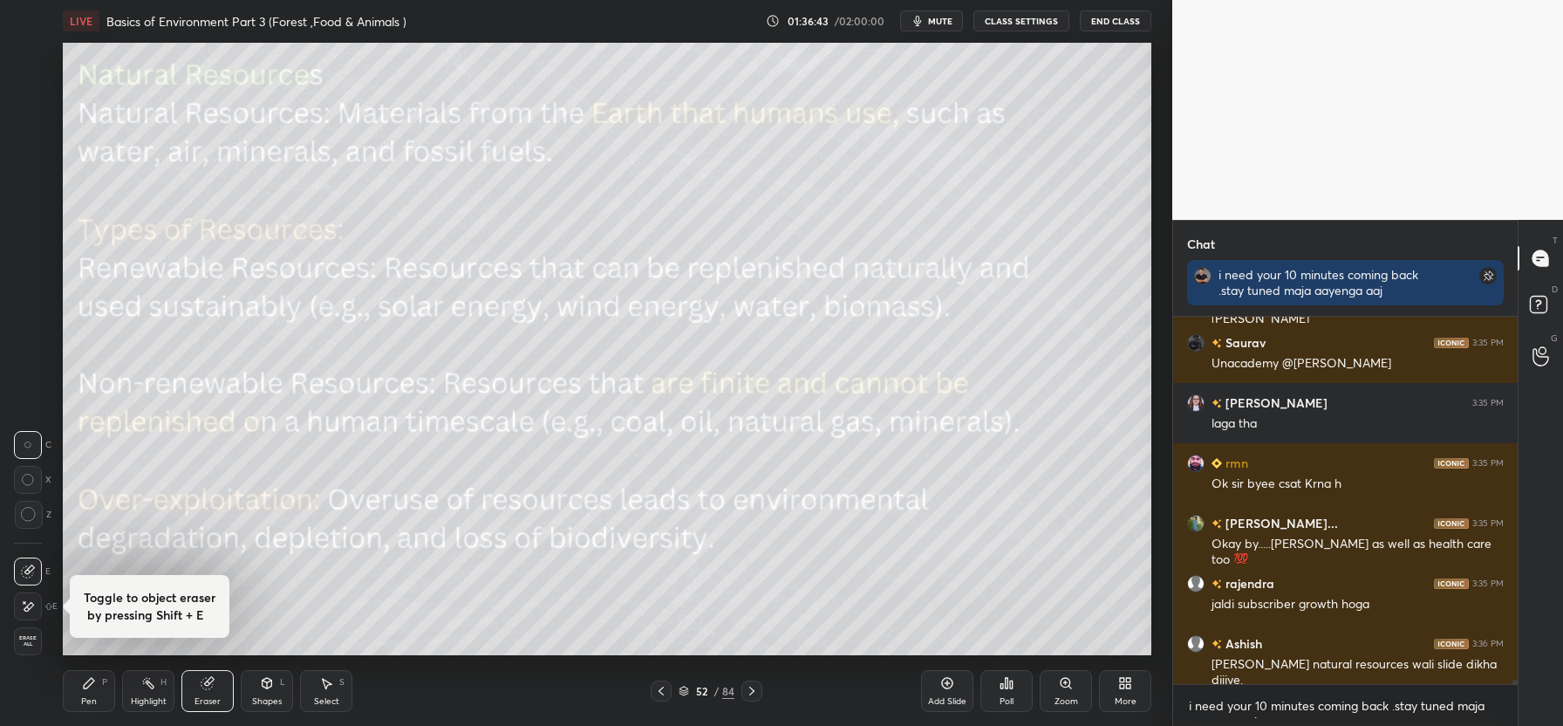
click at [24, 640] on span "Erase all" at bounding box center [28, 641] width 26 height 12
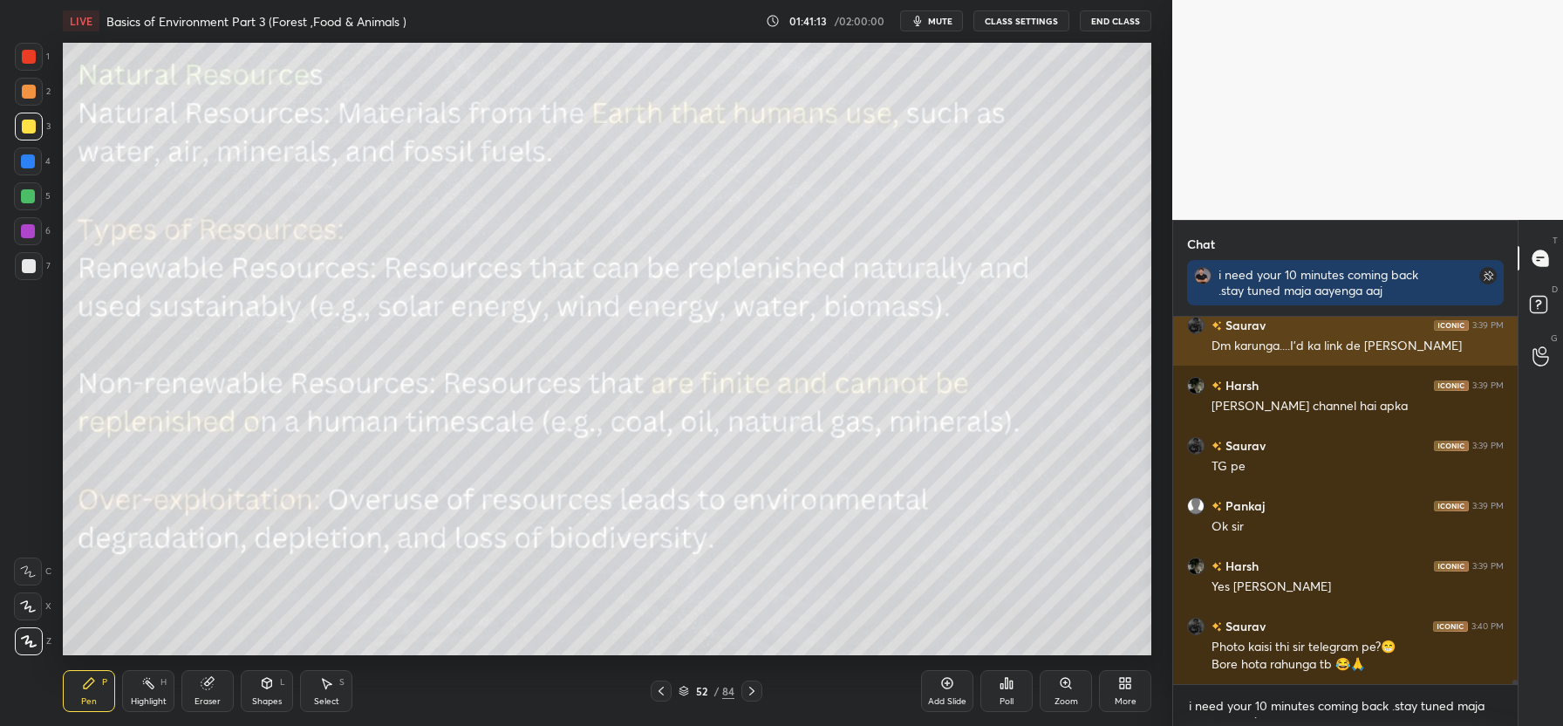
scroll to position [30625, 0]
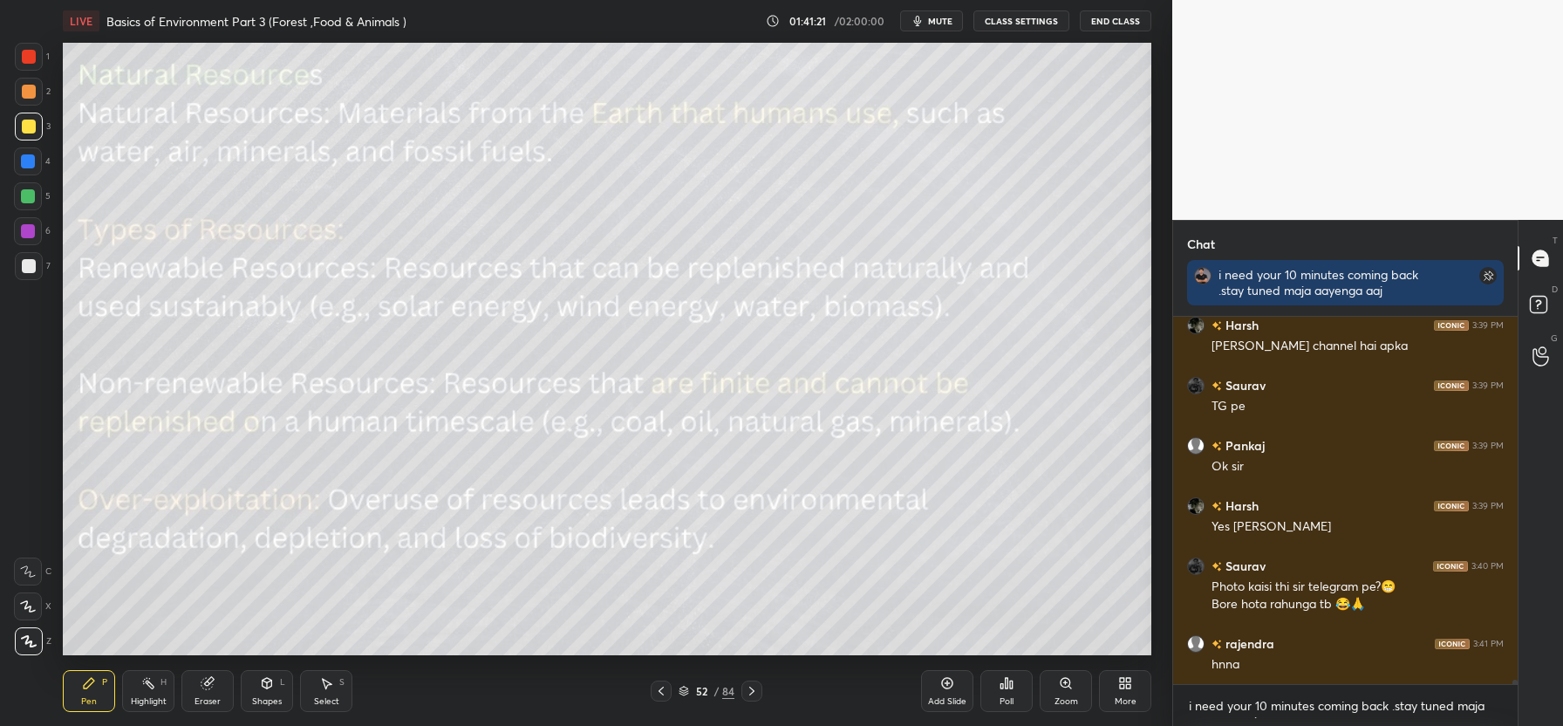
click at [754, 693] on icon at bounding box center [752, 691] width 14 height 14
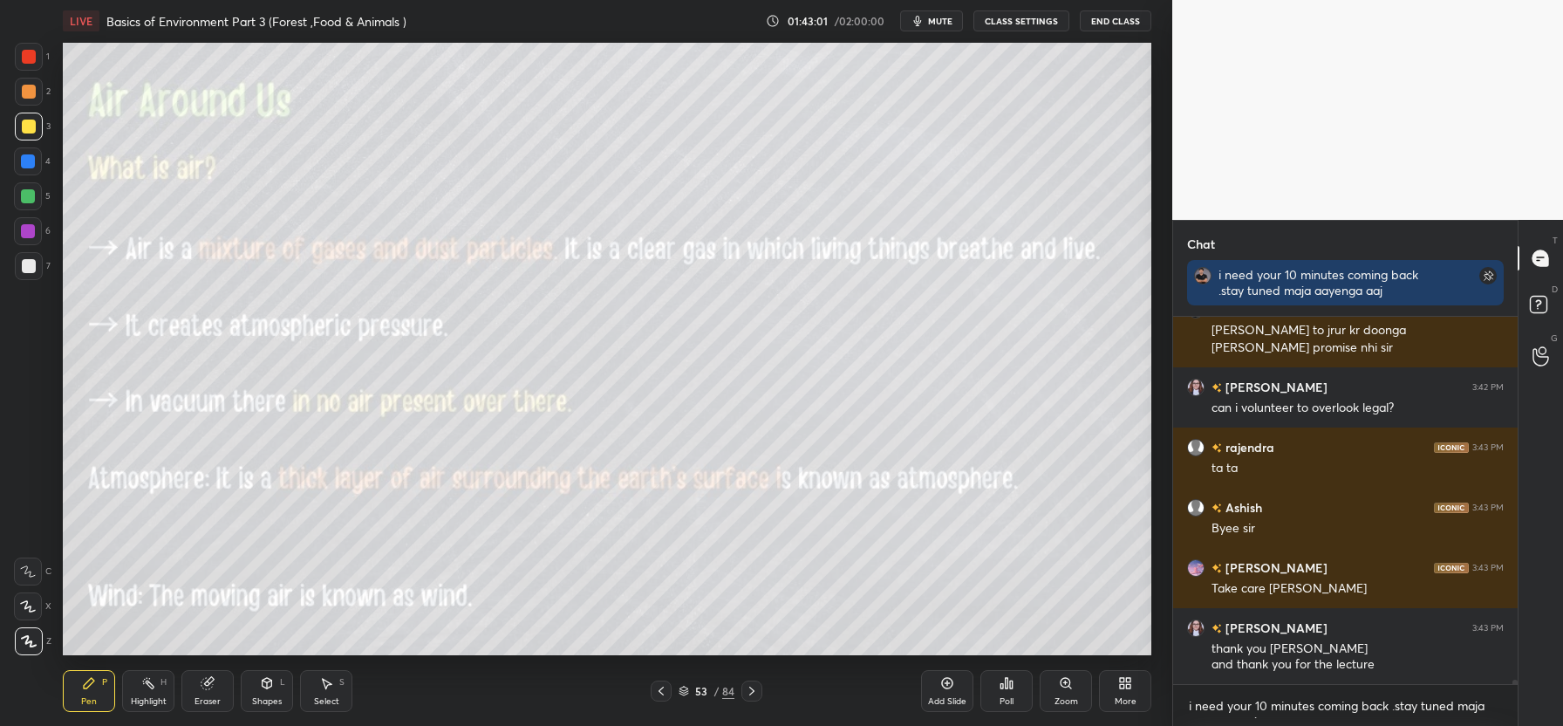
scroll to position [29598, 0]
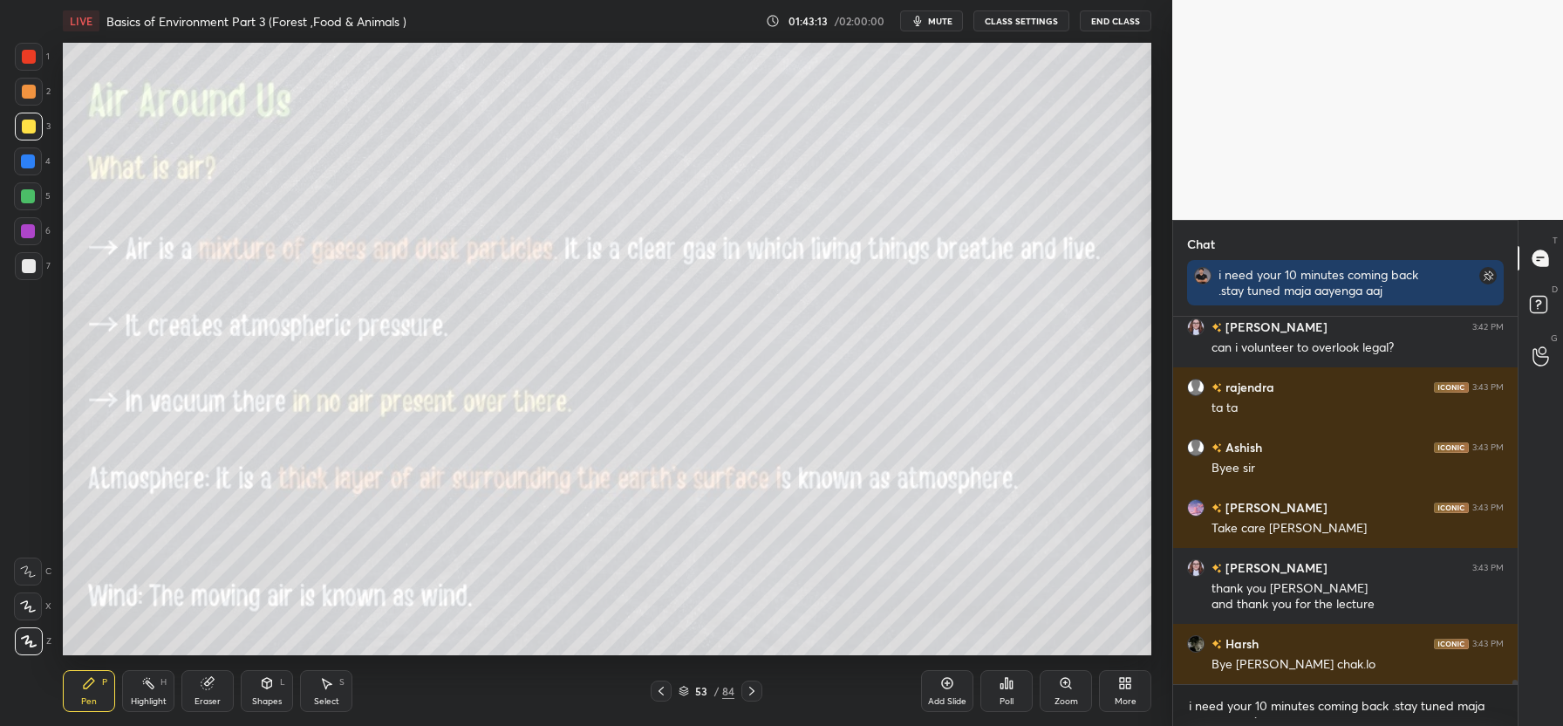
click at [1101, 23] on button "End Class" at bounding box center [1116, 20] width 72 height 21
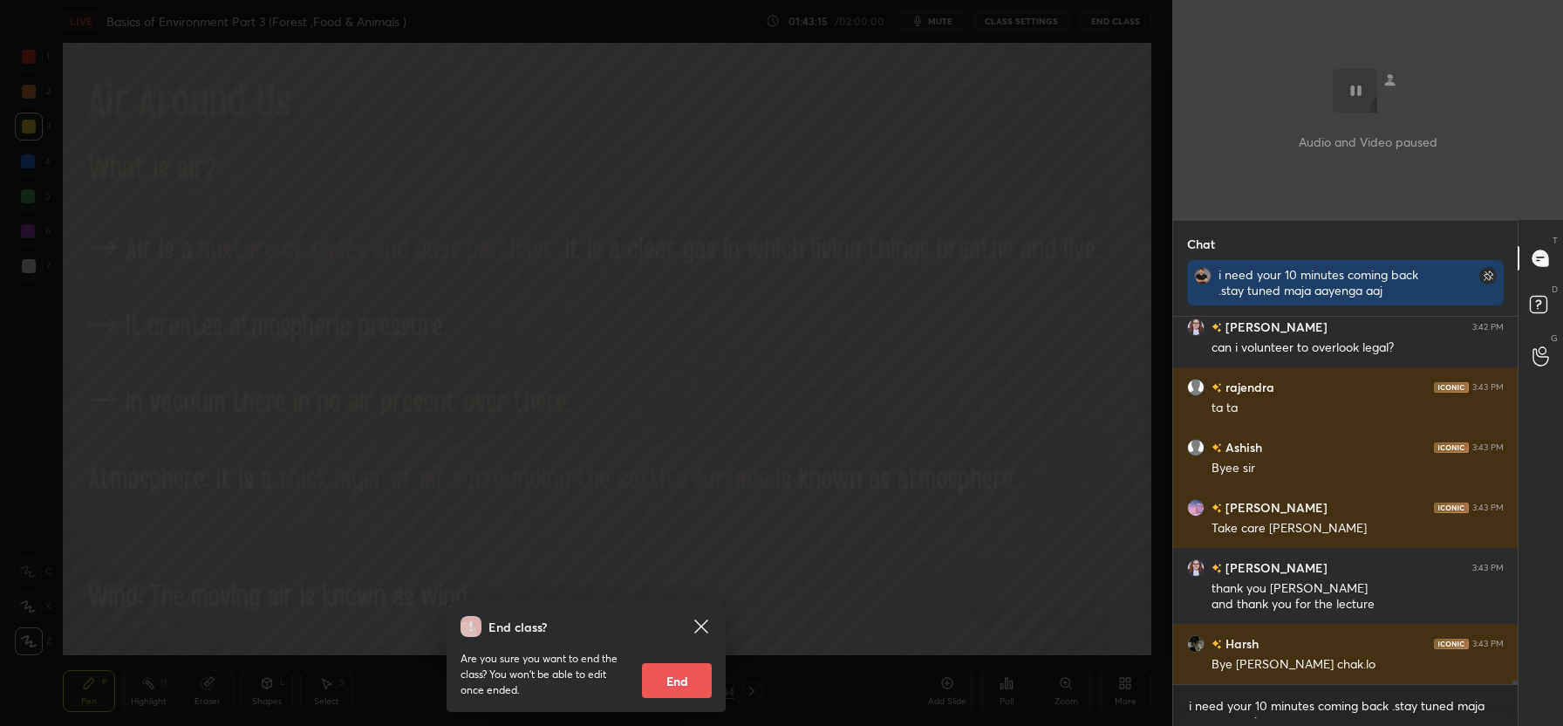
click at [682, 678] on button "End" at bounding box center [677, 680] width 70 height 35
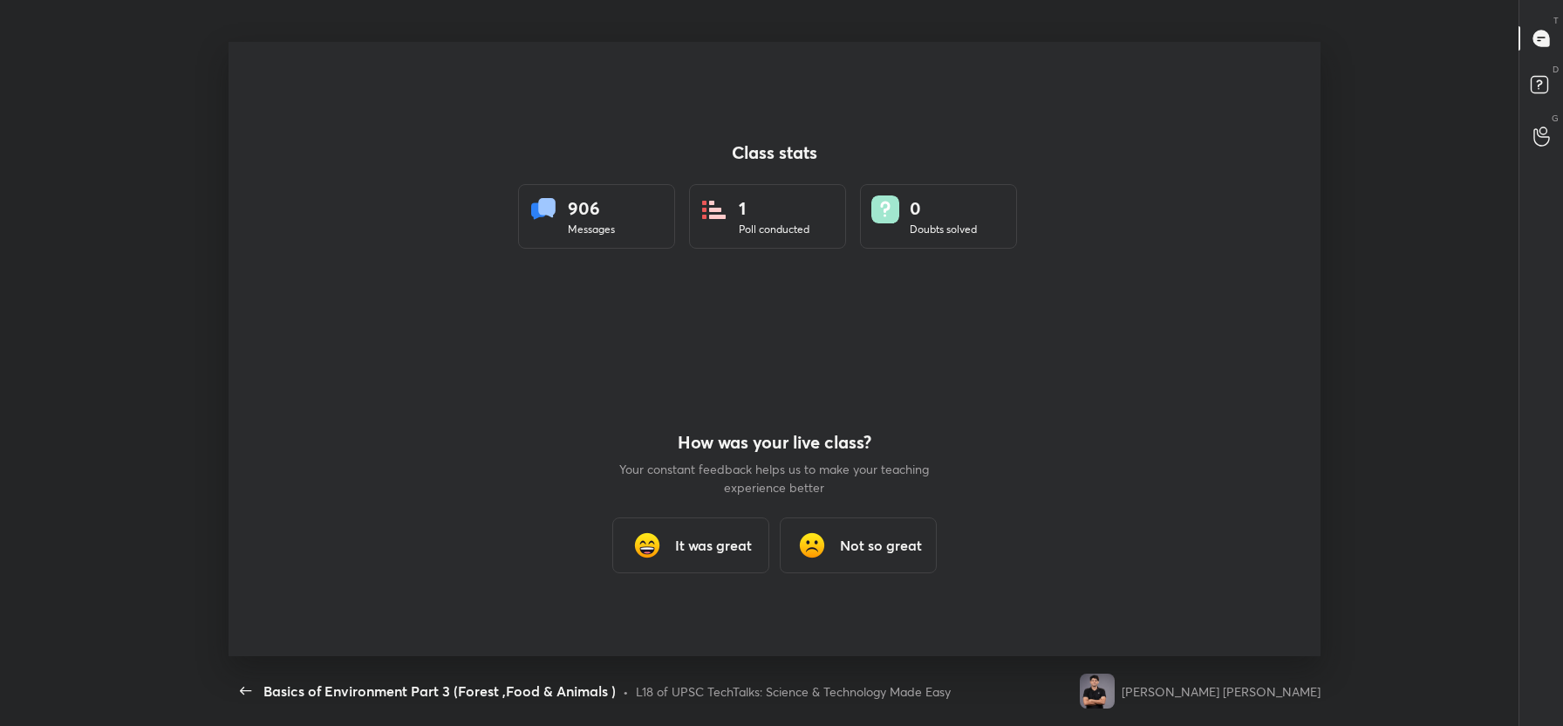
scroll to position [0, 0]
click at [702, 548] on h3 "It was great" at bounding box center [713, 545] width 77 height 21
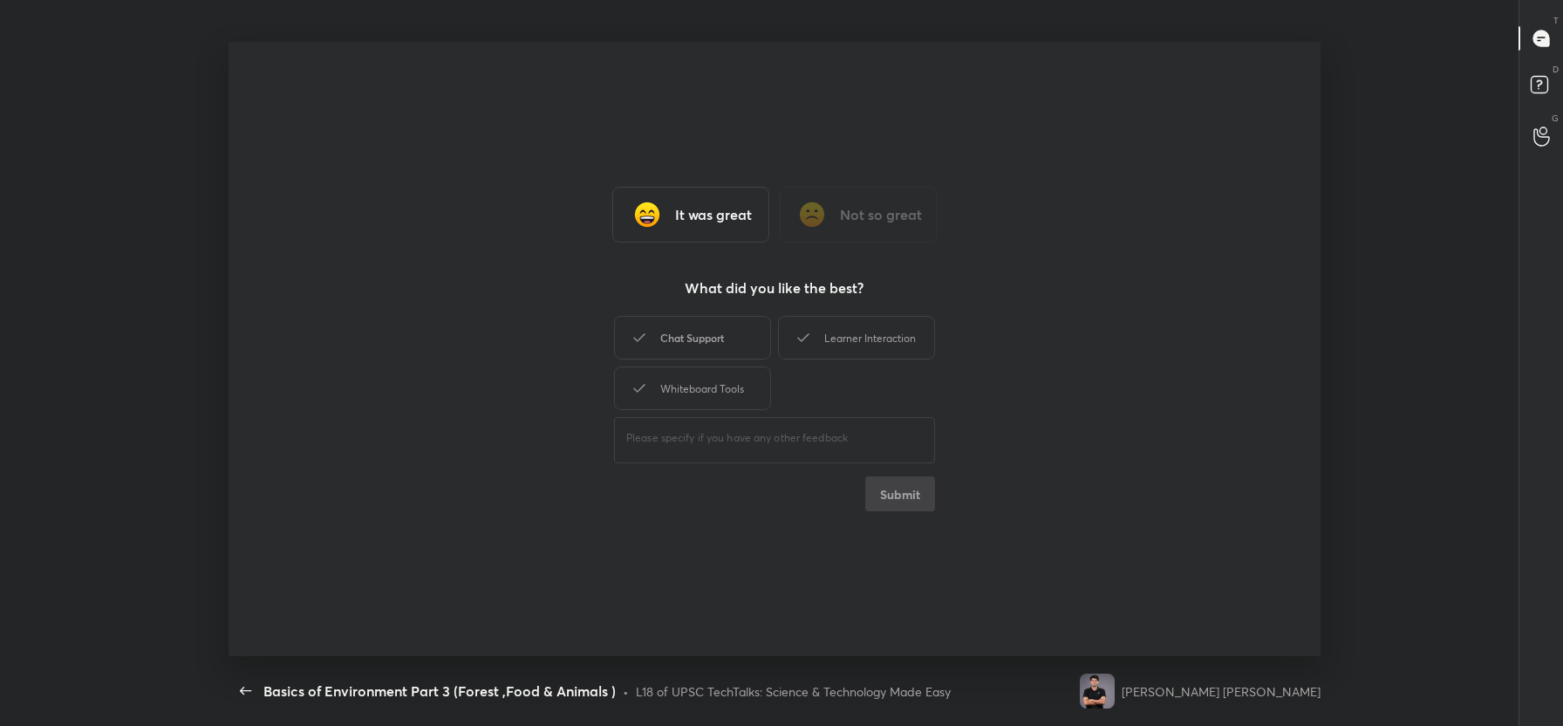
click at [694, 338] on div "Chat Support" at bounding box center [692, 338] width 157 height 44
click at [847, 320] on div "Learner Interaction" at bounding box center [856, 338] width 157 height 44
click at [707, 385] on div "Whiteboard Tools" at bounding box center [692, 388] width 157 height 44
click at [895, 487] on button "Submit" at bounding box center [900, 493] width 70 height 35
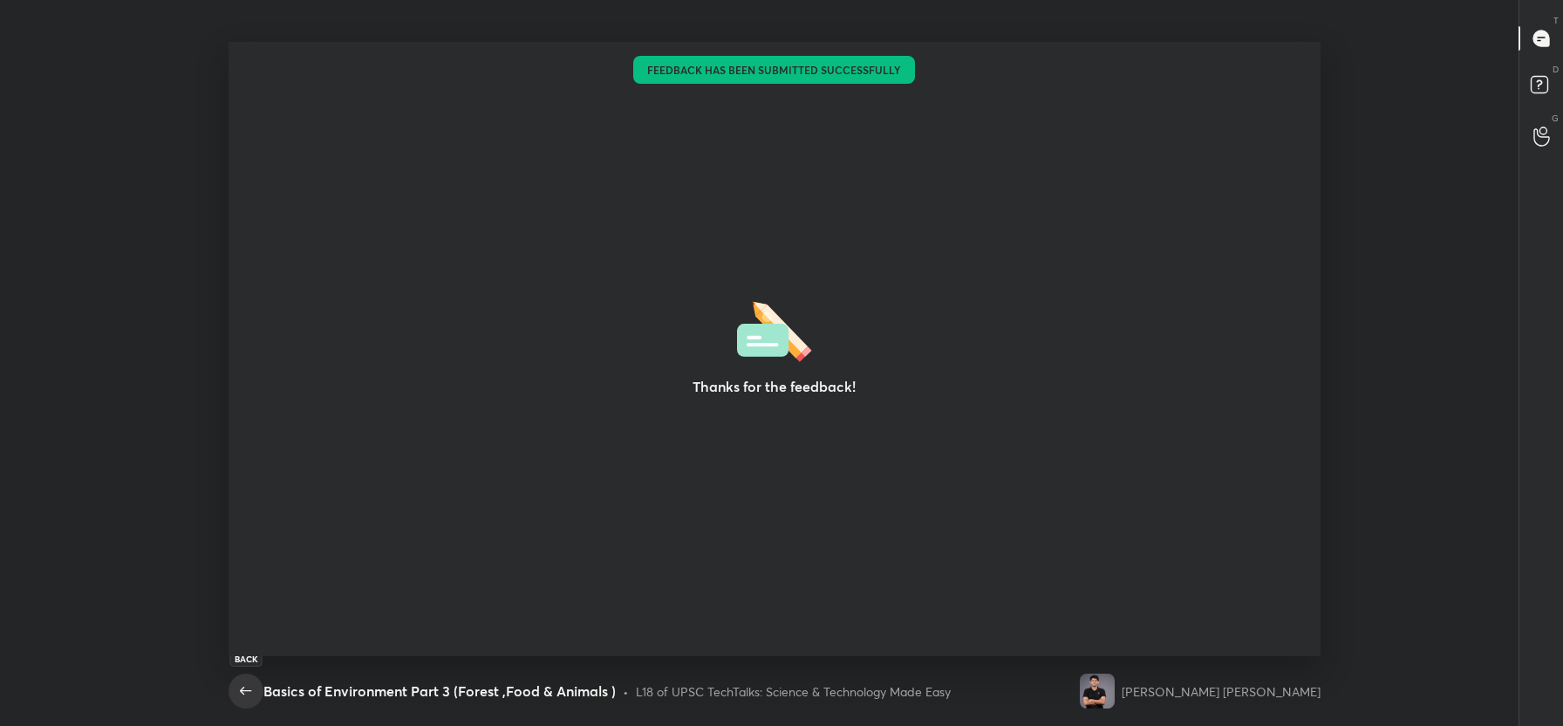
click at [243, 693] on icon "button" at bounding box center [245, 690] width 11 height 8
